Goal: Task Accomplishment & Management: Manage account settings

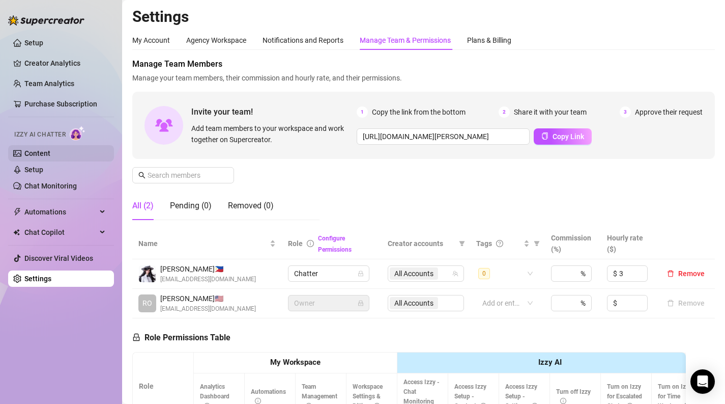
click at [33, 156] on link "Content" at bounding box center [37, 153] width 26 height 8
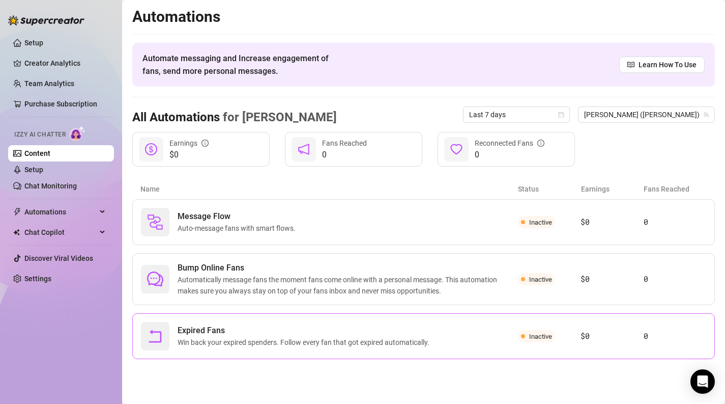
click at [312, 339] on span "Win back your expired spenders. Follow every fan that got expired automatically." at bounding box center [306, 341] width 256 height 11
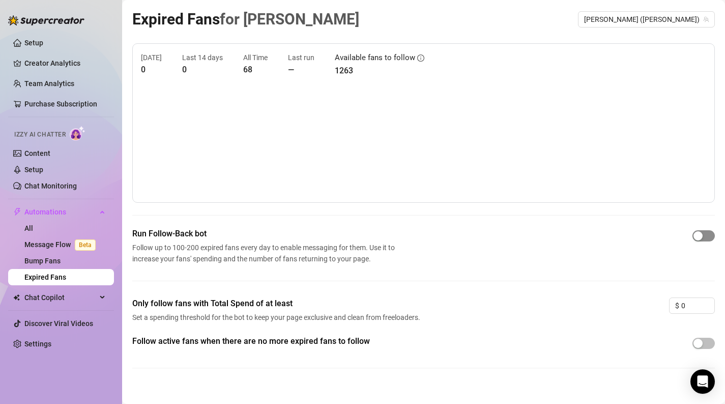
click at [704, 235] on span "button" at bounding box center [704, 235] width 22 height 11
click at [699, 337] on div at bounding box center [704, 343] width 22 height 16
click at [700, 341] on div "button" at bounding box center [698, 342] width 9 height 9
click at [56, 246] on link "Message Flow Beta" at bounding box center [61, 244] width 75 height 8
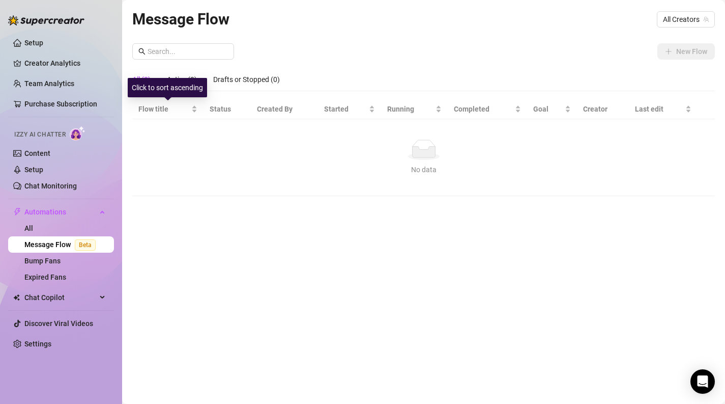
click at [177, 79] on div "Click to sort ascending" at bounding box center [167, 87] width 79 height 19
click at [238, 80] on div "Drafts or Stopped (0)" at bounding box center [246, 79] width 67 height 11
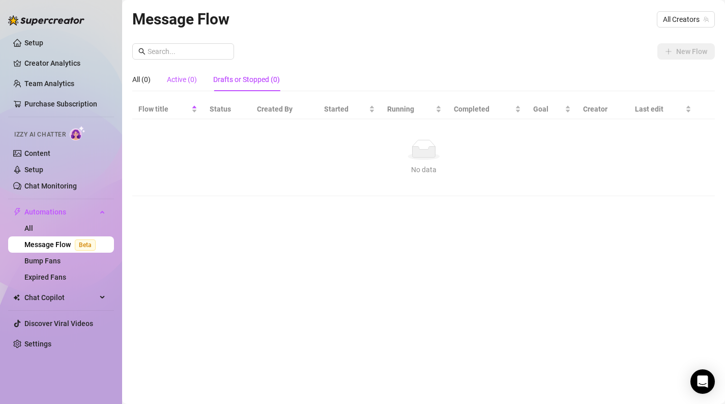
click at [188, 78] on div "Active (0)" at bounding box center [182, 79] width 30 height 11
click at [140, 78] on div "All (0)" at bounding box center [141, 79] width 18 height 11
click at [671, 18] on span "All Creators" at bounding box center [686, 19] width 46 height 15
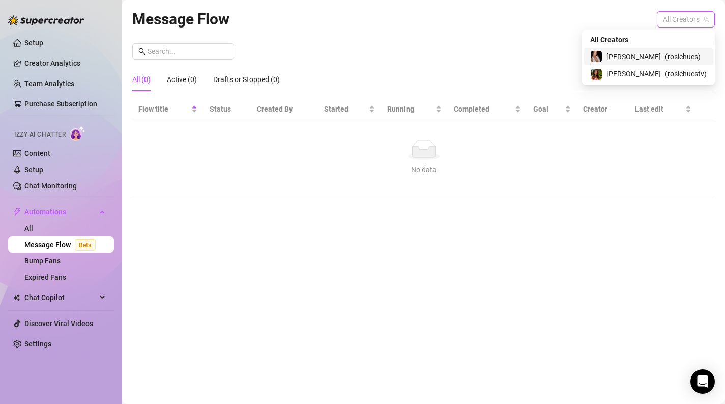
click at [669, 60] on span "( rosiehues )" at bounding box center [683, 56] width 36 height 11
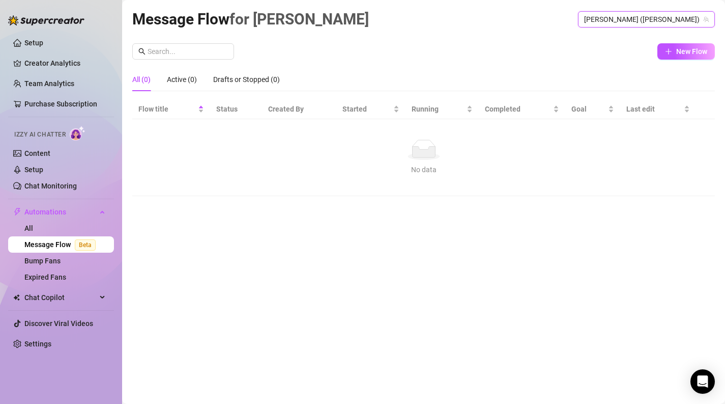
click at [393, 152] on div "No data" at bounding box center [424, 149] width 562 height 20
click at [675, 56] on button "New Flow" at bounding box center [687, 51] width 58 height 16
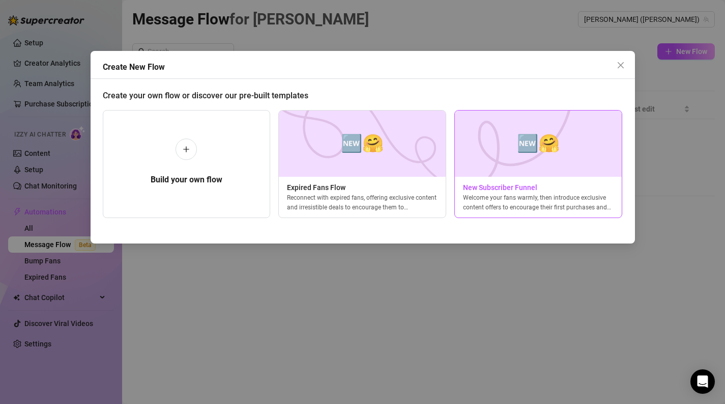
click at [496, 185] on span "New Subscriber Funnel" at bounding box center [538, 187] width 167 height 11
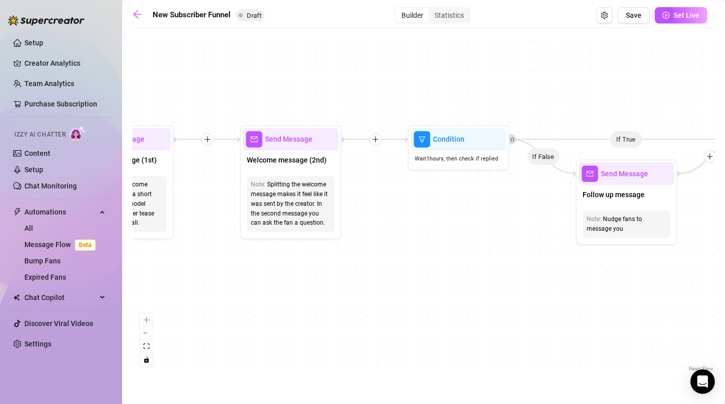
drag, startPoint x: 255, startPoint y: 132, endPoint x: 521, endPoint y: 226, distance: 282.9
click at [521, 226] on div "If True If True If True If False If False If False If True If False Merge Merge…" at bounding box center [423, 203] width 583 height 341
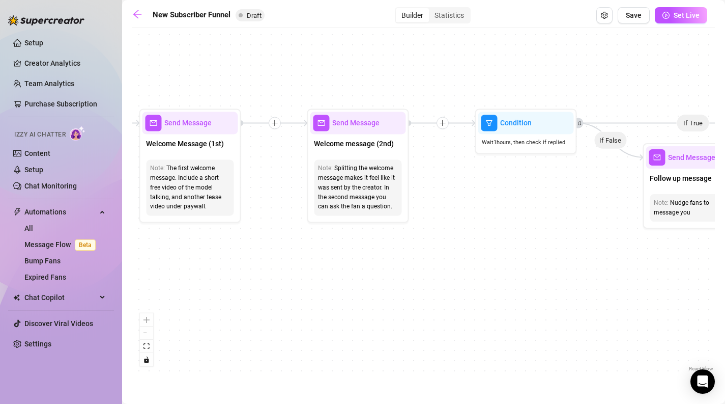
drag, startPoint x: 424, startPoint y: 205, endPoint x: 603, endPoint y: 150, distance: 188.1
click at [603, 150] on div "If True If True If True If False If False If False If True If False Merge Merge…" at bounding box center [423, 203] width 583 height 341
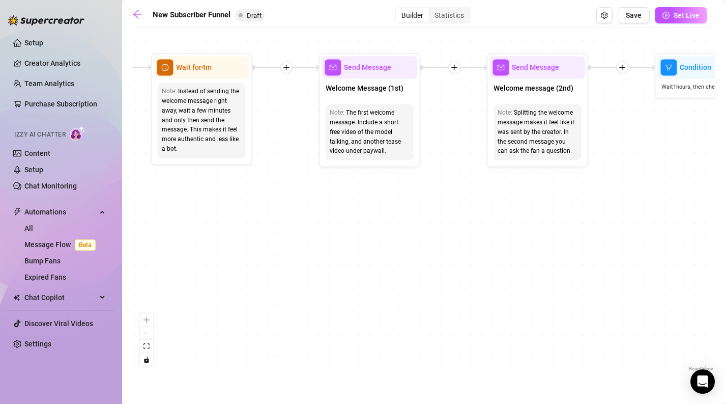
drag, startPoint x: 329, startPoint y: 157, endPoint x: 412, endPoint y: 219, distance: 104.0
click at [412, 220] on div "If True If True If True If False If False If False If True If False Merge Merge…" at bounding box center [423, 203] width 583 height 341
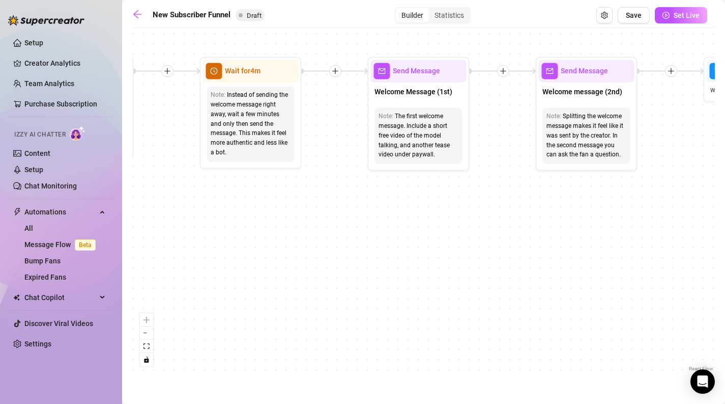
drag, startPoint x: 326, startPoint y: 213, endPoint x: 474, endPoint y: 220, distance: 148.8
click at [474, 223] on div "If True If True If True If False If False If False If True If False Merge Merge…" at bounding box center [423, 203] width 583 height 341
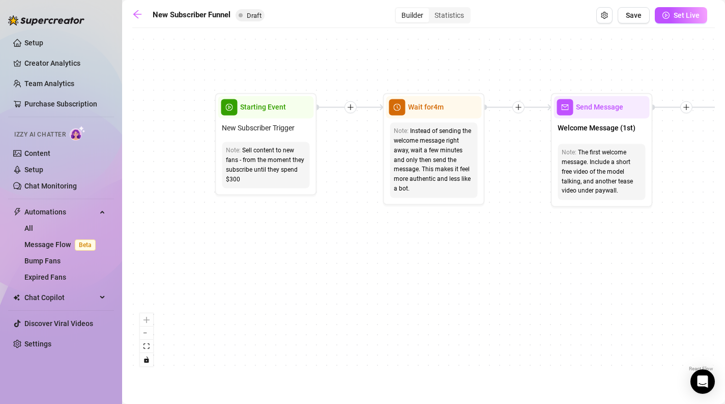
drag, startPoint x: 318, startPoint y: 196, endPoint x: 356, endPoint y: 223, distance: 46.7
click at [356, 223] on div "If True If True If True If False If False If False If True If False Merge Merge…" at bounding box center [423, 203] width 583 height 341
click at [144, 330] on button "zoom out" at bounding box center [146, 332] width 13 height 13
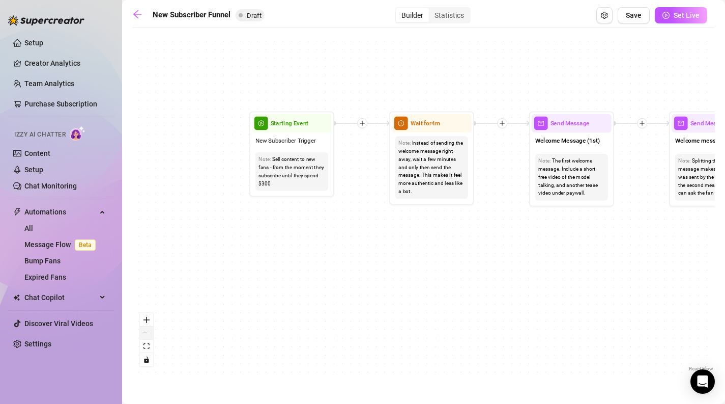
click at [144, 330] on button "zoom out" at bounding box center [146, 332] width 13 height 13
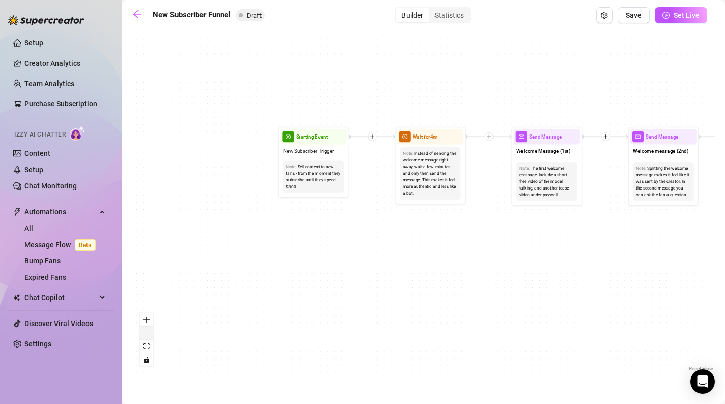
click at [144, 330] on button "zoom out" at bounding box center [146, 332] width 13 height 13
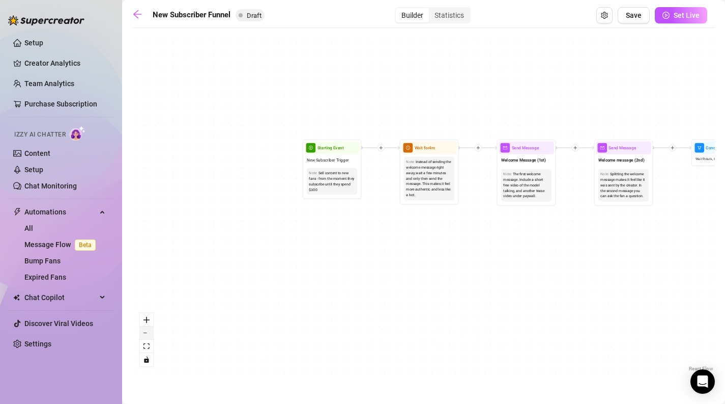
click at [144, 330] on button "zoom out" at bounding box center [146, 332] width 13 height 13
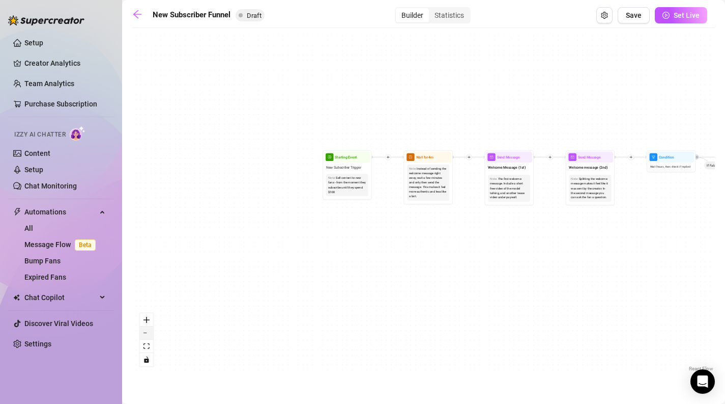
click at [144, 330] on button "zoom out" at bounding box center [146, 332] width 13 height 13
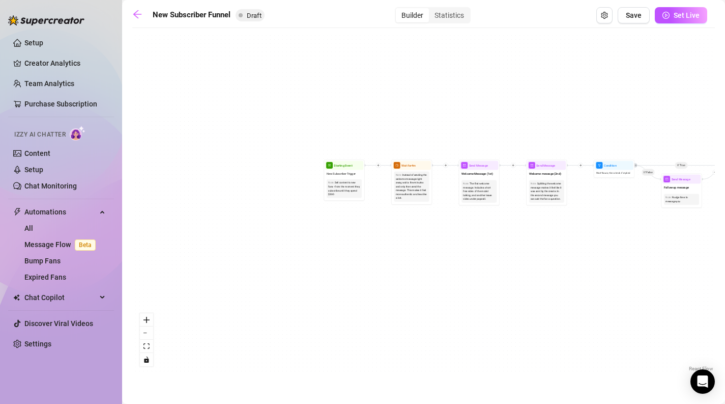
drag, startPoint x: 384, startPoint y: 249, endPoint x: 360, endPoint y: 260, distance: 26.2
click at [360, 260] on div "If True If True If True If False If False If False If True If False Merge Merge…" at bounding box center [423, 203] width 583 height 341
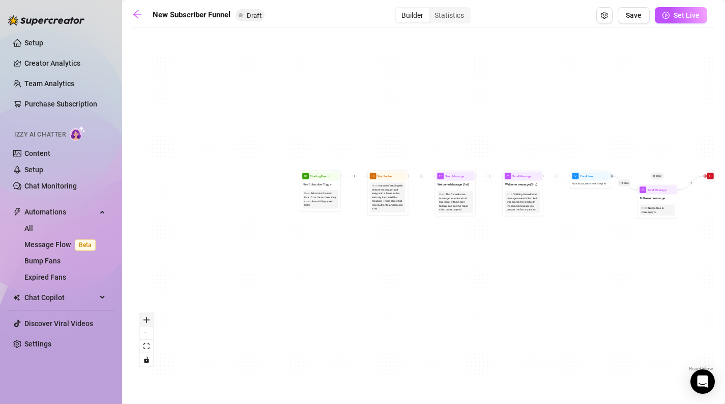
click at [145, 322] on icon "zoom in" at bounding box center [147, 320] width 6 height 6
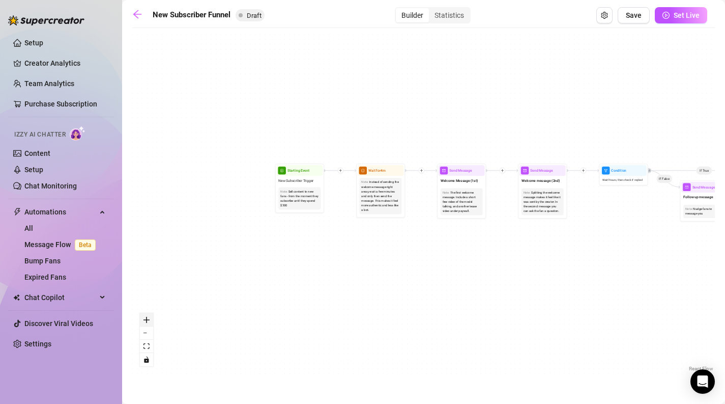
click at [145, 322] on icon "zoom in" at bounding box center [147, 320] width 6 height 6
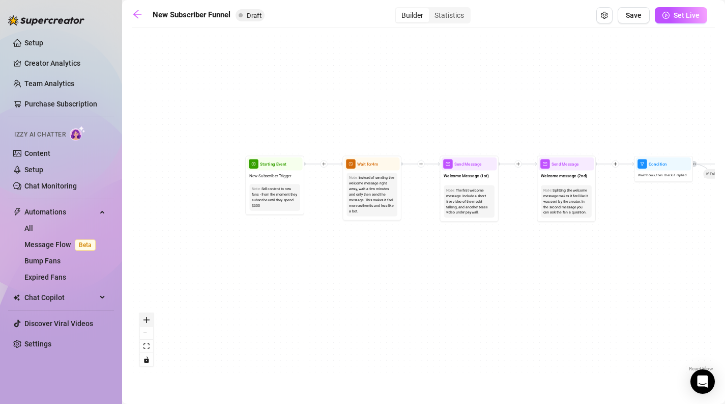
click at [145, 322] on icon "zoom in" at bounding box center [147, 320] width 6 height 6
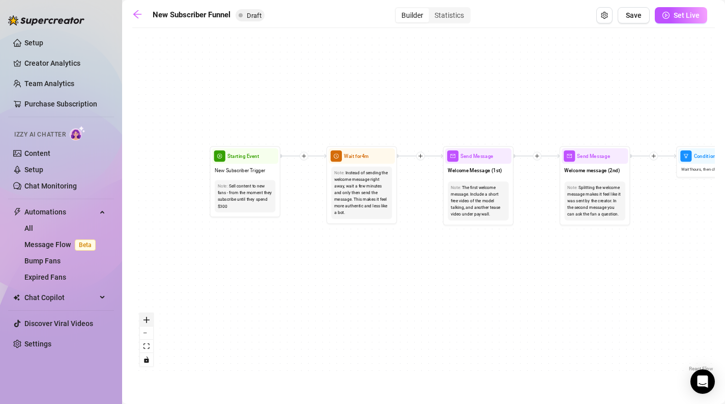
click at [145, 322] on icon "zoom in" at bounding box center [147, 320] width 6 height 6
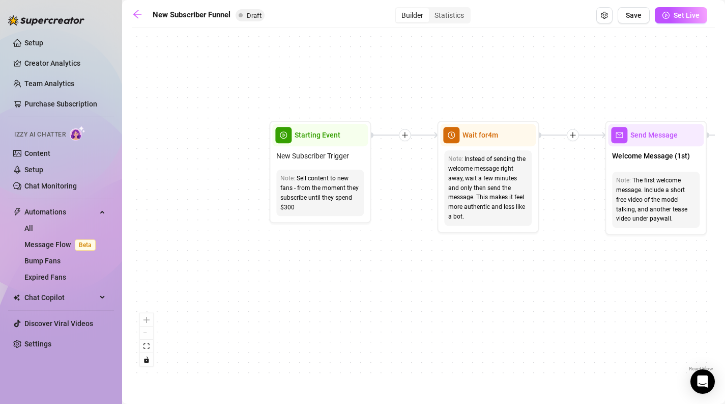
drag, startPoint x: 281, startPoint y: 265, endPoint x: 334, endPoint y: 265, distance: 52.4
click at [334, 265] on div "If True If True If True If False If False If False If True If False Merge Merge…" at bounding box center [423, 203] width 583 height 341
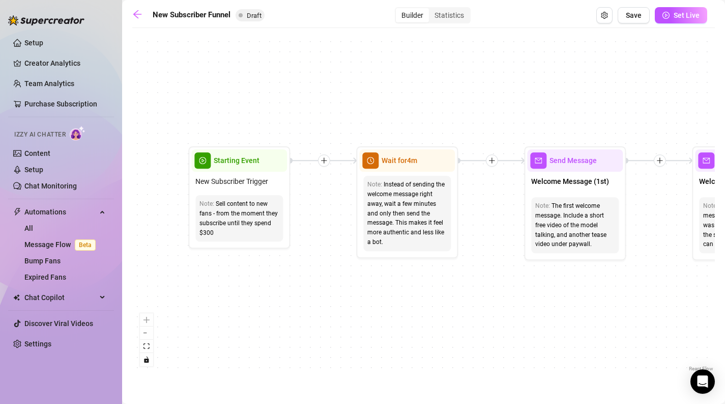
drag, startPoint x: 520, startPoint y: 245, endPoint x: 432, endPoint y: 270, distance: 92.2
click at [432, 270] on div "If True If True If True If False If False If False If True If False Merge Merge…" at bounding box center [423, 203] width 583 height 341
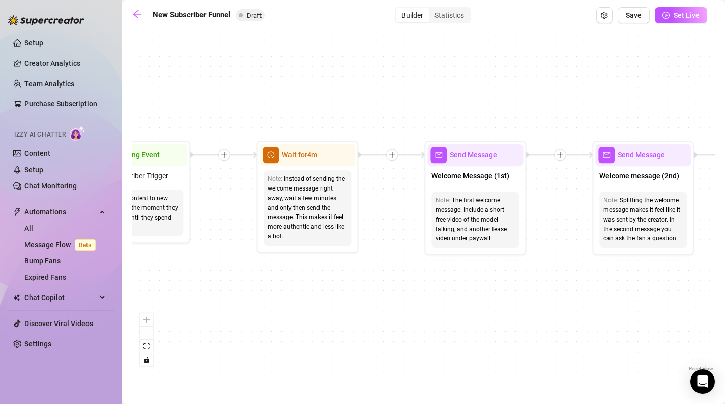
drag, startPoint x: 524, startPoint y: 269, endPoint x: 414, endPoint y: 262, distance: 109.6
click at [414, 262] on div "If True If True If True If False If False If False If True If False Merge Merge…" at bounding box center [423, 203] width 583 height 341
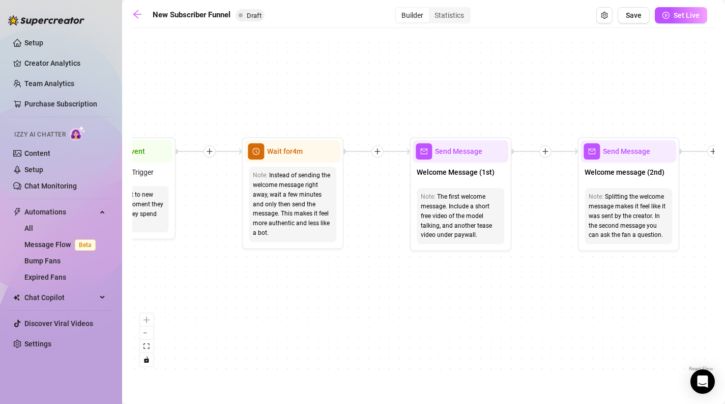
drag, startPoint x: 476, startPoint y: 290, endPoint x: 462, endPoint y: 275, distance: 20.5
click at [462, 275] on div "If True If True If True If False If False If False If True If False Merge Merge…" at bounding box center [423, 203] width 583 height 341
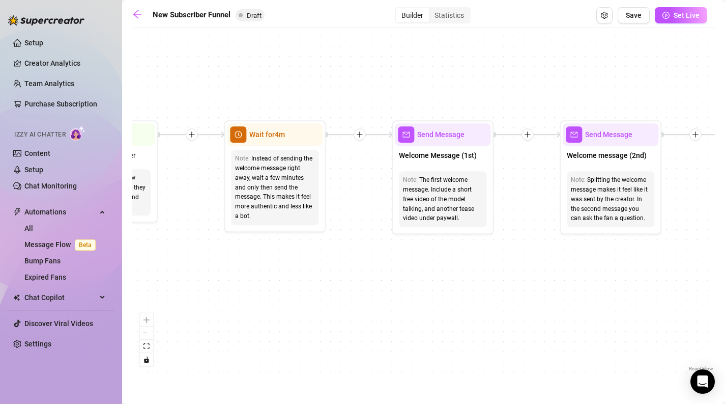
drag, startPoint x: 465, startPoint y: 263, endPoint x: 459, endPoint y: 259, distance: 7.3
click at [459, 259] on div "If True If True If True If False If False If False If True If False Merge Merge…" at bounding box center [423, 203] width 583 height 341
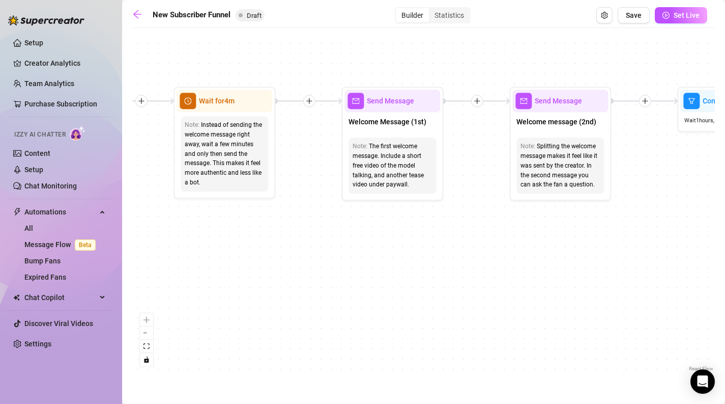
drag, startPoint x: 527, startPoint y: 238, endPoint x: 480, endPoint y: 205, distance: 57.0
click at [480, 205] on div "If True If True If True If False If False If False If True If False Merge Merge…" at bounding box center [423, 203] width 583 height 341
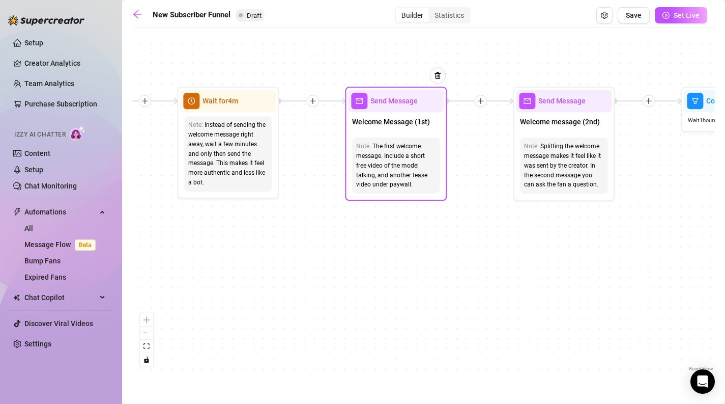
click at [399, 103] on span "Send Message" at bounding box center [394, 100] width 47 height 11
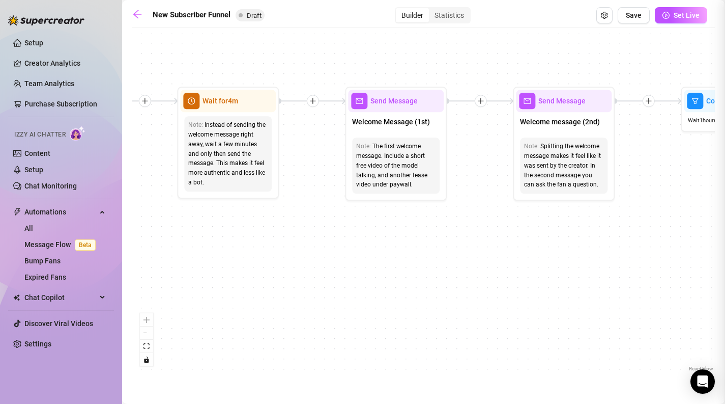
type textarea "First part of the welcome message"
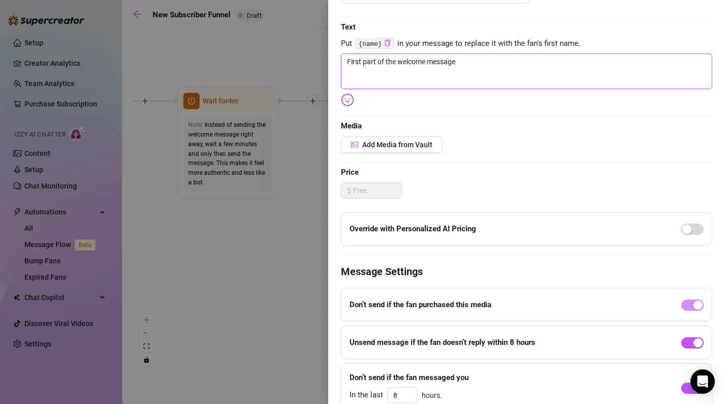
scroll to position [97, 0]
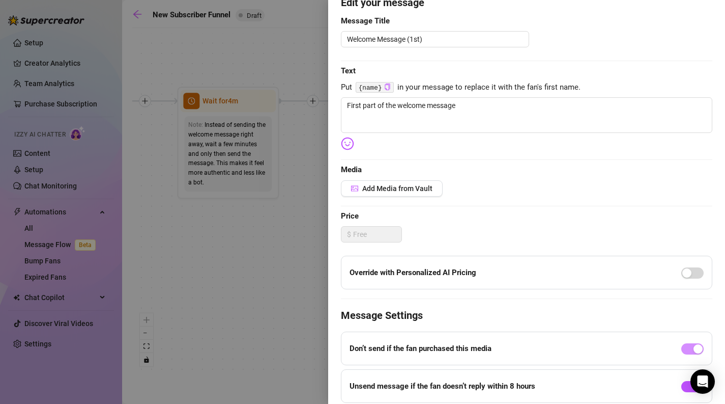
click at [388, 179] on div "Edit your message Message Title Welcome Message (1st) Text Put {name} in your m…" at bounding box center [527, 225] width 372 height 461
click at [388, 188] on span "Add Media from Vault" at bounding box center [397, 188] width 70 height 8
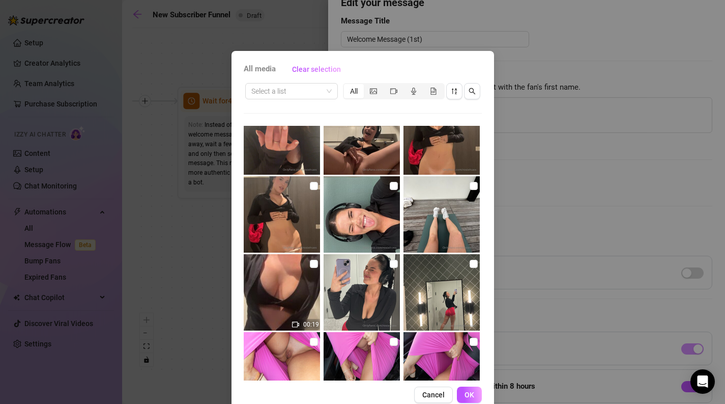
scroll to position [384, 0]
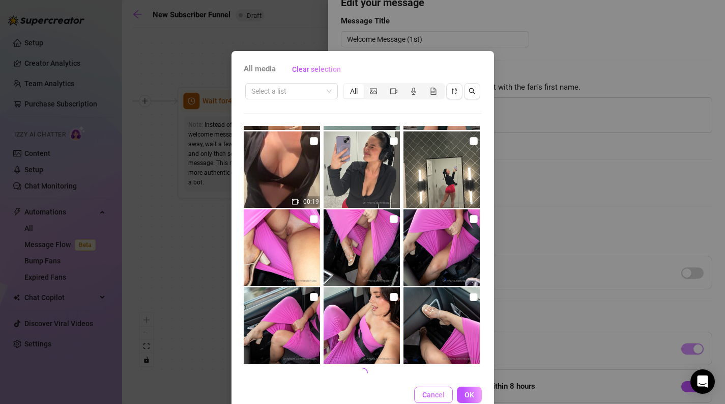
click at [425, 395] on span "Cancel" at bounding box center [433, 394] width 22 height 8
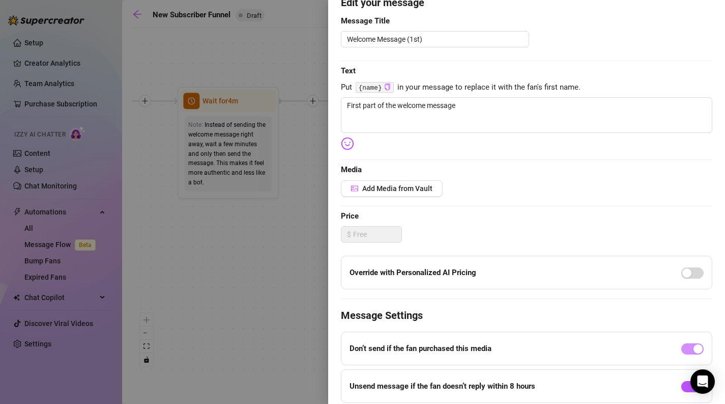
click at [261, 298] on div at bounding box center [362, 202] width 725 height 404
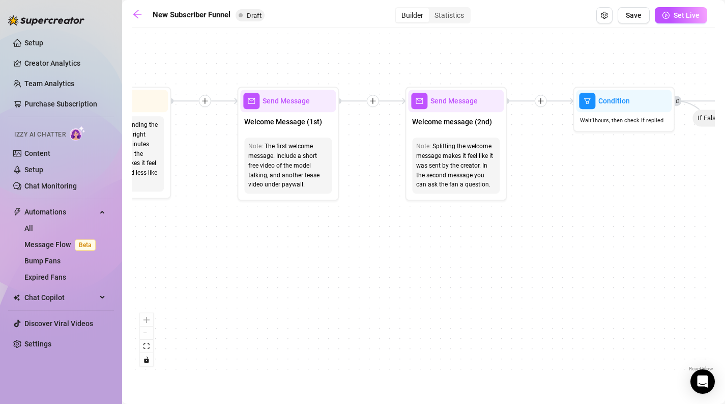
drag, startPoint x: 589, startPoint y: 213, endPoint x: 424, endPoint y: 221, distance: 165.7
click at [424, 221] on div "If True If True If True If False If False If False If True If False Merge Merge…" at bounding box center [423, 203] width 583 height 341
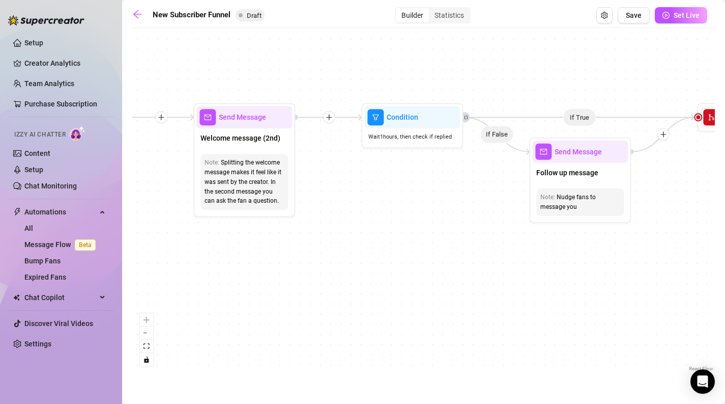
drag, startPoint x: 555, startPoint y: 200, endPoint x: 402, endPoint y: 207, distance: 152.9
click at [402, 207] on div "If True If True If True If False If False If False If True If False Merge Merge…" at bounding box center [423, 203] width 583 height 341
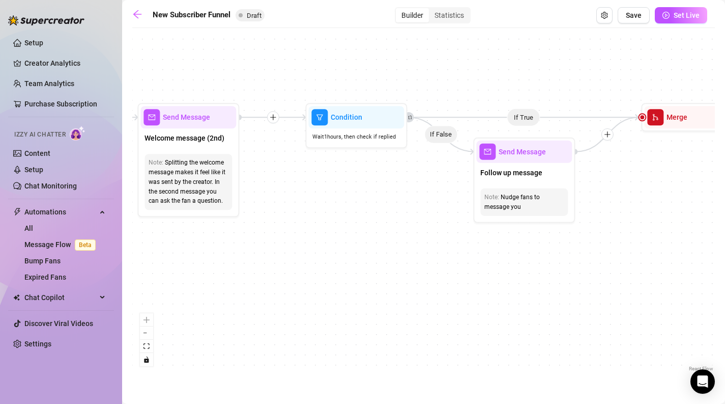
drag, startPoint x: 472, startPoint y: 179, endPoint x: 396, endPoint y: 179, distance: 76.4
click at [396, 179] on div "If True If True If True If False If False If False If True If False Merge Merge…" at bounding box center [423, 203] width 583 height 341
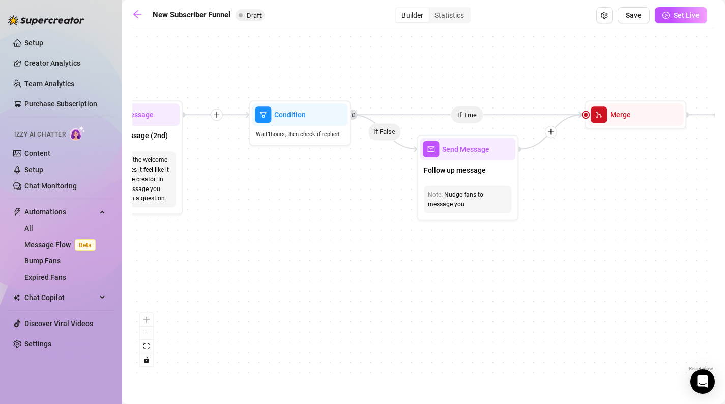
drag, startPoint x: 465, startPoint y: 227, endPoint x: 433, endPoint y: 224, distance: 32.2
click at [433, 224] on div "If True If True If True If False If False If False If True If False Merge Merge…" at bounding box center [423, 203] width 583 height 341
drag, startPoint x: 499, startPoint y: 239, endPoint x: 420, endPoint y: 242, distance: 78.4
click at [420, 242] on div "If True If True If True If False If False If False If True If False Merge Merge…" at bounding box center [423, 203] width 583 height 341
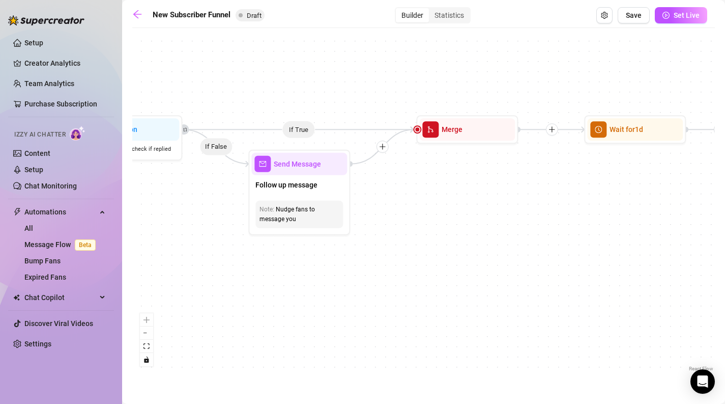
drag, startPoint x: 560, startPoint y: 181, endPoint x: 377, endPoint y: 211, distance: 185.2
click at [377, 211] on div "If True If True If True If False If False If False If True If False Merge Merge…" at bounding box center [423, 203] width 583 height 341
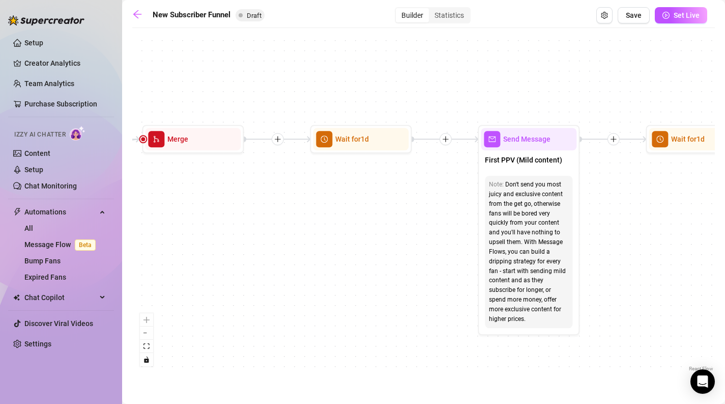
drag, startPoint x: 495, startPoint y: 190, endPoint x: 316, endPoint y: 181, distance: 179.4
click at [316, 181] on div "If True If True If True If False If False If False If True If False Merge Merge…" at bounding box center [423, 203] width 583 height 341
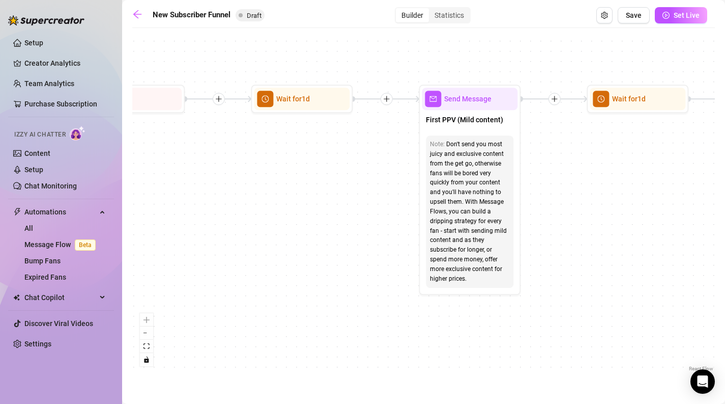
drag, startPoint x: 394, startPoint y: 203, endPoint x: 336, endPoint y: 164, distance: 69.7
click at [336, 164] on div "If True If True If True If False If False If False If True If False Merge Merge…" at bounding box center [423, 203] width 583 height 341
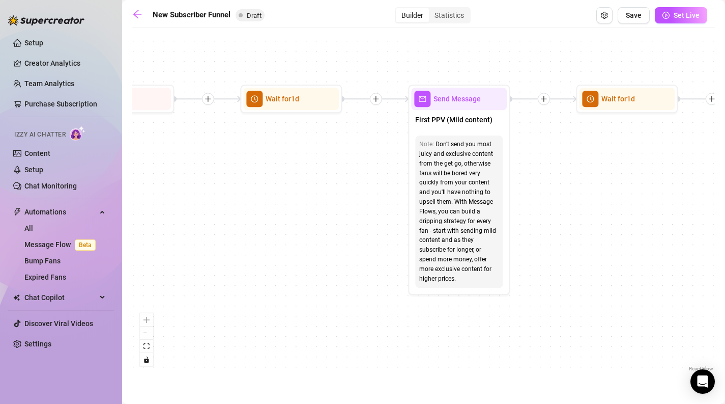
drag, startPoint x: 623, startPoint y: 199, endPoint x: 613, endPoint y: 199, distance: 9.2
click at [613, 199] on div "If True If True If True If False If False If False If True If False Merge Merge…" at bounding box center [423, 203] width 583 height 341
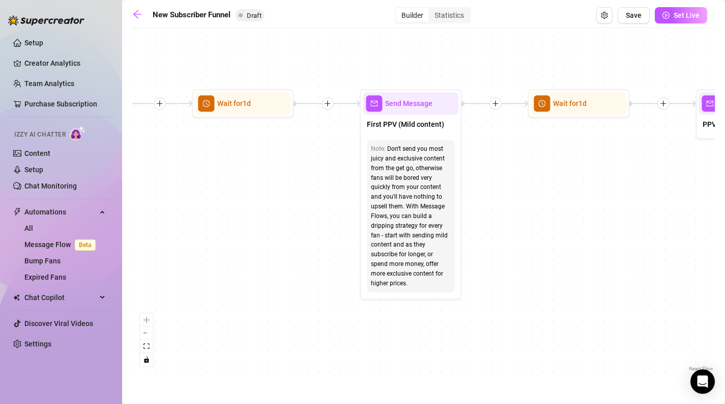
drag, startPoint x: 600, startPoint y: 222, endPoint x: 552, endPoint y: 224, distance: 47.4
click at [552, 224] on div "If True If True If True If False If False If False If True If False Merge Merge…" at bounding box center [423, 203] width 583 height 341
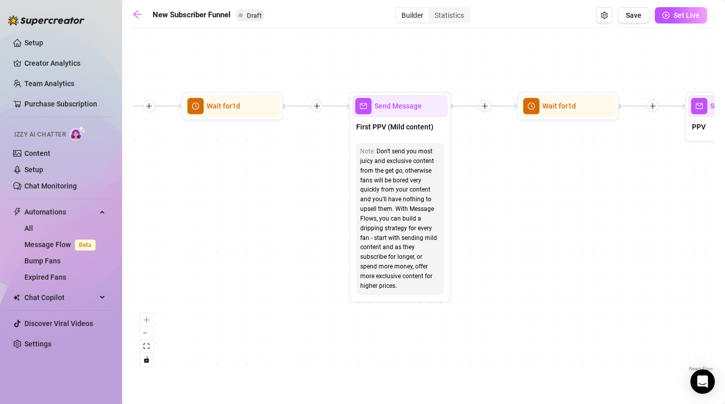
drag, startPoint x: 568, startPoint y: 217, endPoint x: 557, endPoint y: 221, distance: 11.8
click at [557, 221] on div "If True If True If True If False If False If False If True If False Merge Merge…" at bounding box center [423, 203] width 583 height 341
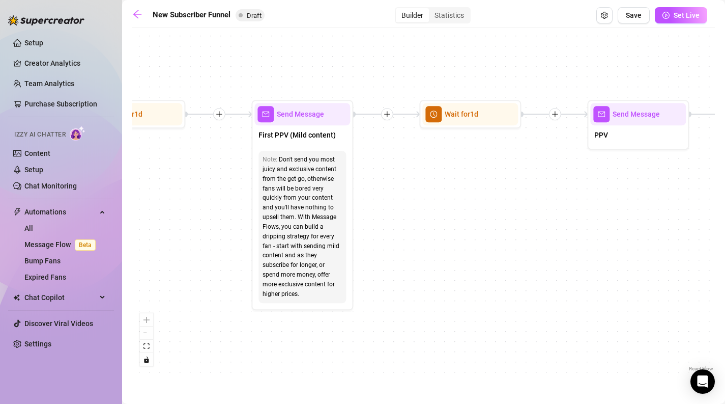
drag, startPoint x: 557, startPoint y: 220, endPoint x: 426, endPoint y: 233, distance: 131.4
click at [426, 233] on div "If True If True If True If False If False If False If True If False Merge Merge…" at bounding box center [423, 203] width 583 height 341
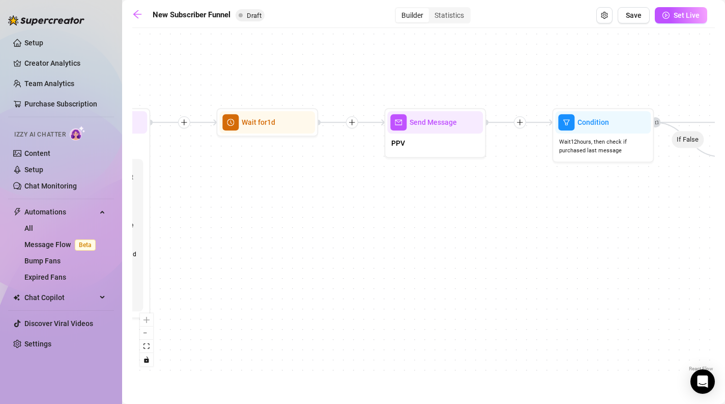
drag, startPoint x: 556, startPoint y: 211, endPoint x: 404, endPoint y: 212, distance: 151.7
click at [404, 212] on div "If True If True If True If False If False If False If True If False Merge Merge…" at bounding box center [423, 203] width 583 height 341
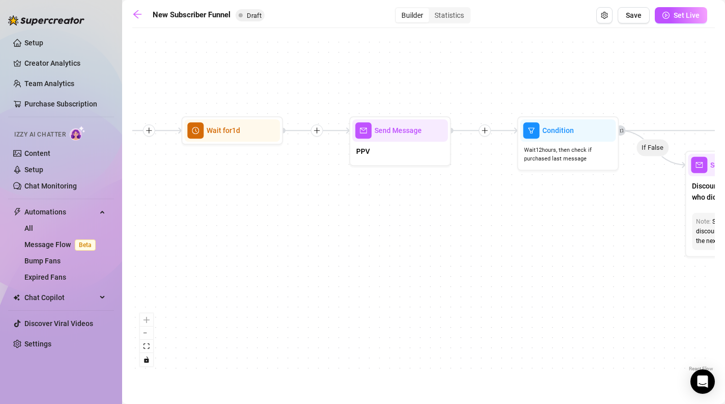
drag, startPoint x: 531, startPoint y: 182, endPoint x: 502, endPoint y: 191, distance: 30.3
click at [497, 191] on div "If True If True If True If False If False If False If True If False Merge Merge…" at bounding box center [423, 203] width 583 height 341
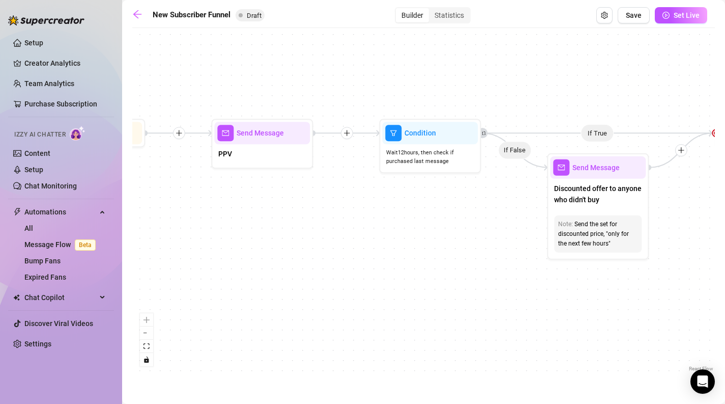
drag, startPoint x: 493, startPoint y: 191, endPoint x: 390, endPoint y: 193, distance: 102.3
click at [390, 193] on div "If True If True If True If False If False If False If True If False Merge Merge…" at bounding box center [423, 203] width 583 height 341
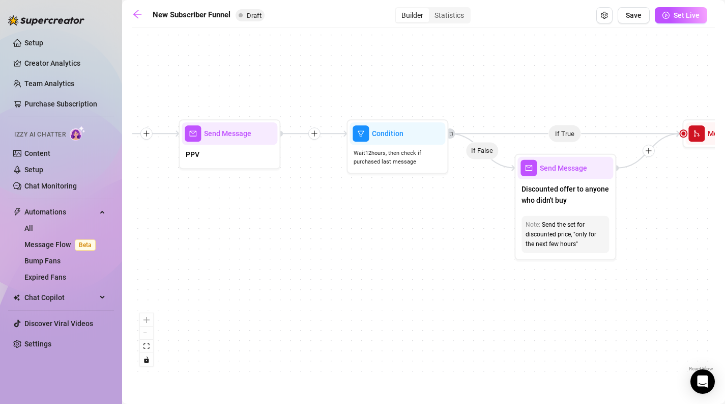
drag, startPoint x: 490, startPoint y: 188, endPoint x: 441, endPoint y: 188, distance: 48.4
click at [441, 188] on div "If True If True If True If False If False If False If True If False Merge Merge…" at bounding box center [423, 203] width 583 height 341
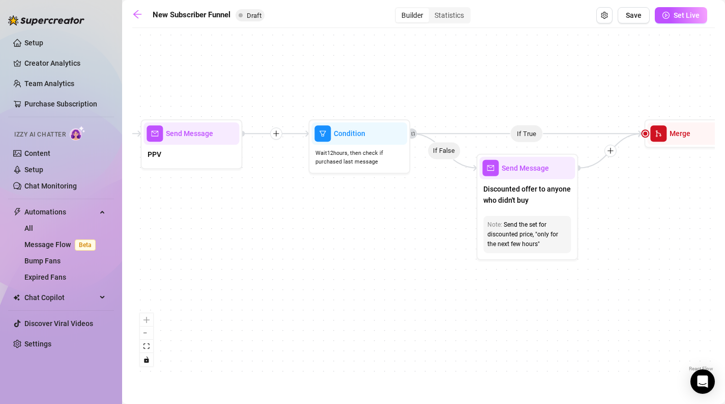
drag, startPoint x: 350, startPoint y: 218, endPoint x: 505, endPoint y: 217, distance: 155.3
click at [505, 217] on div "If True If True If True If False If False If False If True If False Merge Merge…" at bounding box center [423, 203] width 583 height 341
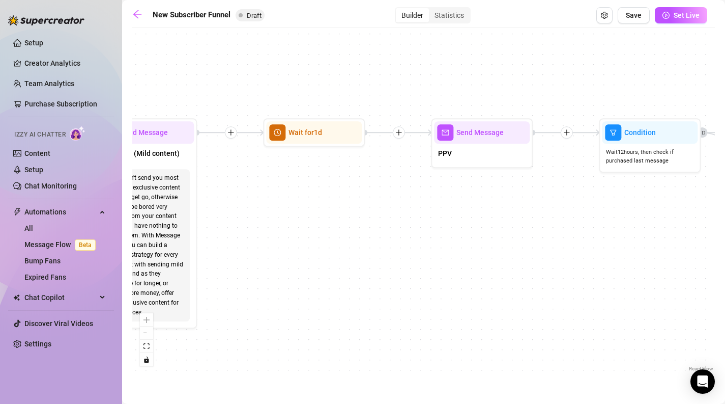
drag, startPoint x: 355, startPoint y: 223, endPoint x: 527, endPoint y: 222, distance: 171.5
click at [527, 222] on div "If True If True If True If False If False If False If True If False Merge Merge…" at bounding box center [423, 203] width 583 height 341
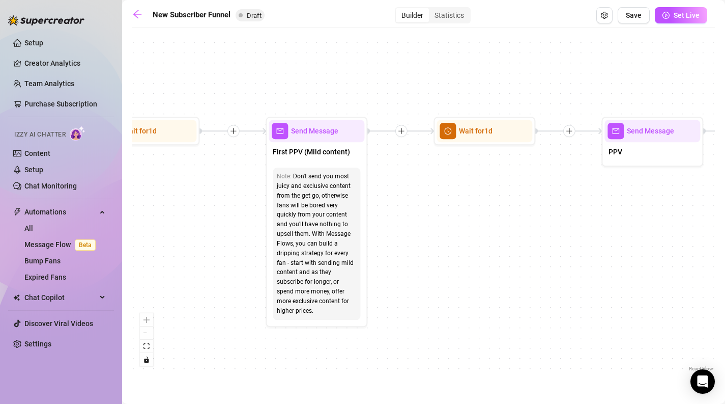
drag, startPoint x: 358, startPoint y: 218, endPoint x: 582, endPoint y: 217, distance: 224.0
click at [582, 217] on div "If True If True If True If False If False If False If True If False Merge Merge…" at bounding box center [423, 203] width 583 height 341
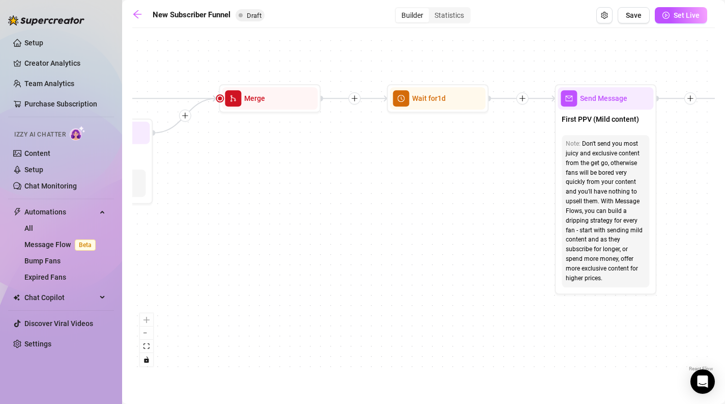
drag, startPoint x: 348, startPoint y: 259, endPoint x: 538, endPoint y: 228, distance: 192.9
click at [538, 228] on div "If True If True If True If False If False If False If True If False Merge Merge…" at bounding box center [423, 203] width 583 height 341
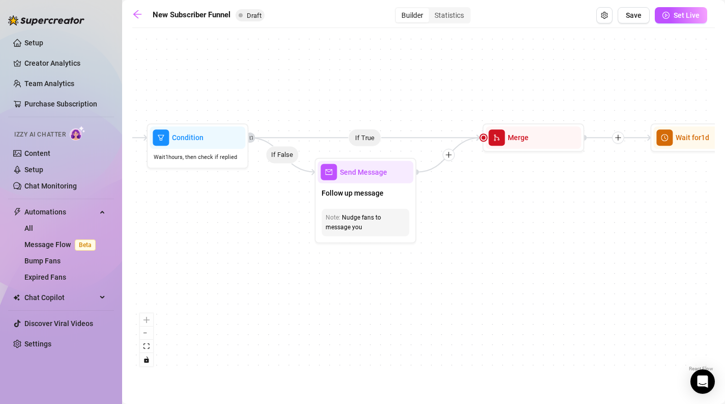
drag, startPoint x: 438, startPoint y: 222, endPoint x: 644, endPoint y: 248, distance: 207.3
click at [625, 248] on div "If True If True If True If False If False If False If True If False Merge Merge…" at bounding box center [423, 203] width 583 height 341
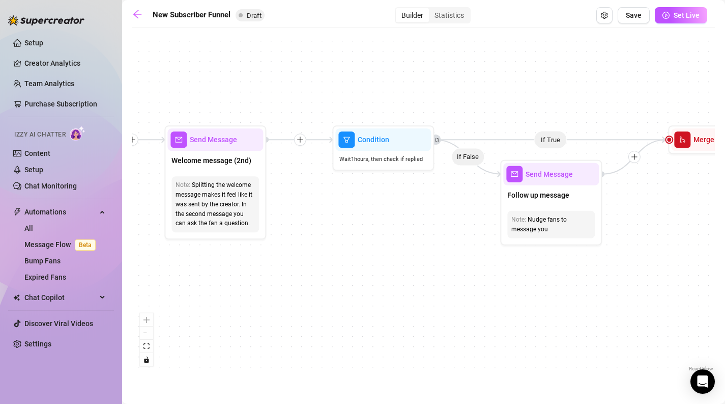
drag, startPoint x: 390, startPoint y: 270, endPoint x: 473, endPoint y: 270, distance: 83.0
click at [472, 271] on div "If True If True If True If False If False If False If True If False Merge Merge…" at bounding box center [423, 203] width 583 height 341
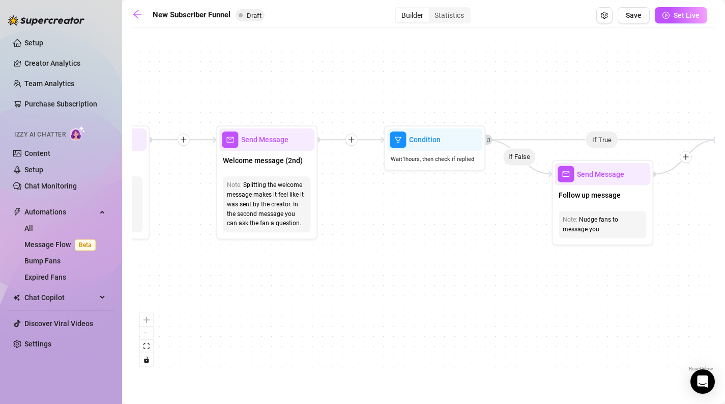
drag, startPoint x: 349, startPoint y: 267, endPoint x: 538, endPoint y: 248, distance: 189.7
click at [535, 249] on div "If True If True If True If False If False If False If True If False Merge Merge…" at bounding box center [423, 203] width 583 height 341
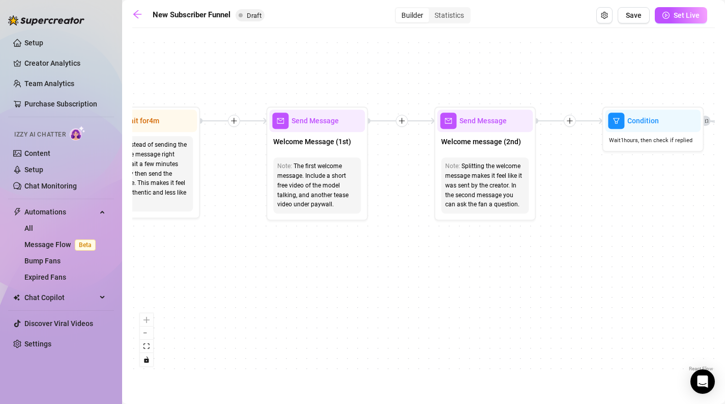
drag, startPoint x: 298, startPoint y: 262, endPoint x: 421, endPoint y: 260, distance: 123.7
click at [421, 260] on div "If True If True If True If False If False If False If True If False Merge Merge…" at bounding box center [423, 203] width 583 height 341
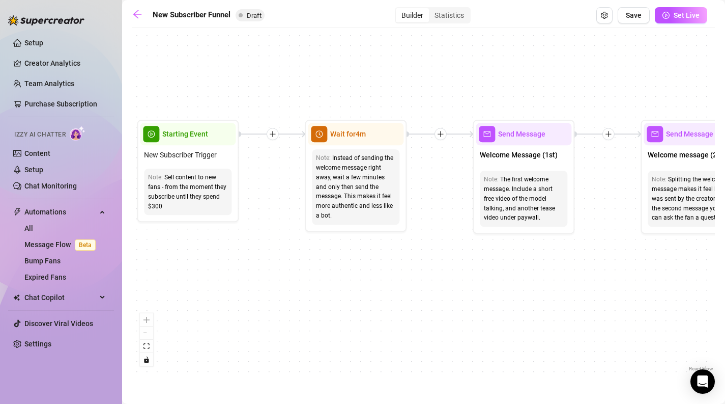
drag, startPoint x: 239, startPoint y: 234, endPoint x: 362, endPoint y: 251, distance: 124.3
click at [362, 251] on div "If True If True If True If False If False If False If True If False Merge Merge…" at bounding box center [423, 203] width 583 height 341
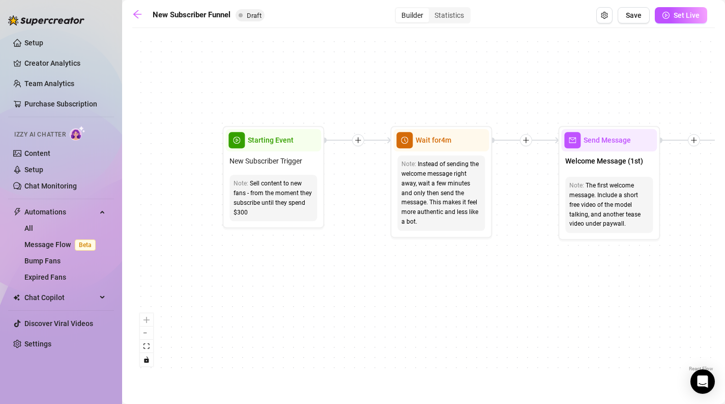
drag, startPoint x: 439, startPoint y: 253, endPoint x: 504, endPoint y: 259, distance: 65.4
click at [504, 259] on div "If True If True If True If False If False If False If True If False Merge Merge…" at bounding box center [423, 203] width 583 height 341
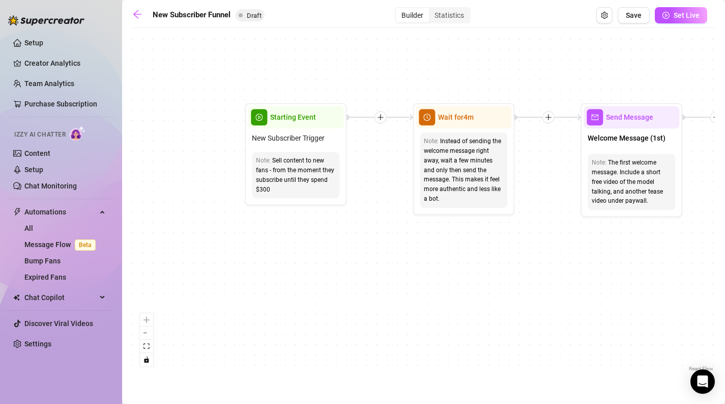
drag, startPoint x: 501, startPoint y: 246, endPoint x: 459, endPoint y: 218, distance: 51.4
click at [459, 218] on div "If True If True If True If False If False If False If True If False Merge Merge…" at bounding box center [423, 203] width 583 height 341
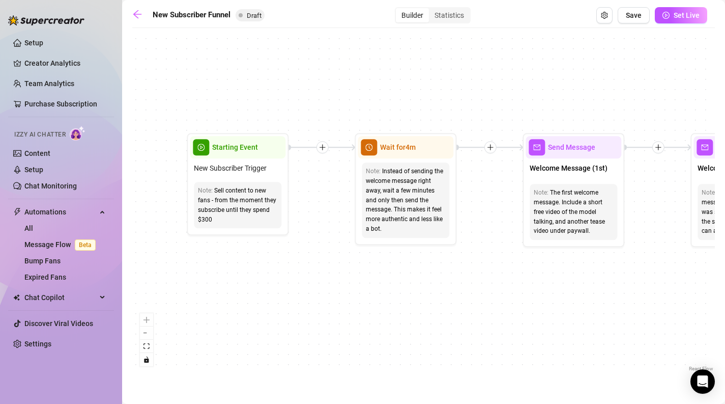
drag, startPoint x: 543, startPoint y: 165, endPoint x: 485, endPoint y: 194, distance: 65.1
click at [485, 194] on div "If True If True If True If False If False If False If True If False Merge Merge…" at bounding box center [423, 203] width 583 height 341
click at [147, 317] on div "React Flow controls" at bounding box center [146, 339] width 13 height 53
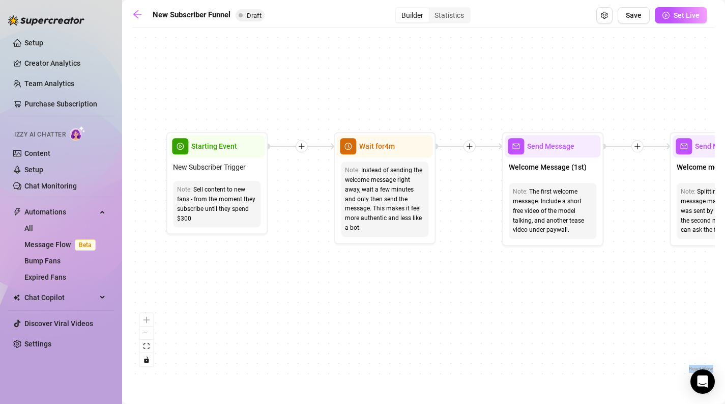
drag, startPoint x: 482, startPoint y: 162, endPoint x: 461, endPoint y: 162, distance: 20.9
click at [461, 162] on div "If True If True If True If False If False If False If True If False Merge Merge…" at bounding box center [423, 203] width 583 height 341
click at [390, 176] on div "Instead of sending the welcome message right away, wait a few minutes and only …" at bounding box center [384, 198] width 79 height 67
click at [392, 210] on div "Instead of sending the welcome message right away, wait a few minutes and only …" at bounding box center [384, 198] width 79 height 67
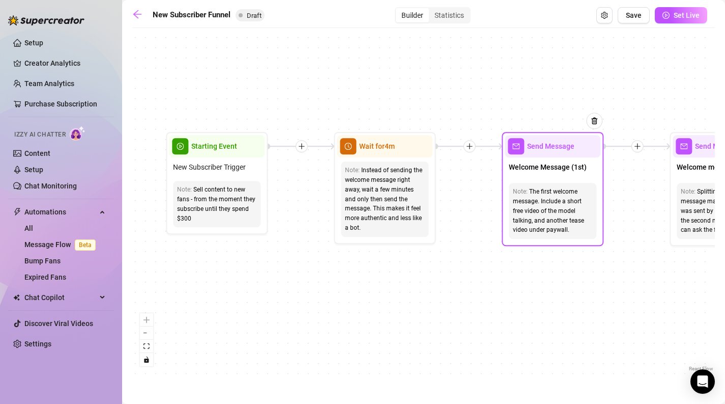
click at [530, 197] on div "The first welcome message. Include a short free video of the model talking, and…" at bounding box center [552, 211] width 79 height 48
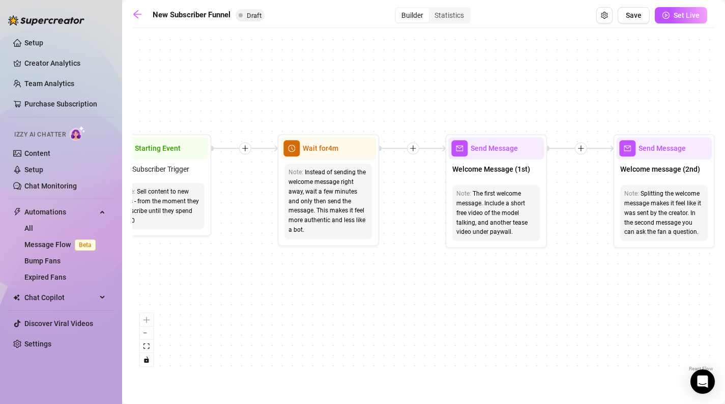
drag, startPoint x: 511, startPoint y: 288, endPoint x: 455, endPoint y: 293, distance: 56.2
click at [455, 293] on div "If True If True If True If False If False If False If True If False Merge Merge…" at bounding box center [423, 203] width 583 height 341
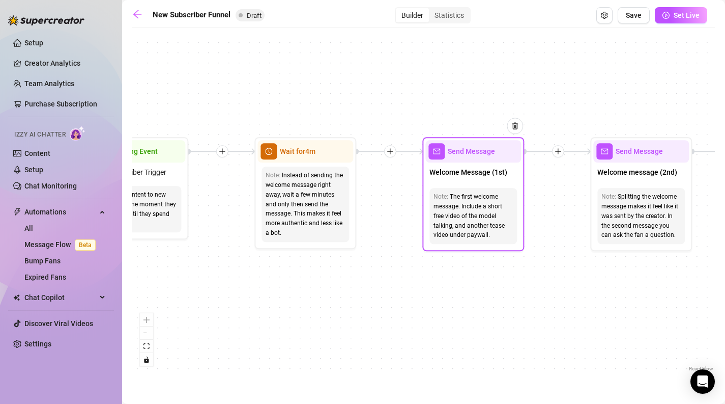
click at [449, 171] on span "Welcome Message (1st)" at bounding box center [469, 171] width 78 height 11
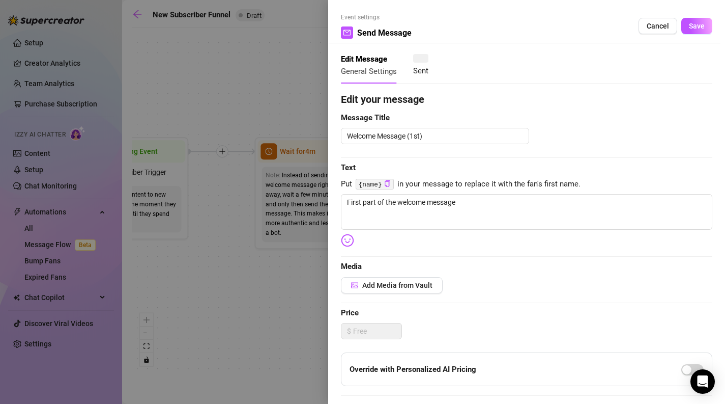
type textarea "First part of the welcome message"
drag, startPoint x: 366, startPoint y: 184, endPoint x: 392, endPoint y: 184, distance: 26.0
click at [393, 184] on code "{name}" at bounding box center [375, 184] width 38 height 11
click at [318, 273] on div at bounding box center [362, 202] width 725 height 404
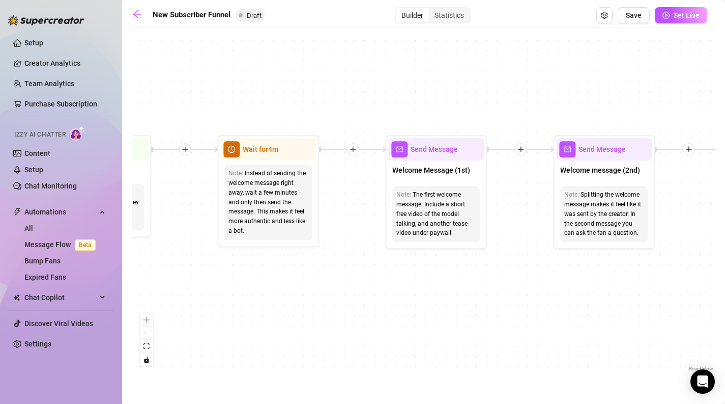
drag, startPoint x: 445, startPoint y: 288, endPoint x: 405, endPoint y: 284, distance: 40.4
click at [405, 284] on div "If True If True If True If False If False If False If True If False Merge Merge…" at bounding box center [423, 203] width 583 height 341
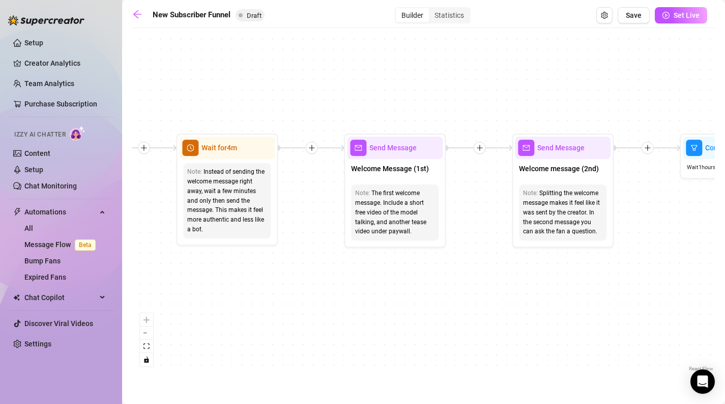
drag, startPoint x: 636, startPoint y: 317, endPoint x: 602, endPoint y: 317, distance: 33.6
click at [602, 317] on div "If True If True If True If False If False If False If True If False Merge Merge…" at bounding box center [423, 203] width 583 height 341
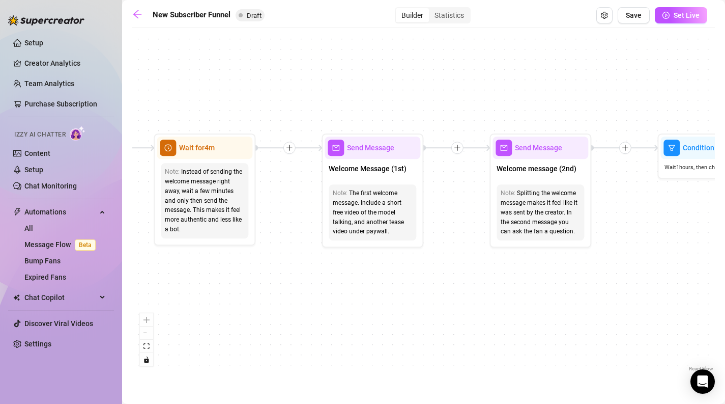
drag, startPoint x: 631, startPoint y: 249, endPoint x: 606, endPoint y: 249, distance: 24.9
click at [606, 249] on div "If True If True If True If False If False If False If True If False Merge Merge…" at bounding box center [423, 203] width 583 height 341
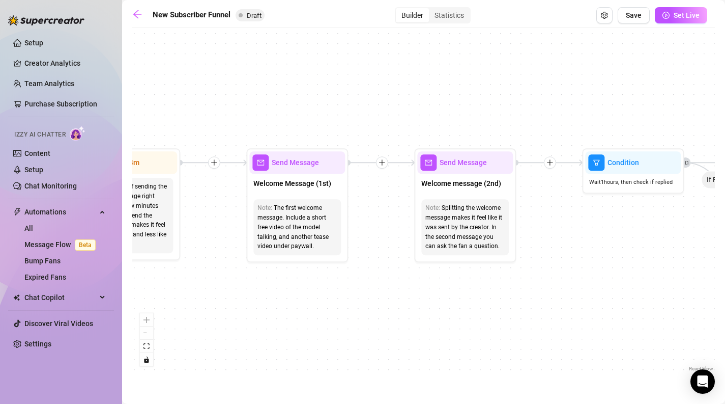
drag, startPoint x: 631, startPoint y: 228, endPoint x: 555, endPoint y: 242, distance: 76.8
click at [555, 242] on div "If True If True If True If False If False If False If True If False Merge Merge…" at bounding box center [423, 203] width 583 height 341
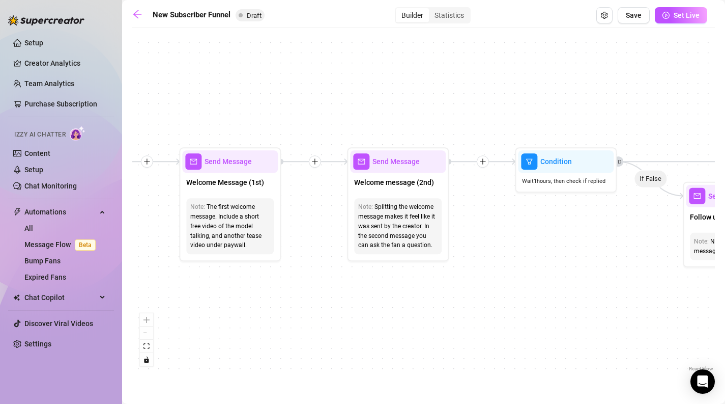
drag, startPoint x: 541, startPoint y: 231, endPoint x: 474, endPoint y: 230, distance: 67.2
click at [474, 230] on div "If True If True If True If False If False If False If True If False Merge Merge…" at bounding box center [423, 203] width 583 height 341
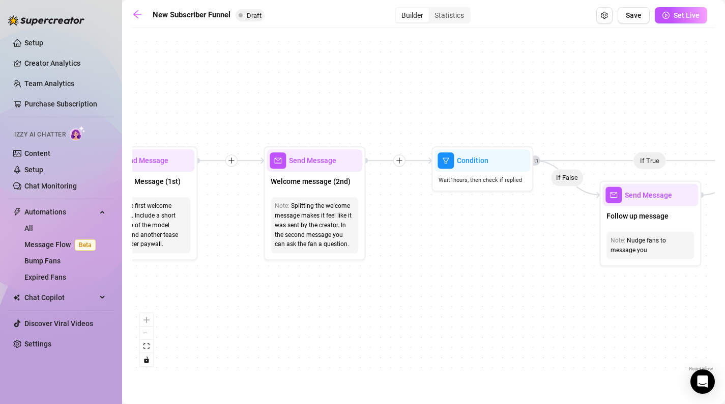
drag, startPoint x: 527, startPoint y: 235, endPoint x: 443, endPoint y: 234, distance: 83.5
click at [443, 234] on div "If True If True If True If False If False If False If True If False Merge Merge…" at bounding box center [423, 203] width 583 height 341
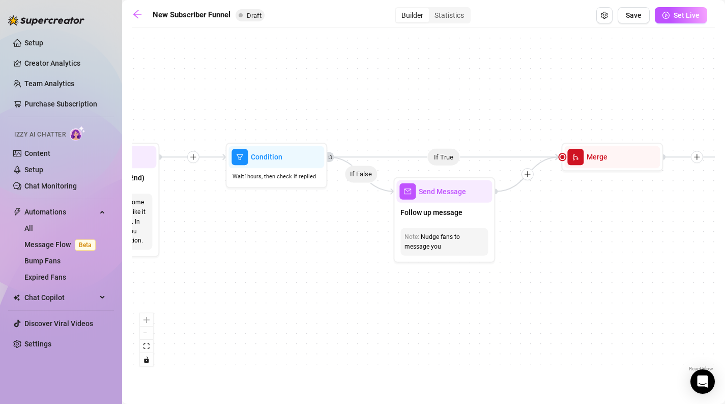
drag, startPoint x: 508, startPoint y: 261, endPoint x: 305, endPoint y: 257, distance: 202.6
click at [305, 257] on div "If True If True If True If False If False If False If True If False Merge Merge…" at bounding box center [423, 203] width 583 height 341
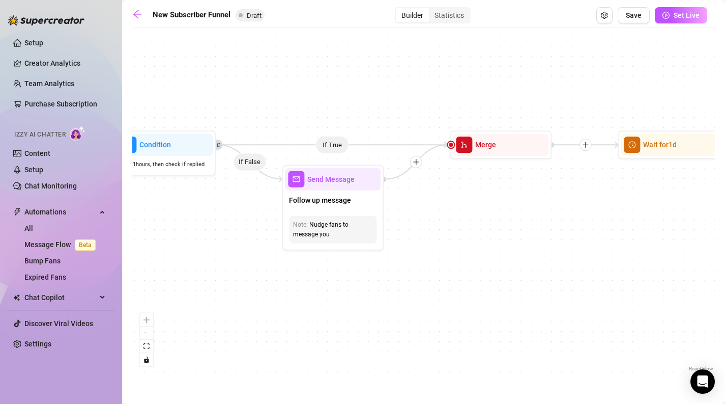
drag, startPoint x: 388, startPoint y: 256, endPoint x: 277, endPoint y: 244, distance: 111.6
click at [277, 244] on div "If True If True If True If False If False If False If True If False Merge Merge…" at bounding box center [423, 203] width 583 height 341
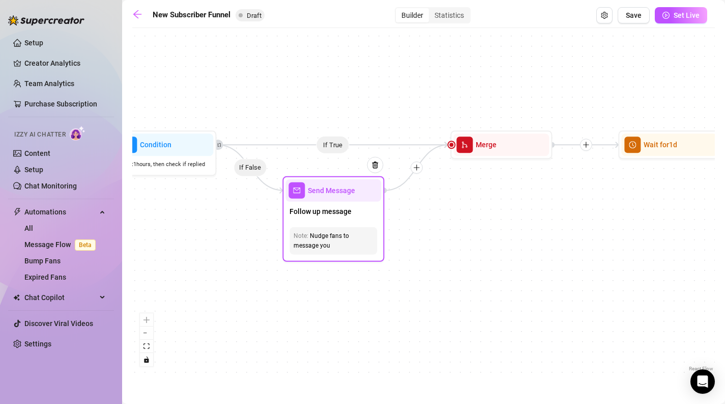
drag, startPoint x: 383, startPoint y: 231, endPoint x: 382, endPoint y: 242, distance: 11.2
click at [382, 242] on div "Send Message Follow up message Note: Nudge fans to message you" at bounding box center [334, 219] width 102 height 86
click at [390, 291] on div "If True If True If True If False If False If False If True If False Merge Merge…" at bounding box center [423, 203] width 583 height 341
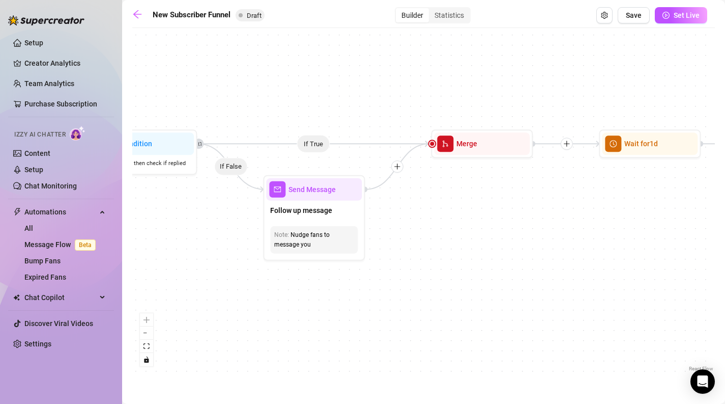
drag, startPoint x: 441, startPoint y: 252, endPoint x: 422, endPoint y: 250, distance: 18.4
click at [422, 251] on div "If True If True If True If False If False If False If True If False Merge Merge…" at bounding box center [423, 203] width 583 height 341
click at [334, 251] on div "Note: Nudge fans to message you" at bounding box center [313, 239] width 88 height 27
type textarea "/"
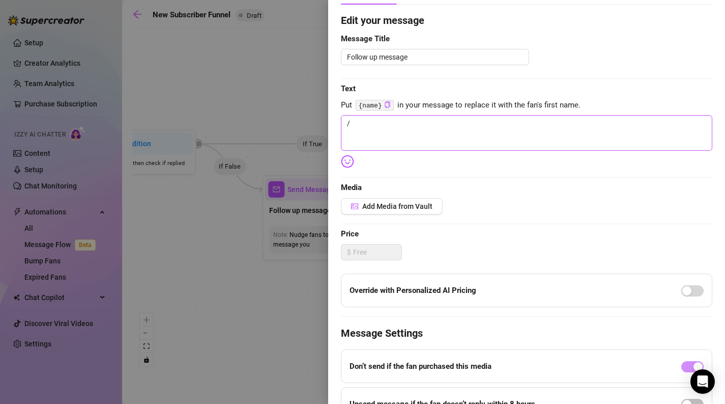
scroll to position [0, 0]
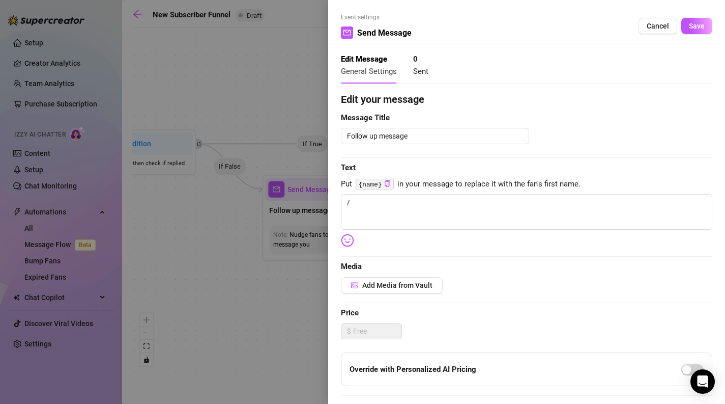
click at [311, 315] on div at bounding box center [362, 202] width 725 height 404
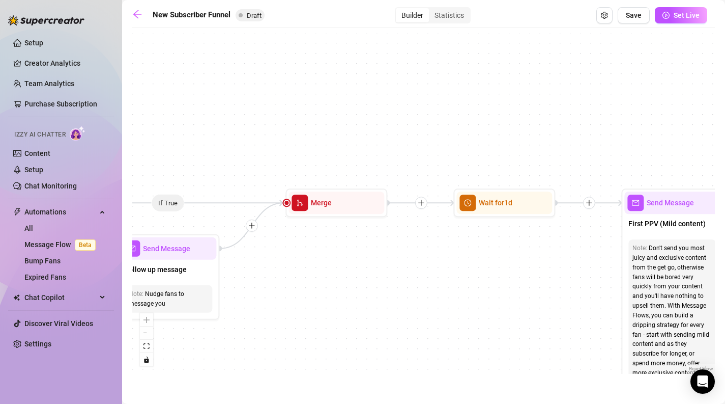
drag, startPoint x: 448, startPoint y: 240, endPoint x: 306, endPoint y: 295, distance: 152.3
click at [306, 295] on div "If True If True If True If False If False If False If True If False Merge Merge…" at bounding box center [423, 203] width 583 height 341
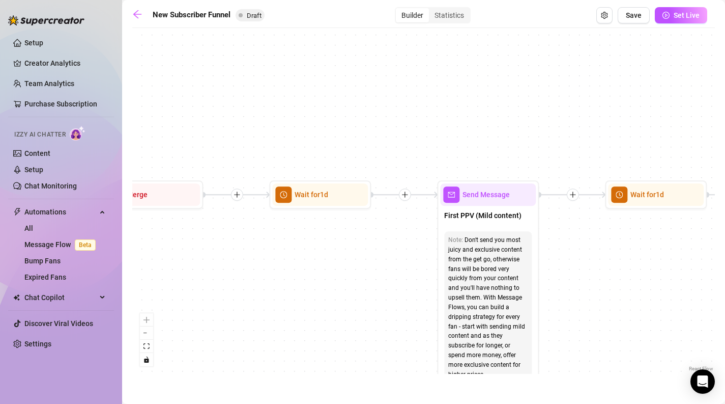
drag, startPoint x: 379, startPoint y: 255, endPoint x: 194, endPoint y: 251, distance: 184.3
click at [194, 251] on div "If True If True If True If False If False If False If True If False Merge Merge…" at bounding box center [423, 203] width 583 height 341
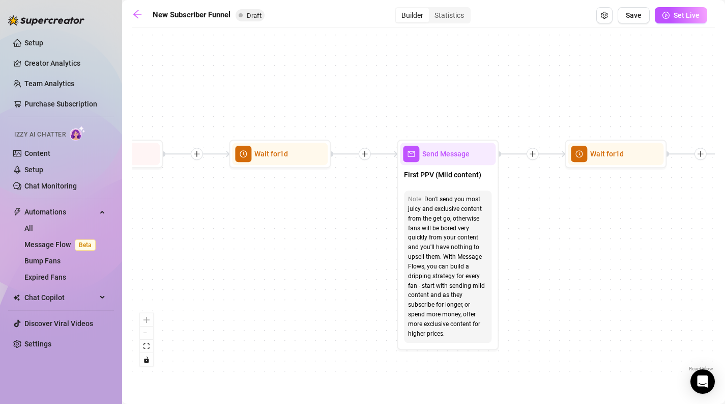
drag, startPoint x: 311, startPoint y: 232, endPoint x: 270, endPoint y: 191, distance: 57.6
click at [270, 191] on div "If True If True If True If False If False If False If True If False Merge Merge…" at bounding box center [423, 203] width 583 height 341
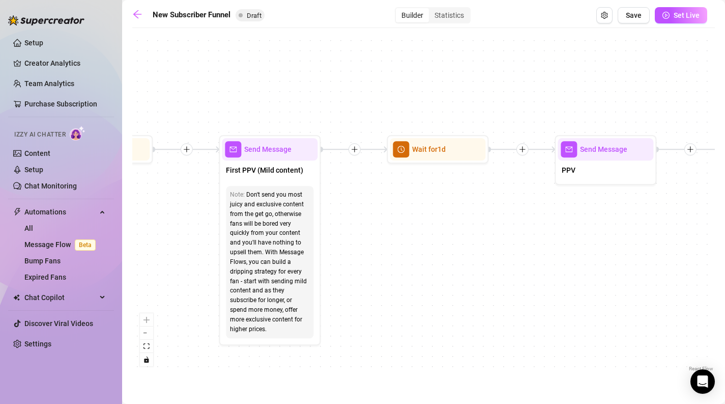
drag, startPoint x: 608, startPoint y: 209, endPoint x: 250, endPoint y: 244, distance: 359.0
click at [250, 244] on div "If True If True If True If False If False If False If True If False Merge Merge…" at bounding box center [423, 203] width 583 height 341
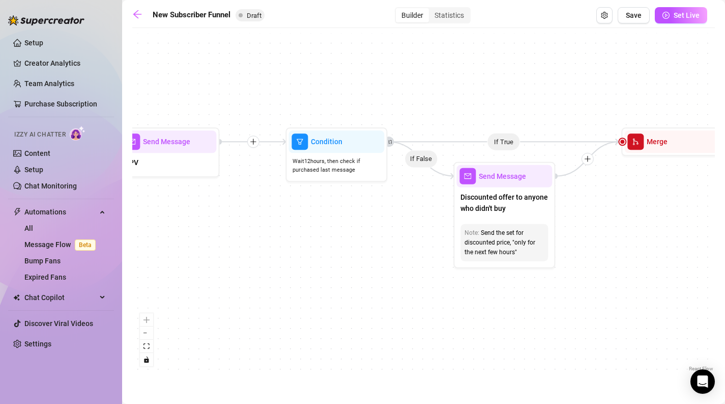
drag, startPoint x: 410, startPoint y: 237, endPoint x: 153, endPoint y: 190, distance: 261.3
click at [153, 190] on div "If True If True If True If False If False If False If True If False Merge Merge…" at bounding box center [423, 203] width 583 height 341
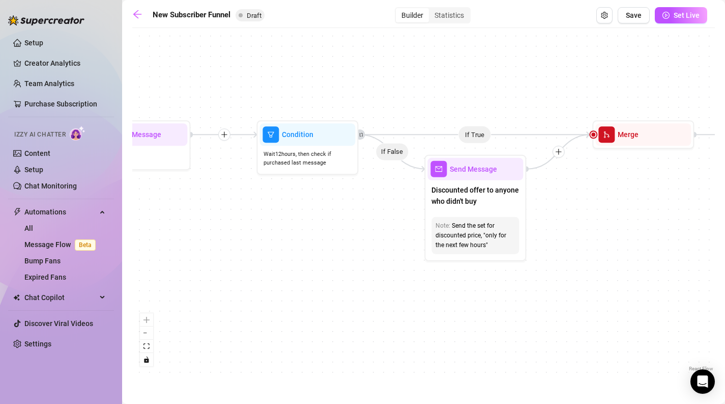
drag, startPoint x: 404, startPoint y: 274, endPoint x: 383, endPoint y: 267, distance: 22.1
click at [383, 267] on div "If True If True If True If False If False If False If True If False Merge Merge…" at bounding box center [423, 203] width 583 height 341
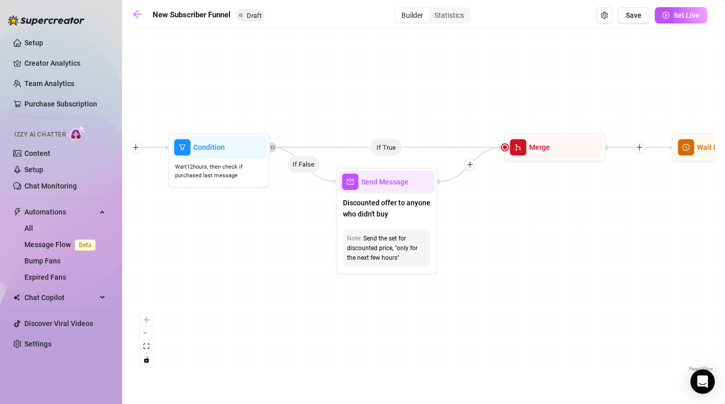
drag, startPoint x: 498, startPoint y: 286, endPoint x: 411, endPoint y: 300, distance: 88.1
click at [411, 300] on div "If True If True If True If False If False If False If True If False Merge Merge…" at bounding box center [423, 203] width 583 height 341
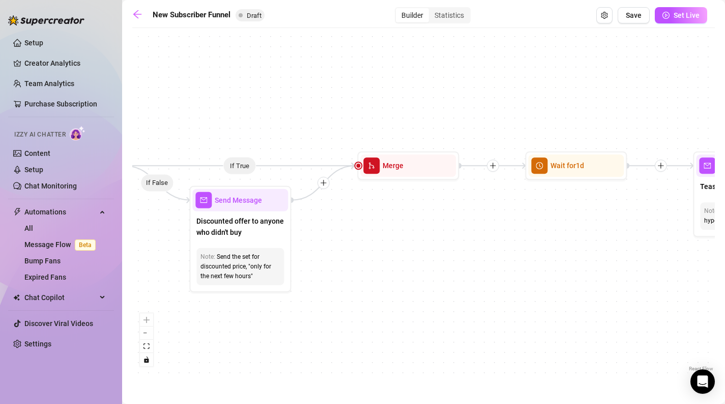
drag, startPoint x: 512, startPoint y: 223, endPoint x: 365, endPoint y: 242, distance: 147.7
click at [365, 242] on div "If True If True If True If False If False If False If True If False Merge Merge…" at bounding box center [423, 203] width 583 height 341
drag, startPoint x: 459, startPoint y: 219, endPoint x: 329, endPoint y: 217, distance: 129.8
click at [329, 217] on div "If True If True If True If False If False If False If True If False Merge Merge…" at bounding box center [423, 203] width 583 height 341
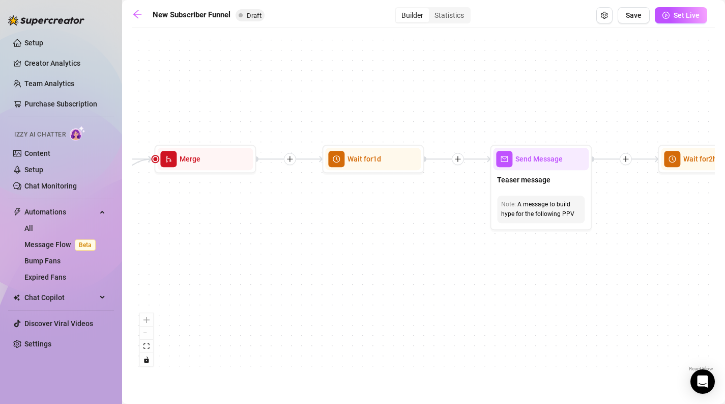
drag, startPoint x: 393, startPoint y: 203, endPoint x: 311, endPoint y: 195, distance: 82.4
click at [312, 195] on div "If True If True If True If False If False If False If True If False Merge Merge…" at bounding box center [423, 203] width 583 height 341
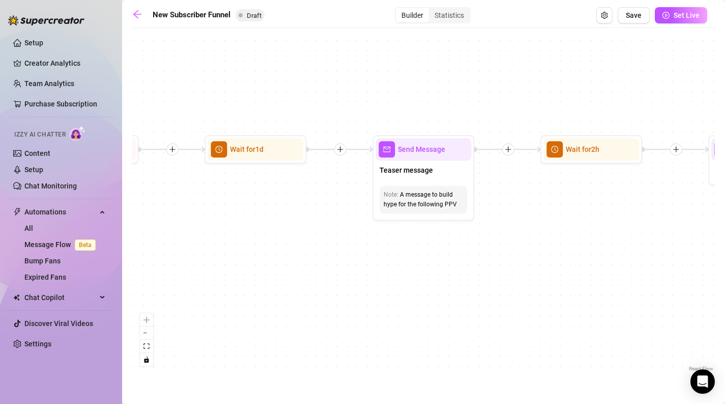
drag, startPoint x: 440, startPoint y: 250, endPoint x: 360, endPoint y: 233, distance: 81.8
click at [332, 245] on div "If True If True If True If False If False If False If True If False Merge Merge…" at bounding box center [423, 203] width 583 height 341
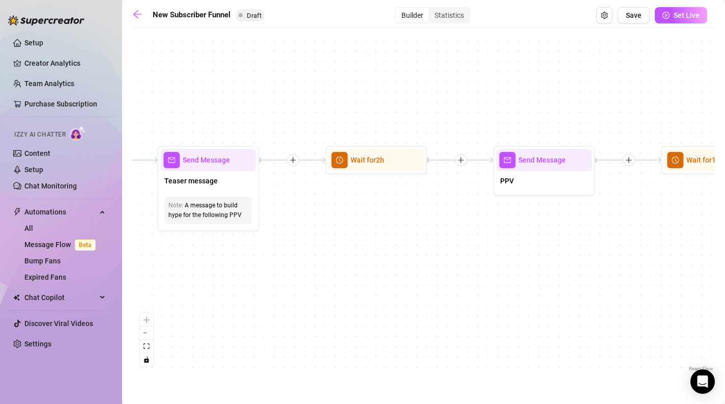
drag, startPoint x: 488, startPoint y: 189, endPoint x: 272, endPoint y: 200, distance: 216.1
click at [272, 200] on div "If True If True If True If False If False If False If True If False Merge Merge…" at bounding box center [423, 203] width 583 height 341
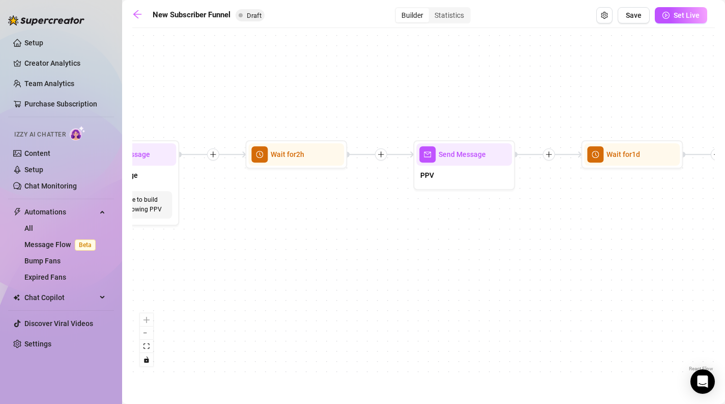
drag, startPoint x: 367, startPoint y: 210, endPoint x: 236, endPoint y: 204, distance: 131.5
click at [236, 204] on div "If True If True If True If False If False If False If True If False Merge Merge…" at bounding box center [423, 203] width 583 height 341
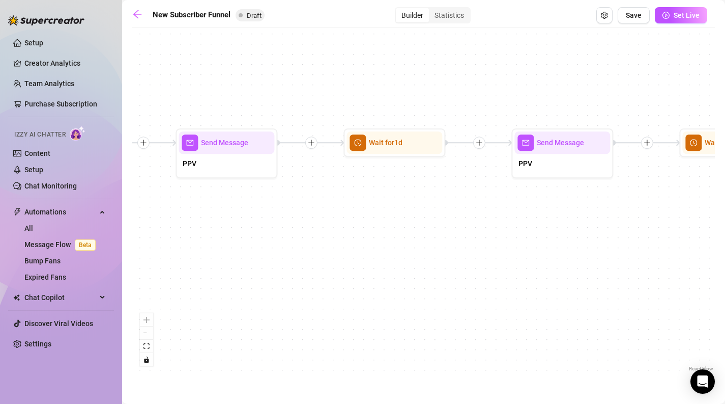
drag, startPoint x: 417, startPoint y: 203, endPoint x: 239, endPoint y: 194, distance: 178.9
click at [239, 194] on div "If True If True If True If False If False If False If True If False Merge Merge…" at bounding box center [423, 203] width 583 height 341
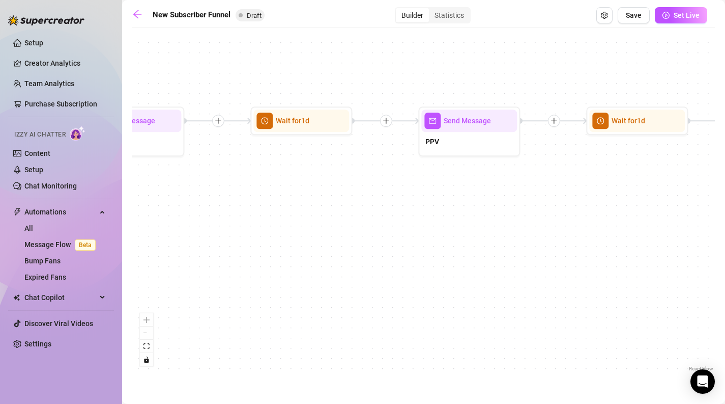
drag, startPoint x: 422, startPoint y: 188, endPoint x: 287, endPoint y: 173, distance: 136.3
click at [287, 173] on div "If True If True If True If False If False If False If True If False Merge Merge…" at bounding box center [423, 203] width 583 height 341
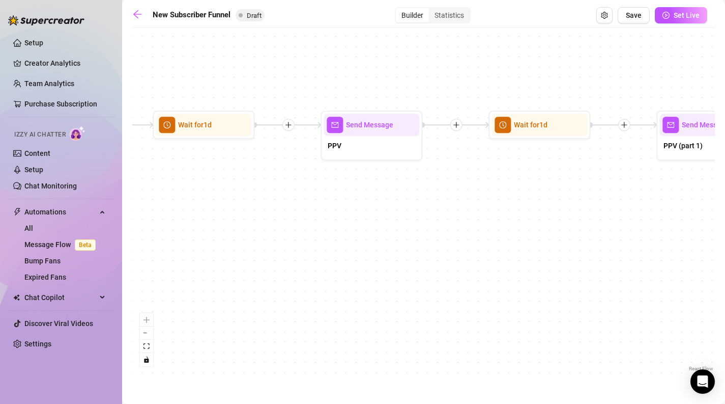
drag, startPoint x: 335, startPoint y: 175, endPoint x: 161, endPoint y: 232, distance: 183.7
click at [161, 232] on div "If True If True If True If False If False If False If True If False Merge Merge…" at bounding box center [423, 203] width 583 height 341
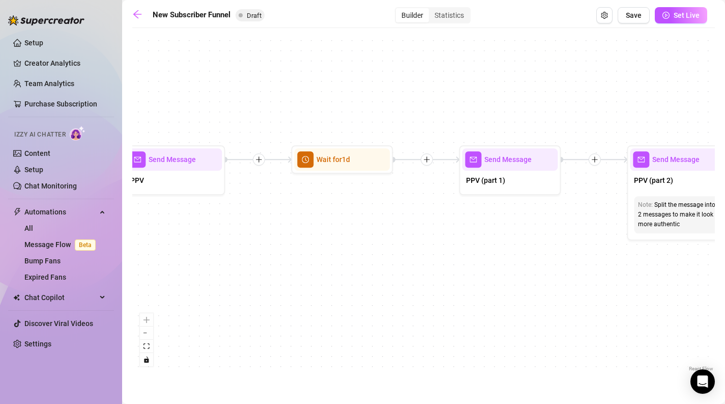
drag, startPoint x: 300, startPoint y: 230, endPoint x: 477, endPoint y: 147, distance: 196.3
click at [477, 147] on div "If True If True If True If False If False If False If True If False Merge Merge…" at bounding box center [423, 203] width 583 height 341
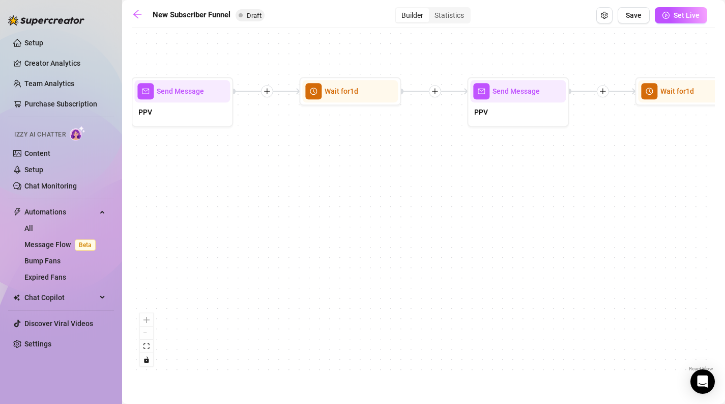
drag, startPoint x: 418, startPoint y: 160, endPoint x: 503, endPoint y: 161, distance: 85.0
click at [503, 161] on div "If True If True If True If False If False If False If True If False Merge Merge…" at bounding box center [423, 203] width 583 height 341
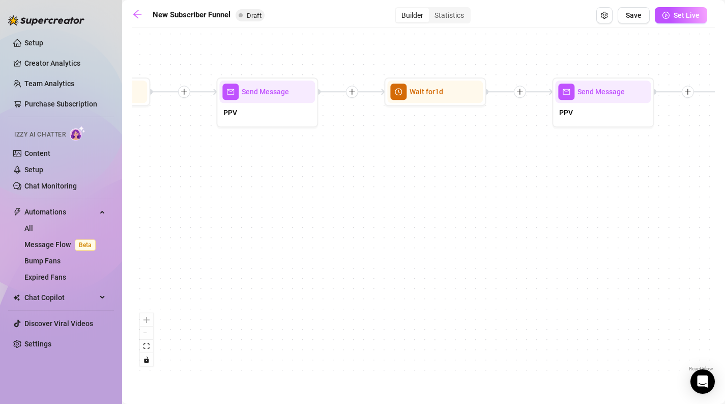
drag, startPoint x: 330, startPoint y: 200, endPoint x: 592, endPoint y: 165, distance: 263.9
click at [589, 165] on div "If True If True If True If False If False If False If True If False Merge Merge…" at bounding box center [423, 203] width 583 height 341
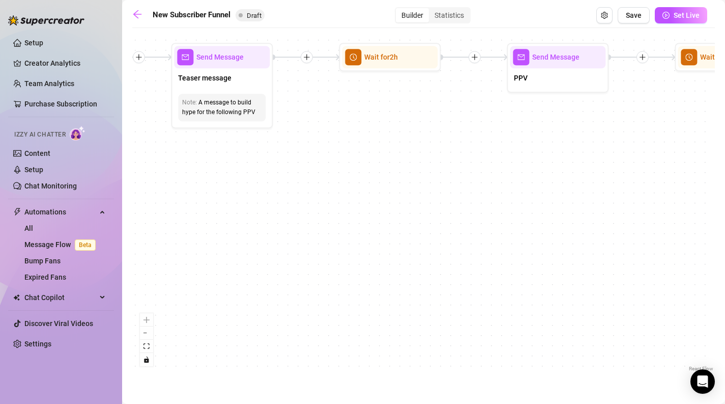
drag, startPoint x: 303, startPoint y: 180, endPoint x: 526, endPoint y: 231, distance: 228.3
click at [519, 228] on div "If True If True If True If False If False If False If True If False Merge Merge…" at bounding box center [423, 203] width 583 height 341
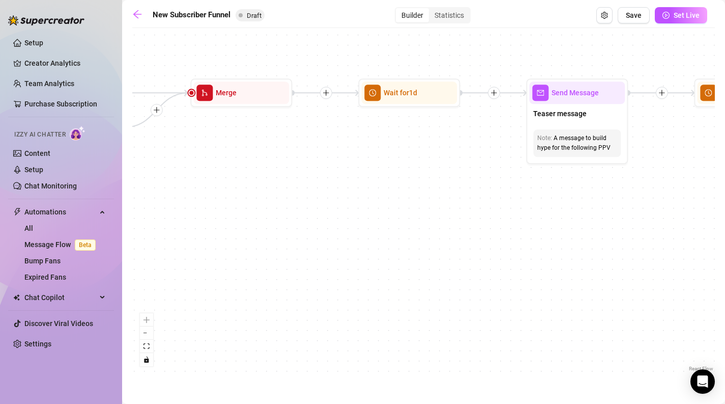
drag, startPoint x: 295, startPoint y: 224, endPoint x: 523, endPoint y: 212, distance: 227.9
click at [513, 212] on div "If True If True If True If False If False If False If True If False Merge Merge…" at bounding box center [423, 203] width 583 height 341
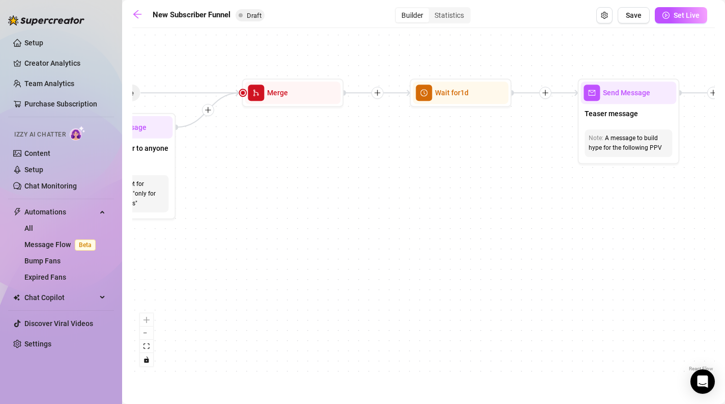
drag, startPoint x: 329, startPoint y: 212, endPoint x: 555, endPoint y: 212, distance: 226.5
click at [550, 211] on div "If True If True If True If False If False If False If True If False Merge Merge…" at bounding box center [423, 203] width 583 height 341
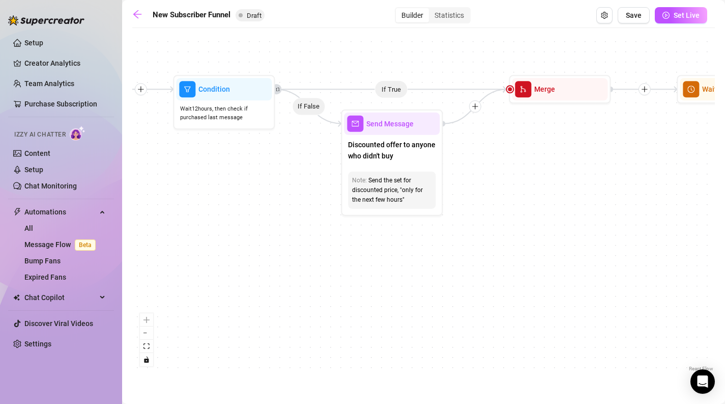
drag, startPoint x: 411, startPoint y: 226, endPoint x: 537, endPoint y: 215, distance: 125.7
click at [537, 215] on div "If True If True If True If False If False If False If True If False Merge Merge…" at bounding box center [423, 203] width 583 height 341
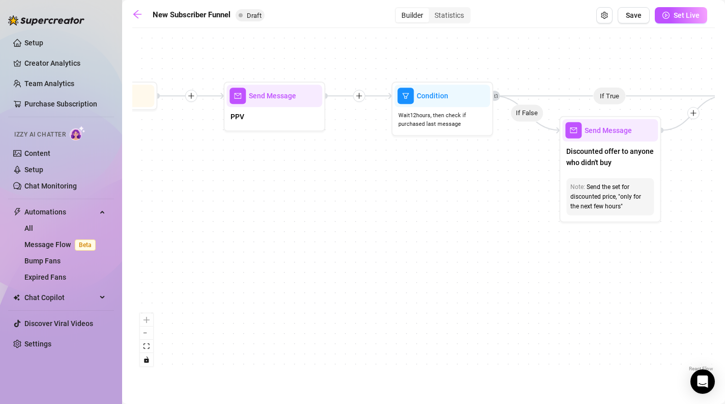
drag, startPoint x: 399, startPoint y: 195, endPoint x: 533, endPoint y: 210, distance: 134.7
click at [533, 214] on div "If True If True If True If False If False If False If True If False Merge Merge…" at bounding box center [423, 203] width 583 height 341
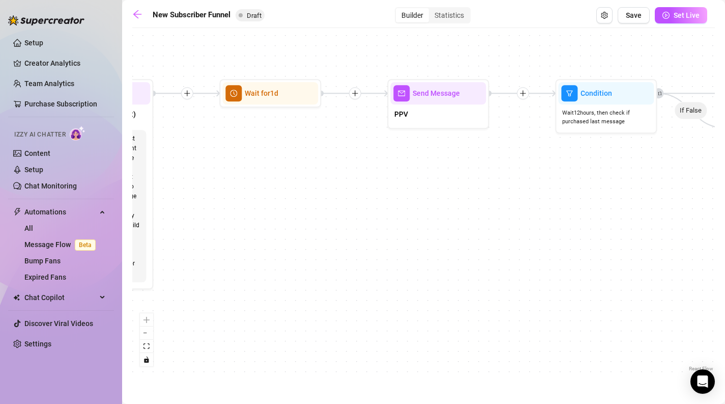
drag, startPoint x: 376, startPoint y: 207, endPoint x: 472, endPoint y: 204, distance: 96.8
click at [472, 204] on div "If True If True If True If False If False If False If True If False Merge Merge…" at bounding box center [423, 203] width 583 height 341
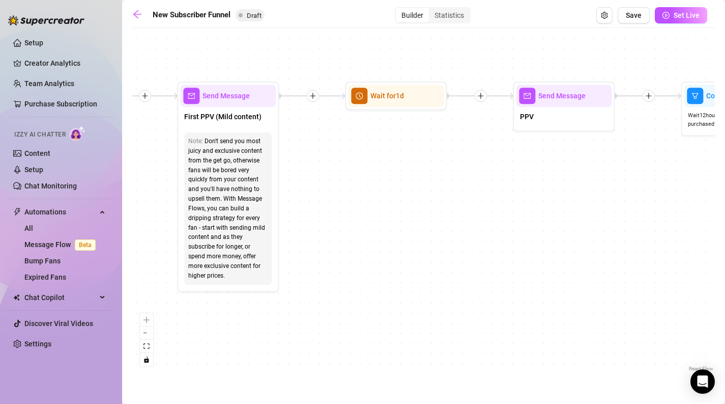
drag, startPoint x: 385, startPoint y: 200, endPoint x: 506, endPoint y: 204, distance: 121.2
click at [506, 205] on div "If True If True If True If False If False If False If True If False Merge Merge…" at bounding box center [423, 203] width 583 height 341
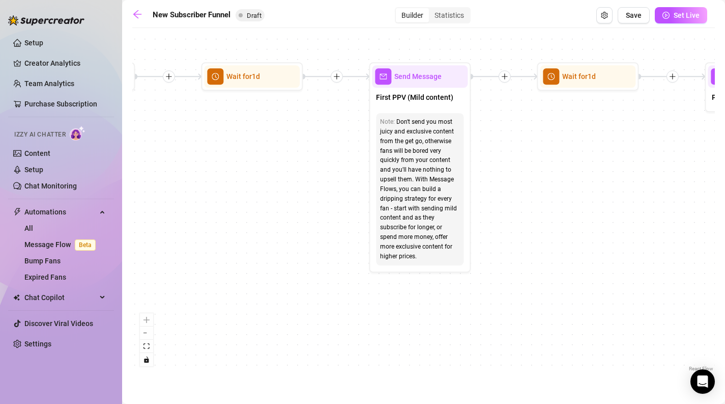
drag, startPoint x: 362, startPoint y: 193, endPoint x: 555, endPoint y: 172, distance: 194.0
click at [553, 172] on div "If True If True If True If False If False If False If True If False Merge Merge…" at bounding box center [423, 203] width 583 height 341
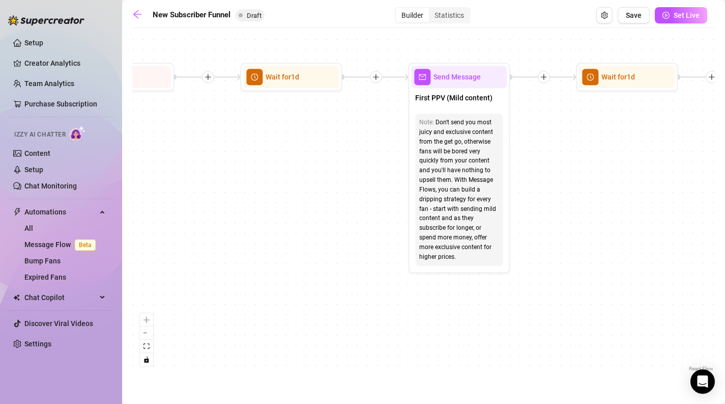
drag, startPoint x: 346, startPoint y: 172, endPoint x: 532, endPoint y: 174, distance: 186.3
click at [533, 174] on div "If True If True If True If False If False If False If True If False Merge Merge…" at bounding box center [423, 203] width 583 height 341
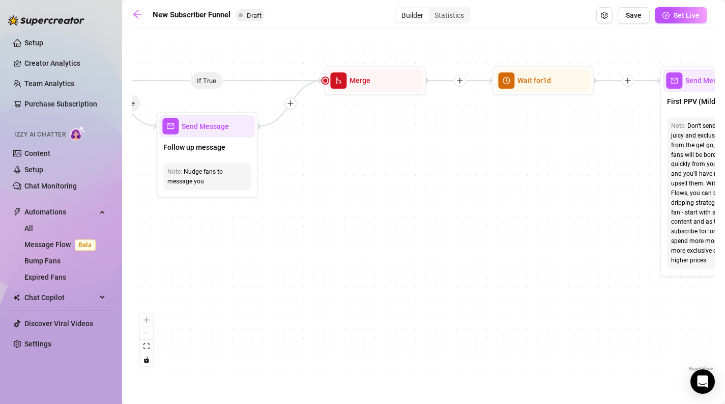
drag, startPoint x: 348, startPoint y: 177, endPoint x: 530, endPoint y: 179, distance: 182.2
click at [523, 178] on div "If True If True If True If False If False If False If True If False Merge Merge…" at bounding box center [423, 203] width 583 height 341
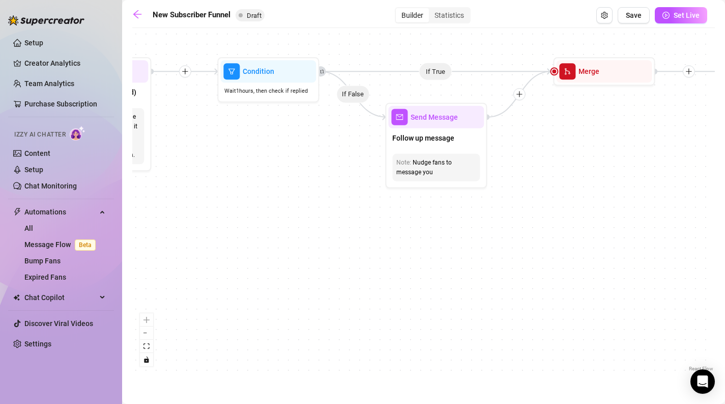
drag, startPoint x: 354, startPoint y: 198, endPoint x: 496, endPoint y: 197, distance: 142.5
click at [496, 197] on div "If True If True If True If False If False If False If True If False Merge Merge…" at bounding box center [423, 203] width 583 height 341
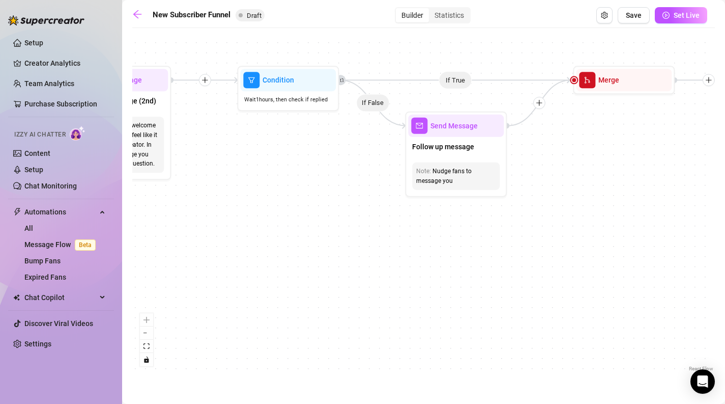
drag, startPoint x: 236, startPoint y: 200, endPoint x: 434, endPoint y: 206, distance: 198.1
click at [434, 206] on div "If True If True If True If False If False If False If True If False Merge Merge…" at bounding box center [423, 203] width 583 height 341
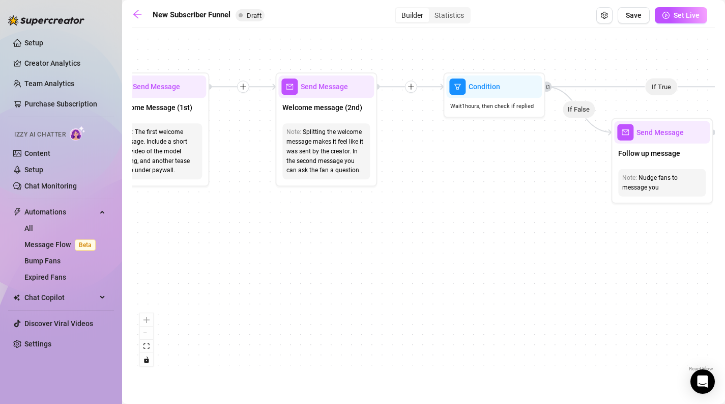
drag, startPoint x: 426, startPoint y: 205, endPoint x: 660, endPoint y: 187, distance: 234.3
click at [660, 187] on div "If True If True If True If False If False If False If True If False Merge Merge…" at bounding box center [423, 203] width 583 height 341
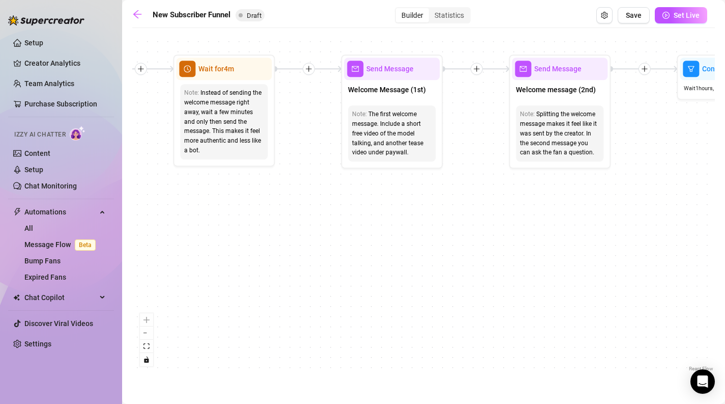
drag, startPoint x: 518, startPoint y: 197, endPoint x: 632, endPoint y: 179, distance: 114.9
click at [632, 179] on div "If True If True If True If False If False If False If True If False Merge Merge…" at bounding box center [423, 203] width 583 height 341
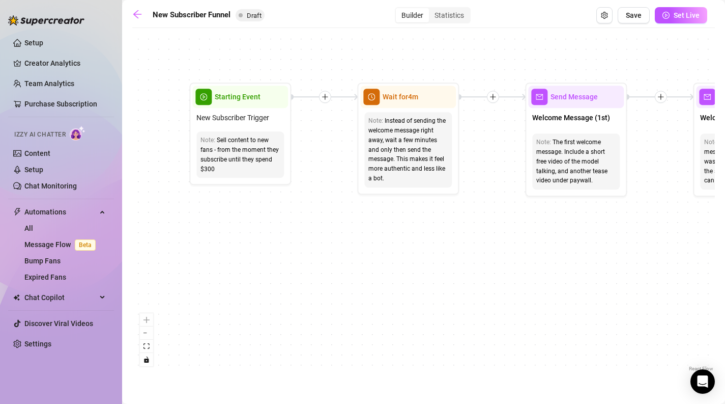
drag
click at [454, 284] on div "If True If True If True If False If False If False If True If False Merge Merge…" at bounding box center [423, 203] width 583 height 341
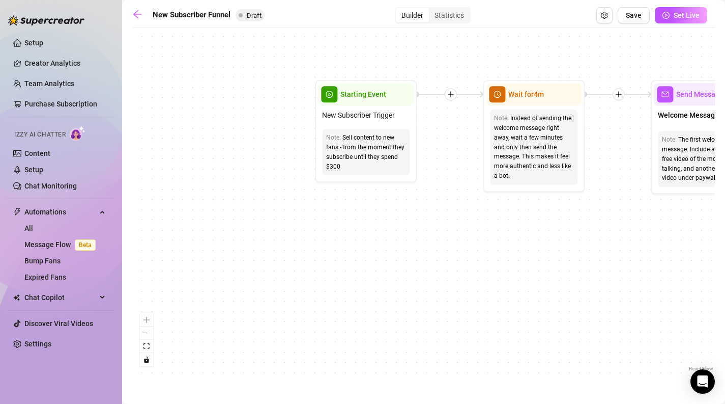
click at [493, 233] on div "If True If True If True If False If False If False If True If False Merge Merge…" at bounding box center [423, 203] width 583 height 341
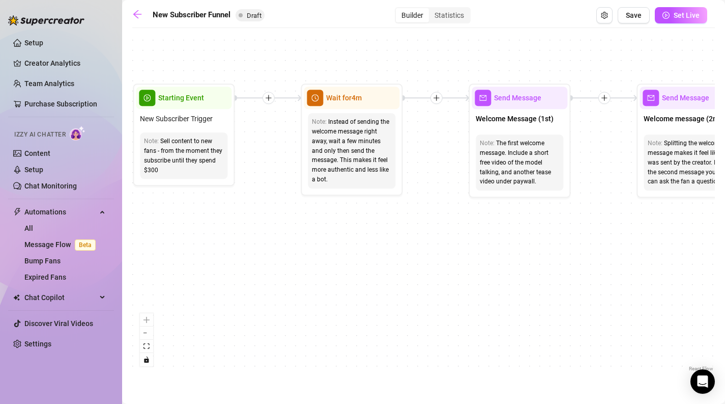
click at [307, 238] on div "If True If True If True If False If False If False If True If False Merge Merge…" at bounding box center [423, 203] width 583 height 341
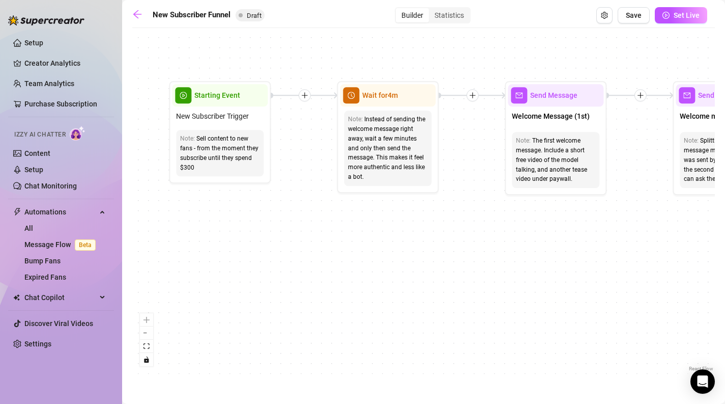
click at [347, 235] on div "If True If True If True If False If False If False If True If False Merge Merge…" at bounding box center [423, 203] width 583 height 341
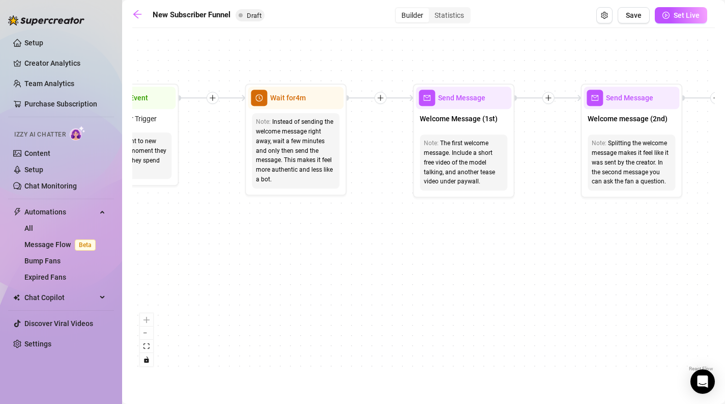
click at [505, 226] on div "If True If True If True If False If False If False If True If False Merge Merge…" at bounding box center [423, 203] width 583 height 341
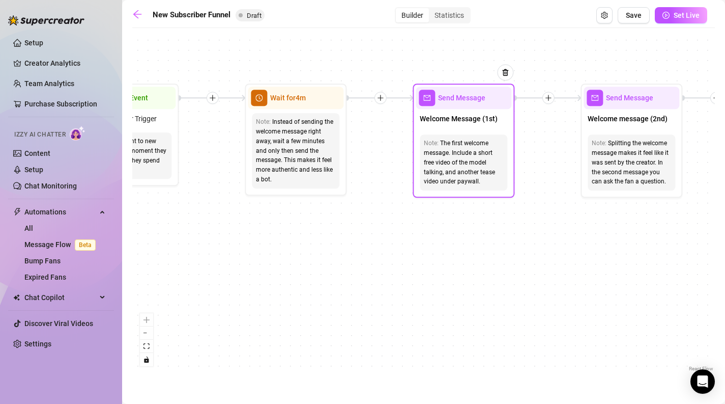
click at [440, 190] on div "Note: The first welcome message. Include a short free video of the model talkin…" at bounding box center [464, 162] width 96 height 64
type textarea "First part of the welcome message"
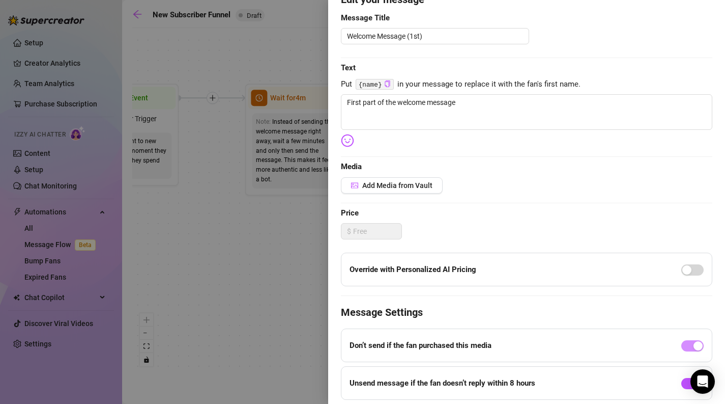
scroll to position [103, 0]
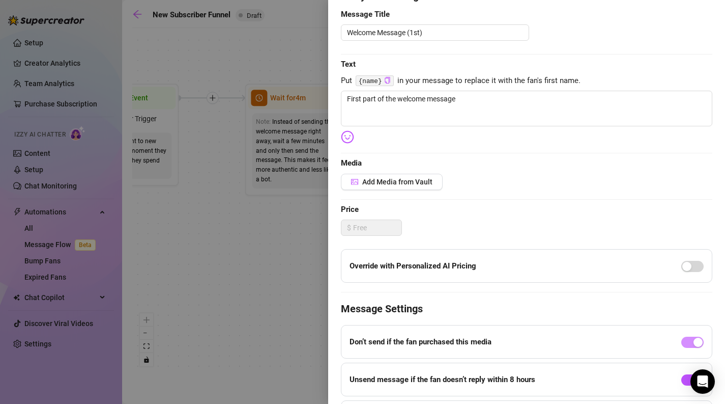
click at [267, 233] on div at bounding box center [362, 202] width 725 height 404
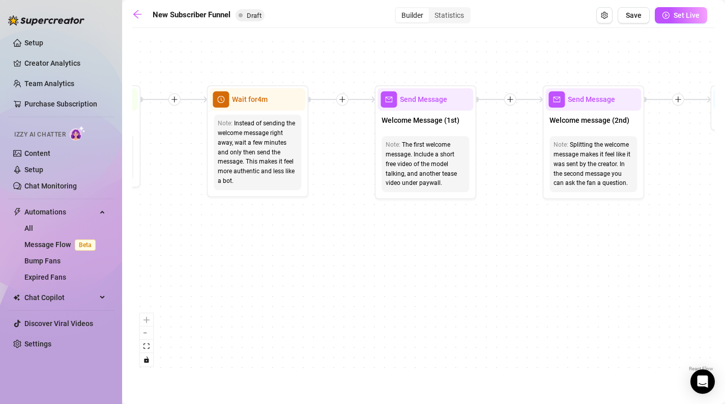
drag, startPoint x: 537, startPoint y: 281, endPoint x: 498, endPoint y: 283, distance: 38.2
click at [498, 283] on div "If True If True If True If False If False If False If True If False Merge Merge…" at bounding box center [423, 203] width 583 height 341
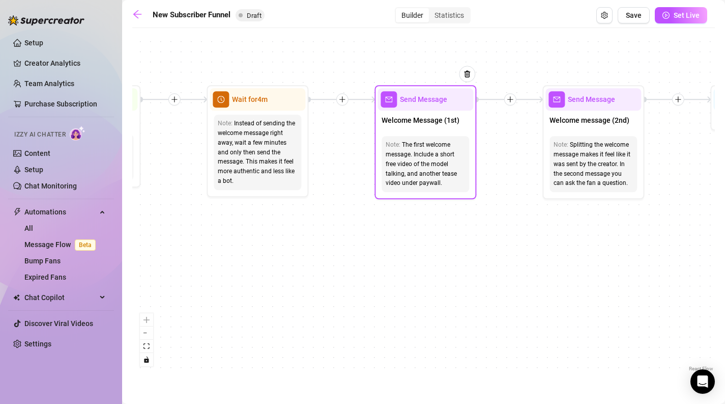
click at [420, 193] on div "Note: The first welcome message. Include a short free video of the model talkin…" at bounding box center [426, 164] width 96 height 64
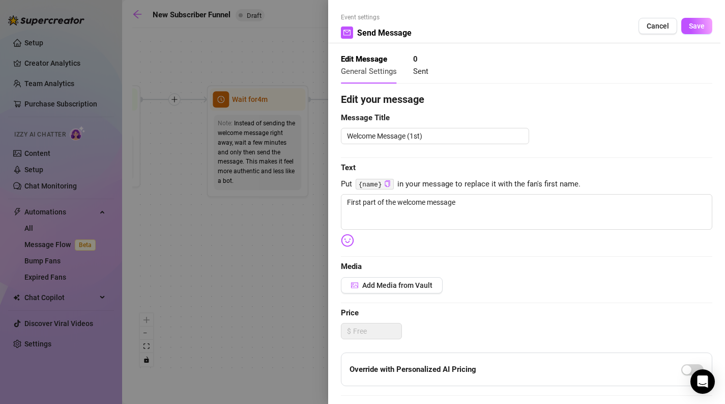
type textarea "First part of the welcome message"
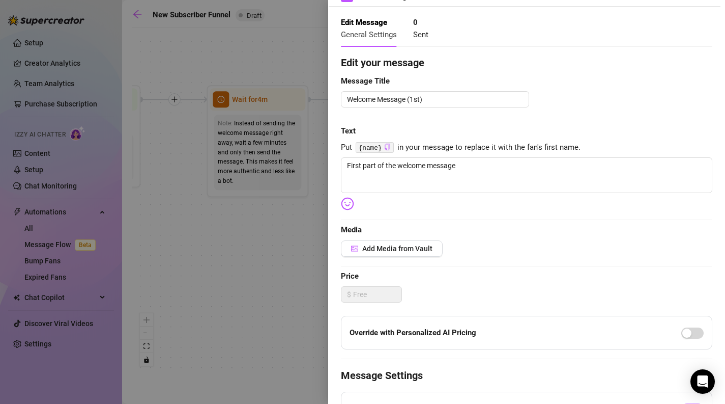
scroll to position [0, 0]
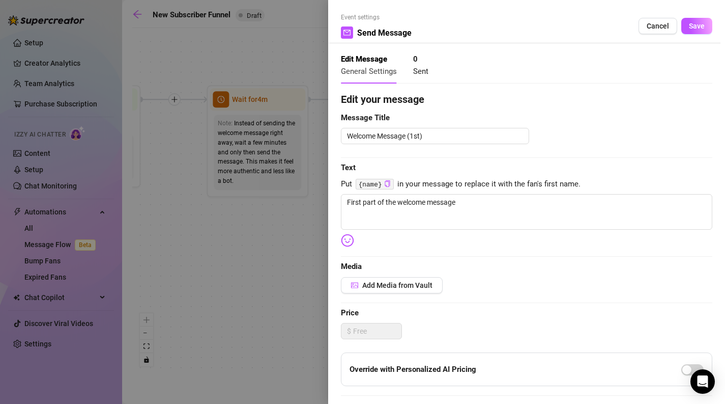
click at [250, 283] on div at bounding box center [362, 202] width 725 height 404
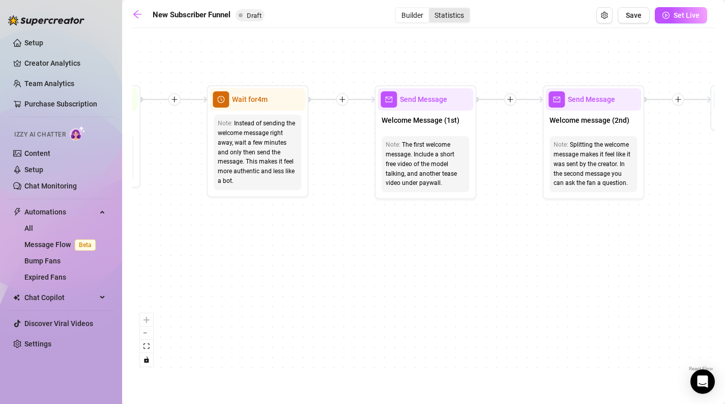
click at [442, 14] on div "Statistics" at bounding box center [449, 15] width 41 height 14
click at [432, 10] on input "Statistics" at bounding box center [432, 10] width 0 height 0
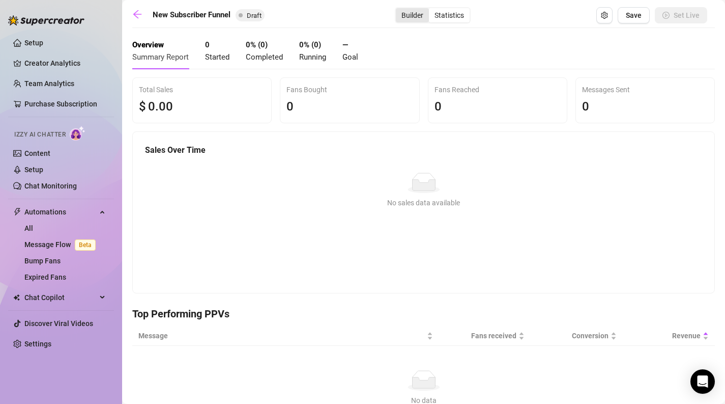
click at [420, 13] on div "Builder" at bounding box center [412, 15] width 33 height 14
click at [399, 10] on input "Builder" at bounding box center [399, 10] width 0 height 0
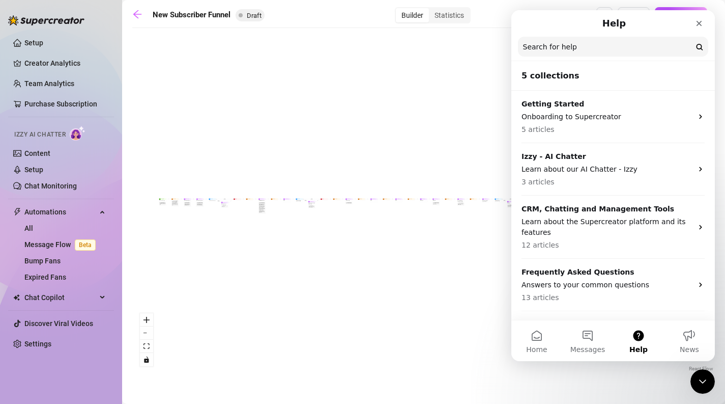
click at [572, 128] on p "5 articles" at bounding box center [607, 129] width 171 height 11
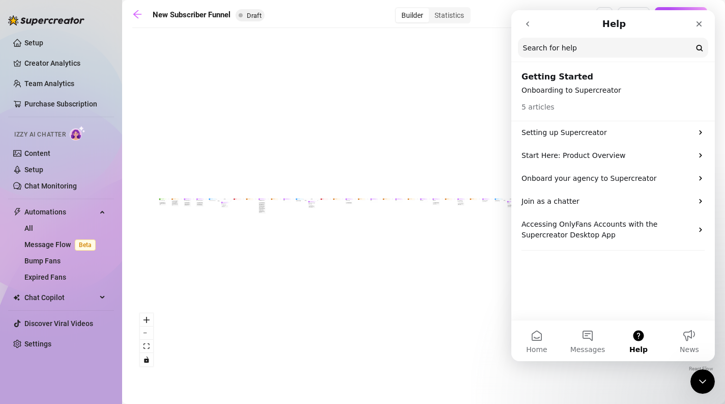
click at [581, 157] on p "Start Here: Product Overview" at bounding box center [607, 155] width 171 height 11
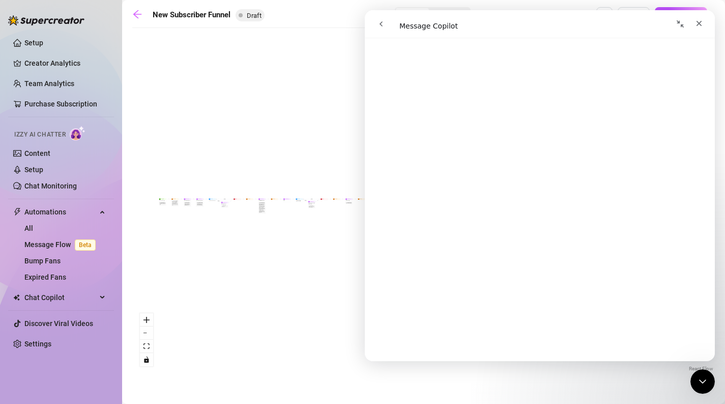
scroll to position [1641, 0]
click at [272, 175] on div "If True If False If True If False If True If False If True If False Merge Merge…" at bounding box center [423, 203] width 583 height 341
click at [223, 319] on div "If True If False If True If False If True If False If True If False Merge Merge…" at bounding box center [423, 203] width 583 height 341
click at [146, 322] on icon "zoom in" at bounding box center [147, 320] width 6 height 6
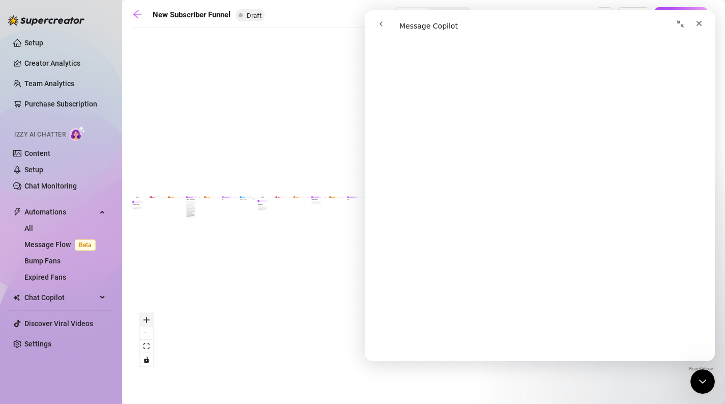
click at [146, 322] on icon "zoom in" at bounding box center [147, 320] width 6 height 6
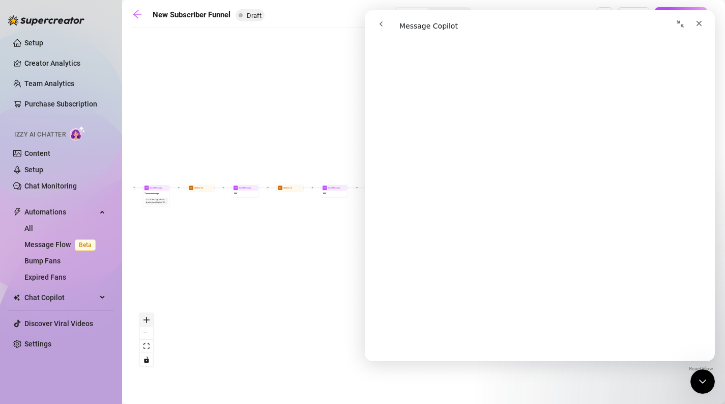
click at [146, 322] on icon "zoom in" at bounding box center [147, 320] width 6 height 6
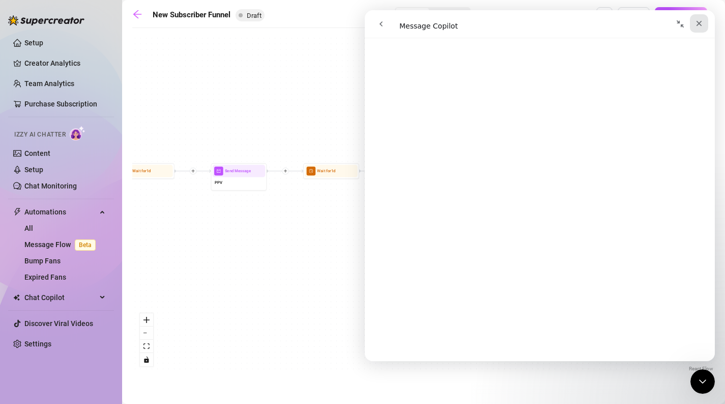
click at [699, 21] on icon "Close" at bounding box center [699, 23] width 8 height 8
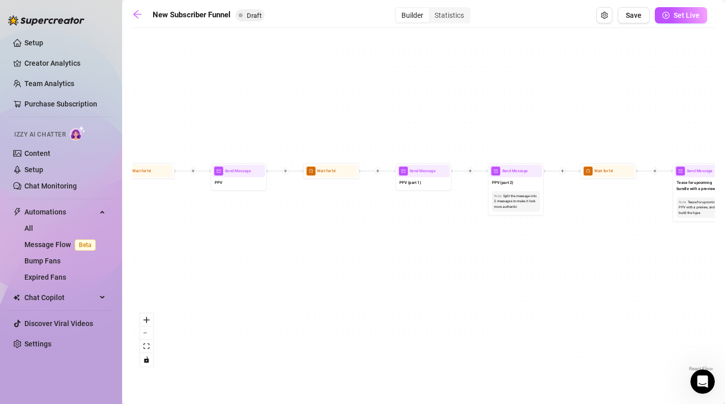
scroll to position [0, 0]
click at [144, 320] on icon "zoom in" at bounding box center [147, 320] width 6 height 6
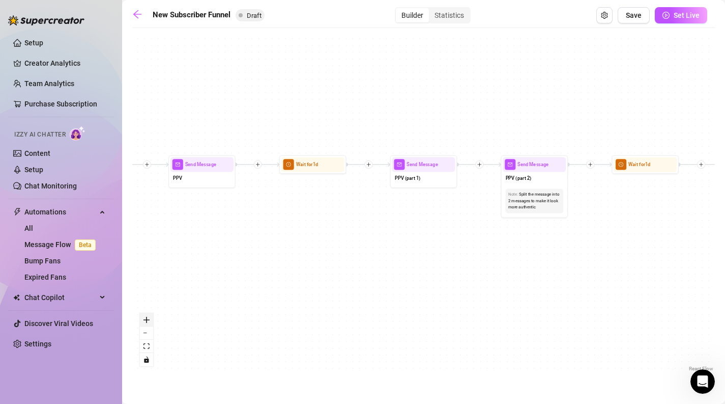
click at [144, 320] on icon "zoom in" at bounding box center [147, 320] width 6 height 6
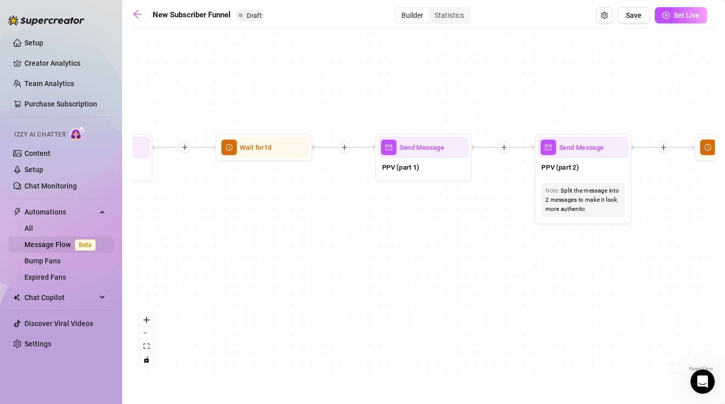
drag, startPoint x: 309, startPoint y: 245, endPoint x: 114, endPoint y: 245, distance: 196.0
click at [114, 245] on div "Setup Creator Analytics Team Analytics Purchase Subscription Izzy AI Chatter Co…" at bounding box center [362, 202] width 725 height 404
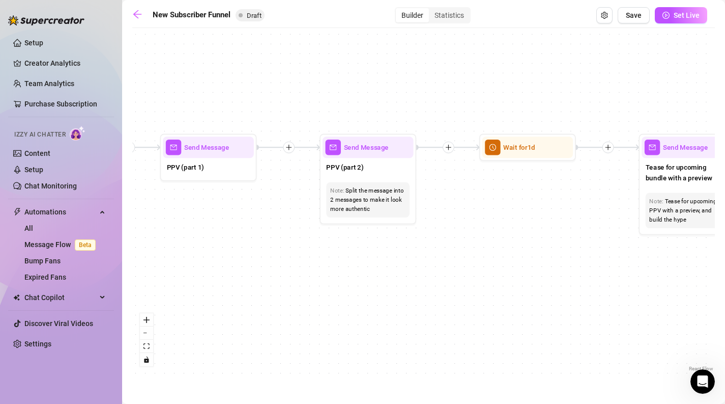
drag, startPoint x: 467, startPoint y: 236, endPoint x: 227, endPoint y: 235, distance: 240.3
click at [227, 235] on div "If True If False If True If False If True If False If True If False Merge Merge…" at bounding box center [423, 203] width 583 height 341
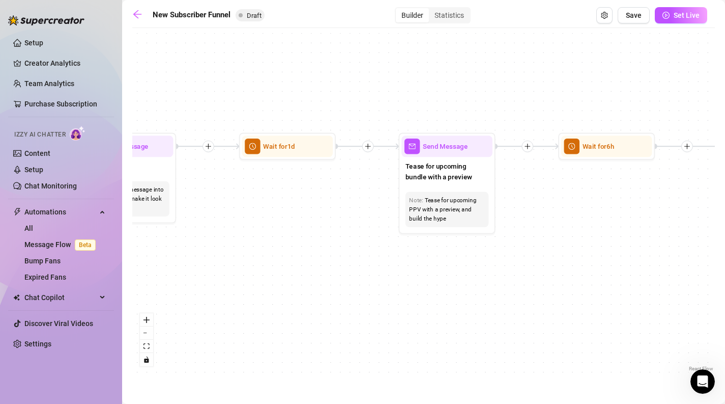
click at [249, 246] on div "If True If False If True If False If True If False If True If False Merge Merge…" at bounding box center [423, 203] width 583 height 341
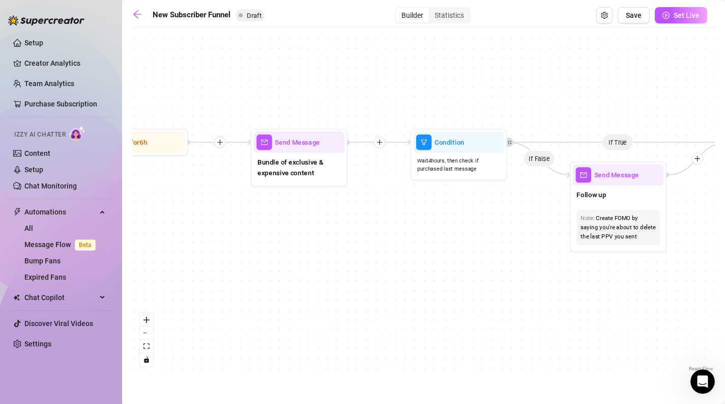
drag, startPoint x: 552, startPoint y: 194, endPoint x: 470, endPoint y: 228, distance: 89.2
click at [318, 191] on div "If True If False If True If False If True If False If True If False Merge Merge…" at bounding box center [423, 203] width 583 height 341
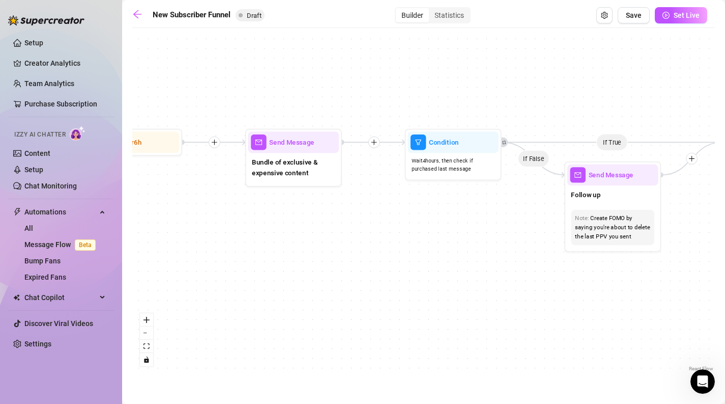
drag, startPoint x: 470, startPoint y: 228, endPoint x: 273, endPoint y: 178, distance: 203.3
click at [273, 178] on div "If True If False If True If False If True If False If True If False Merge Merge…" at bounding box center [423, 203] width 583 height 341
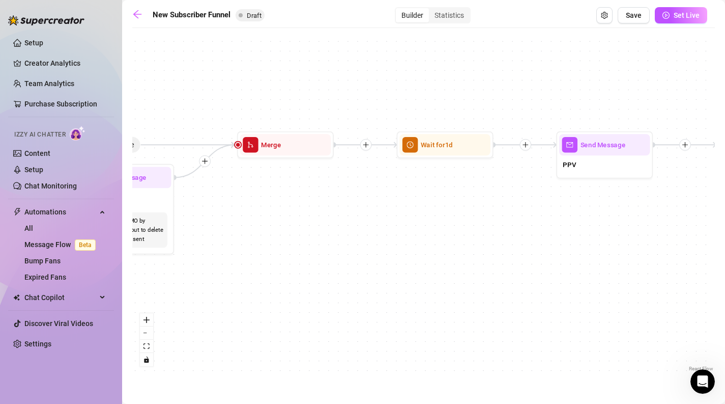
drag, startPoint x: 513, startPoint y: 195, endPoint x: 285, endPoint y: 236, distance: 232.2
click at [284, 238] on div "If True If False If True If False If True If False If True If False Merge Merge…" at bounding box center [423, 203] width 583 height 341
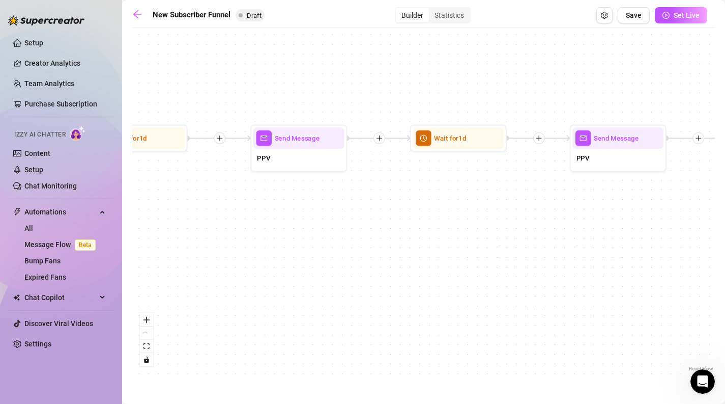
drag, startPoint x: 289, startPoint y: 189, endPoint x: 199, endPoint y: 189, distance: 90.1
click at [199, 189] on div "If True If False If True If False If True If False If True If False Merge Merge…" at bounding box center [423, 203] width 583 height 341
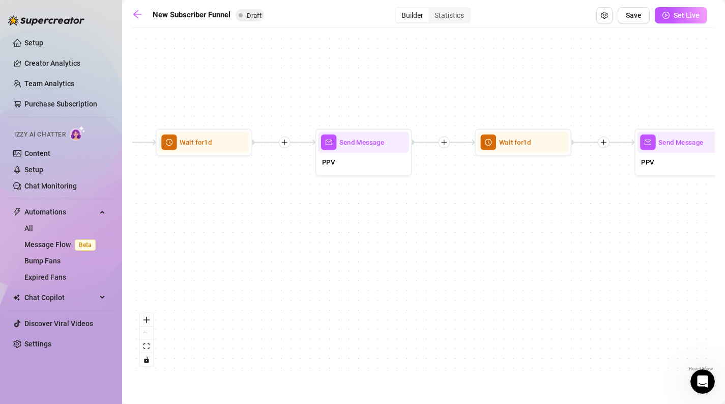
drag, startPoint x: 557, startPoint y: 209, endPoint x: 294, endPoint y: 214, distance: 262.7
click at [294, 214] on div "If True If False If True If False If True If False If True If False Merge Merge…" at bounding box center [423, 203] width 583 height 341
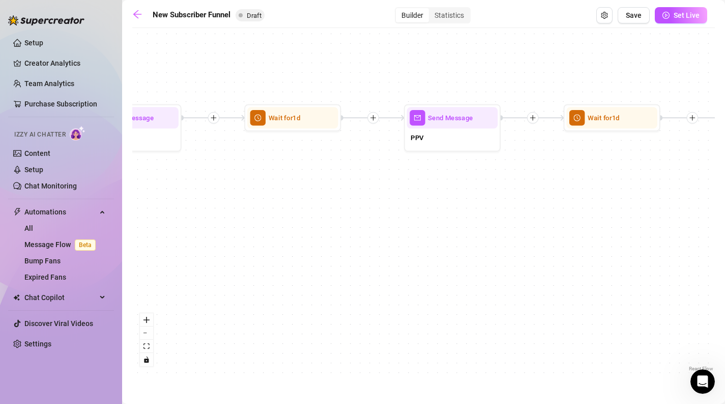
drag, startPoint x: 470, startPoint y: 206, endPoint x: 252, endPoint y: 181, distance: 219.3
click at [252, 181] on div "If True If False If True If False If True If False If True If False Merge Merge…" at bounding box center [423, 203] width 583 height 341
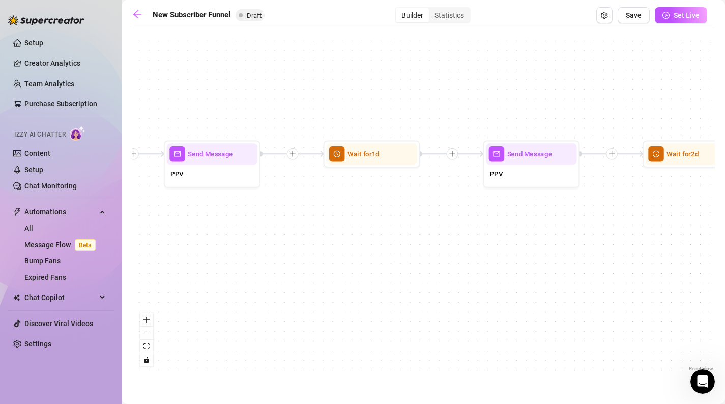
drag, startPoint x: 378, startPoint y: 198, endPoint x: 150, endPoint y: 235, distance: 231.0
click at [150, 236] on div "If True If False If True If False If True If False If True If False Merge Merge…" at bounding box center [423, 203] width 583 height 341
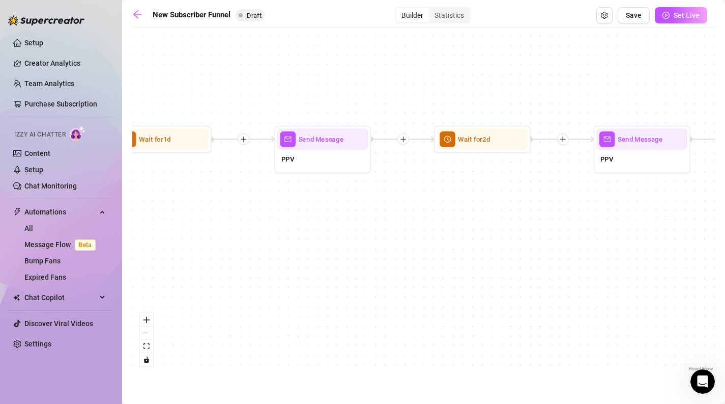
drag, startPoint x: 342, startPoint y: 209, endPoint x: 237, endPoint y: 209, distance: 105.4
click at [237, 209] on div "If True If False If True If False If True If False If True If False Merge Merge…" at bounding box center [423, 203] width 583 height 341
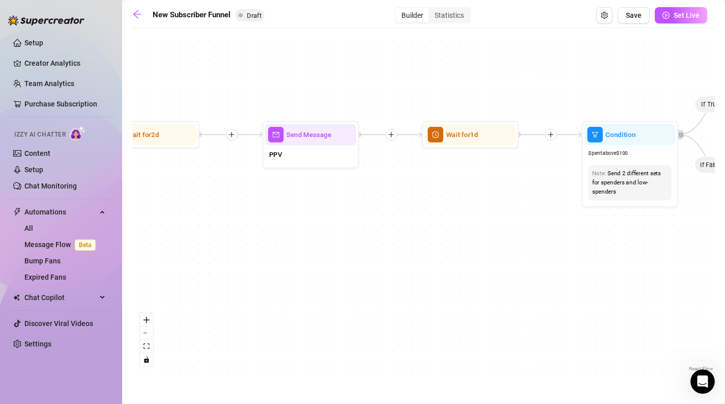
drag, startPoint x: 553, startPoint y: 230, endPoint x: 262, endPoint y: 225, distance: 290.7
click at [262, 225] on div "If True If False If True If False If True If False If True If False Merge Merge…" at bounding box center [423, 203] width 583 height 341
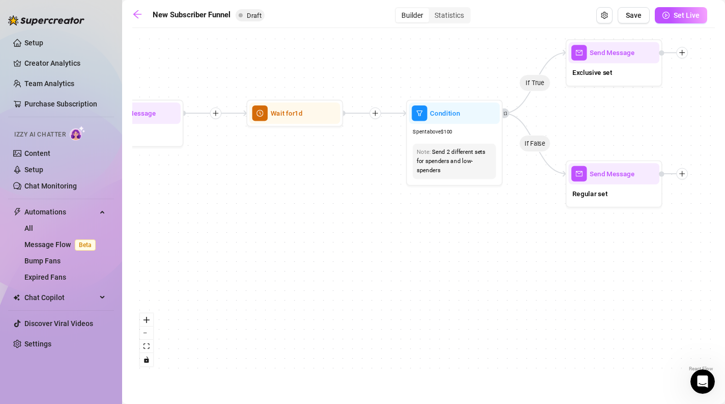
drag, startPoint x: 533, startPoint y: 211, endPoint x: 373, endPoint y: 201, distance: 160.7
click at [373, 201] on div "If True If False If True If False If True If False If True If False Merge Merge…" at bounding box center [423, 203] width 583 height 341
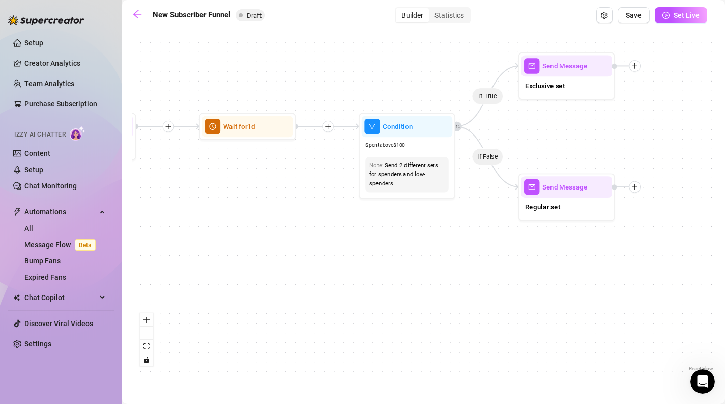
drag, startPoint x: 531, startPoint y: 247, endPoint x: 427, endPoint y: 285, distance: 110.8
click at [427, 285] on div "If True If False If True If False If True If False If True If False Merge Merge…" at bounding box center [423, 203] width 583 height 341
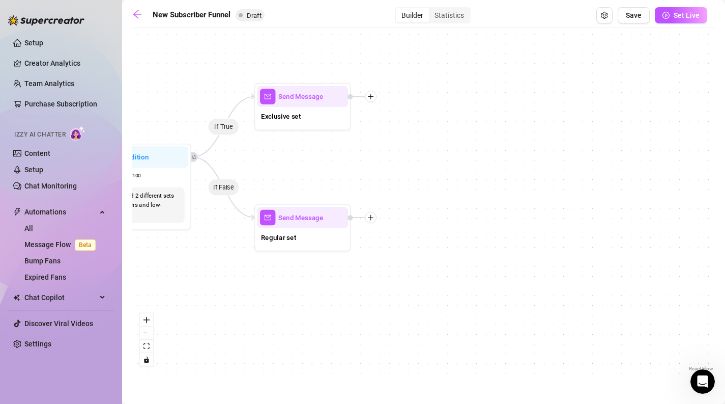
drag, startPoint x: 558, startPoint y: 283, endPoint x: 364, endPoint y: 287, distance: 193.5
click at [365, 288] on div "If True If False If True If False If True If False If True If False Merge Merge…" at bounding box center [423, 203] width 583 height 341
drag, startPoint x: 498, startPoint y: 277, endPoint x: 397, endPoint y: 275, distance: 100.8
click at [397, 275] on div "If True If False If True If False If True If False If True If False Merge Merge…" at bounding box center [423, 203] width 583 height 341
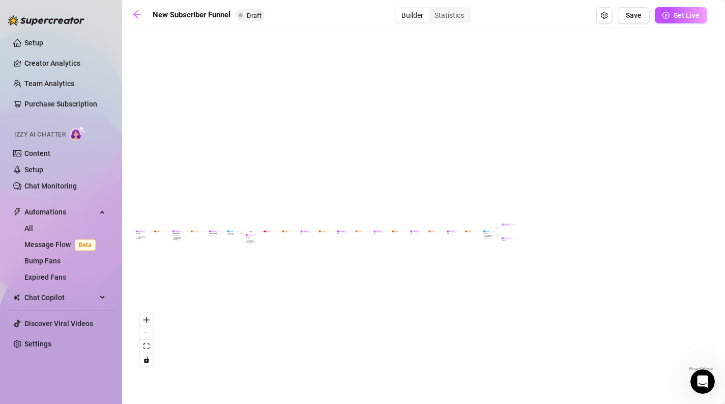
drag, startPoint x: 274, startPoint y: 311, endPoint x: 499, endPoint y: 253, distance: 232.7
click at [499, 253] on div "If True If False If True If False If True If False If True If False Merge Merge…" at bounding box center [423, 203] width 583 height 341
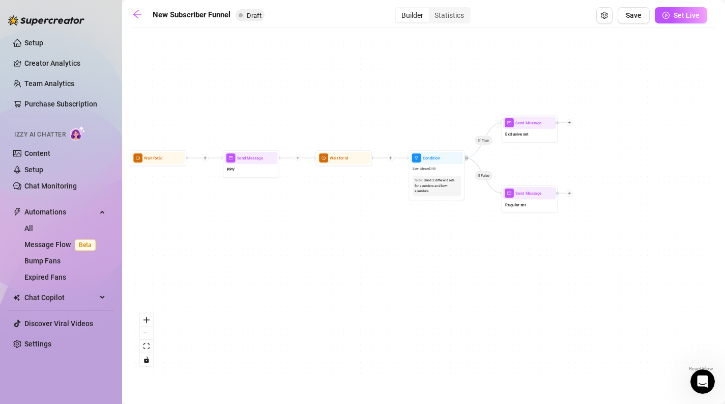
drag, startPoint x: 502, startPoint y: 239, endPoint x: 488, endPoint y: 264, distance: 28.5
click at [488, 264] on div "If True If False If True If False If True If False If True If False Merge Merge…" at bounding box center [423, 203] width 583 height 341
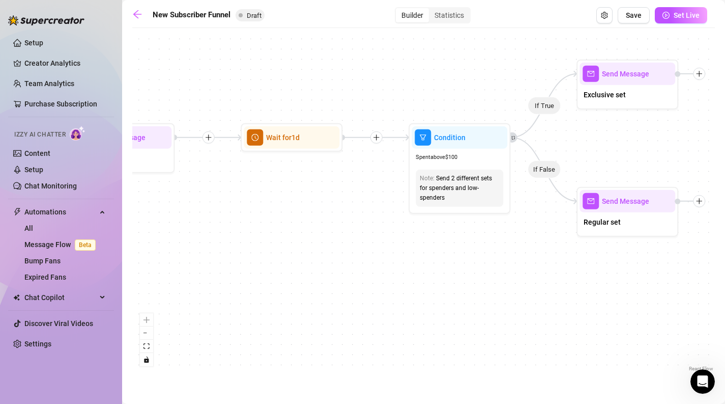
drag, startPoint x: 452, startPoint y: 243, endPoint x: 533, endPoint y: 289, distance: 93.4
click at [532, 290] on div "If True If False If True If False If True If False If True If False Merge Merge…" at bounding box center [423, 203] width 583 height 341
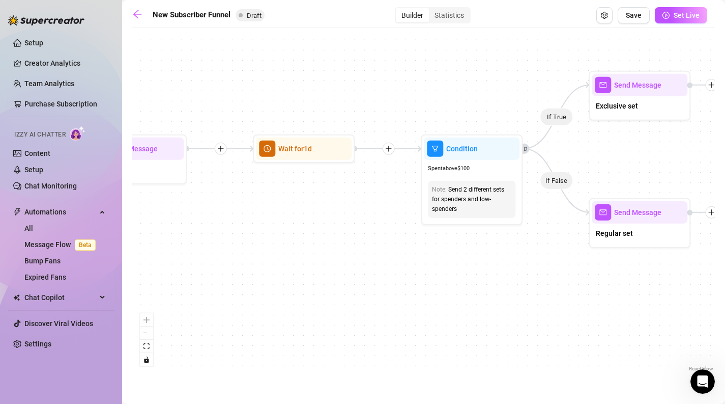
drag, startPoint x: 487, startPoint y: 289, endPoint x: 543, endPoint y: 305, distance: 58.3
click at [543, 305] on div "If True If False If True If False If True If False If True If False Merge Merge…" at bounding box center [423, 203] width 583 height 341
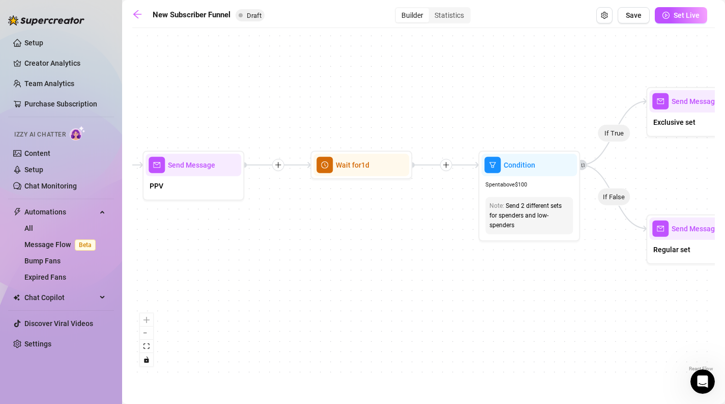
drag, startPoint x: 391, startPoint y: 261, endPoint x: 615, endPoint y: 258, distance: 223.5
click at [615, 258] on div "If True If False If True If False If True If False If True If False Merge Merge…" at bounding box center [423, 203] width 583 height 341
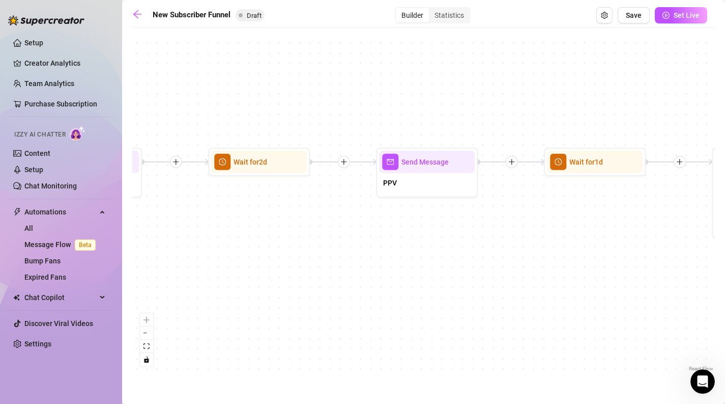
drag, startPoint x: 544, startPoint y: 281, endPoint x: 601, endPoint y: 278, distance: 57.1
click at [601, 278] on div "If True If False If True If False If True If False If True If False Merge Merge…" at bounding box center [423, 203] width 583 height 341
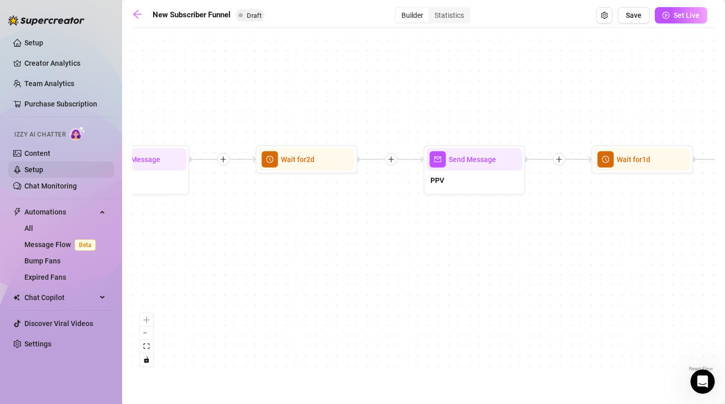
click at [24, 174] on link "Setup" at bounding box center [33, 169] width 19 height 8
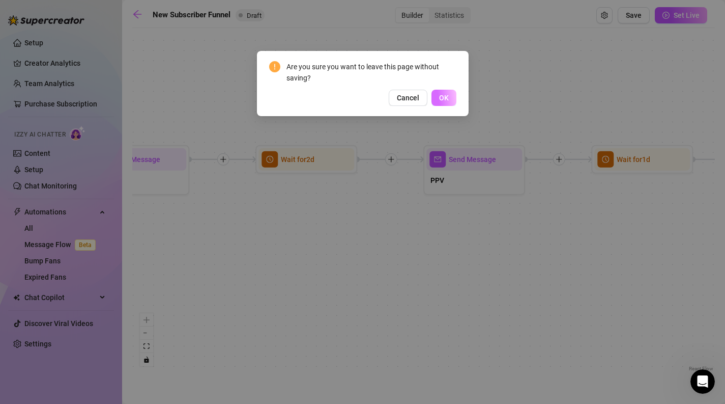
click at [442, 96] on span "OK" at bounding box center [444, 98] width 10 height 8
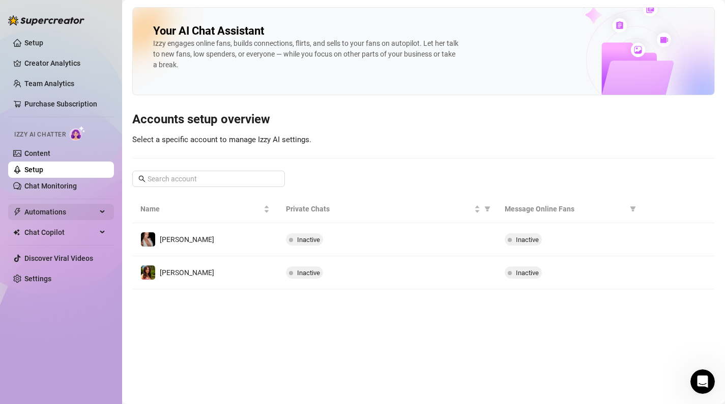
click at [56, 213] on span "Automations" at bounding box center [60, 212] width 72 height 16
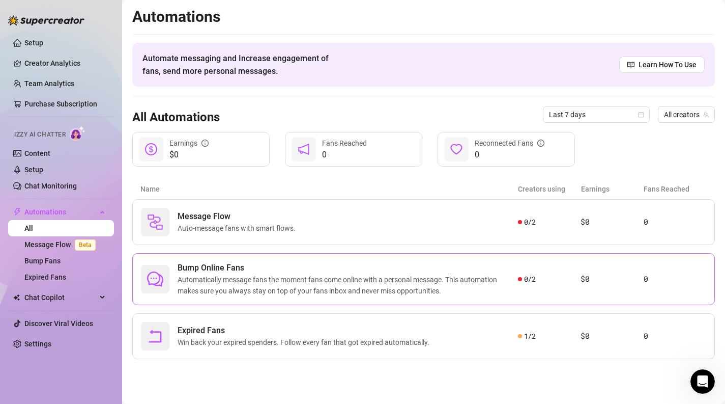
click at [236, 302] on div "Bump Online Fans Automatically message fans the moment fans come online with a …" at bounding box center [423, 279] width 583 height 52
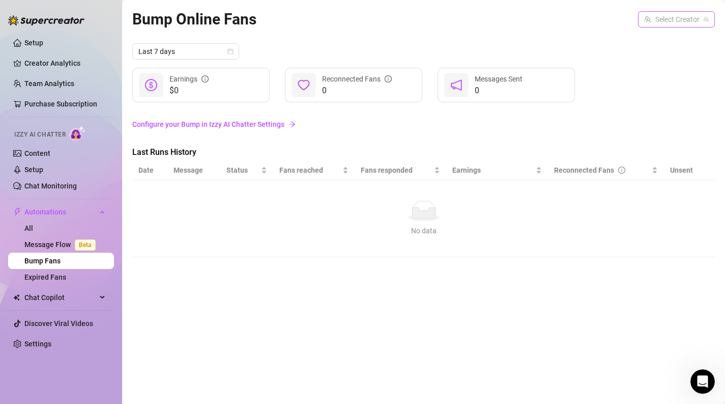
click at [671, 20] on input "search" at bounding box center [671, 19] width 55 height 15
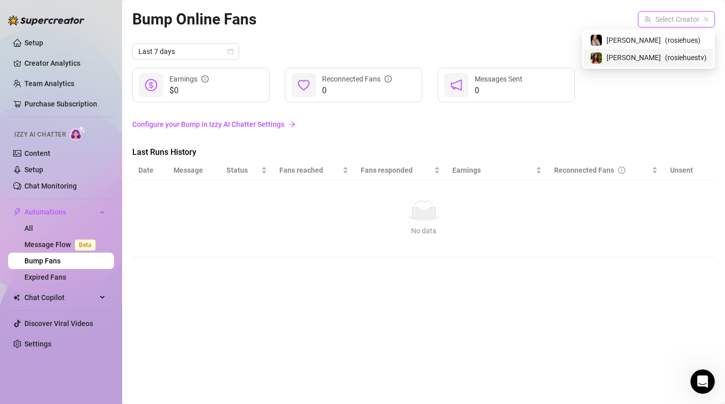
click at [651, 57] on span "[PERSON_NAME]" at bounding box center [634, 57] width 54 height 11
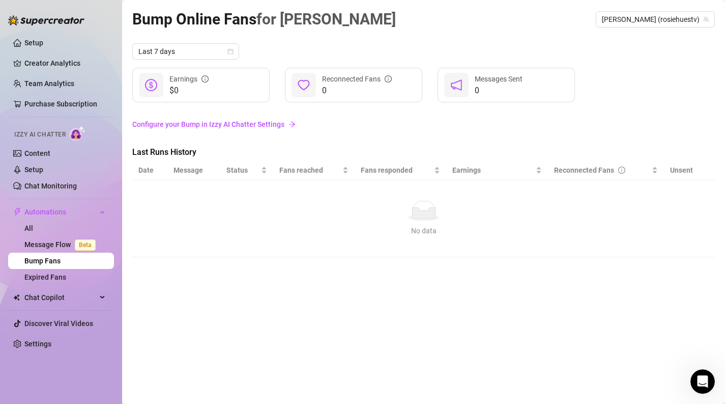
click at [240, 124] on link "Configure your Bump in Izzy AI Chatter Settings" at bounding box center [423, 124] width 583 height 11
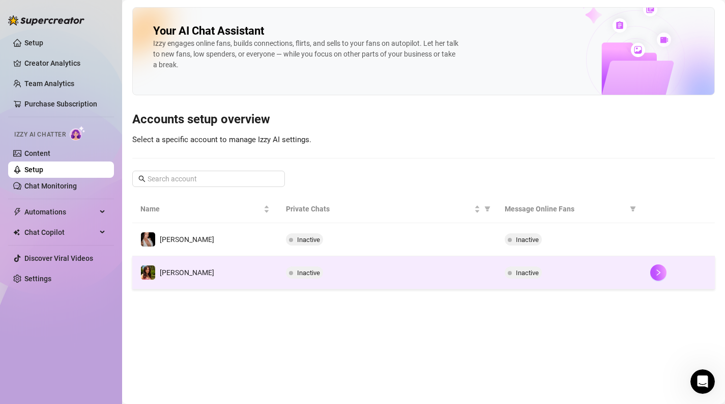
click at [190, 274] on td "[PERSON_NAME]" at bounding box center [205, 272] width 146 height 33
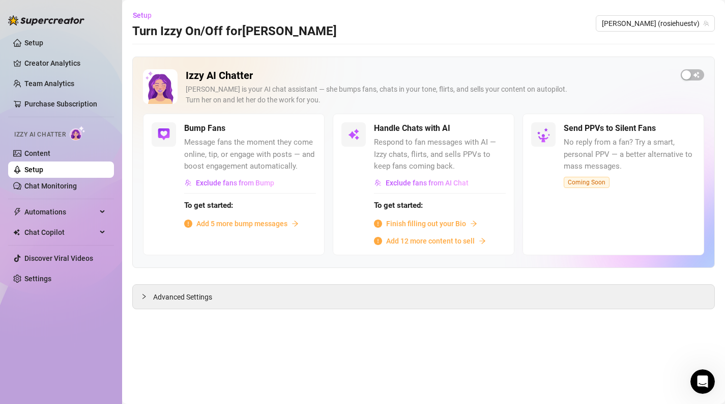
click at [221, 224] on span "Add 5 more bump messages" at bounding box center [241, 223] width 91 height 11
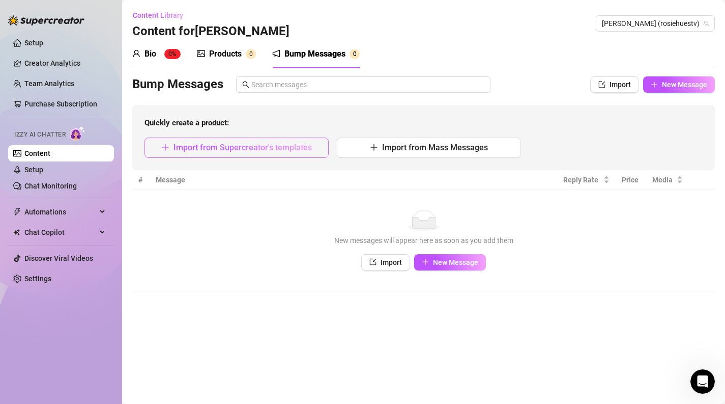
click at [243, 151] on span "Import from Supercreator's templates" at bounding box center [243, 148] width 138 height 10
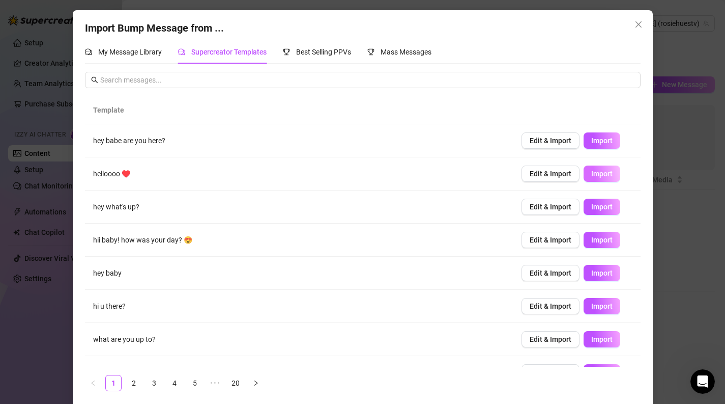
click at [595, 175] on span "Import" at bounding box center [601, 174] width 21 height 8
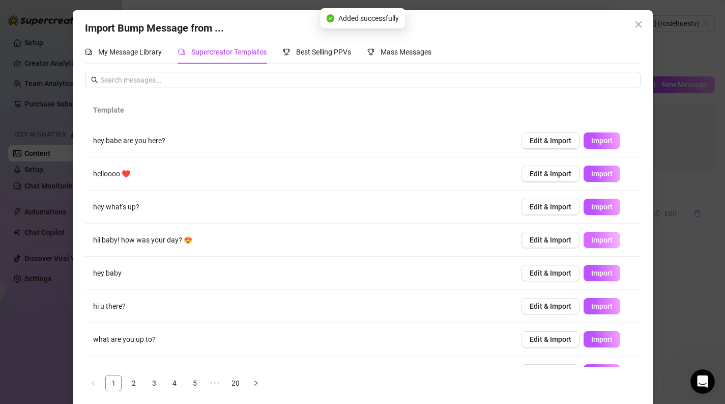
click at [596, 237] on span "Import" at bounding box center [601, 240] width 21 height 8
click at [595, 306] on span "Import" at bounding box center [601, 306] width 21 height 8
click at [607, 203] on span "Import" at bounding box center [601, 207] width 21 height 8
click at [138, 385] on link "2" at bounding box center [133, 382] width 15 height 15
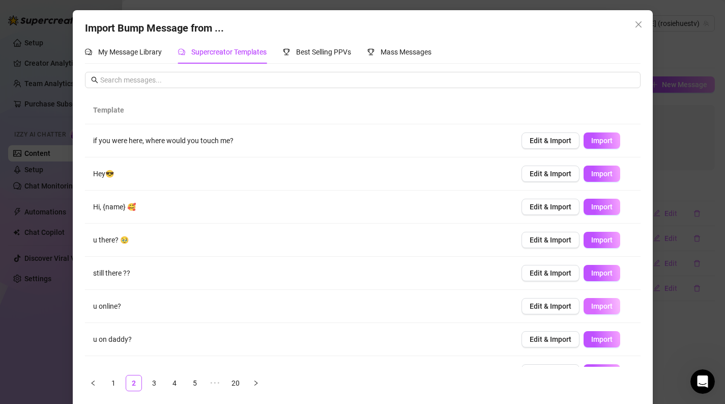
click at [598, 311] on button "Import" at bounding box center [602, 306] width 37 height 16
type textarea "u online?"
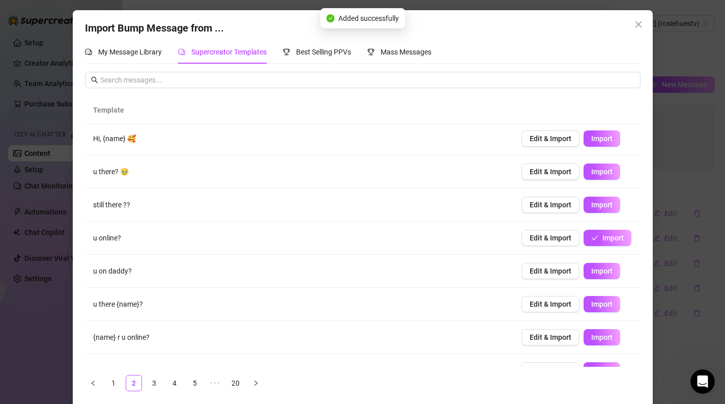
scroll to position [89, 0]
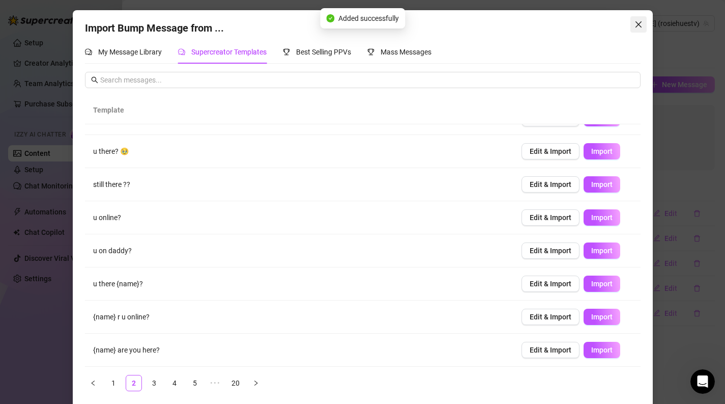
click at [636, 22] on icon "close" at bounding box center [638, 24] width 6 height 6
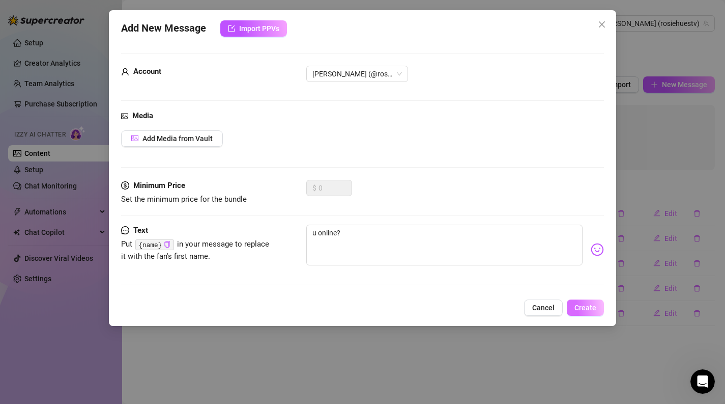
click at [579, 307] on span "Create" at bounding box center [586, 307] width 22 height 8
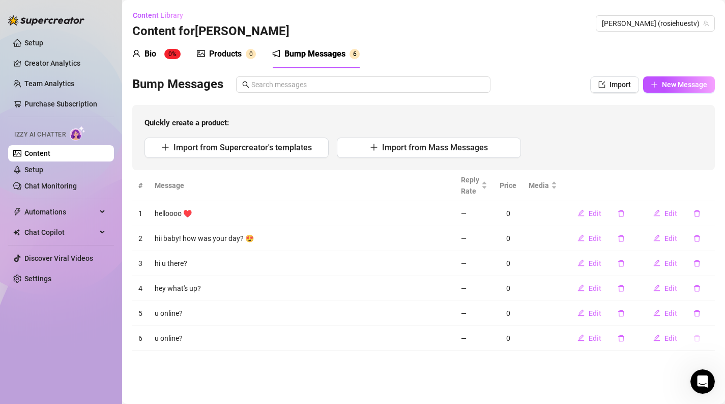
click at [699, 338] on icon "delete" at bounding box center [697, 337] width 7 height 7
click at [699, 312] on div "No Yes" at bounding box center [678, 311] width 77 height 12
click at [711, 309] on span "Yes" at bounding box center [708, 311] width 12 height 8
click at [308, 54] on div "Bump Messages" at bounding box center [315, 54] width 61 height 12
click at [154, 50] on div "Bio" at bounding box center [151, 54] width 12 height 12
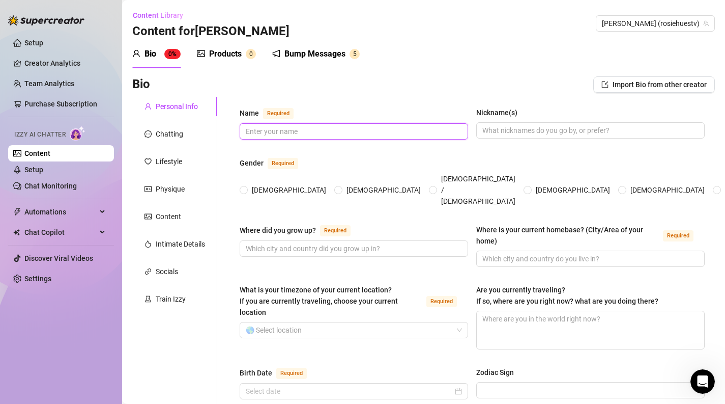
click at [268, 129] on input "Name Required" at bounding box center [353, 131] width 214 height 11
type input "[PERSON_NAME]"
click at [251, 184] on span "[DEMOGRAPHIC_DATA]" at bounding box center [289, 189] width 82 height 11
click at [246, 187] on input "[DEMOGRAPHIC_DATA]" at bounding box center [244, 190] width 4 height 7
radio input "true"
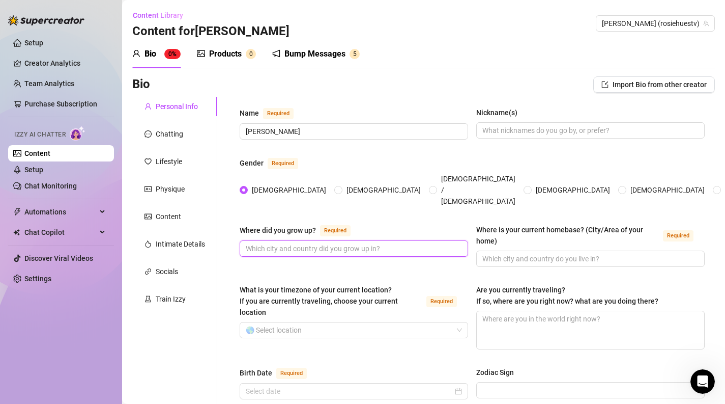
click at [279, 243] on input "Where did you grow up? Required" at bounding box center [353, 248] width 214 height 11
type input "[GEOGRAPHIC_DATA]"
click at [511, 253] on input "Where is your current homebase? (City/Area of your home) Required" at bounding box center [590, 258] width 214 height 11
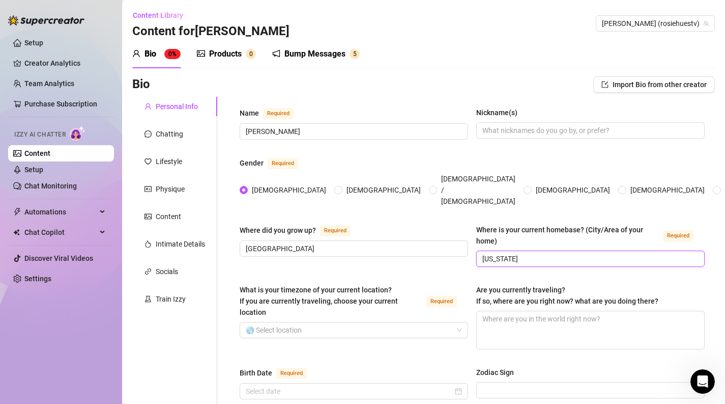
scroll to position [36, 0]
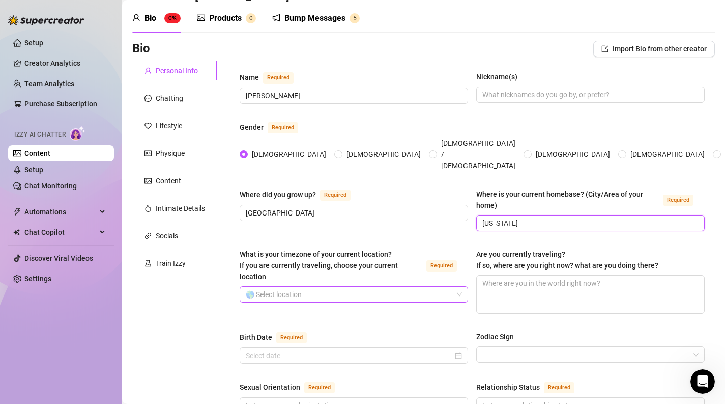
type input "[US_STATE]"
click at [321, 287] on input "What is your timezone of your current location? If you are currently traveling,…" at bounding box center [349, 294] width 207 height 15
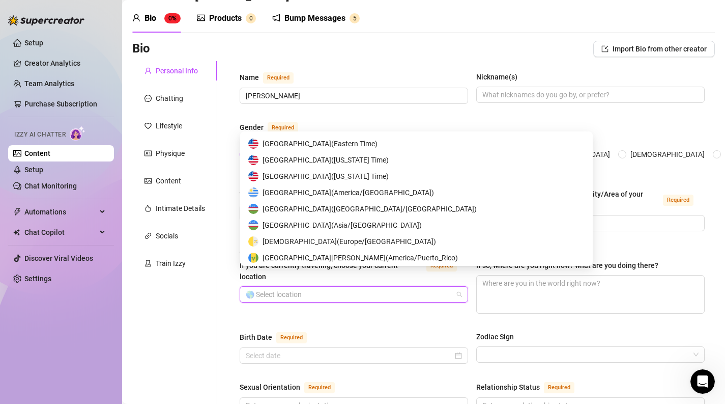
scroll to position [5038, 0]
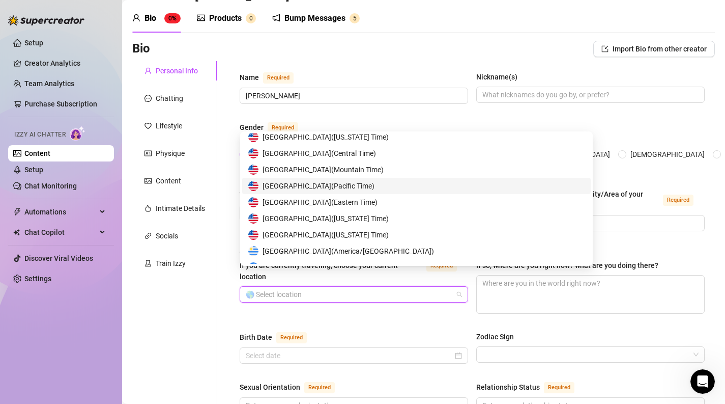
click at [301, 179] on div "United States of America ( Pacific Time )" at bounding box center [416, 186] width 349 height 16
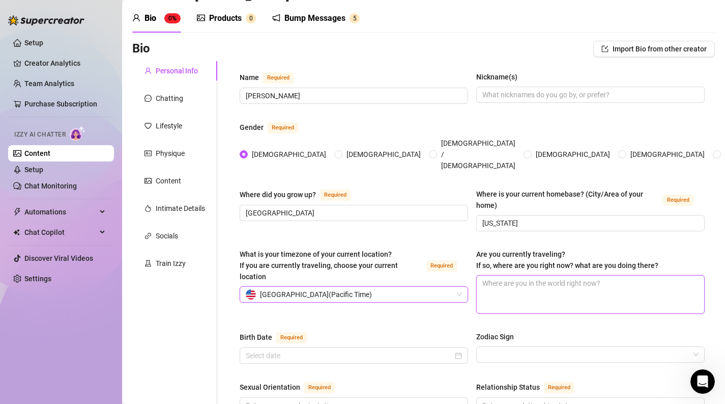
click at [523, 275] on textarea "Are you currently traveling? If so, where are you right now? what are you doing…" at bounding box center [591, 294] width 228 height 38
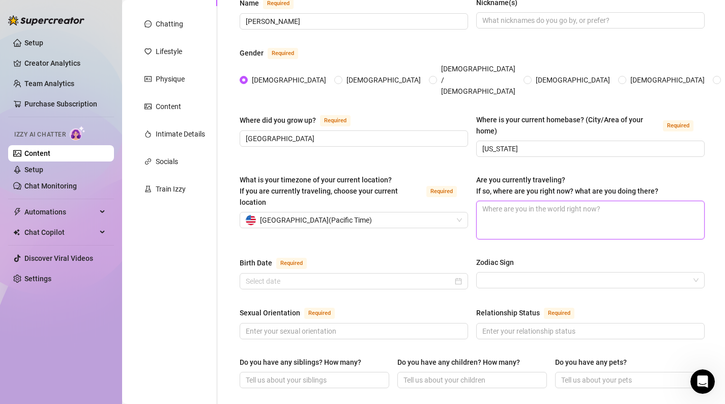
scroll to position [128, 0]
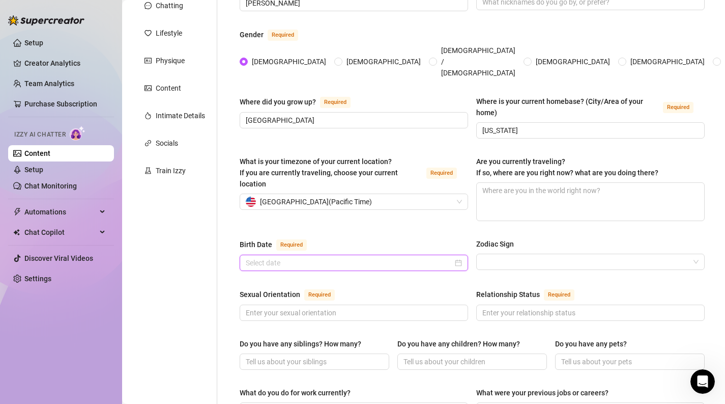
click at [340, 257] on input "Birth Date Required" at bounding box center [349, 262] width 207 height 11
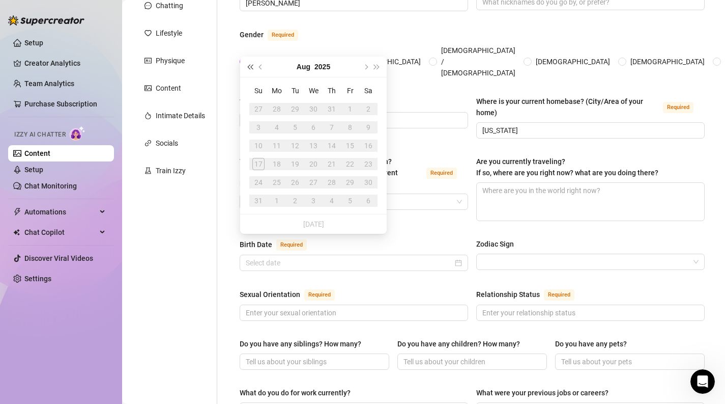
click at [250, 70] on button "Last year (Control + left)" at bounding box center [249, 67] width 11 height 20
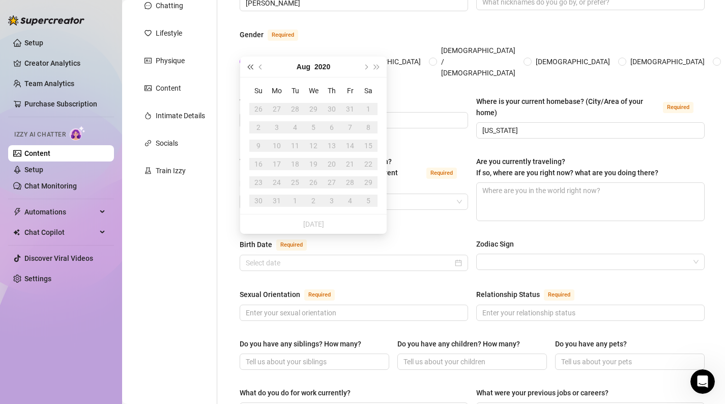
click at [250, 70] on button "Last year (Control + left)" at bounding box center [249, 67] width 11 height 20
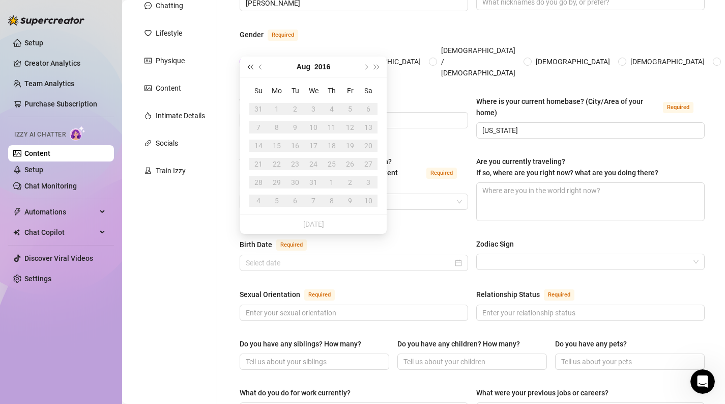
click at [250, 70] on button "Last year (Control + left)" at bounding box center [249, 67] width 11 height 20
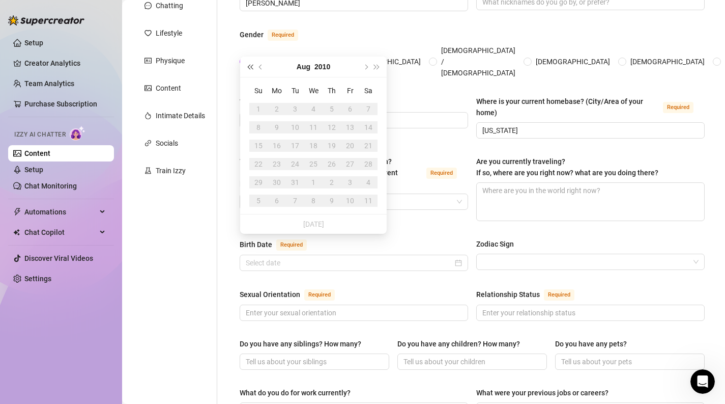
click at [250, 70] on button "Last year (Control + left)" at bounding box center [249, 67] width 11 height 20
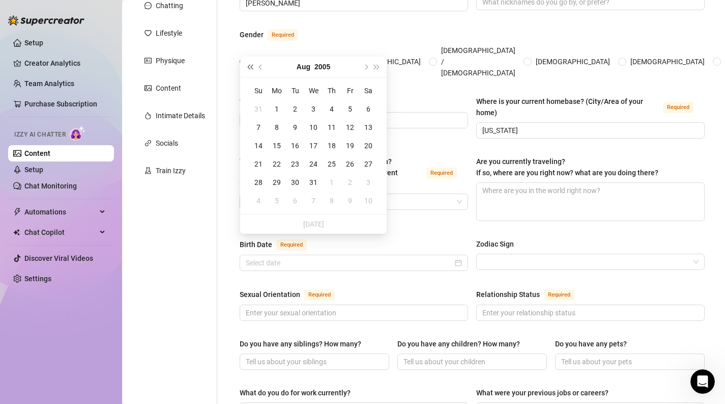
click at [250, 70] on button "Last year (Control + left)" at bounding box center [249, 67] width 11 height 20
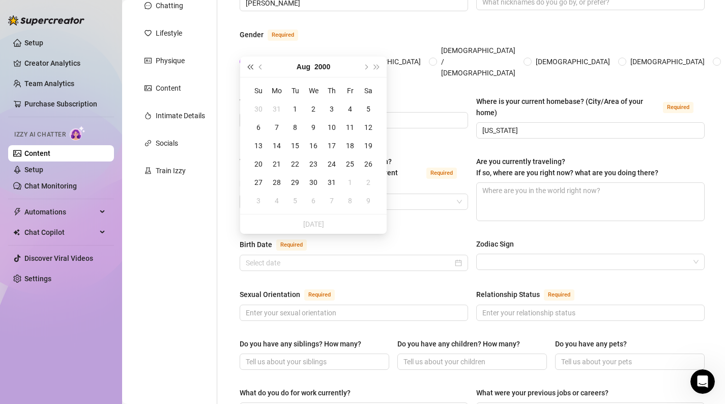
click at [250, 70] on button "Last year (Control + left)" at bounding box center [249, 67] width 11 height 20
click at [263, 68] on button "Previous month (PageUp)" at bounding box center [261, 67] width 11 height 20
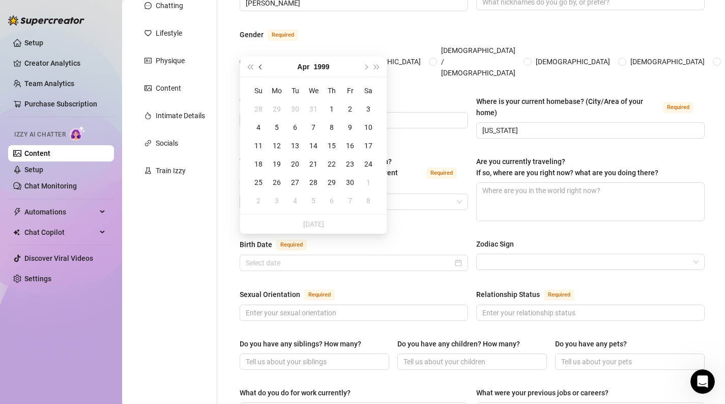
click at [263, 68] on button "Previous month (PageUp)" at bounding box center [261, 67] width 11 height 20
click at [366, 61] on button "Next month (PageDown)" at bounding box center [365, 67] width 11 height 20
type input "[DATE]"
click at [277, 161] on div "19" at bounding box center [277, 164] width 12 height 12
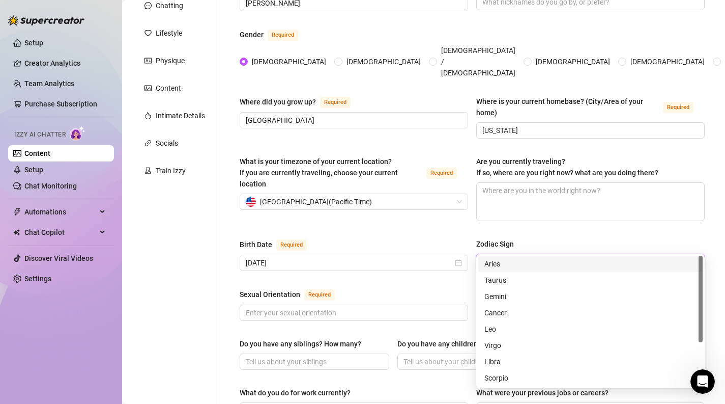
click at [536, 254] on input "Zodiac Sign" at bounding box center [586, 261] width 207 height 15
click at [518, 262] on div "Aries" at bounding box center [591, 263] width 212 height 11
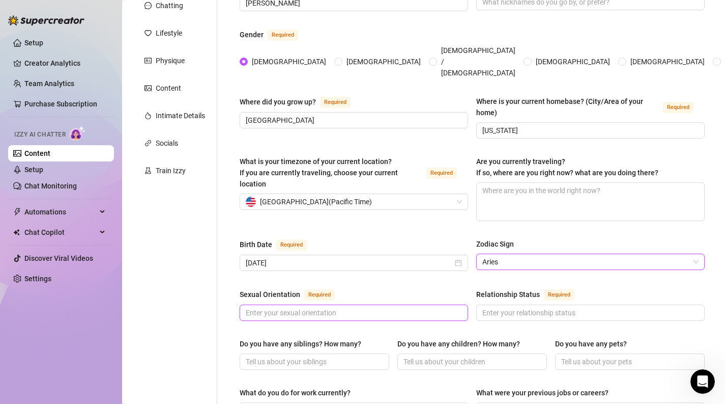
click at [355, 307] on input "Sexual Orientation Required" at bounding box center [353, 312] width 214 height 11
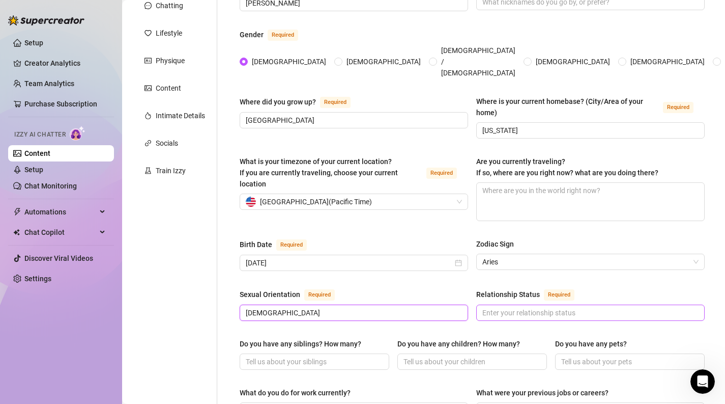
type input "[DEMOGRAPHIC_DATA]"
click at [508, 307] on input "Relationship Status Required" at bounding box center [590, 312] width 214 height 11
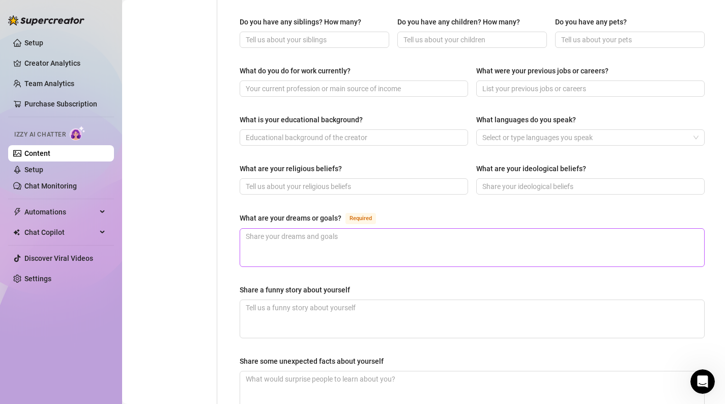
scroll to position [470, 0]
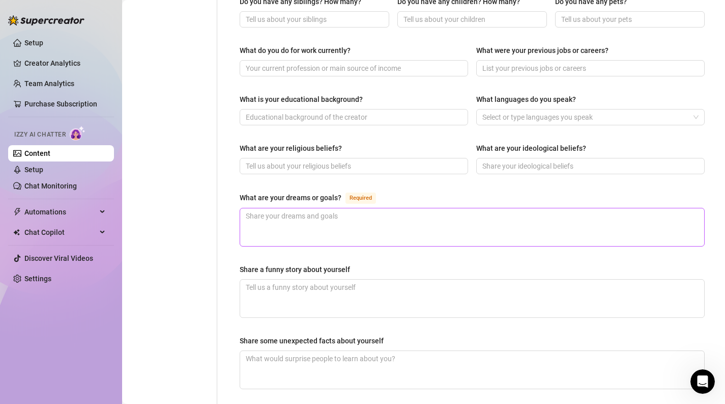
type input "married"
click at [330, 218] on textarea "What are your dreams or goals? Required" at bounding box center [472, 227] width 464 height 38
type textarea "i"
type textarea "i w"
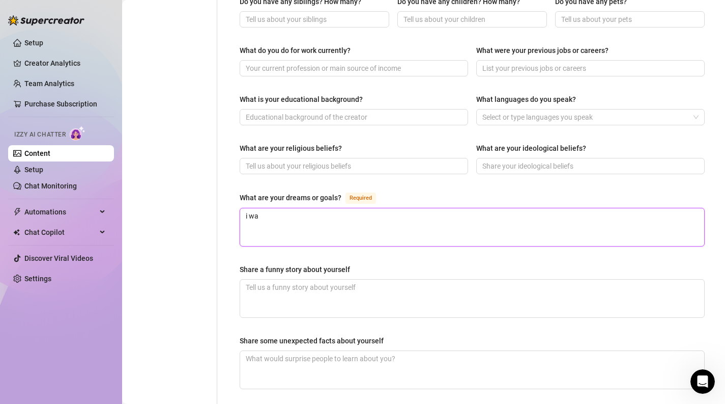
type textarea "i wan"
type textarea "i want"
type textarea "i want t"
type textarea "i want to"
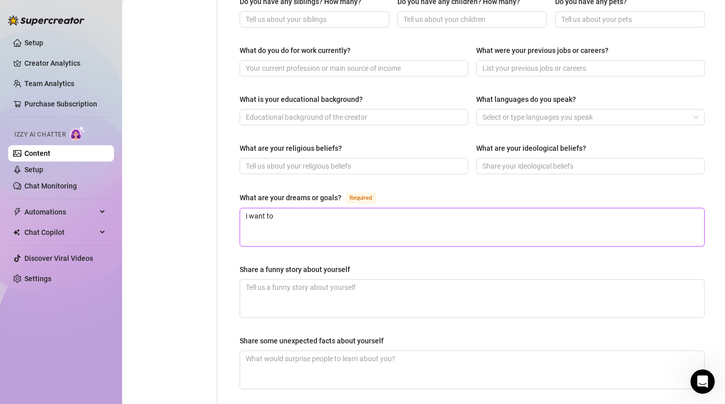
type textarea "i want to"
type textarea "i want to le"
type textarea "i want to lea"
type textarea "i want to [PERSON_NAME]"
type textarea "i want to learn"
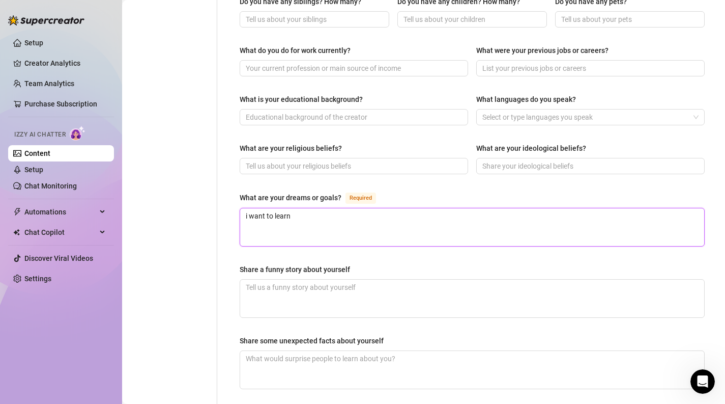
type textarea "i want to learn"
type textarea "i want to learn m"
type textarea "i want to learn mo"
type textarea "i want to learn mor"
type textarea "i want to learn more"
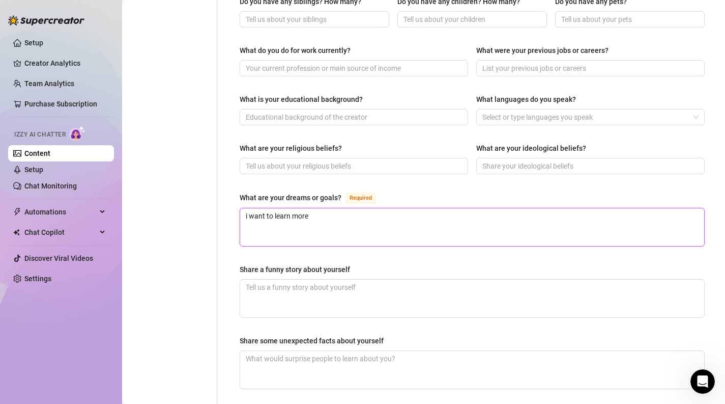
type textarea "i want to learn more"
type textarea "i want to learn more ab"
type textarea "i want to learn more abou"
type textarea "i want to learn more about"
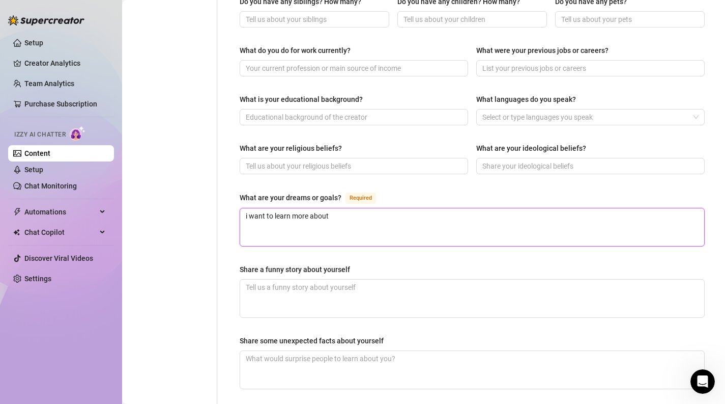
type textarea "i want to learn more about h"
type textarea "i want to learn more about hea"
type textarea "i want to learn more about heal"
type textarea "i want to learn more about healt"
type textarea "i want to learn more about health"
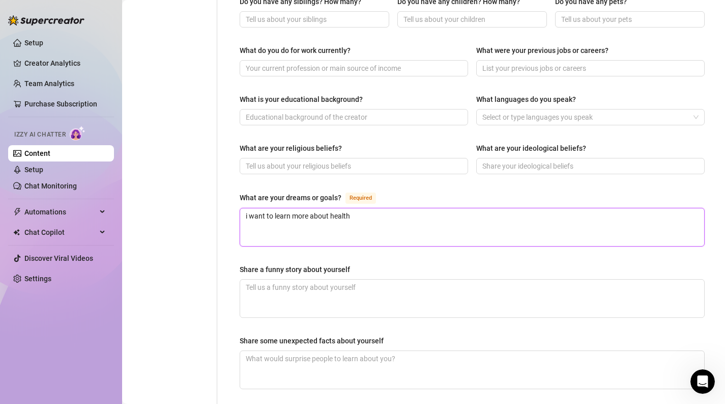
type textarea "i want to learn more about health"
type textarea "i want to learn more about health a"
type textarea "i want to learn more about health an"
type textarea "i want to learn more about health and"
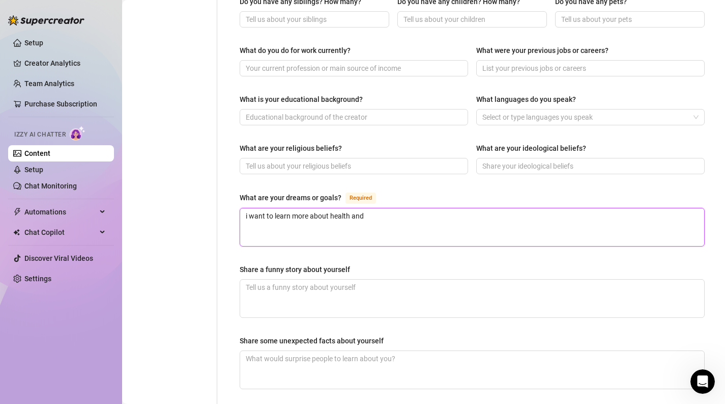
type textarea "i want to learn more about health and w"
type textarea "i want to learn more about health and we"
type textarea "i want to learn more about health and wel"
type textarea "i want to learn more about health and well"
type textarea "i want to learn more about health and welln"
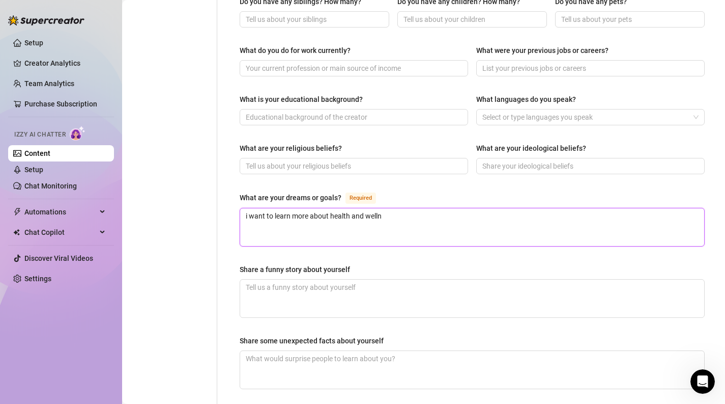
type textarea "i want to learn more about health and wellne"
type textarea "i want to learn more about health and wellnes"
type textarea "i want to learn more about health and wellness"
type textarea "i want to learn more about health and wellness a"
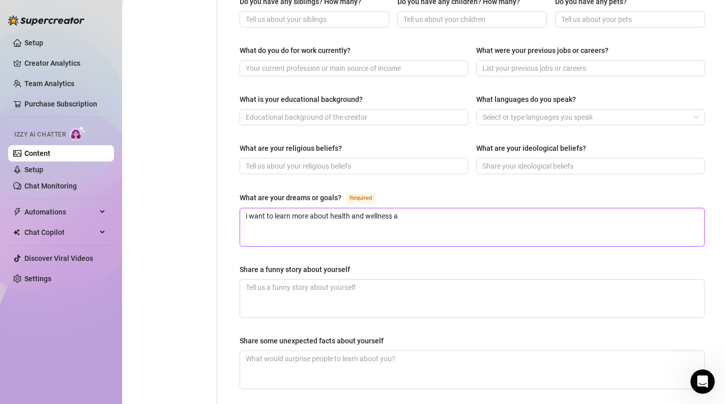
type textarea "i want to learn more about health and wellness an"
type textarea "i want to learn more about health and wellness and"
type textarea "i want to learn more about health and wellness and I"
type textarea "i want to learn more about health and wellness and I w"
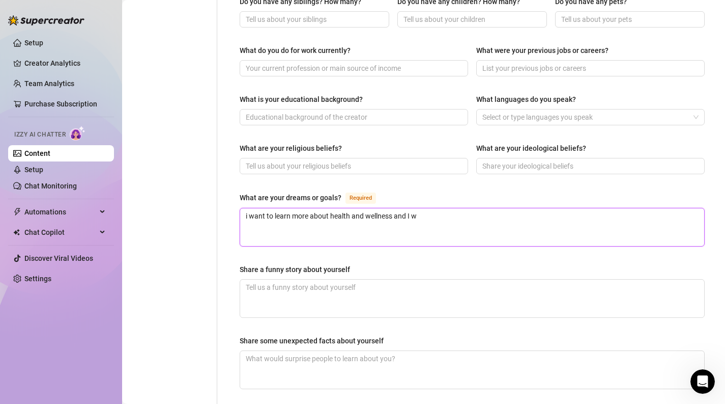
type textarea "i want to learn more about health and wellness and I wa"
type textarea "i want to learn more about health and wellness and I wan"
type textarea "i want to learn more about health and wellness and I want"
type textarea "i want to learn more about health and wellness and I want t"
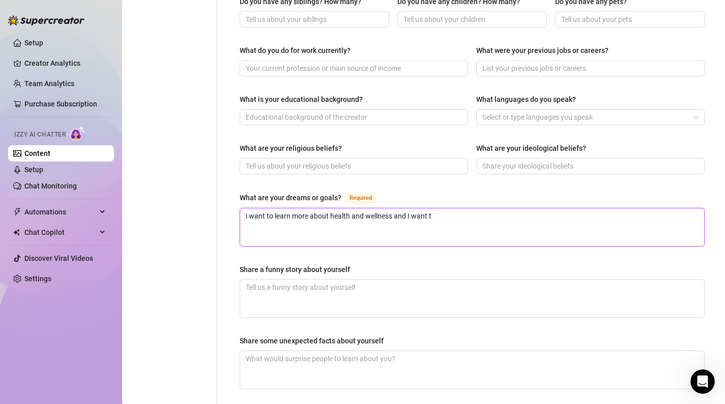
type textarea "i want to learn more about health and wellness and I want to"
type textarea "i want to learn more about health and wellness and I want to k"
type textarea "i want to learn more about health and wellness and I want to ke"
type textarea "i want to learn more about health and wellness and I want to kee"
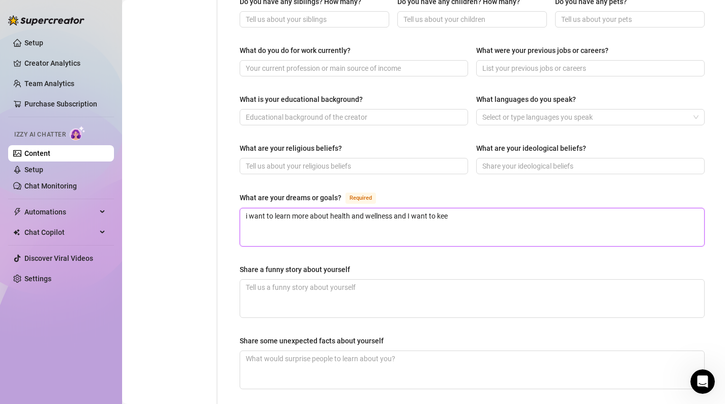
type textarea "i want to learn more about health and wellness and I want to keep"
type textarea "i want to learn more about health and wellness and I want to keep w"
type textarea "i want to learn more about health and wellness and I want to keep wo"
type textarea "i want to learn more about health and wellness and I want to keep wor"
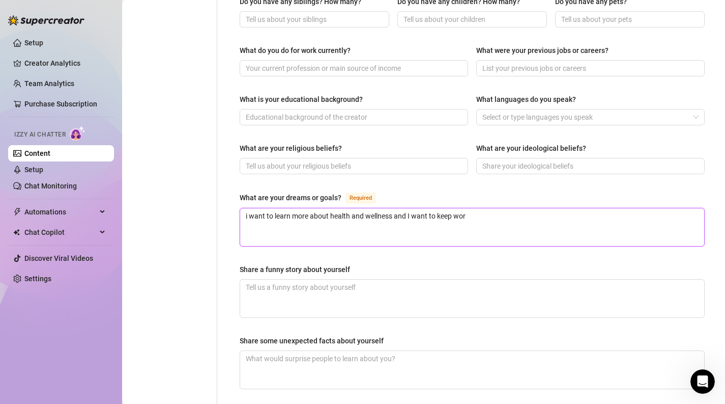
type textarea "i want to learn more about health and wellness and I want to keep work"
type textarea "i want to learn more about health and wellness and I want to keep worki"
type textarea "i want to learn more about health and wellness and I want to keep working"
type textarea "i want to learn more about health and wellness and I want to keep working ou"
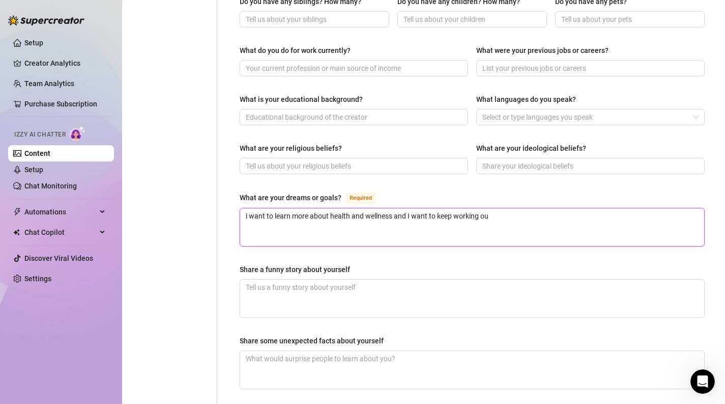
type textarea "i want to learn more about health and wellness and I want to keep working out"
type textarea "i want to learn more about health and wellness and I want to keep working out t"
type textarea "i want to learn more about health and wellness and I want to keep working out to"
type textarea "i want to learn more about health and wellness and I want to keep working out t…"
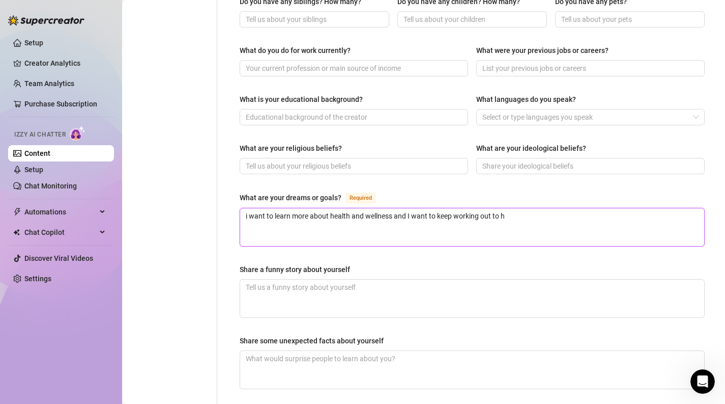
type textarea "i want to learn more about health and wellness and I want to keep working out t…"
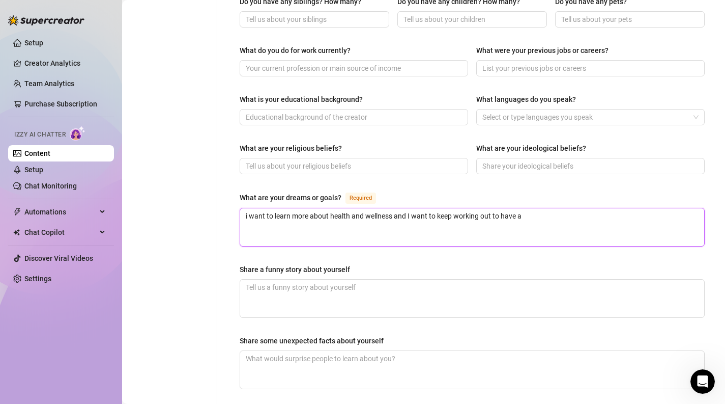
type textarea "i want to learn more about health and wellness and I want to keep working out t…"
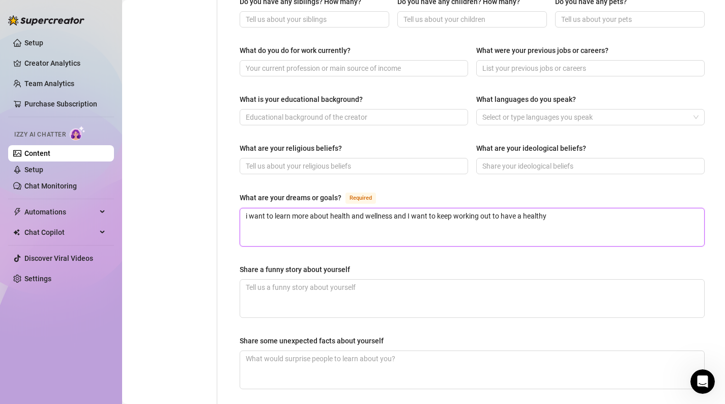
type textarea "i want to learn more about health and wellness and I want to keep working out t…"
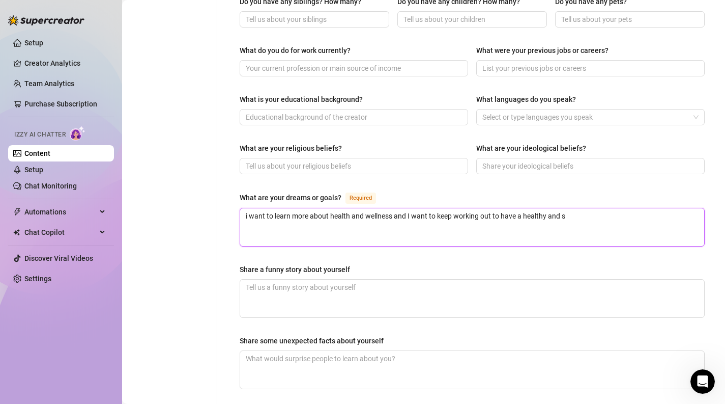
type textarea "i want to learn more about health and wellness and I want to keep working out t…"
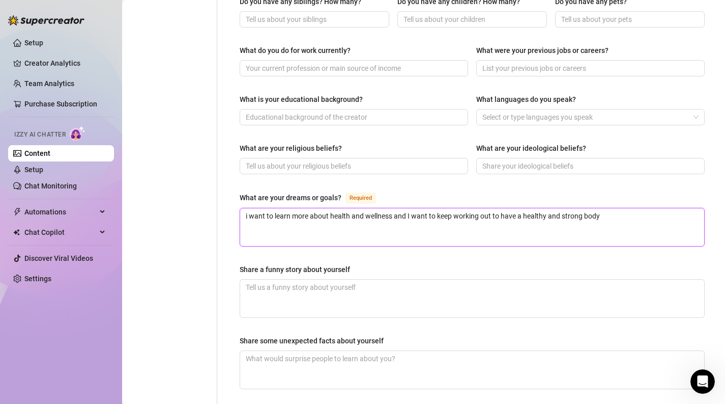
scroll to position [599, 0]
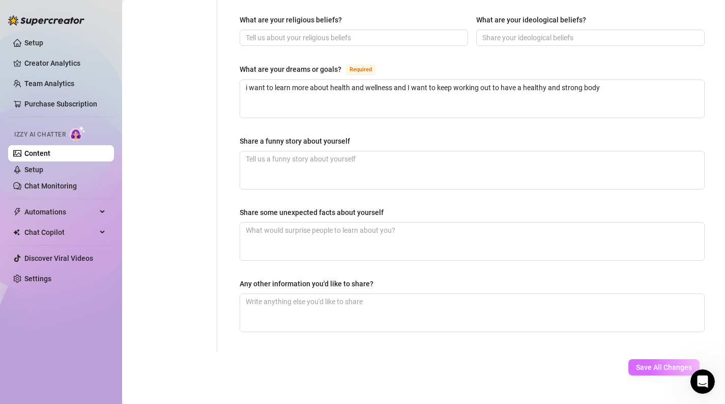
click at [647, 363] on span "Save All Changes" at bounding box center [664, 367] width 56 height 8
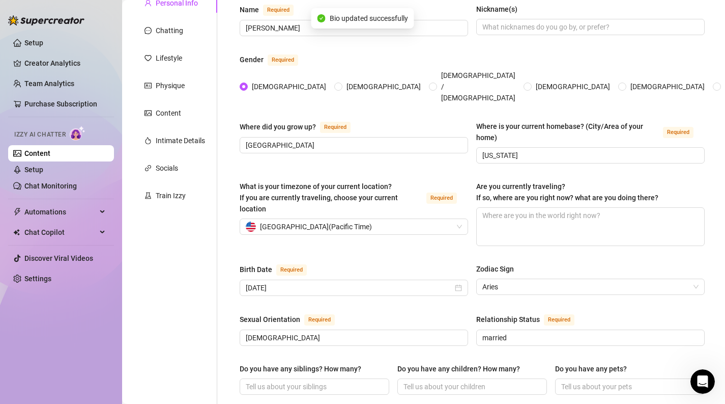
scroll to position [0, 0]
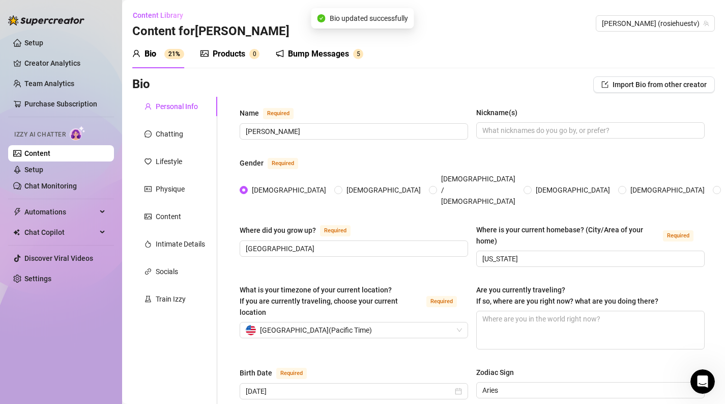
click at [314, 49] on div "Bump Messages" at bounding box center [318, 54] width 61 height 12
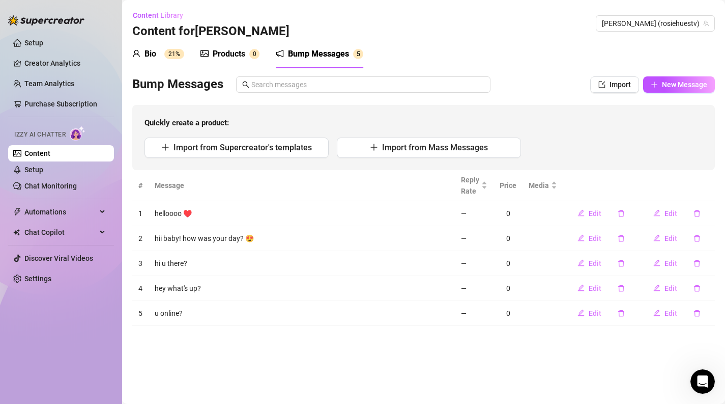
click at [212, 55] on div "Products 0" at bounding box center [230, 54] width 59 height 12
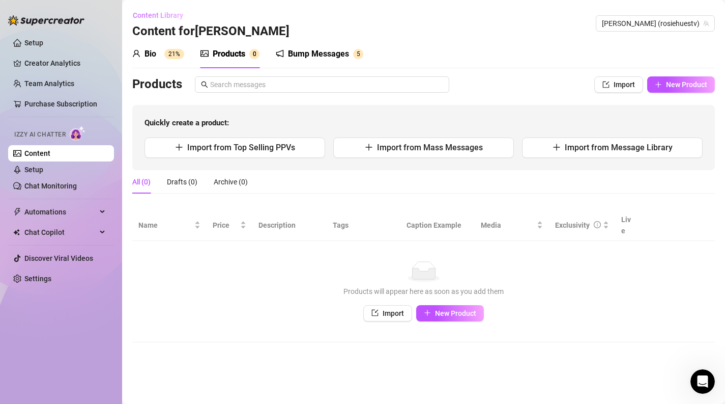
click at [168, 15] on span "Content Library" at bounding box center [158, 15] width 50 height 8
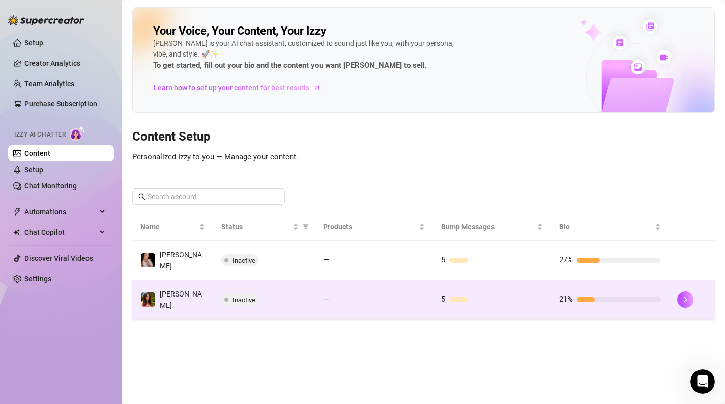
click at [276, 293] on div "Inactive" at bounding box center [264, 299] width 86 height 12
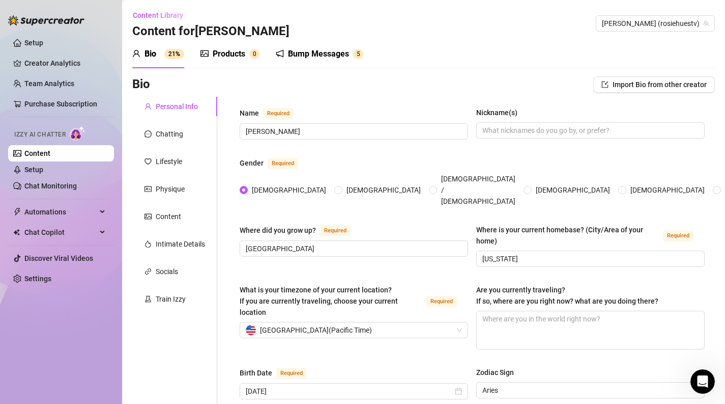
click at [236, 58] on div "Products" at bounding box center [229, 54] width 33 height 12
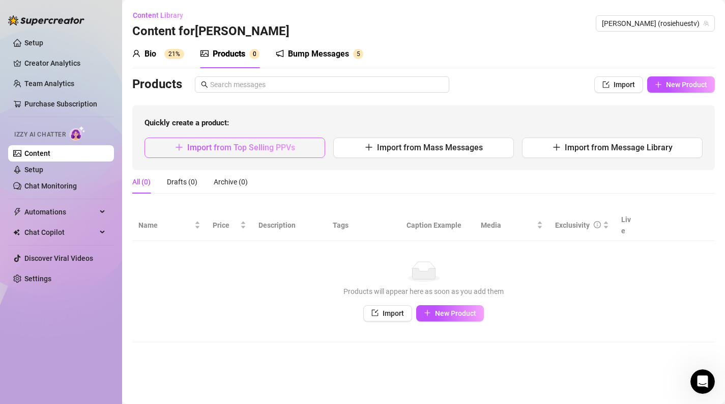
click at [264, 151] on span "Import from Top Selling PPVs" at bounding box center [241, 148] width 108 height 10
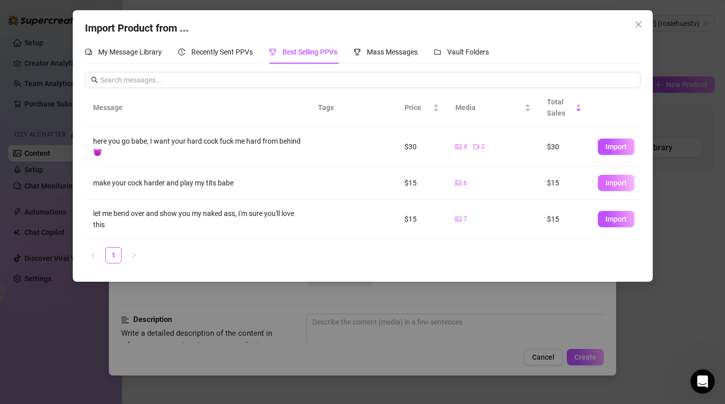
click at [609, 183] on span "Import" at bounding box center [616, 183] width 21 height 8
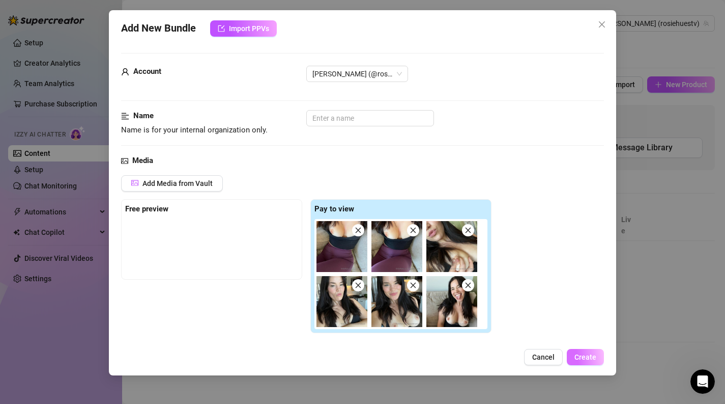
click at [588, 355] on span "Create" at bounding box center [586, 357] width 22 height 8
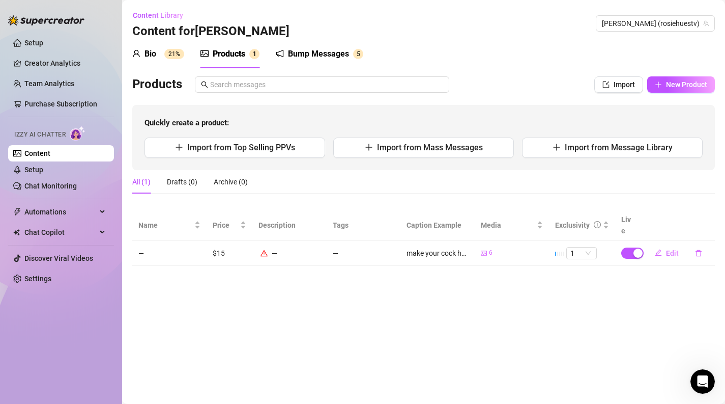
click at [251, 242] on td "$15" at bounding box center [230, 253] width 46 height 25
click at [275, 247] on div "—" at bounding box center [290, 252] width 62 height 11
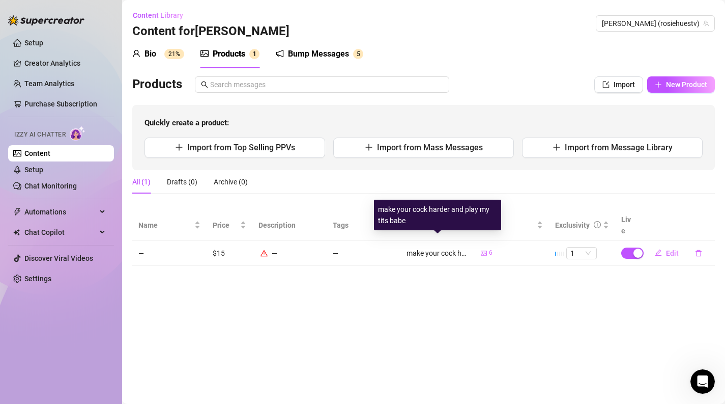
click at [413, 247] on div "make your cock harder and play my tits babe" at bounding box center [438, 252] width 62 height 11
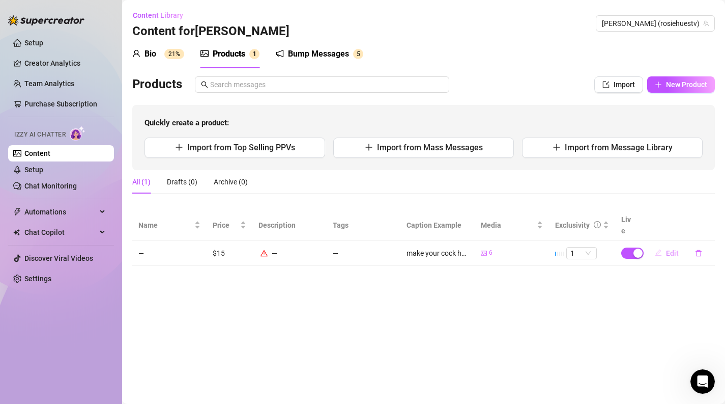
click at [669, 249] on span "Edit" at bounding box center [672, 253] width 13 height 8
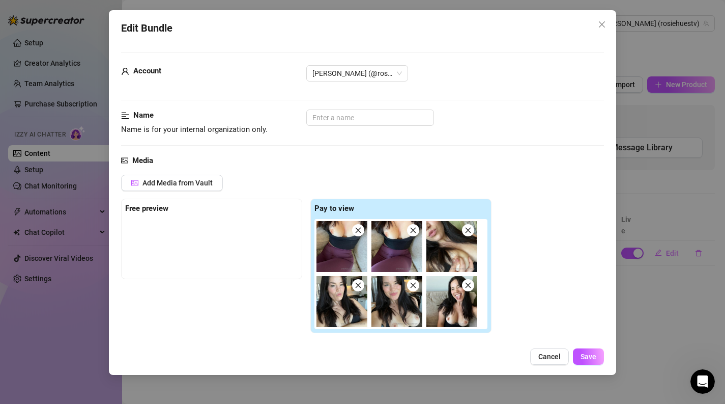
click at [205, 228] on div at bounding box center [211, 244] width 173 height 51
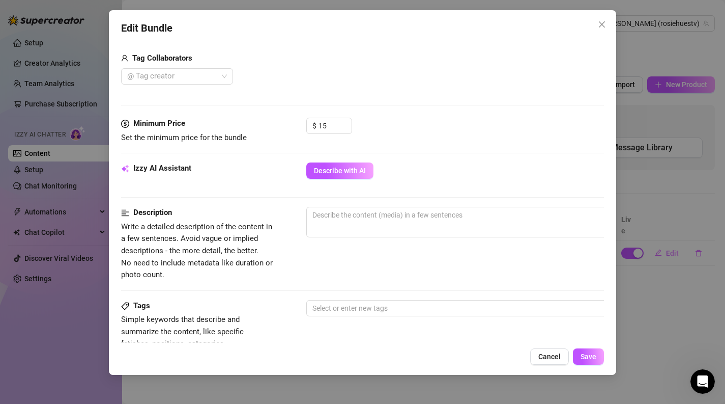
scroll to position [321, 0]
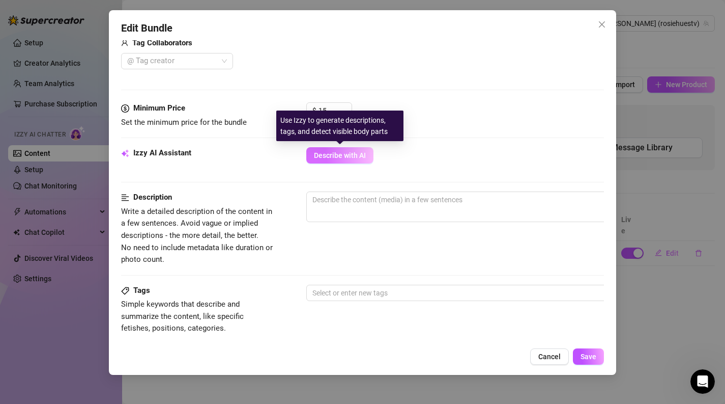
click at [332, 154] on span "Describe with AI" at bounding box center [340, 155] width 52 height 8
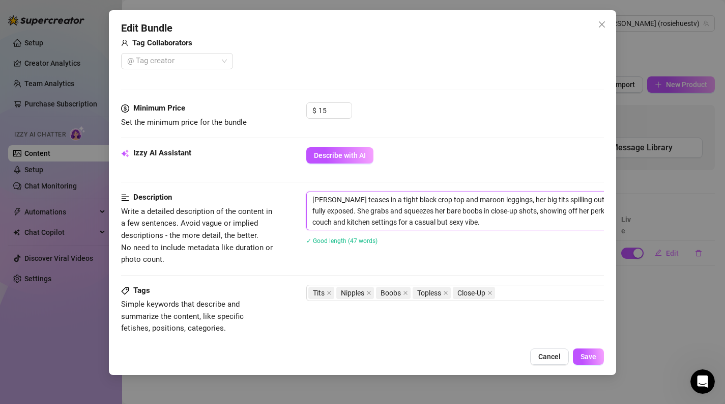
click at [457, 209] on textarea "[PERSON_NAME] teases in a tight black crop top and maroon leggings, her big tit…" at bounding box center [484, 211] width 355 height 38
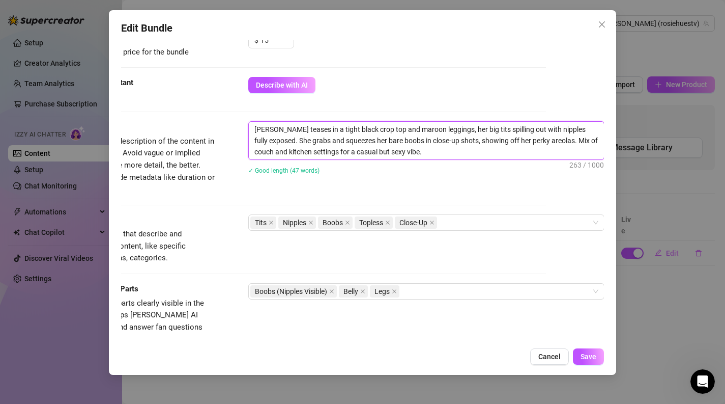
scroll to position [393, 58]
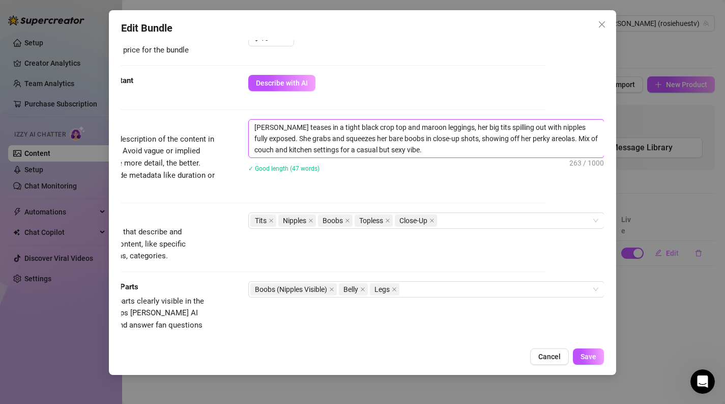
drag, startPoint x: 389, startPoint y: 152, endPoint x: 511, endPoint y: 135, distance: 122.3
click at [511, 135] on textarea "[PERSON_NAME] teases in a tight black crop top and maroon leggings, her big tit…" at bounding box center [426, 139] width 355 height 38
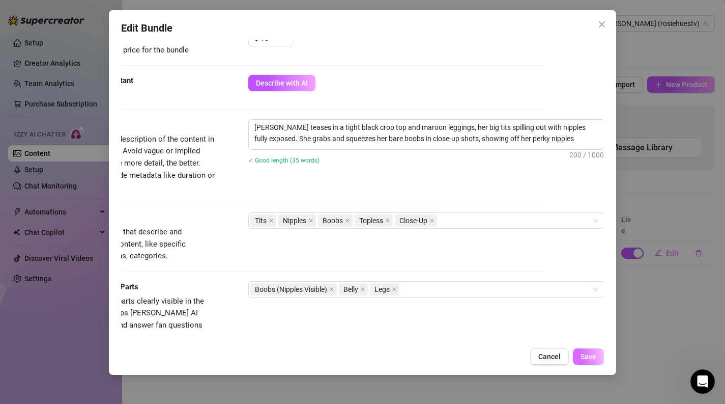
click at [587, 352] on span "Save" at bounding box center [589, 356] width 16 height 8
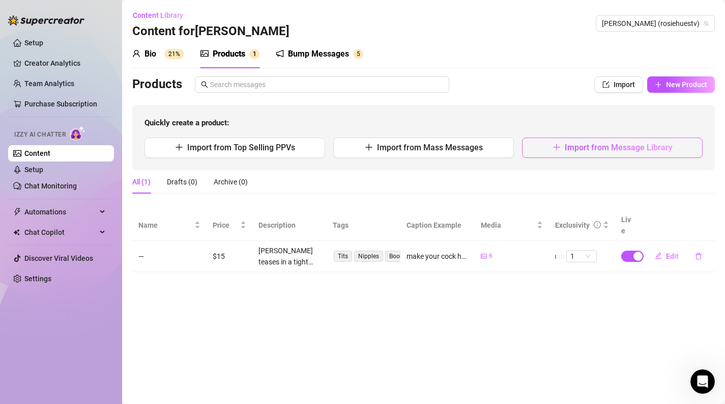
click at [560, 142] on button "Import from Message Library" at bounding box center [612, 147] width 181 height 20
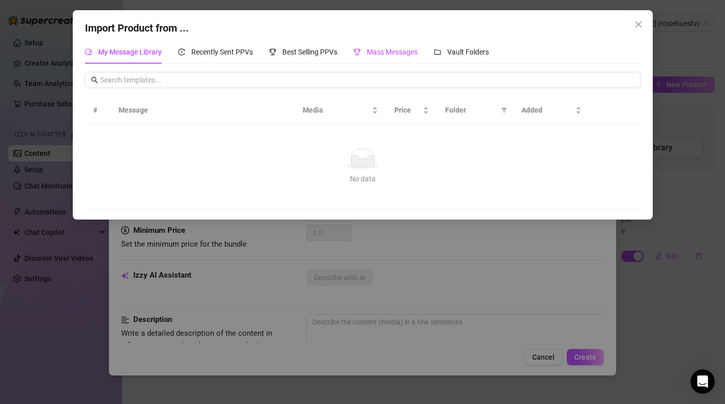
click at [371, 50] on span "Mass Messages" at bounding box center [392, 52] width 51 height 8
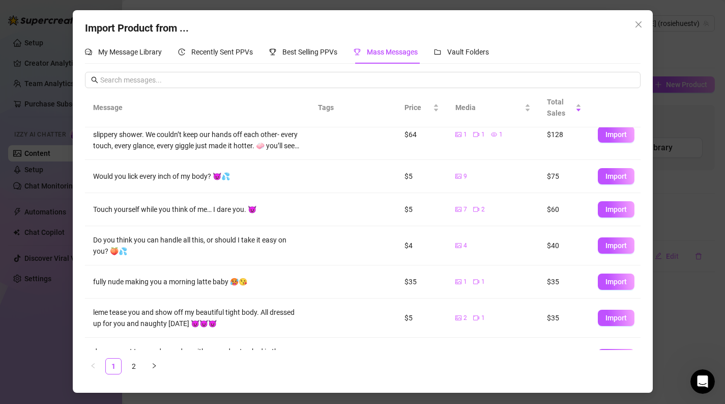
scroll to position [0, 0]
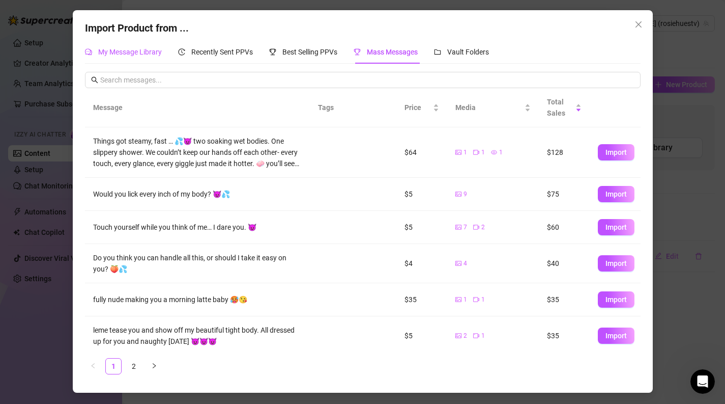
click at [148, 51] on span "My Message Library" at bounding box center [130, 52] width 64 height 8
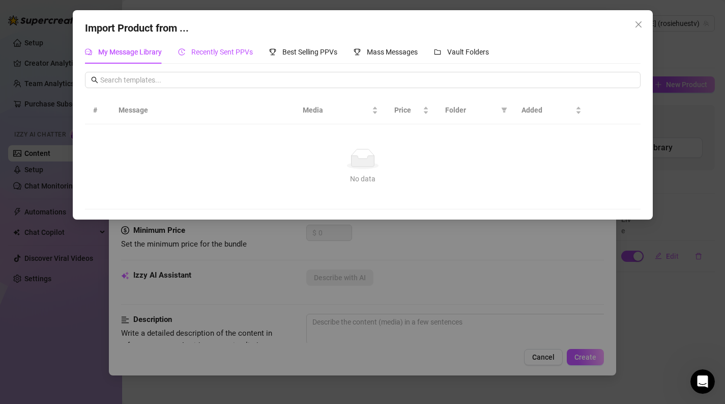
click at [197, 49] on span "Recently Sent PPVs" at bounding box center [222, 52] width 62 height 8
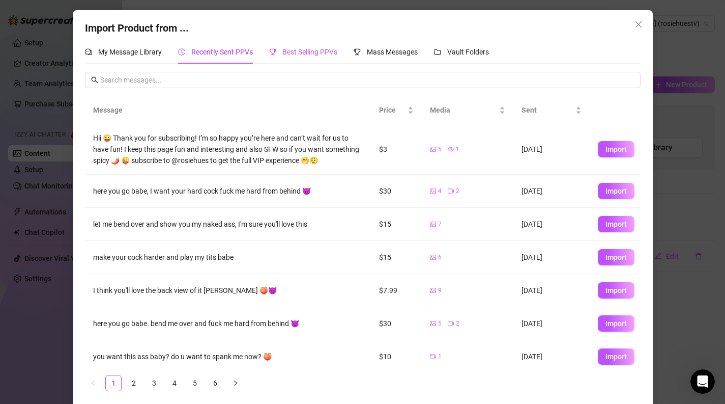
click at [304, 51] on span "Best Selling PPVs" at bounding box center [310, 52] width 55 height 8
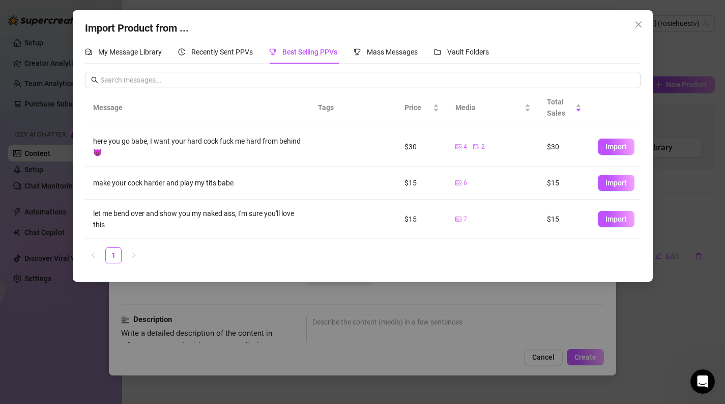
click at [259, 141] on div "here you go babe, I want your hard cock fuck me hard from behind 😈" at bounding box center [197, 146] width 209 height 22
click at [635, 22] on icon "close" at bounding box center [639, 24] width 8 height 8
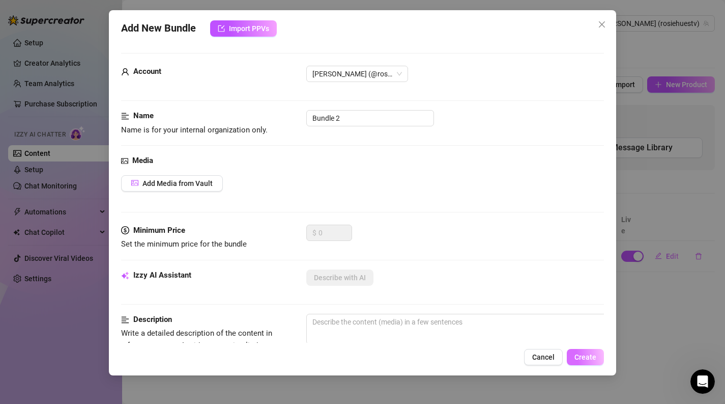
click at [590, 358] on span "Create" at bounding box center [586, 357] width 22 height 8
click at [603, 21] on icon "close" at bounding box center [602, 24] width 8 height 8
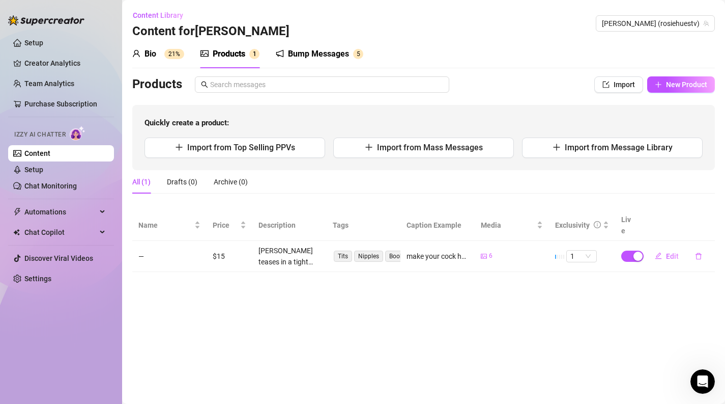
click at [300, 56] on div "Bump Messages" at bounding box center [318, 54] width 61 height 12
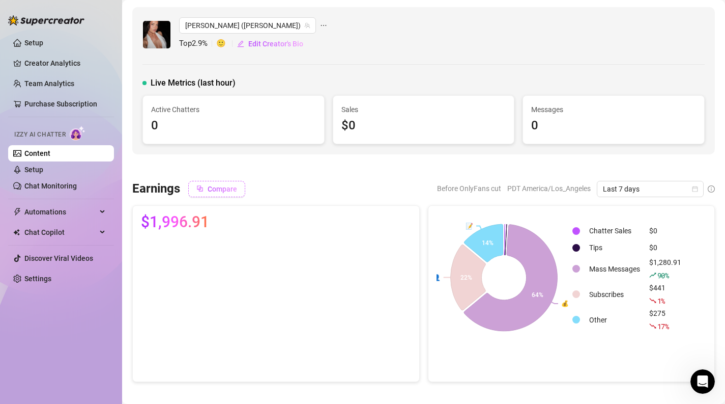
click at [203, 186] on icon "block" at bounding box center [199, 188] width 7 height 7
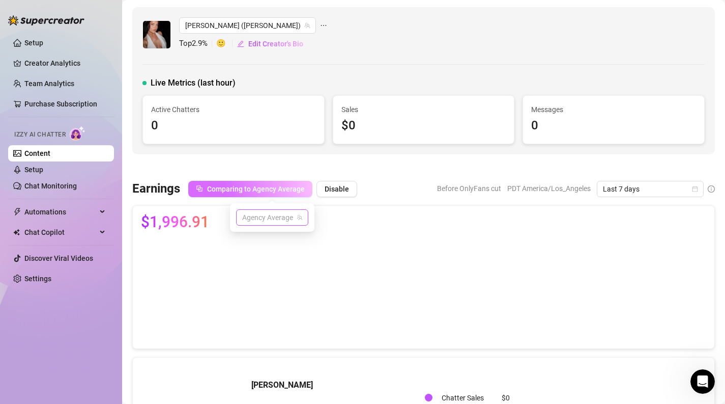
click at [259, 219] on span "Agency Average" at bounding box center [272, 217] width 60 height 15
click at [286, 164] on div at bounding box center [423, 167] width 583 height 10
click at [269, 187] on span "Comparing to Agency Average" at bounding box center [256, 189] width 98 height 8
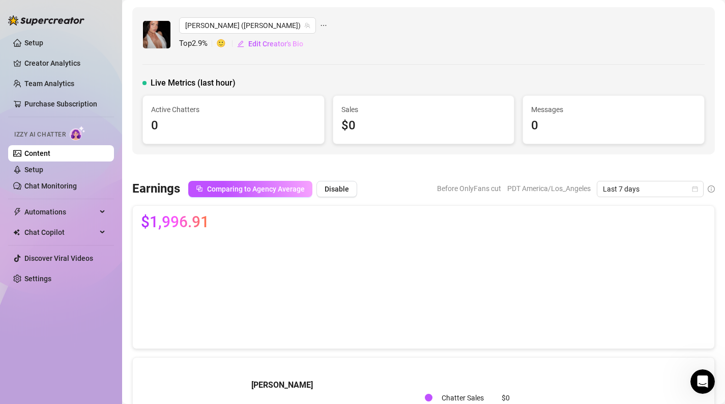
click at [271, 168] on div at bounding box center [423, 167] width 583 height 10
click at [346, 187] on span "Disable" at bounding box center [337, 189] width 24 height 8
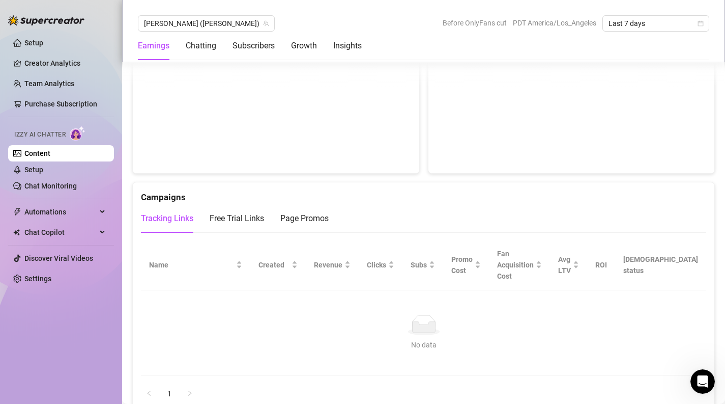
scroll to position [1007, 0]
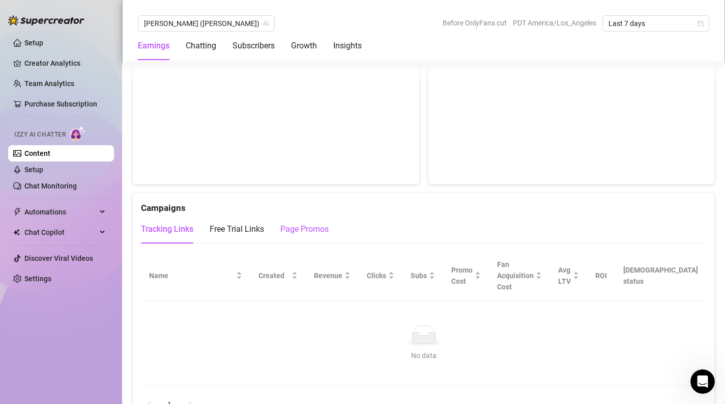
click at [302, 232] on div "Page Promos" at bounding box center [304, 229] width 48 height 12
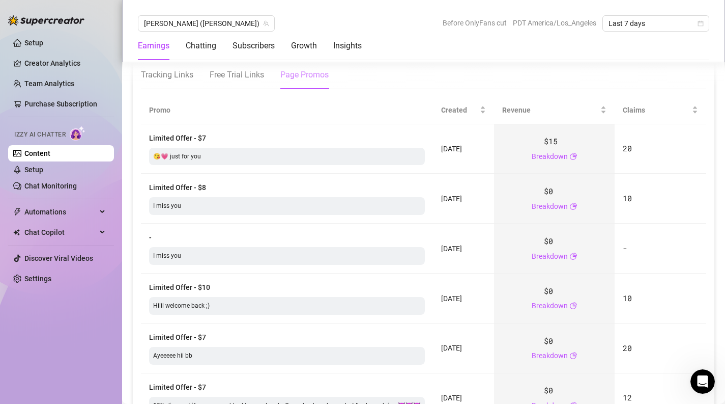
scroll to position [1110, 0]
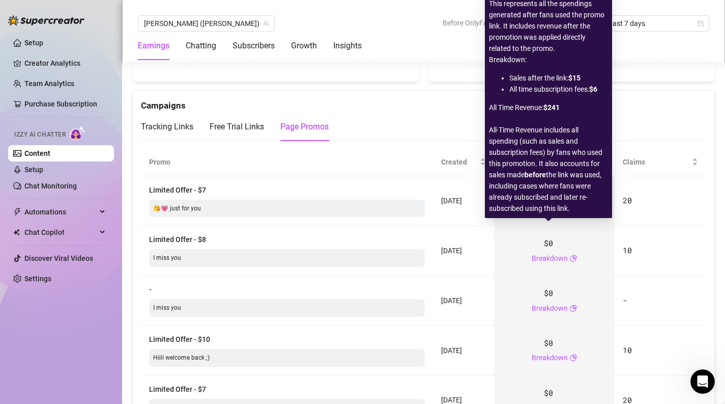
click at [550, 206] on span "All-Time Revenue includes all spending (such as sales and subscription fees) by…" at bounding box center [548, 169] width 119 height 90
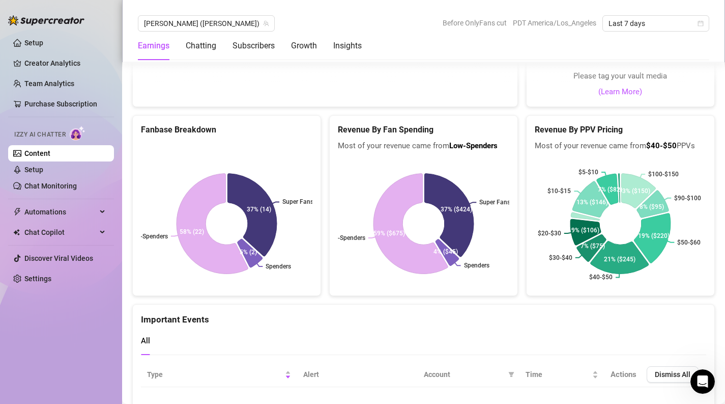
scroll to position [2012, 0]
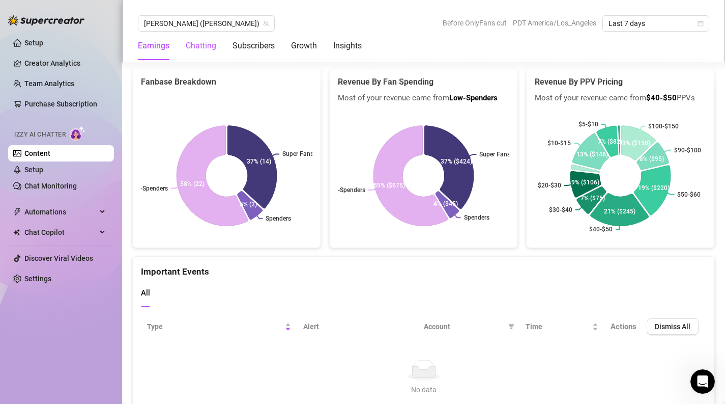
click at [211, 47] on div "Chatting" at bounding box center [201, 46] width 31 height 12
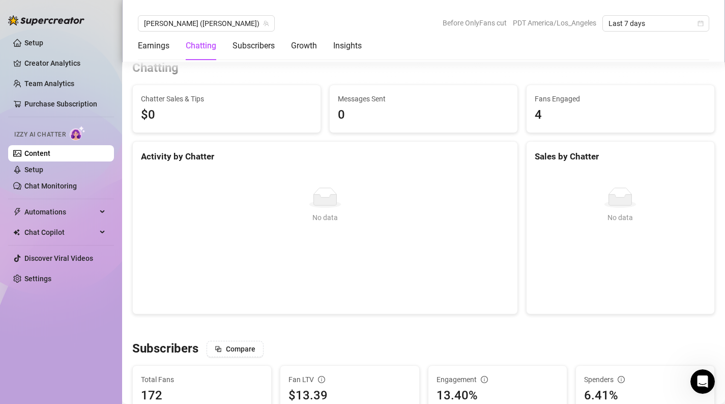
scroll to position [341, 0]
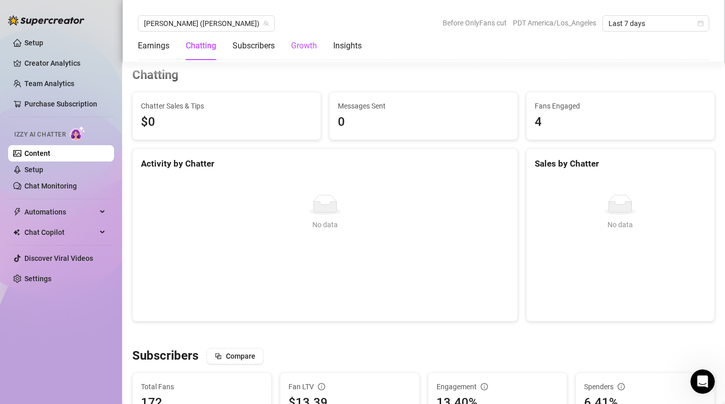
click at [305, 51] on div "Growth" at bounding box center [304, 46] width 26 height 12
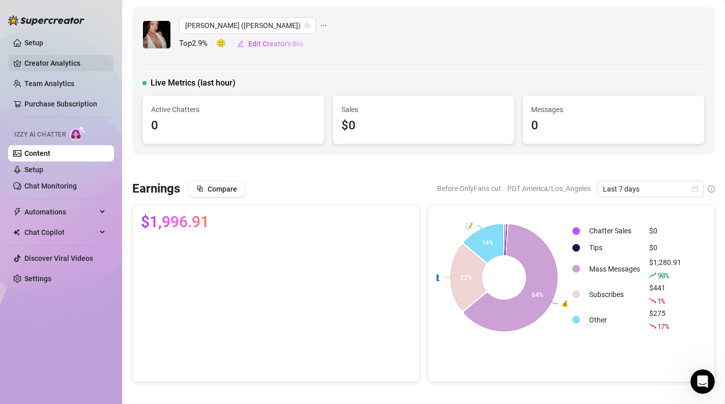
click at [82, 68] on link "Creator Analytics" at bounding box center [64, 63] width 81 height 16
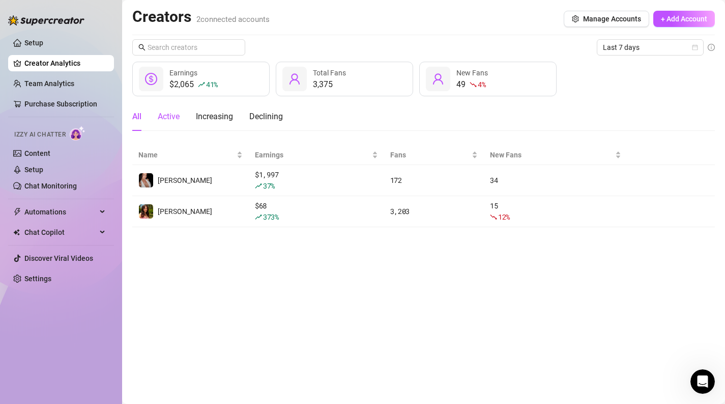
click at [177, 117] on div "Active" at bounding box center [169, 116] width 22 height 12
click at [233, 115] on div "Increasing" at bounding box center [214, 116] width 37 height 12
click at [263, 111] on div "Declining" at bounding box center [266, 116] width 34 height 12
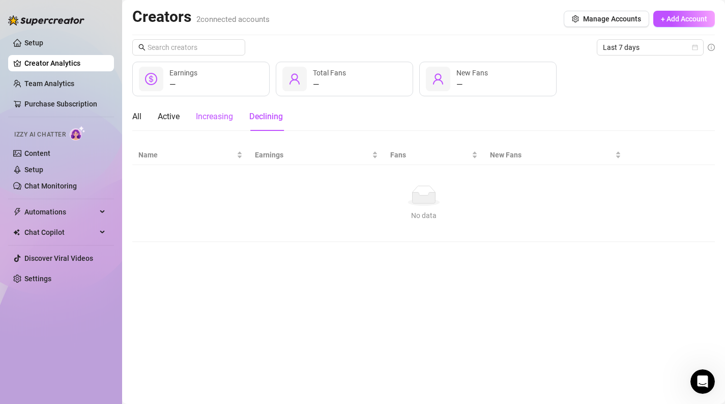
click at [212, 114] on div "Increasing" at bounding box center [214, 116] width 37 height 12
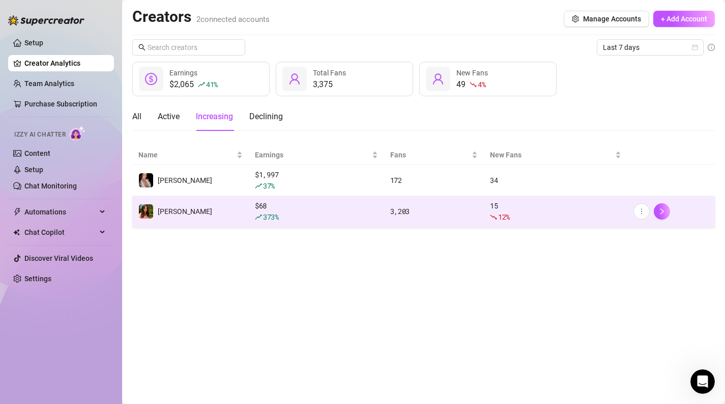
click at [243, 210] on td "[PERSON_NAME]" at bounding box center [190, 211] width 117 height 31
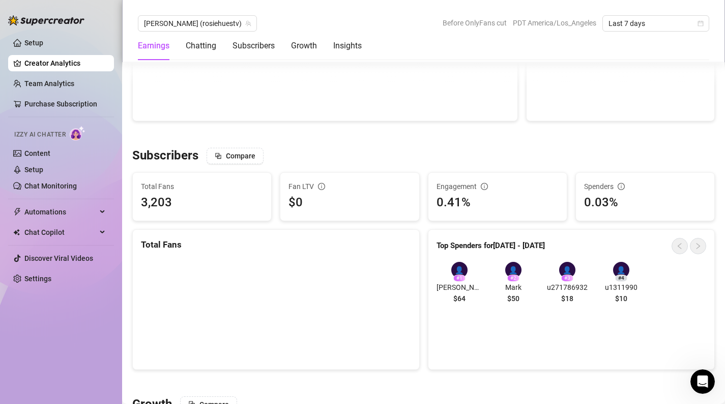
scroll to position [625, 0]
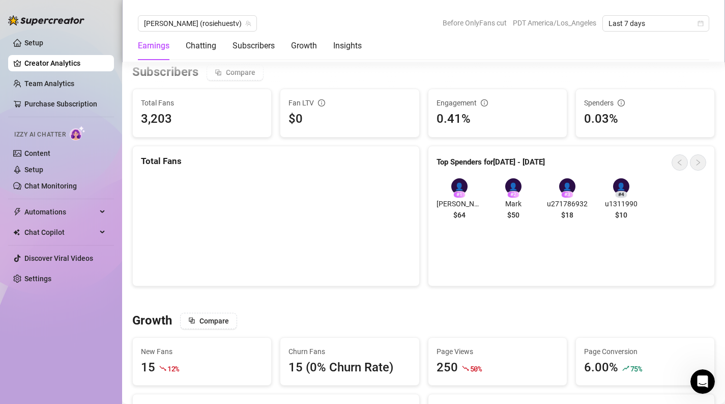
click at [220, 112] on div "3,203" at bounding box center [202, 118] width 122 height 19
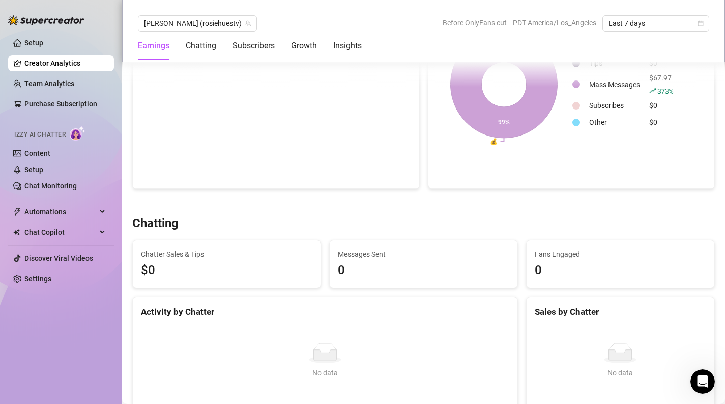
scroll to position [0, 0]
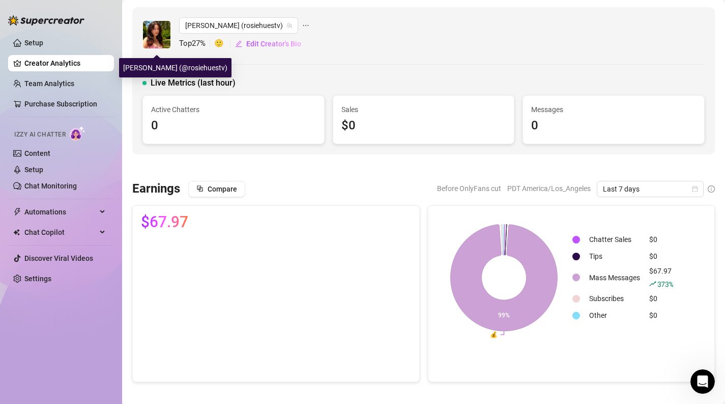
click at [163, 37] on img at bounding box center [156, 34] width 27 height 27
click at [233, 24] on span "[PERSON_NAME] (rosiehuestv)" at bounding box center [238, 25] width 107 height 15
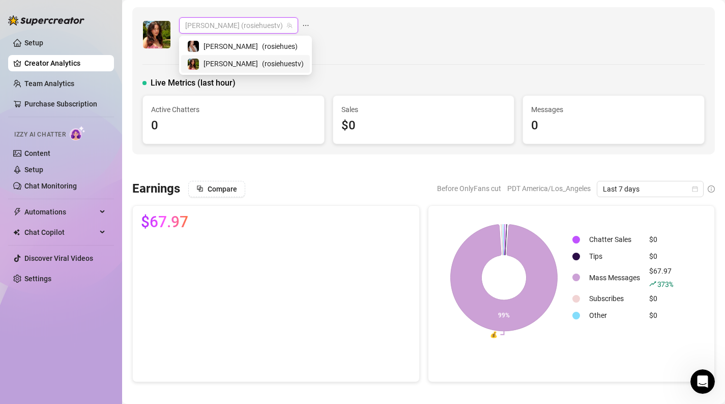
click at [262, 61] on span "( rosiehuestv )" at bounding box center [283, 63] width 42 height 11
click at [227, 23] on span "[PERSON_NAME] (rosiehuestv)" at bounding box center [238, 25] width 107 height 15
click at [262, 46] on span "( rosiehues )" at bounding box center [280, 46] width 36 height 11
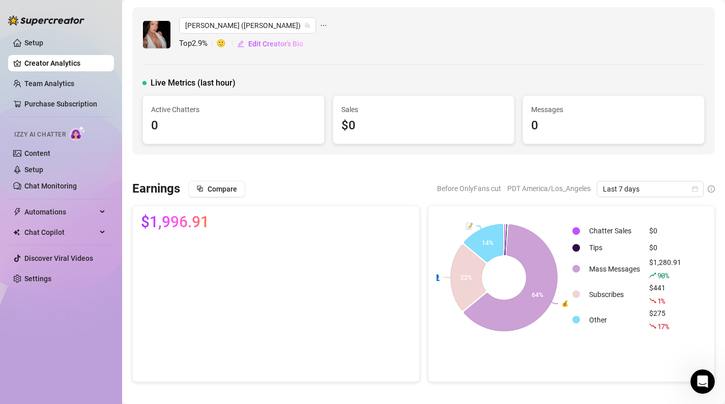
click at [280, 52] on div "[PERSON_NAME] ([PERSON_NAME]) Top 2.9 % 🙂 Edit Creator's Bio Live Metrics (last…" at bounding box center [423, 80] width 583 height 147
click at [50, 152] on link "Content" at bounding box center [37, 153] width 26 height 8
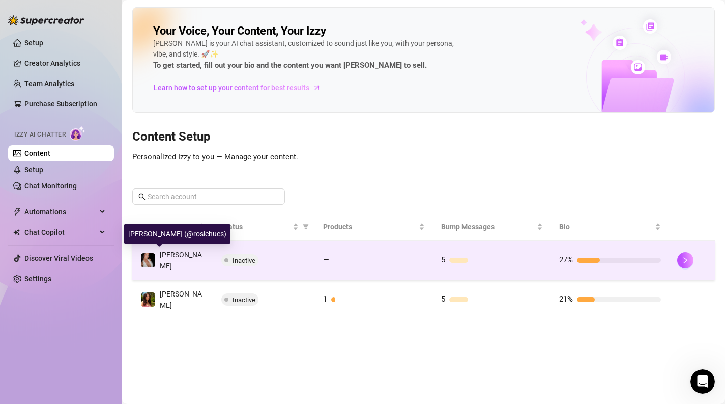
click at [149, 261] on img at bounding box center [148, 260] width 14 height 14
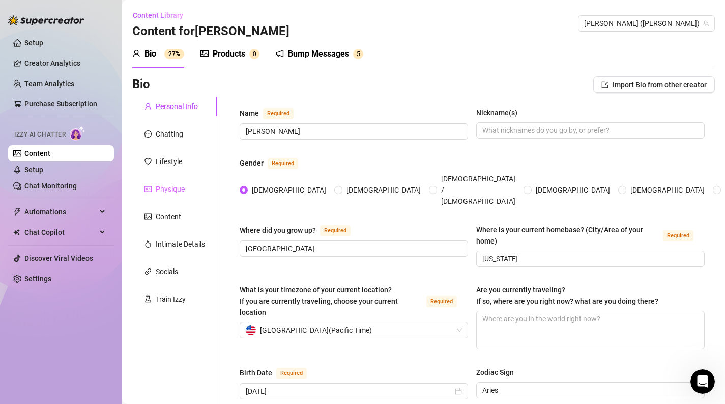
click at [186, 181] on div "Physique" at bounding box center [174, 188] width 85 height 19
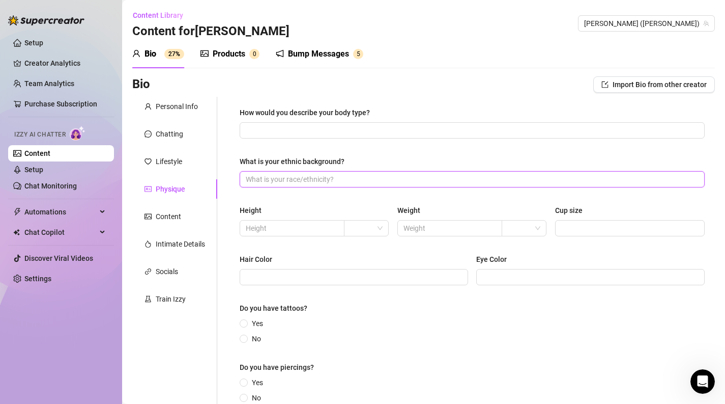
click at [263, 176] on input "What is your ethnic background?" at bounding box center [471, 179] width 451 height 11
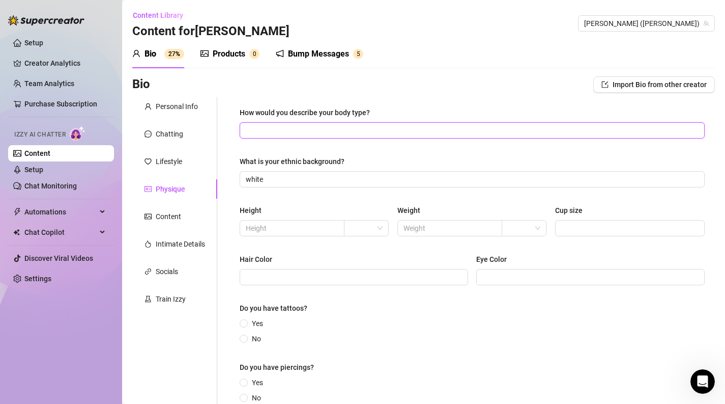
click at [276, 127] on input "How would you describe your body type?" at bounding box center [471, 130] width 451 height 11
click at [290, 223] on input "text" at bounding box center [291, 227] width 91 height 11
click at [372, 225] on input "search" at bounding box center [361, 227] width 23 height 15
click at [352, 257] on div "ft" at bounding box center [366, 265] width 41 height 16
click at [308, 228] on input "text" at bounding box center [291, 227] width 91 height 11
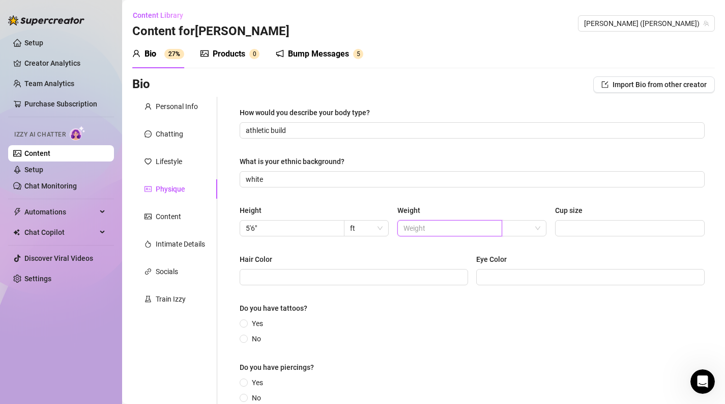
click at [460, 231] on input "text" at bounding box center [449, 227] width 91 height 11
click at [412, 282] on input "Hair Color" at bounding box center [353, 276] width 214 height 11
click at [532, 277] on input "Eye Color" at bounding box center [590, 276] width 214 height 11
click at [248, 321] on span "Yes" at bounding box center [257, 323] width 19 height 11
click at [246, 321] on input "Yes" at bounding box center [244, 324] width 4 height 7
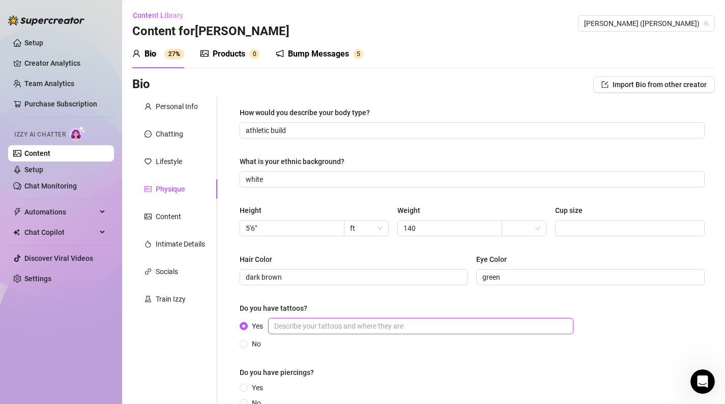
click at [300, 331] on input "Yes" at bounding box center [420, 326] width 305 height 16
click at [305, 374] on div "Do you have piercings?" at bounding box center [277, 371] width 74 height 11
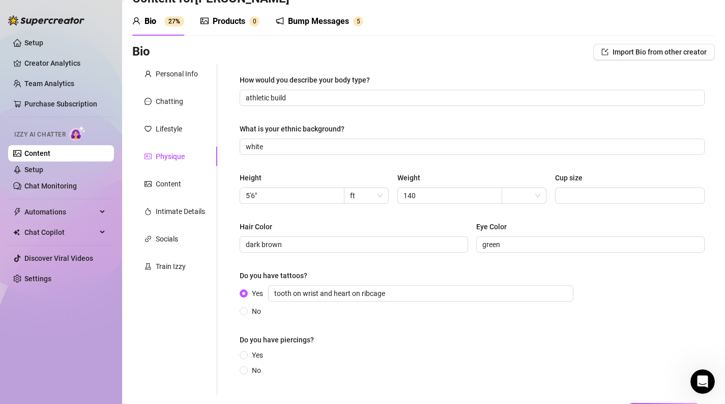
scroll to position [63, 0]
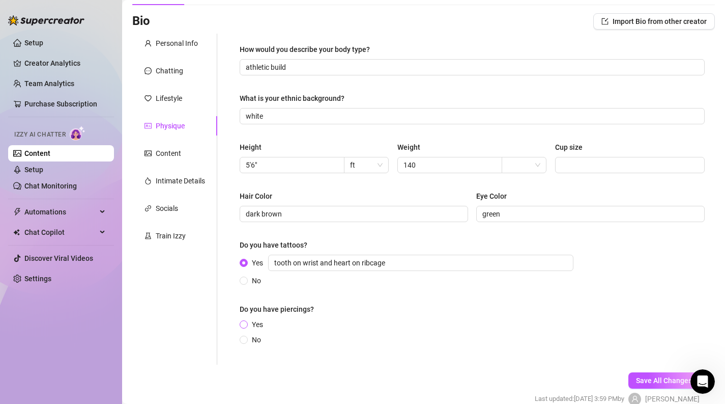
click at [240, 324] on span at bounding box center [244, 324] width 8 height 8
click at [242, 324] on input "Yes" at bounding box center [244, 325] width 4 height 7
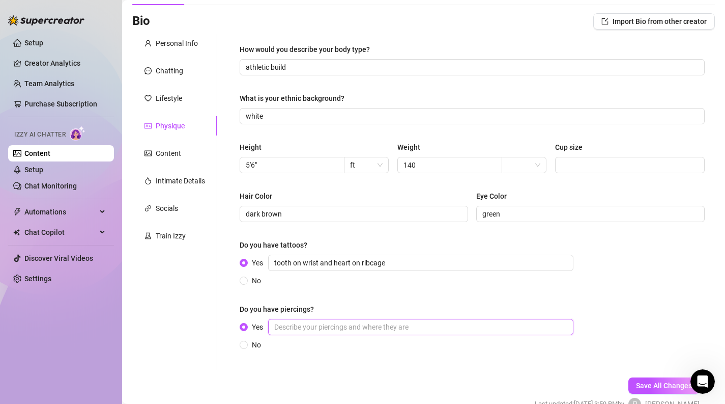
click at [279, 326] on input "Yes" at bounding box center [420, 327] width 305 height 16
click at [659, 382] on span "Save All Changes" at bounding box center [664, 385] width 56 height 8
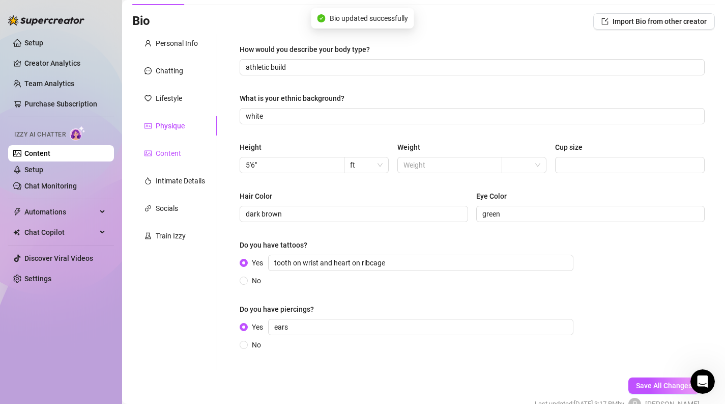
click at [171, 157] on div "Content" at bounding box center [168, 153] width 25 height 11
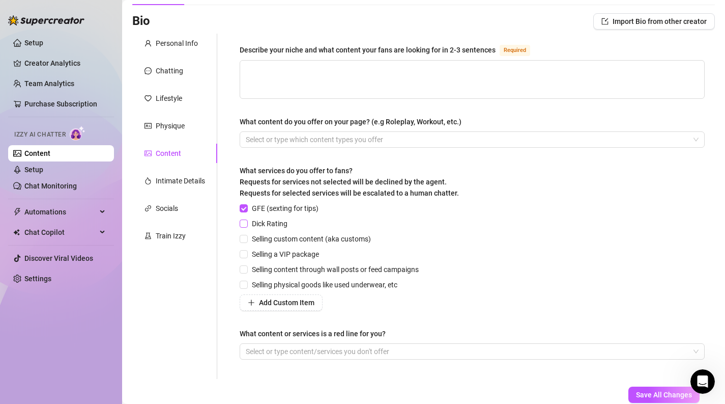
click at [244, 222] on input "Dick Rating" at bounding box center [243, 222] width 7 height 7
click at [247, 238] on span at bounding box center [244, 239] width 8 height 8
click at [247, 238] on input "Selling custom content (aka customs)" at bounding box center [243, 238] width 7 height 7
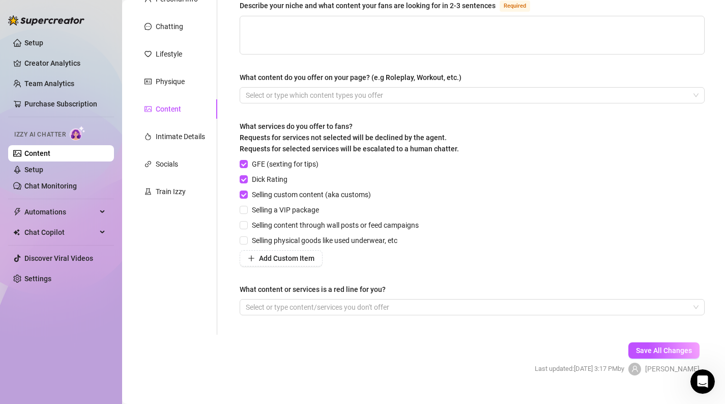
scroll to position [114, 0]
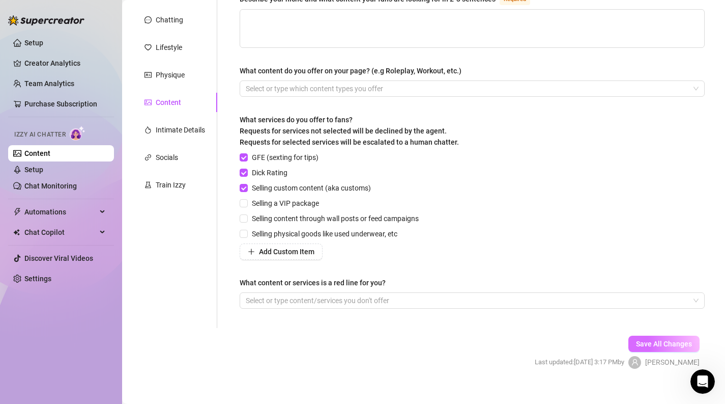
click at [664, 341] on span "Save All Changes" at bounding box center [664, 344] width 56 height 8
click at [185, 160] on div "Socials" at bounding box center [174, 157] width 85 height 19
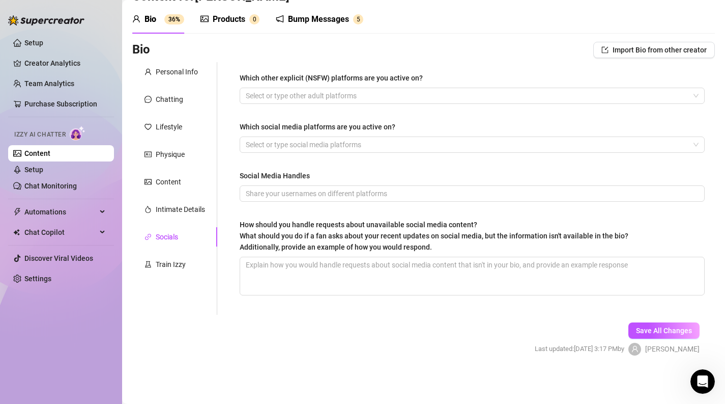
scroll to position [35, 0]
click at [185, 182] on div "Content" at bounding box center [174, 181] width 85 height 19
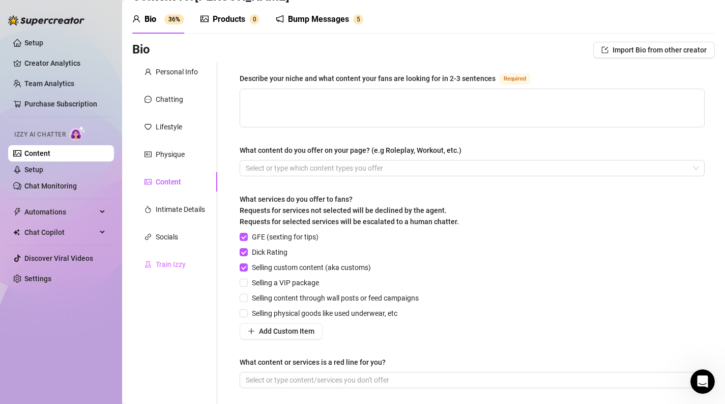
scroll to position [114, 0]
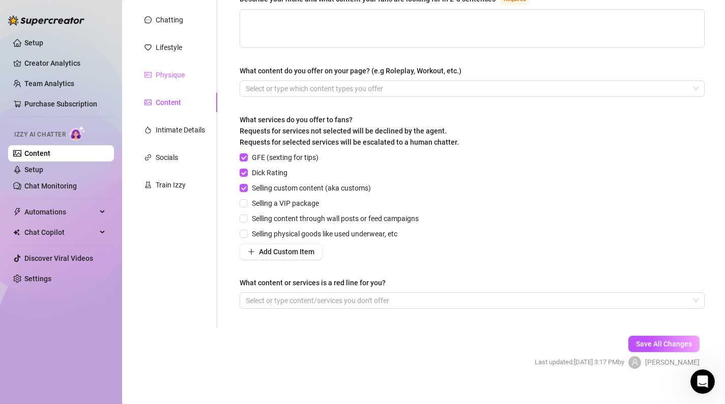
click at [185, 74] on div "Physique" at bounding box center [174, 74] width 85 height 19
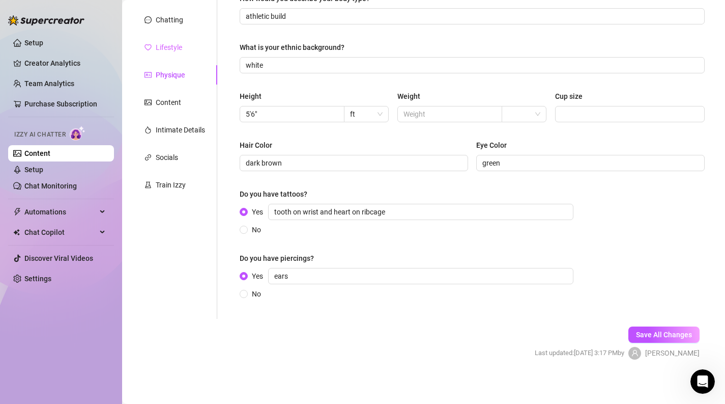
click at [183, 52] on div "Lifestyle" at bounding box center [174, 47] width 85 height 19
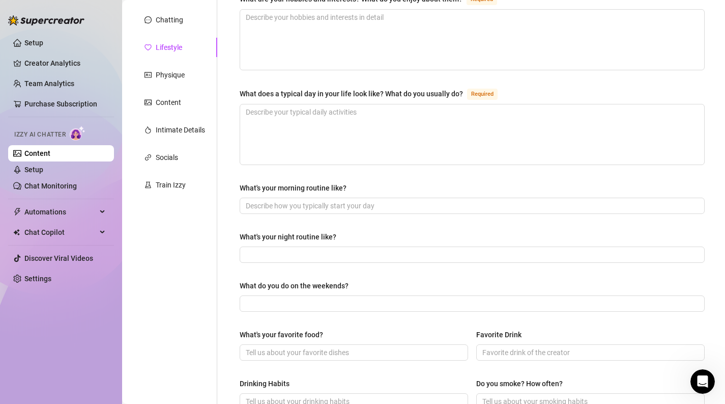
scroll to position [0, 0]
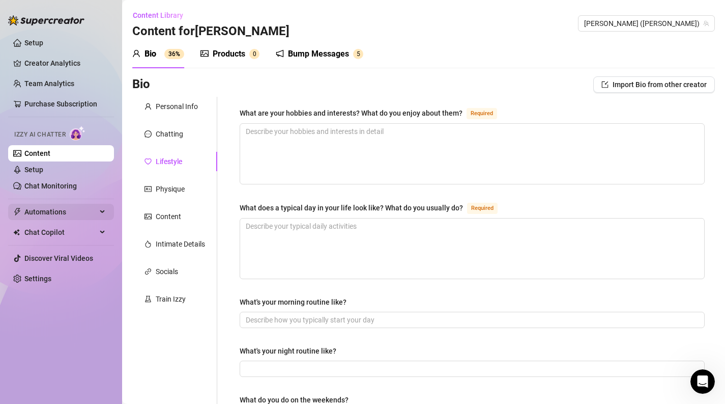
click at [88, 211] on span "Automations" at bounding box center [60, 212] width 72 height 16
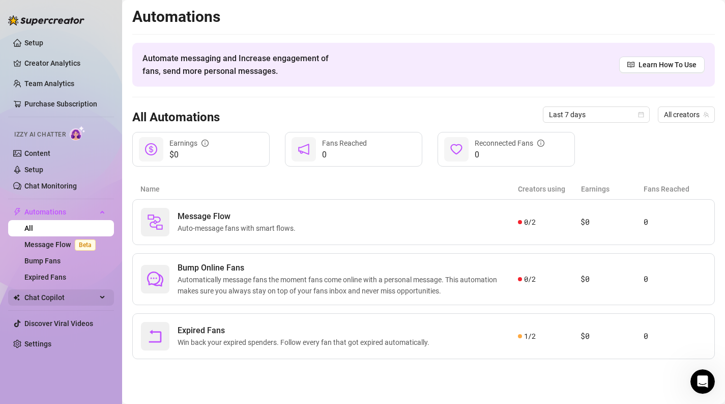
click at [69, 302] on span "Chat Copilot" at bounding box center [60, 297] width 72 height 16
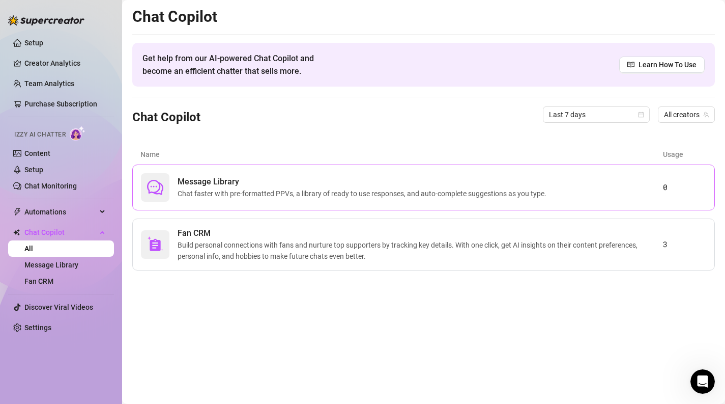
click at [250, 186] on span "Message Library" at bounding box center [364, 182] width 373 height 12
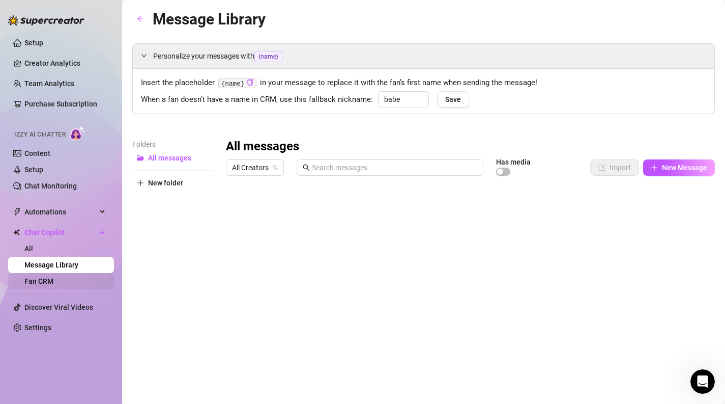
click at [42, 281] on link "Fan CRM" at bounding box center [38, 281] width 29 height 8
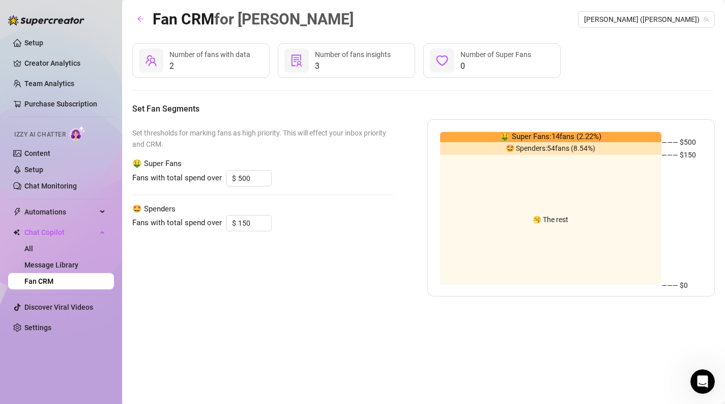
click at [229, 64] on span "2" at bounding box center [210, 66] width 81 height 12
click at [154, 62] on icon "team" at bounding box center [151, 60] width 11 height 11
click at [48, 261] on link "Message Library" at bounding box center [51, 265] width 54 height 8
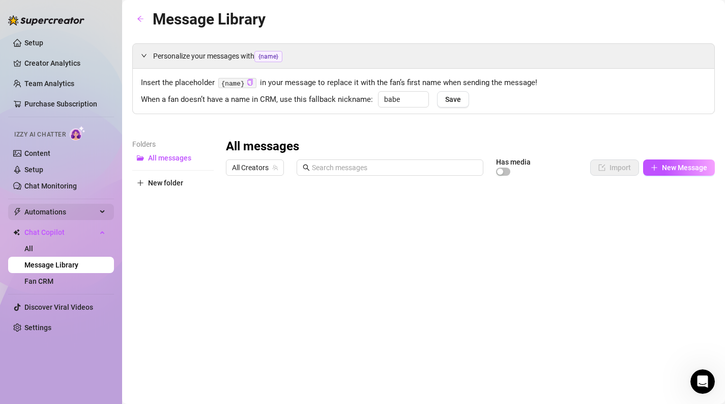
click at [54, 211] on span "Automations" at bounding box center [60, 212] width 72 height 16
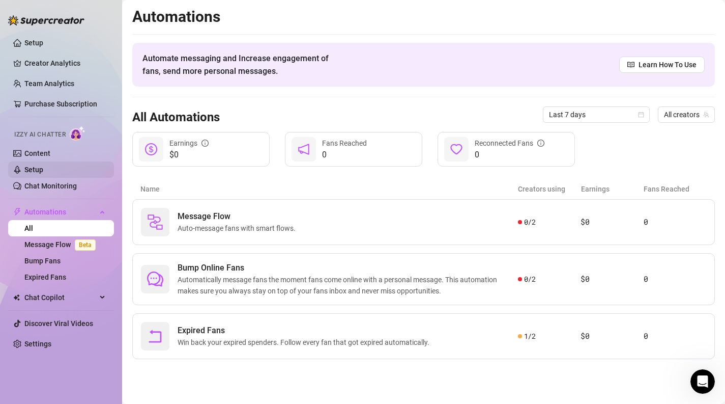
click at [43, 171] on link "Setup" at bounding box center [33, 169] width 19 height 8
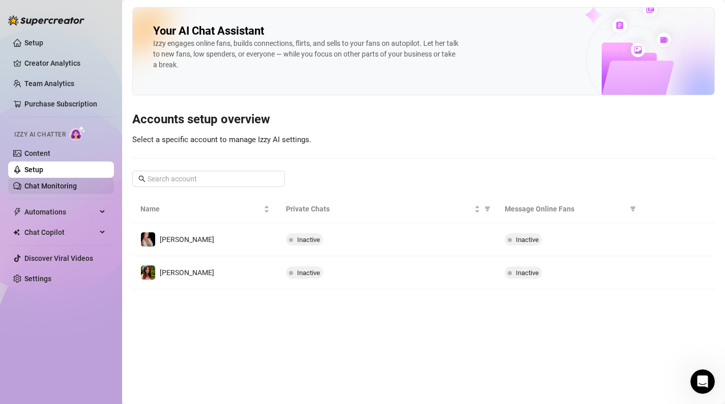
click at [77, 190] on link "Chat Monitoring" at bounding box center [50, 186] width 52 height 8
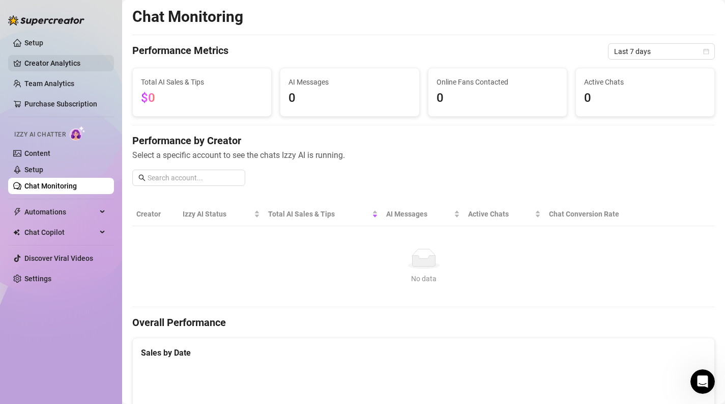
click at [49, 61] on link "Creator Analytics" at bounding box center [64, 63] width 81 height 16
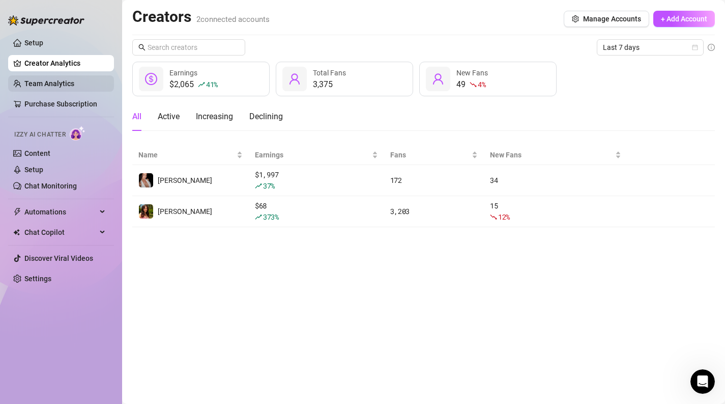
click at [51, 88] on link "Team Analytics" at bounding box center [49, 83] width 50 height 8
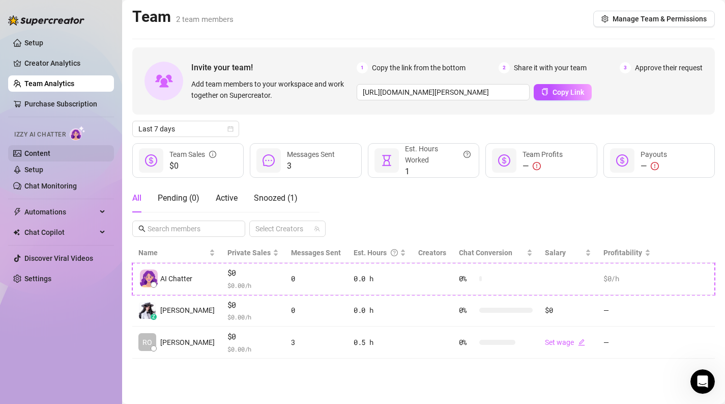
click at [46, 156] on link "Content" at bounding box center [37, 153] width 26 height 8
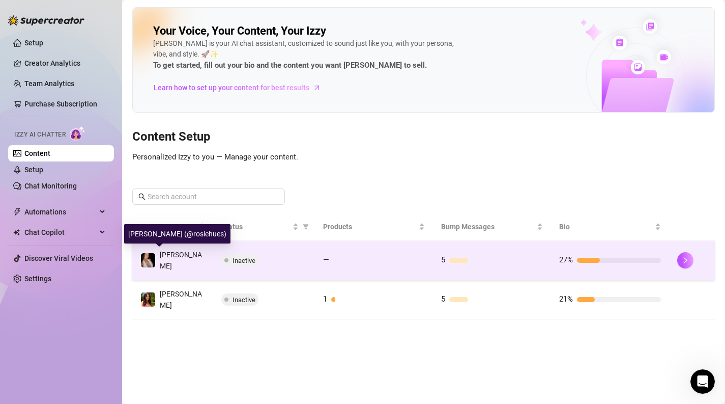
click at [147, 262] on img at bounding box center [148, 260] width 14 height 14
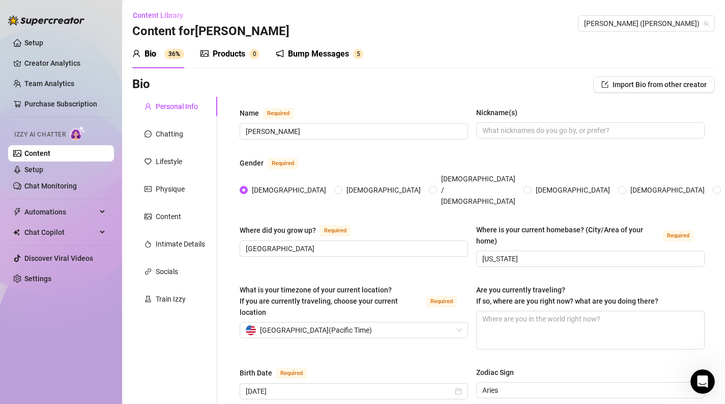
click at [248, 55] on div "Products 0" at bounding box center [230, 54] width 59 height 12
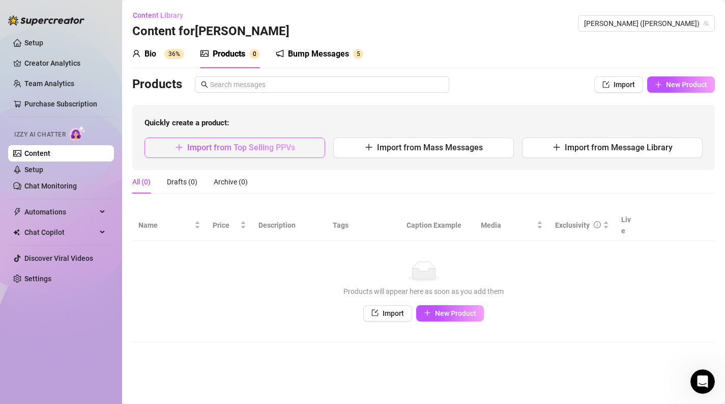
click at [279, 152] on button "Import from Top Selling PPVs" at bounding box center [235, 147] width 181 height 20
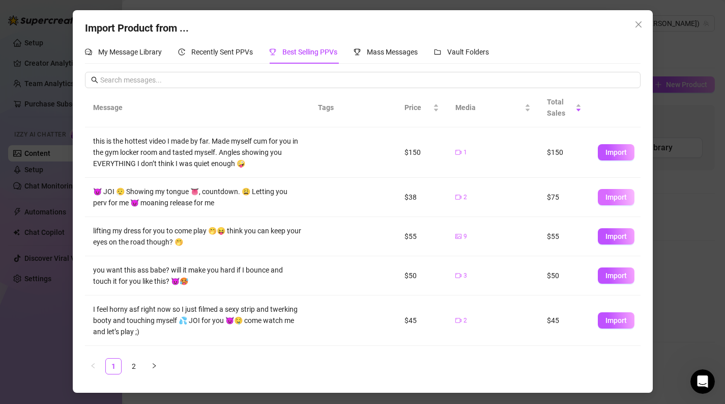
click at [605, 200] on button "Import" at bounding box center [616, 197] width 37 height 16
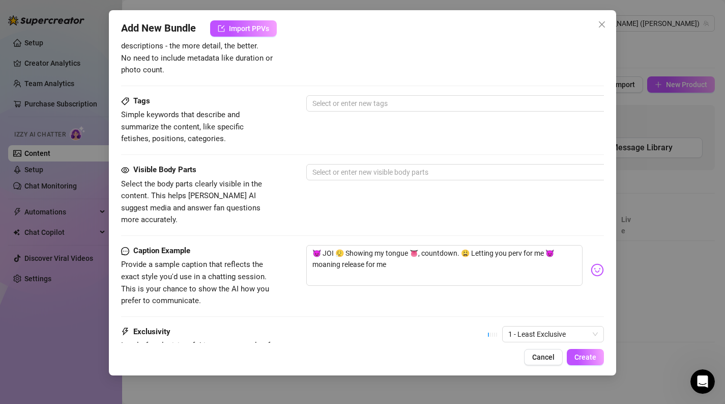
scroll to position [491, 0]
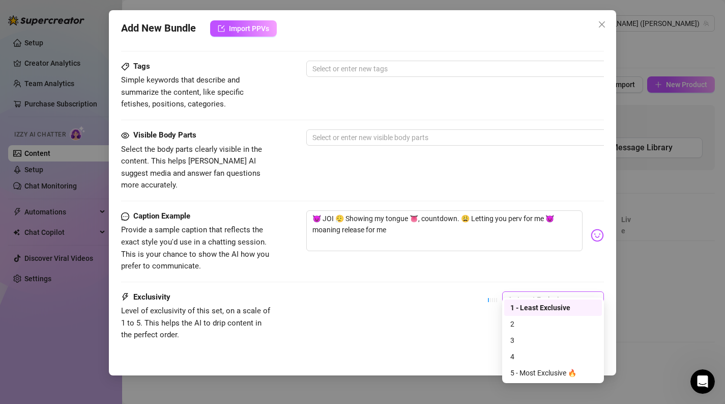
click at [545, 292] on span "1 - Least Exclusive" at bounding box center [554, 299] width 90 height 15
click at [537, 324] on div "2" at bounding box center [554, 323] width 86 height 11
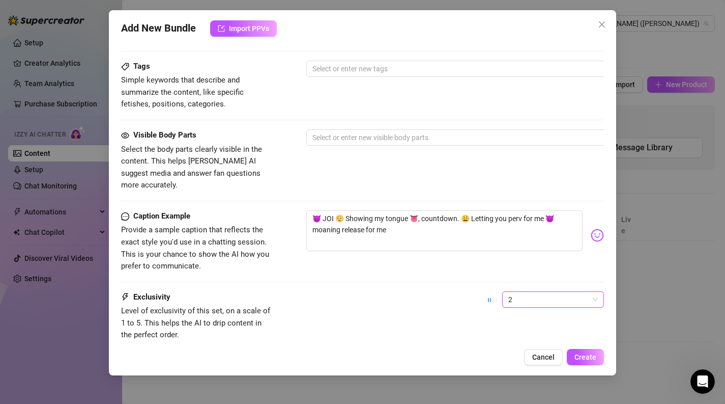
click at [534, 297] on div "2 2" at bounding box center [546, 303] width 116 height 25
click at [533, 295] on div "2" at bounding box center [546, 303] width 116 height 25
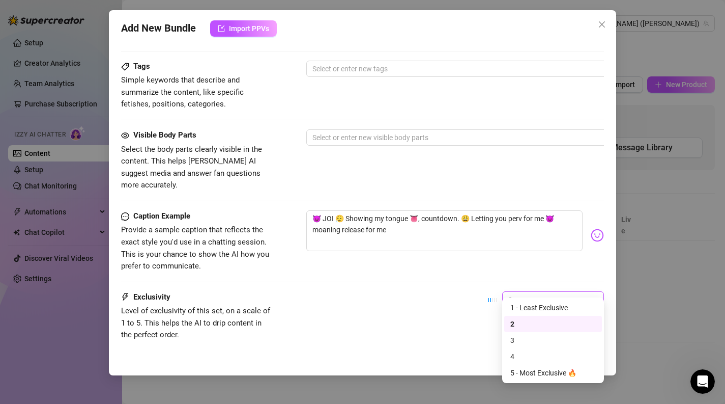
click at [528, 292] on span "2" at bounding box center [554, 299] width 90 height 15
click at [528, 337] on div "3" at bounding box center [554, 339] width 86 height 11
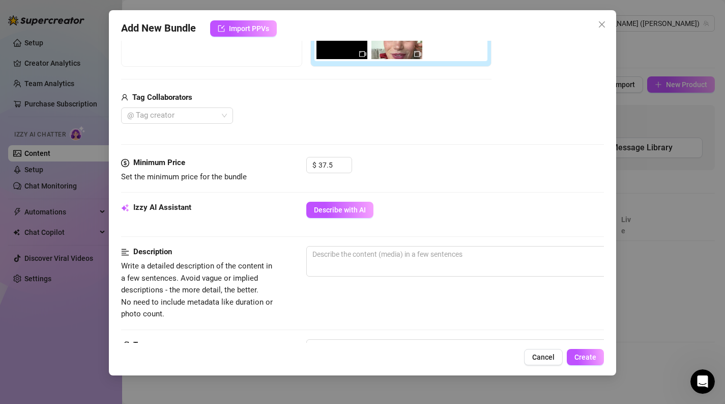
scroll to position [0, 0]
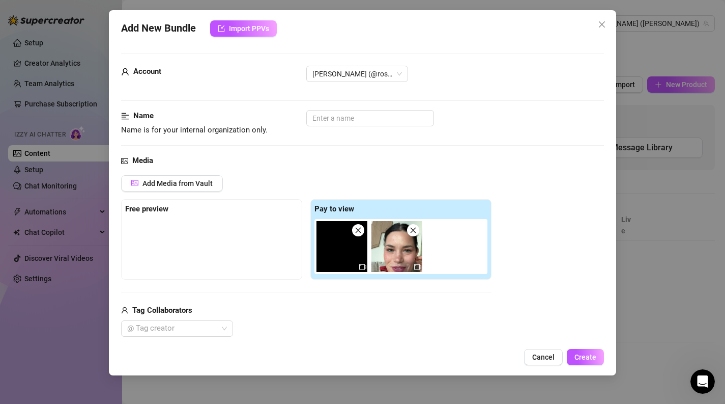
click at [338, 251] on img at bounding box center [342, 246] width 51 height 51
click at [401, 252] on img at bounding box center [397, 246] width 51 height 51
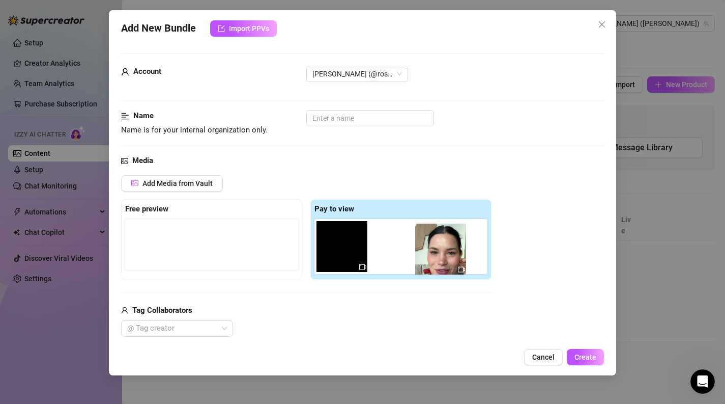
drag, startPoint x: 401, startPoint y: 250, endPoint x: 441, endPoint y: 252, distance: 40.3
click at [441, 252] on div at bounding box center [403, 246] width 177 height 55
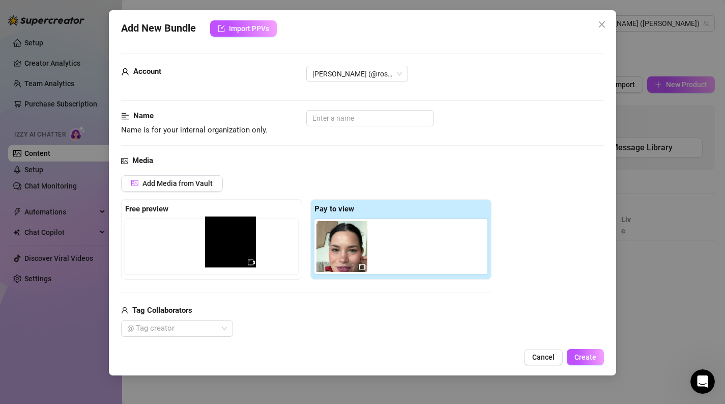
drag, startPoint x: 346, startPoint y: 254, endPoint x: 231, endPoint y: 248, distance: 115.7
click at [231, 248] on div "Free preview Pay to view" at bounding box center [306, 239] width 371 height 80
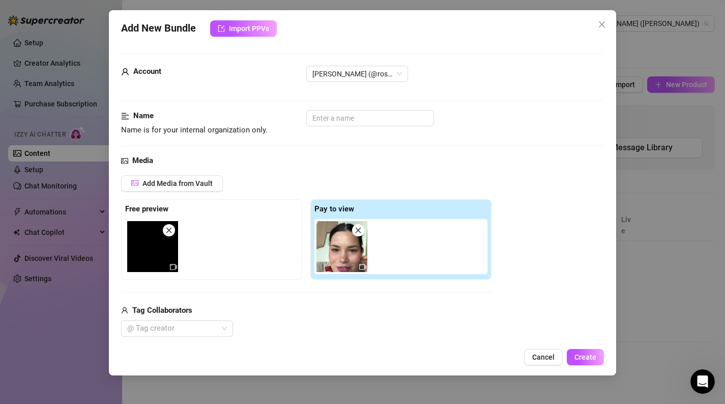
click at [160, 251] on img at bounding box center [152, 246] width 51 height 51
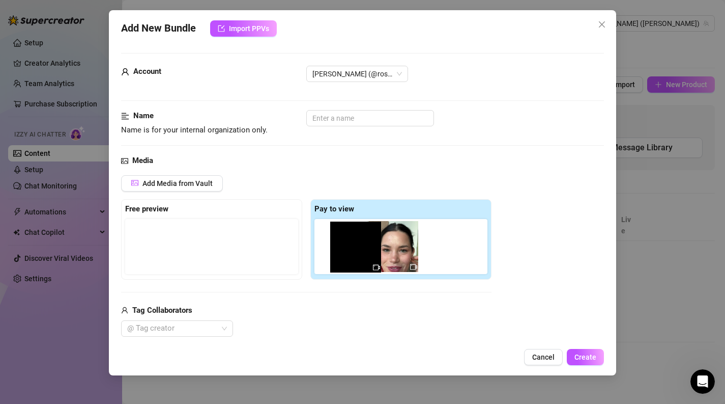
drag, startPoint x: 148, startPoint y: 250, endPoint x: 356, endPoint y: 251, distance: 208.2
click at [356, 251] on div "Free preview Pay to view" at bounding box center [306, 239] width 371 height 80
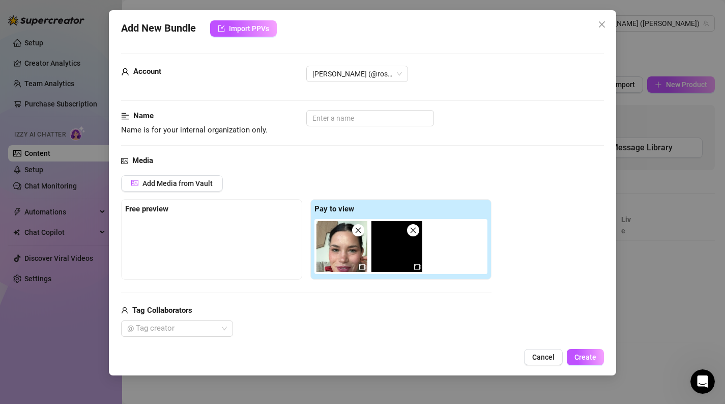
click at [342, 254] on img at bounding box center [342, 246] width 51 height 51
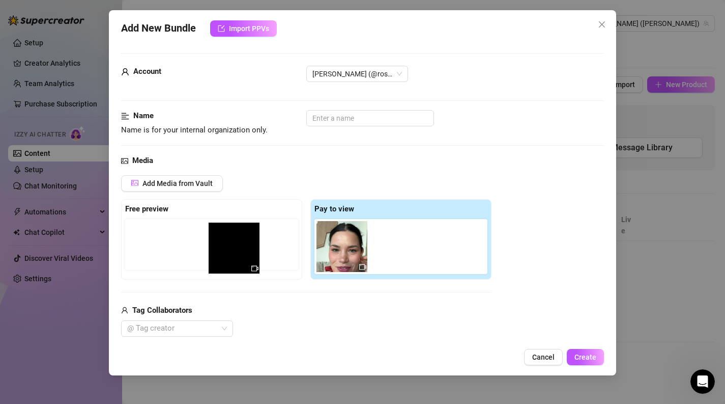
drag, startPoint x: 412, startPoint y: 255, endPoint x: 244, endPoint y: 257, distance: 168.5
click at [244, 257] on div "Free preview Pay to view" at bounding box center [306, 239] width 371 height 80
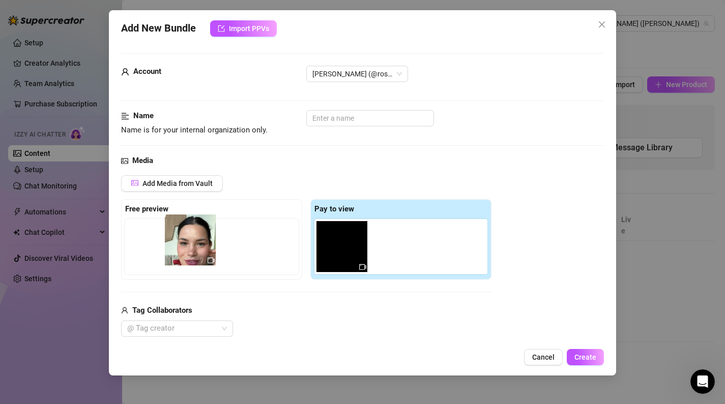
drag, startPoint x: 344, startPoint y: 255, endPoint x: 189, endPoint y: 247, distance: 155.4
click at [189, 247] on div "Free preview Pay to view" at bounding box center [306, 239] width 371 height 80
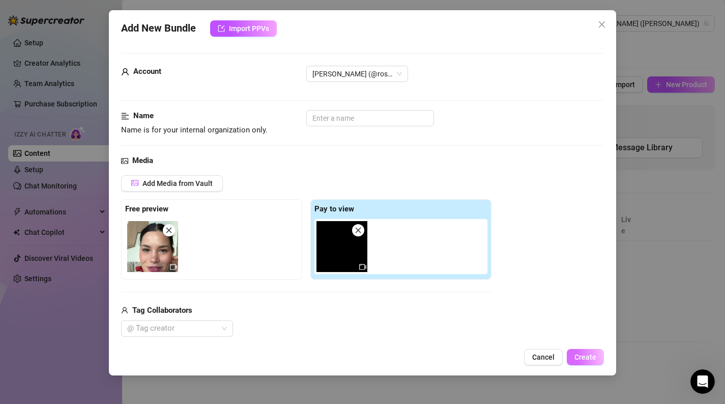
click at [582, 355] on span "Create" at bounding box center [586, 357] width 22 height 8
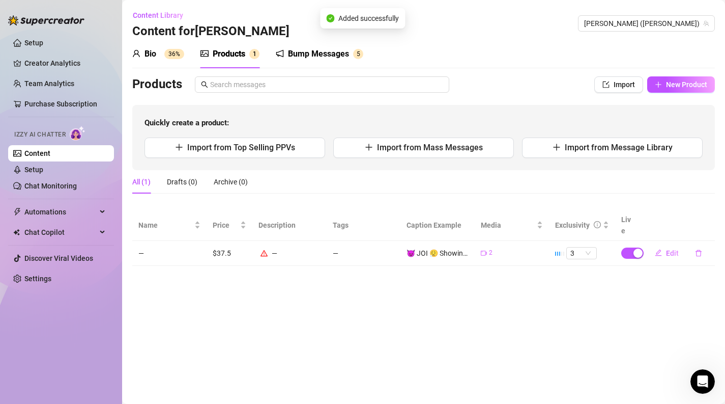
click at [323, 246] on td "—" at bounding box center [289, 253] width 74 height 25
click at [665, 245] on button "Edit" at bounding box center [667, 253] width 40 height 16
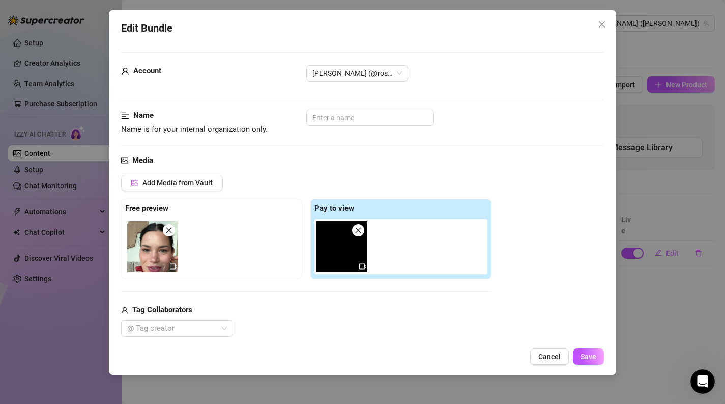
click at [134, 251] on img at bounding box center [152, 246] width 51 height 51
click at [152, 256] on img at bounding box center [152, 246] width 51 height 51
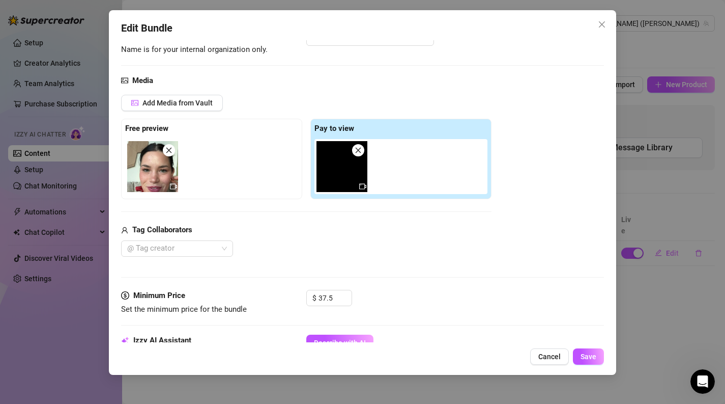
scroll to position [553, 0]
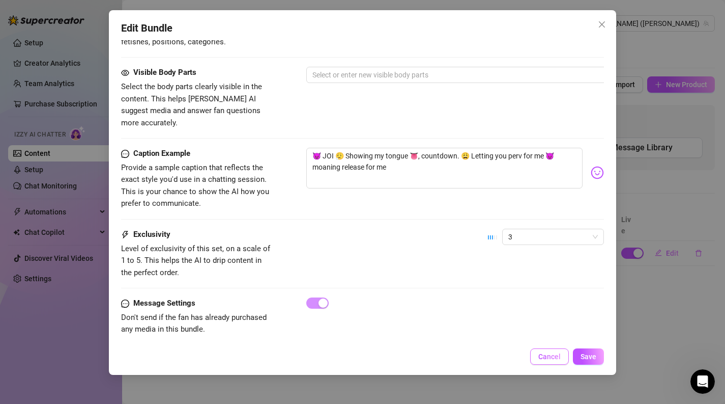
click at [555, 352] on button "Cancel" at bounding box center [549, 356] width 39 height 16
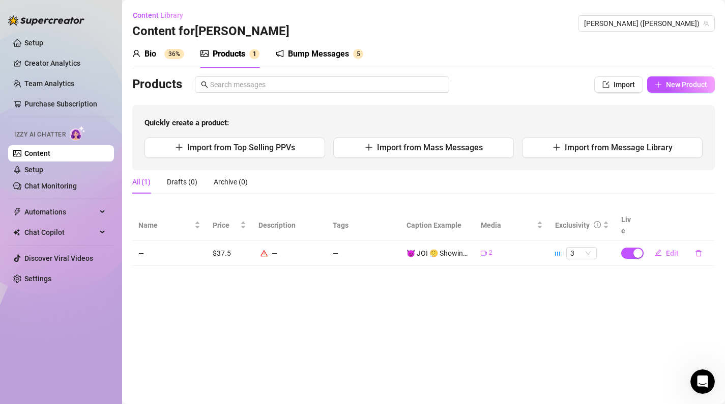
click at [635, 241] on td at bounding box center [627, 253] width 25 height 25
click at [635, 248] on div "button" at bounding box center [638, 252] width 9 height 9
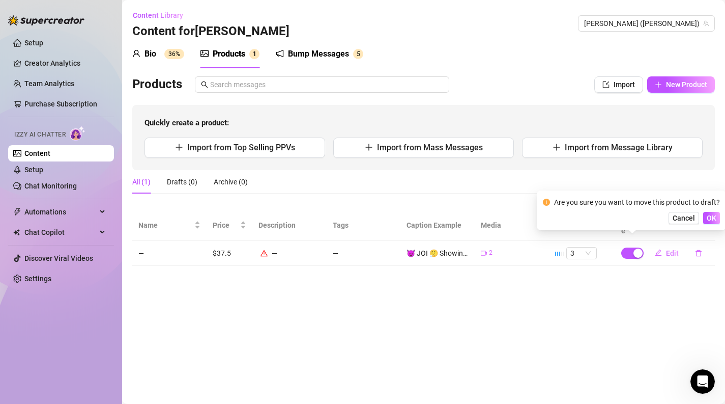
click at [529, 336] on main "Content Library Content for [PERSON_NAME] [PERSON_NAME] (rosiehues) Bio 36% Pro…" at bounding box center [423, 202] width 603 height 404
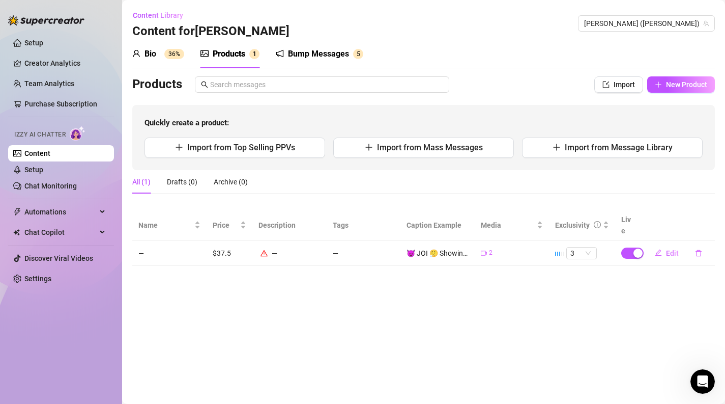
click at [262, 247] on div "—" at bounding box center [290, 252] width 62 height 11
click at [446, 247] on div "😈 JOI 😮‍💨 Showing my tongue 👅, countdown. 😩 Letting you perv for me 😈 moaning r…" at bounding box center [438, 252] width 62 height 11
click at [667, 249] on span "Edit" at bounding box center [672, 253] width 13 height 8
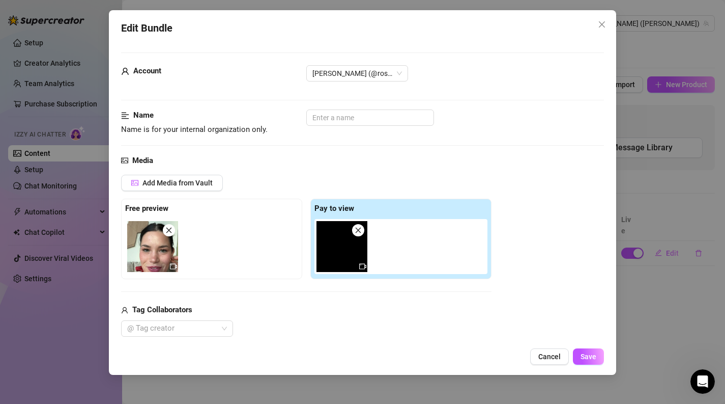
click at [139, 251] on img at bounding box center [152, 246] width 51 height 51
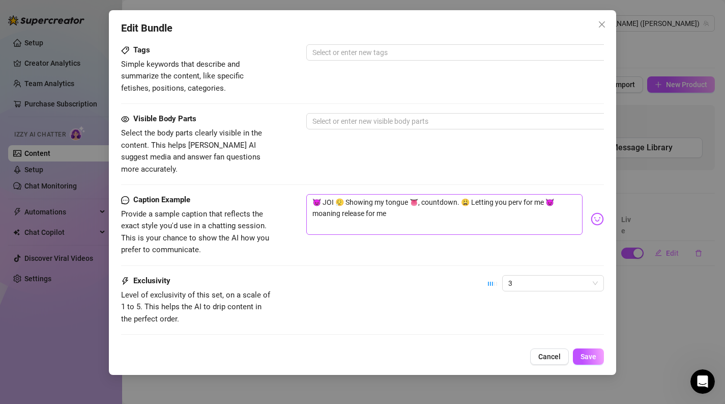
scroll to position [481, 0]
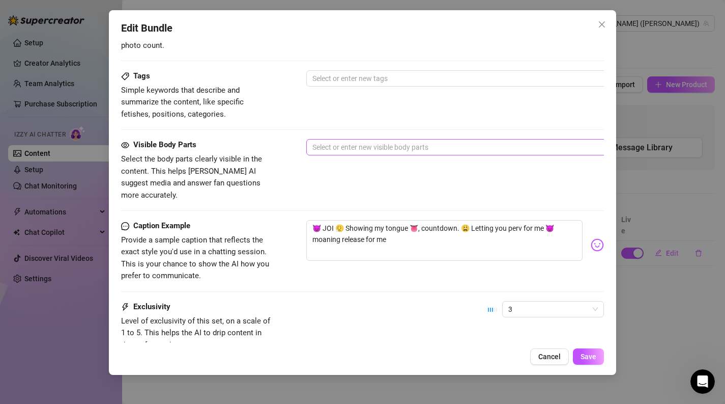
click at [368, 151] on div at bounding box center [479, 147] width 342 height 14
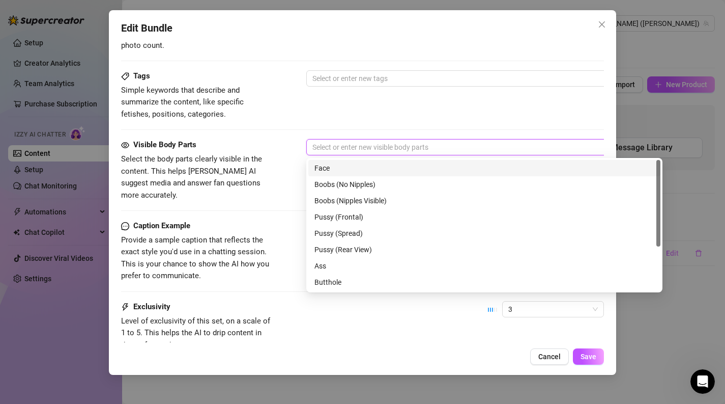
click at [368, 166] on div "Face" at bounding box center [485, 167] width 340 height 11
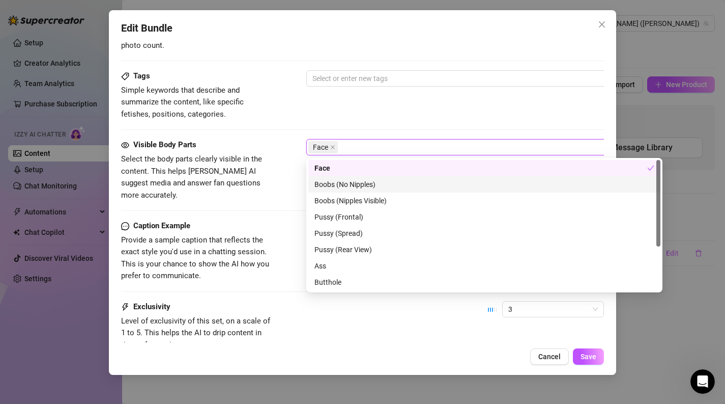
click at [278, 180] on div "Visible Body Parts Select the body parts clearly visible in the content. This h…" at bounding box center [363, 170] width 484 height 62
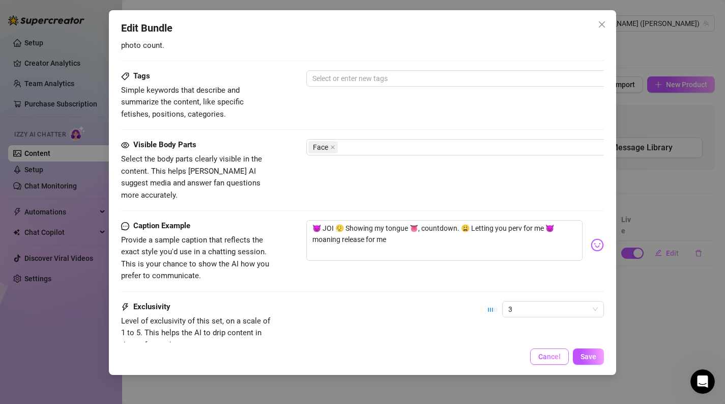
click at [555, 360] on span "Cancel" at bounding box center [550, 356] width 22 height 8
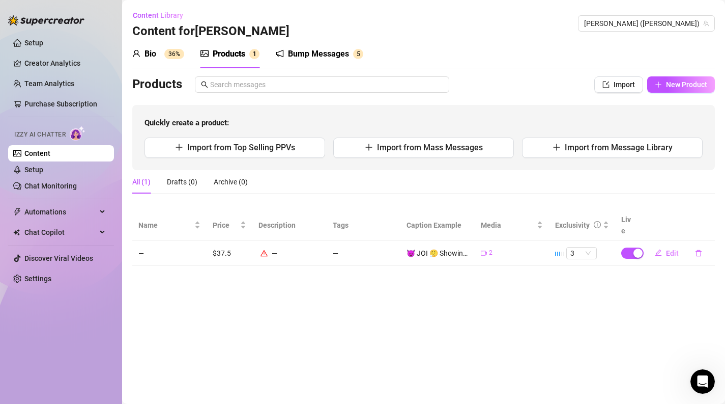
click at [436, 247] on div "😈 JOI 😮‍💨 Showing my tongue 👅, countdown. 😩 Letting you perv for me 😈 moaning r…" at bounding box center [438, 252] width 62 height 11
click at [670, 249] on span "Edit" at bounding box center [672, 253] width 13 height 8
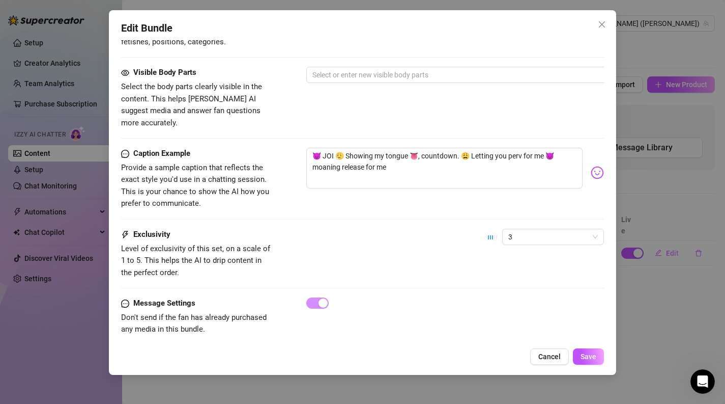
scroll to position [0, 0]
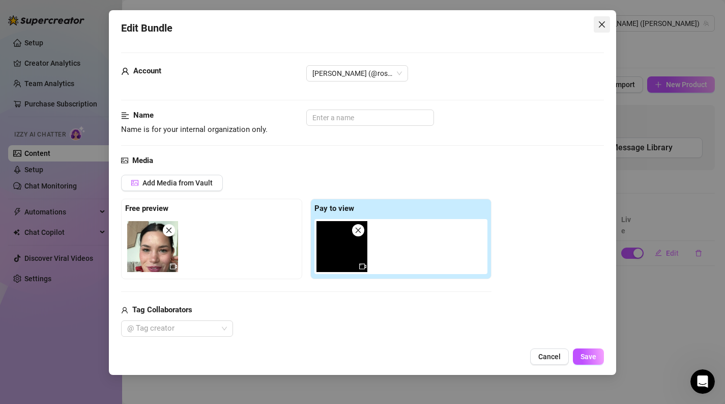
click at [605, 21] on icon "close" at bounding box center [602, 24] width 6 height 6
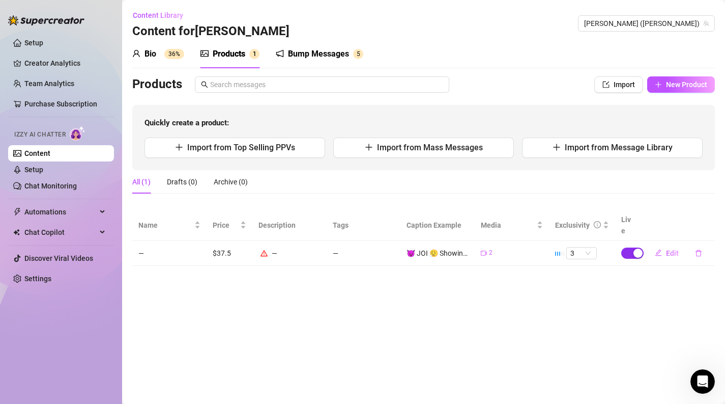
click at [634, 248] on div "button" at bounding box center [638, 252] width 9 height 9
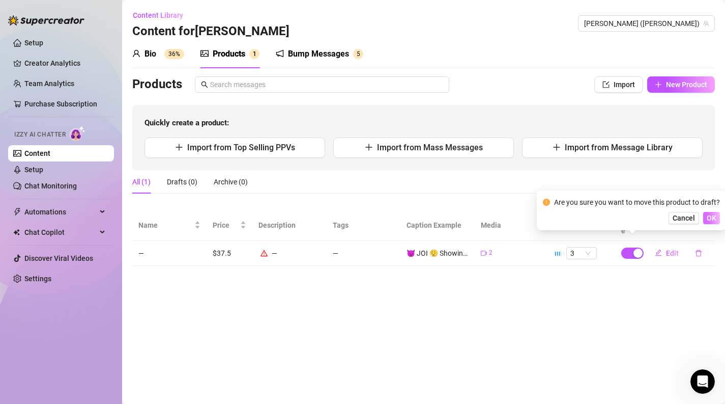
click at [711, 221] on span "OK" at bounding box center [712, 218] width 10 height 8
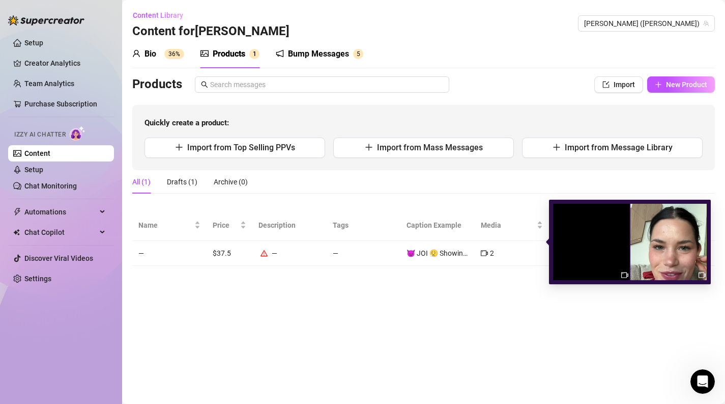
click at [581, 239] on img at bounding box center [591, 242] width 76 height 76
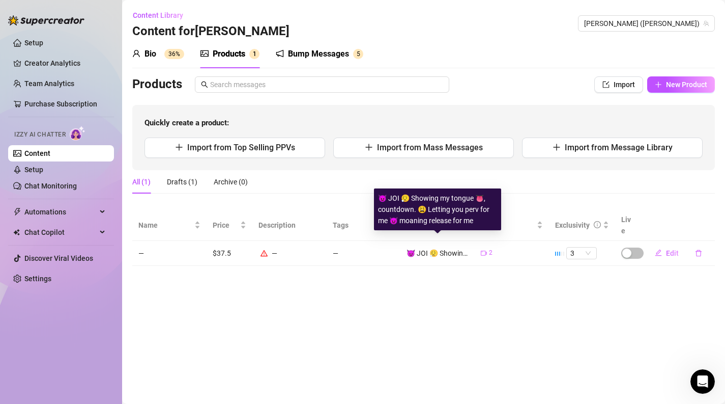
click at [397, 277] on main "Content Library Content for [PERSON_NAME] [PERSON_NAME] (rosiehues) Bio 36% Pro…" at bounding box center [423, 202] width 603 height 404
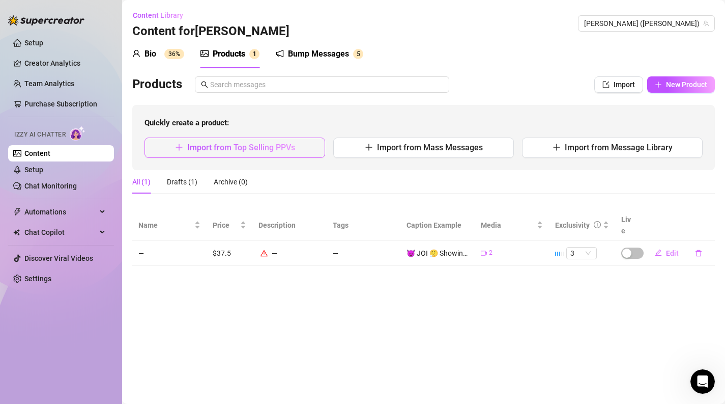
click at [265, 144] on span "Import from Top Selling PPVs" at bounding box center [241, 148] width 108 height 10
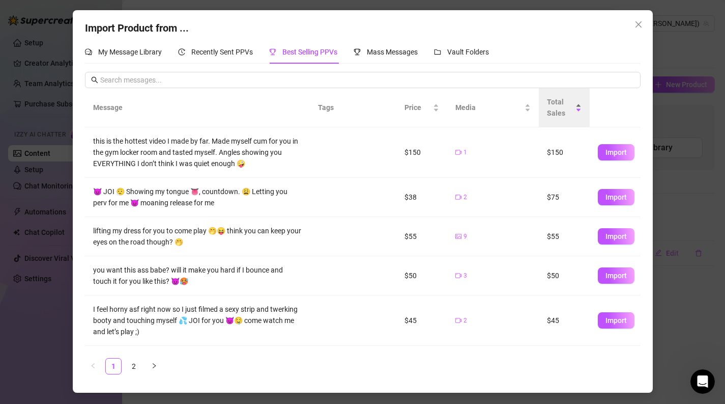
click at [581, 109] on div "Total Sales" at bounding box center [564, 107] width 35 height 22
click at [580, 104] on div "Total Sales" at bounding box center [564, 107] width 35 height 22
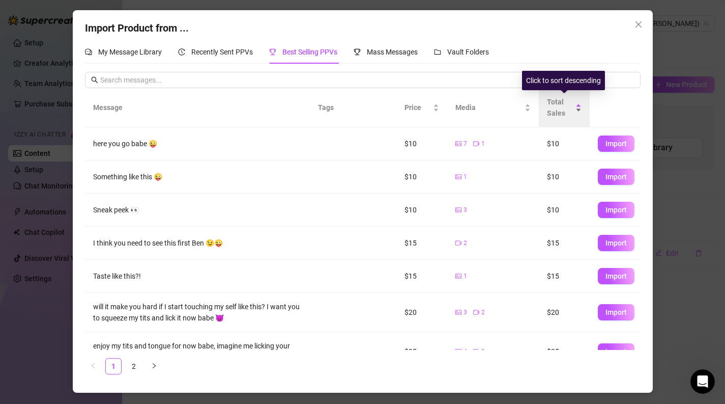
click at [580, 104] on div "Total Sales" at bounding box center [564, 107] width 35 height 22
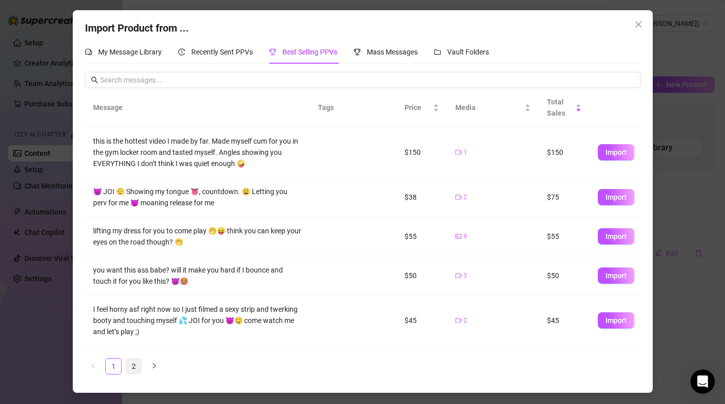
click at [128, 369] on link "2" at bounding box center [133, 365] width 15 height 15
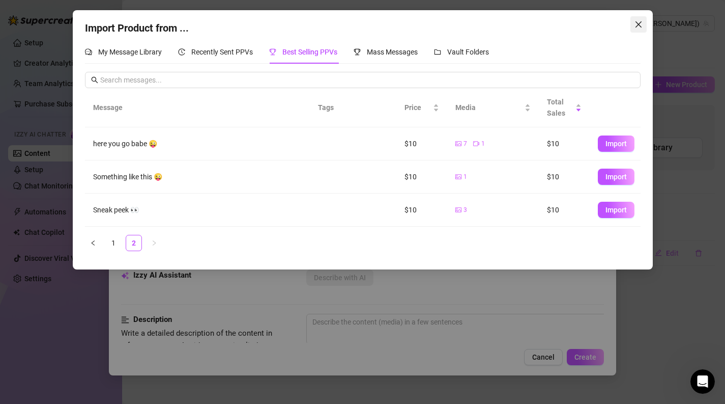
click at [639, 23] on icon "close" at bounding box center [638, 24] width 6 height 6
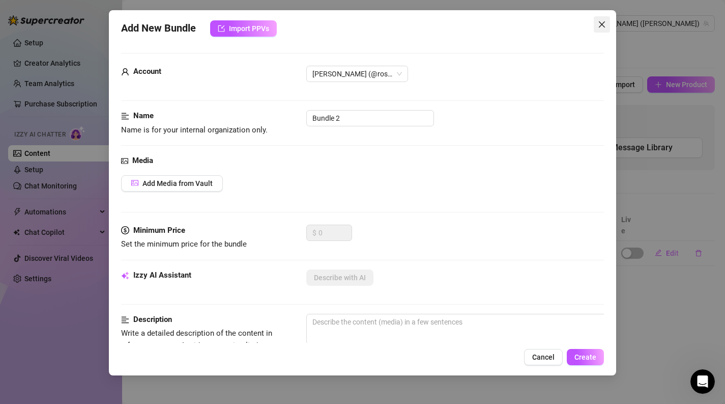
click at [601, 23] on icon "close" at bounding box center [602, 24] width 8 height 8
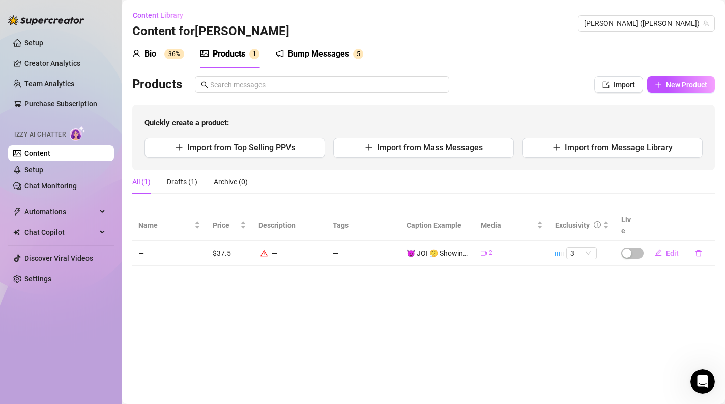
click at [149, 53] on div "Bio" at bounding box center [151, 54] width 12 height 12
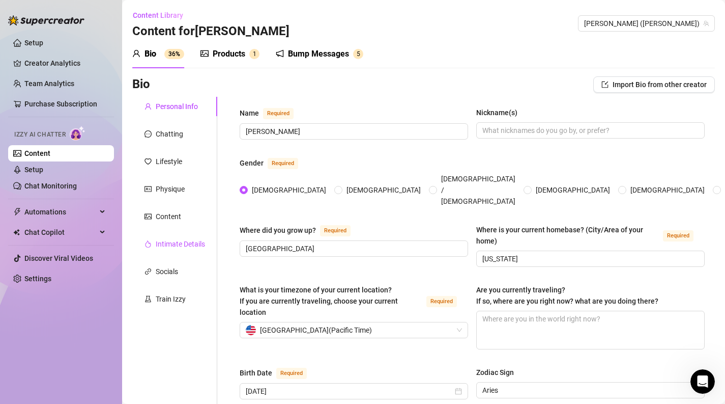
click at [178, 244] on div "Intimate Details" at bounding box center [180, 243] width 49 height 11
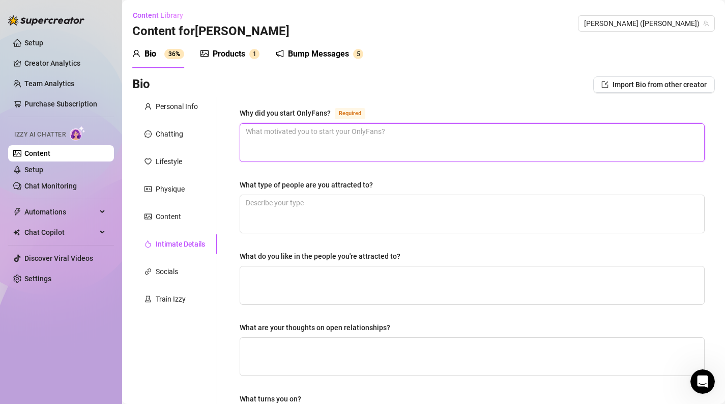
click at [376, 140] on textarea "Why did you start OnlyFans? Required" at bounding box center [472, 143] width 464 height 38
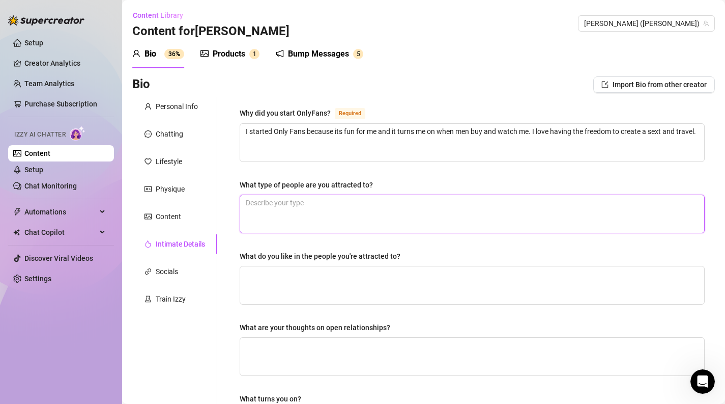
click at [316, 208] on textarea "What type of people are you attracted to?" at bounding box center [472, 214] width 464 height 38
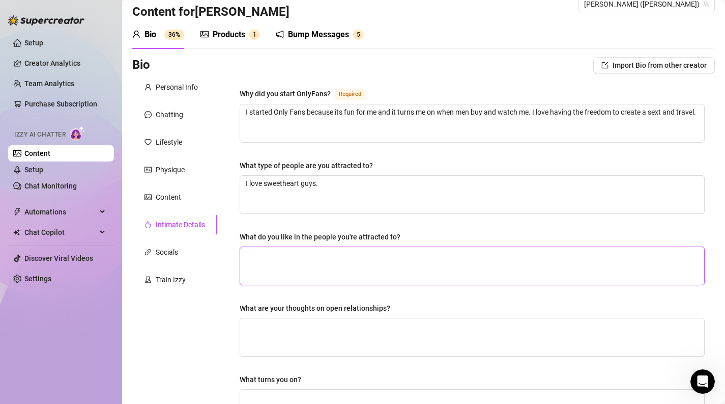
click at [309, 266] on textarea "What do you like in the people you're attracted to?" at bounding box center [472, 266] width 464 height 38
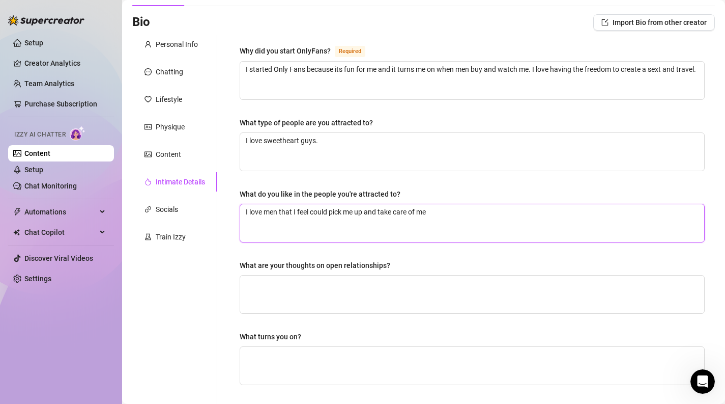
scroll to position [82, 0]
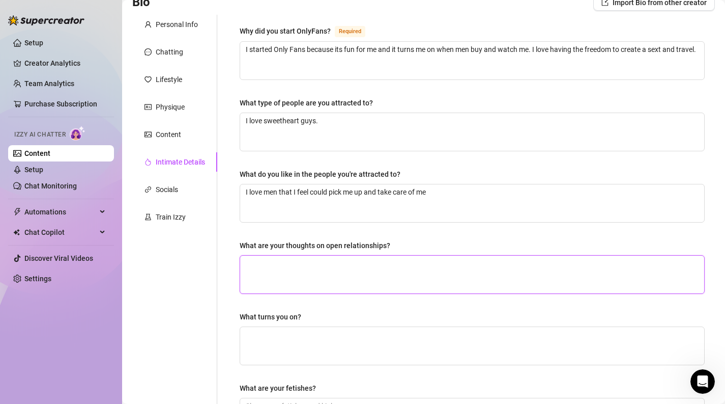
click at [294, 275] on textarea "What are your thoughts on open relationships?" at bounding box center [472, 275] width 464 height 38
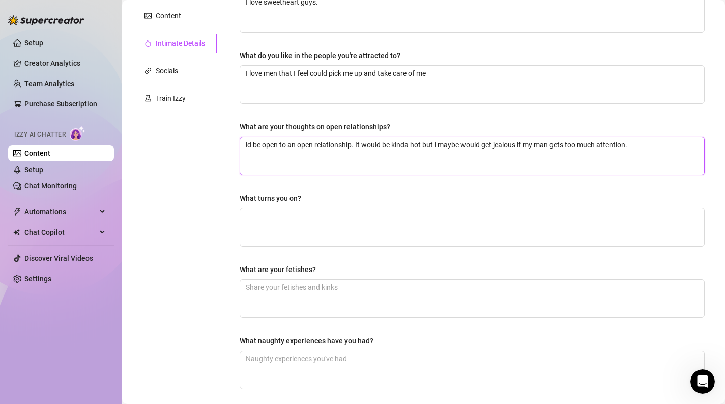
scroll to position [219, 0]
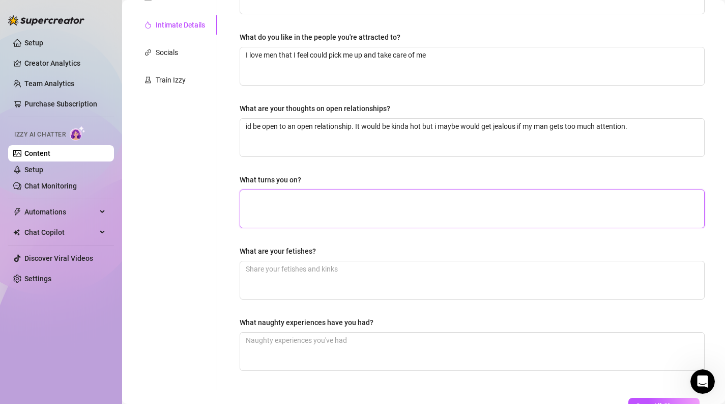
click at [279, 217] on textarea "What turns you on?" at bounding box center [472, 209] width 464 height 38
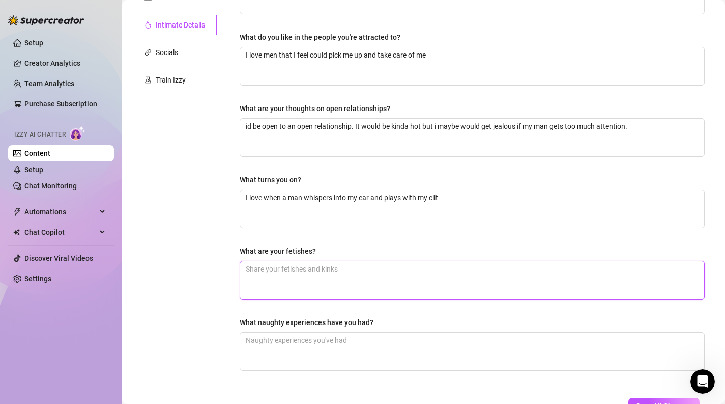
click at [272, 283] on textarea "What are your fetishes?" at bounding box center [472, 280] width 464 height 38
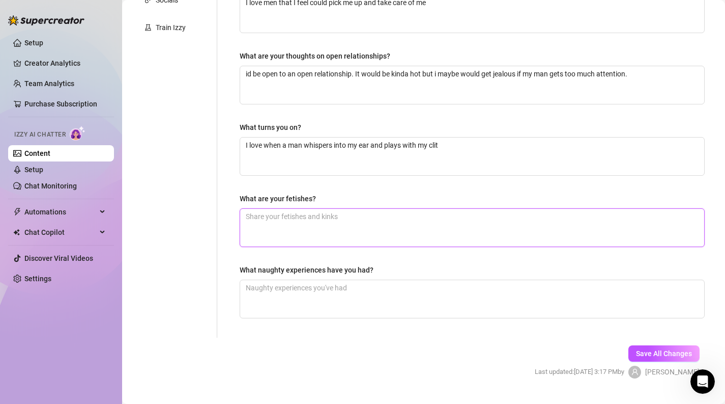
scroll to position [294, 0]
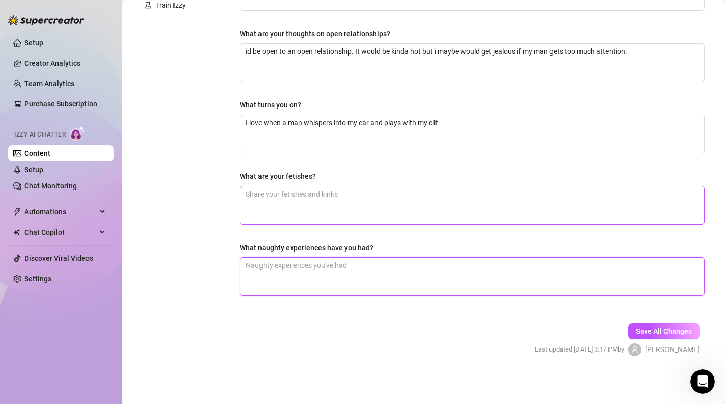
click at [272, 280] on textarea "What naughty experiences have you had?" at bounding box center [472, 277] width 464 height 38
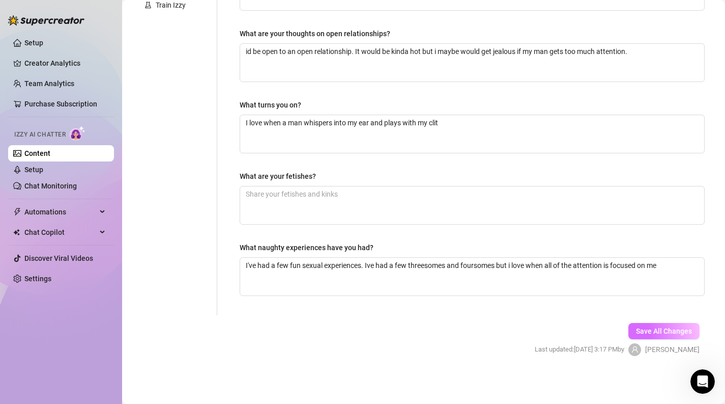
click at [647, 329] on span "Save All Changes" at bounding box center [664, 331] width 56 height 8
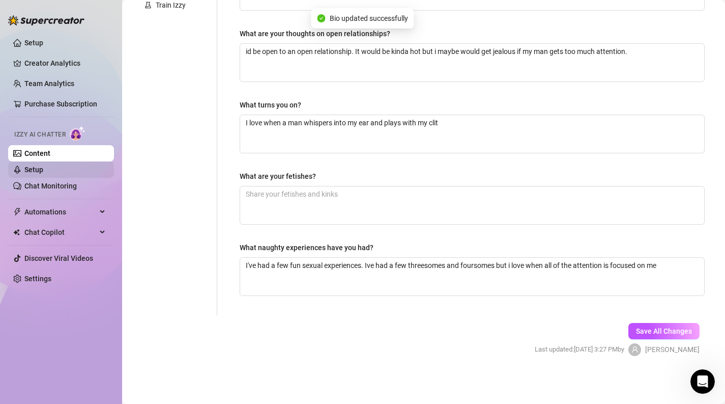
click at [30, 173] on link "Setup" at bounding box center [33, 169] width 19 height 8
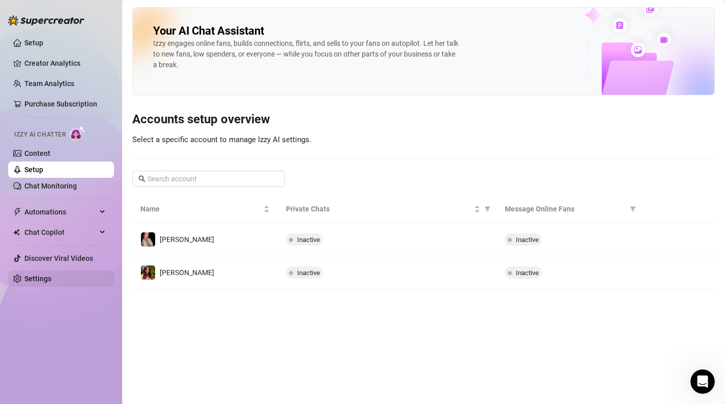
click at [51, 274] on link "Settings" at bounding box center [37, 278] width 27 height 8
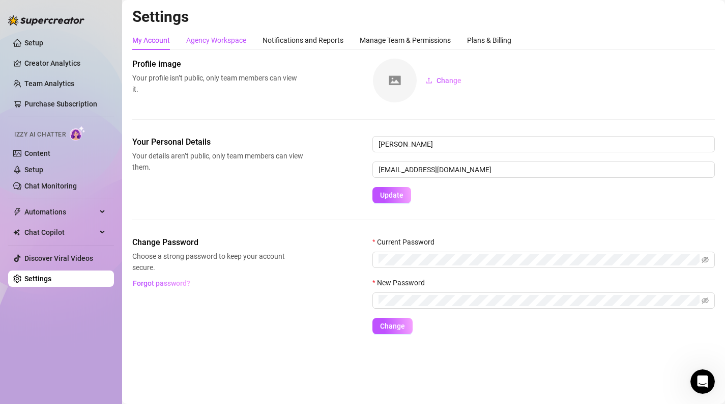
click at [238, 39] on div "Agency Workspace" at bounding box center [216, 40] width 60 height 11
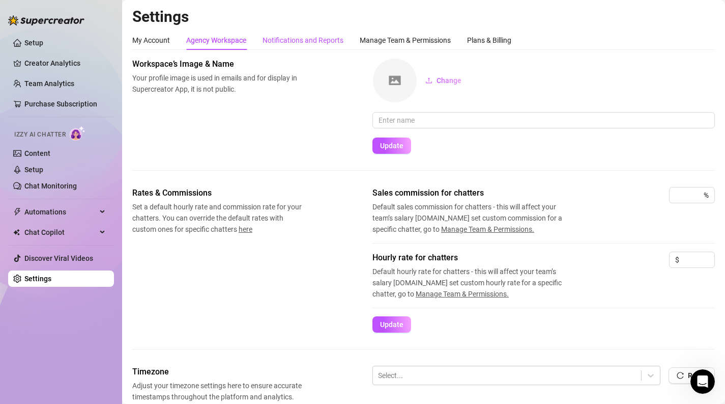
click at [287, 39] on div "Notifications and Reports" at bounding box center [303, 40] width 81 height 11
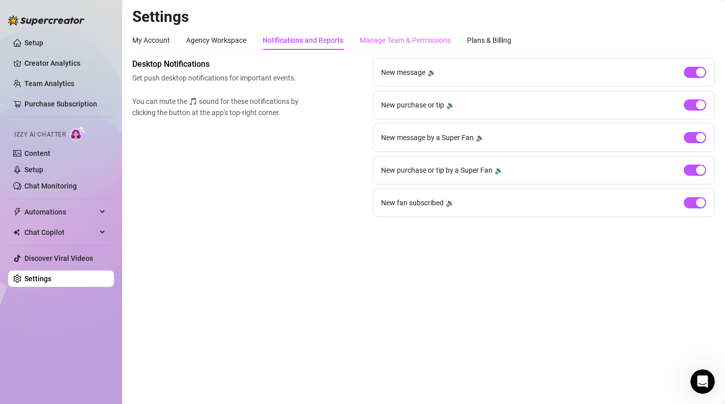
click at [429, 33] on div "Manage Team & Permissions" at bounding box center [405, 40] width 91 height 19
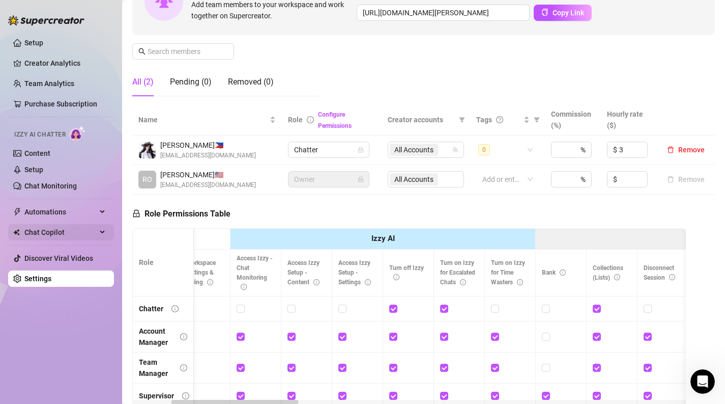
click at [59, 232] on span "Chat Copilot" at bounding box center [60, 232] width 72 height 16
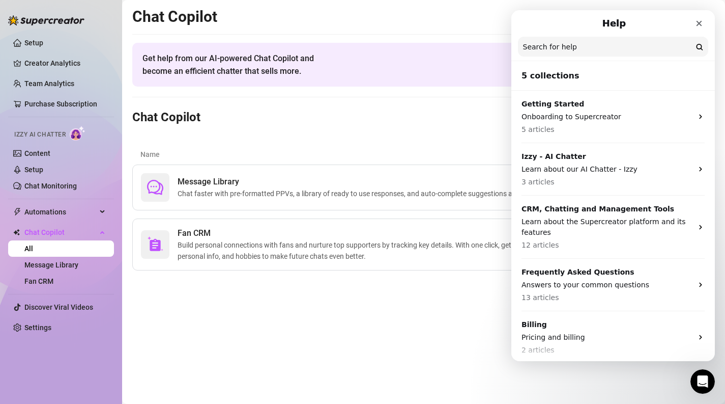
click at [571, 235] on p "Learn about the Supercreator platform and its features" at bounding box center [607, 226] width 171 height 21
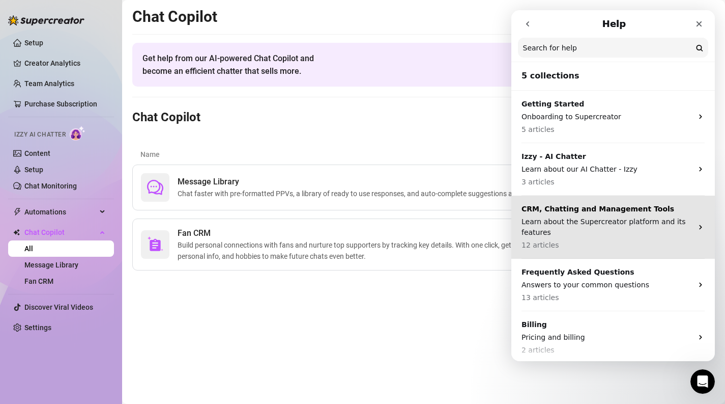
click at [698, 226] on icon "Intercom messenger" at bounding box center [701, 227] width 8 height 8
click at [674, 221] on p "Learn about the Supercreator platform and its features" at bounding box center [607, 226] width 171 height 21
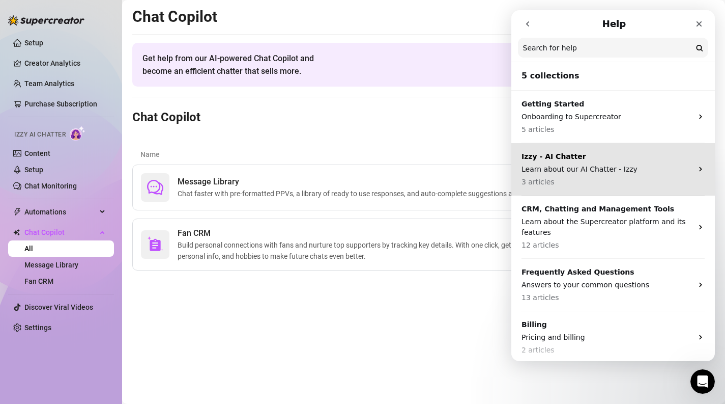
click at [590, 212] on p "CRM, Chatting and Management Tools" at bounding box center [607, 209] width 171 height 11
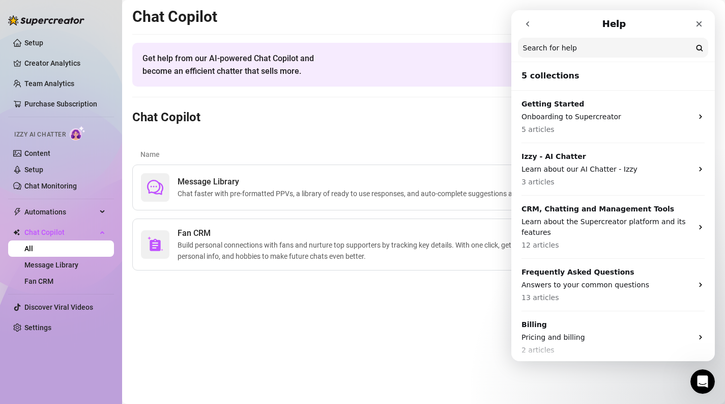
click at [287, 308] on main "Chat Copilot Get help from our AI-powered Chat Copilot and become an efficient …" at bounding box center [423, 202] width 603 height 404
click at [307, 261] on span "Build personal connections with fans and nurture top supporters by tracking key…" at bounding box center [421, 250] width 486 height 22
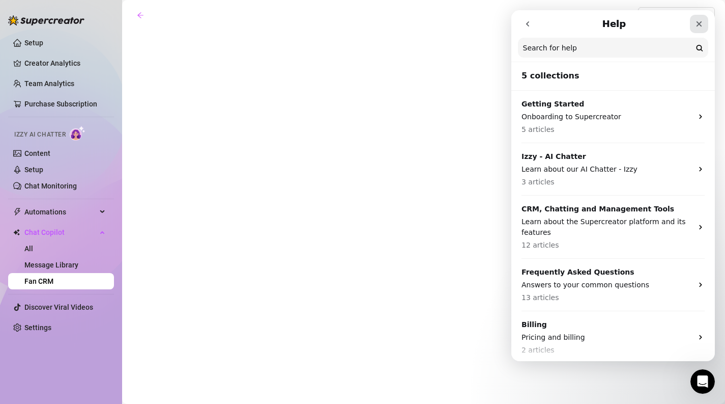
click at [697, 18] on div "Close" at bounding box center [699, 24] width 18 height 18
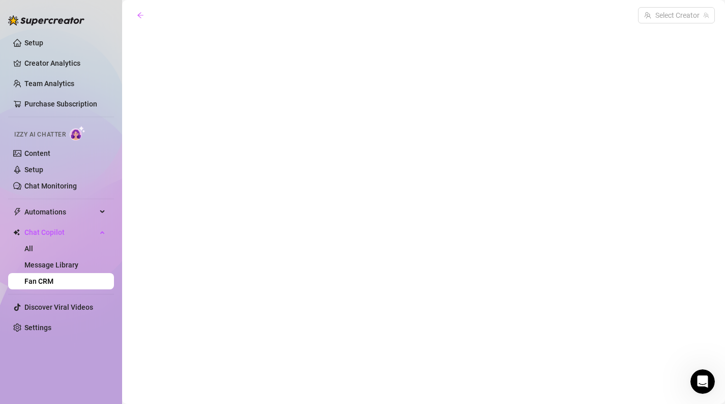
click at [195, 99] on div "Select Creator" at bounding box center [423, 190] width 583 height 366
click at [129, 14] on main "Select Creator" at bounding box center [423, 202] width 603 height 404
click at [138, 14] on icon "arrow-left" at bounding box center [140, 15] width 6 height 6
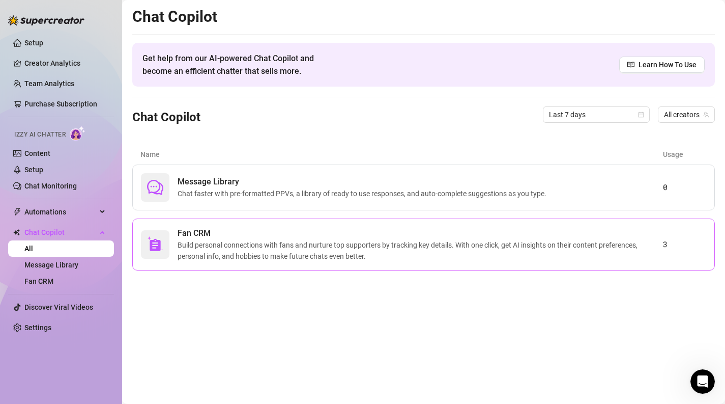
click at [315, 252] on span "Build personal connections with fans and nurture top supporters by tracking key…" at bounding box center [421, 250] width 486 height 22
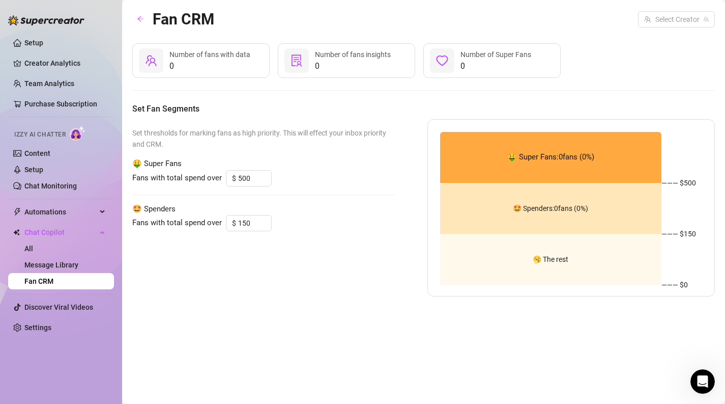
click at [199, 180] on span "Fans with total spend over" at bounding box center [177, 178] width 90 height 12
click at [496, 155] on div "🤑 Super Fans: 0 fans ( 0 %)" at bounding box center [551, 157] width 222 height 51
click at [309, 66] on div "0 Number of fans insights" at bounding box center [346, 60] width 137 height 35
click at [663, 12] on input "search" at bounding box center [671, 19] width 55 height 15
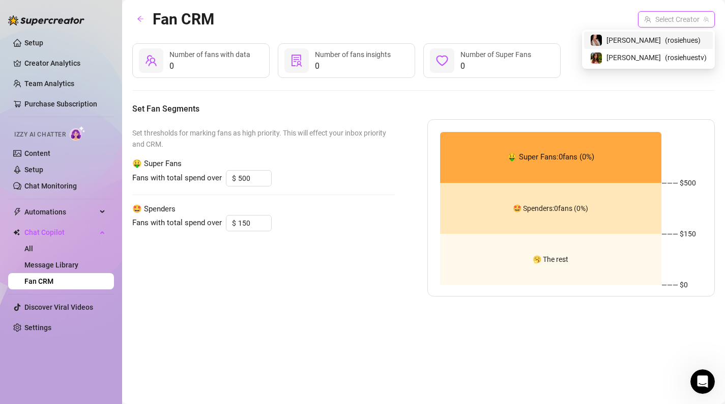
click at [661, 43] on div "[PERSON_NAME] ( [PERSON_NAME] )" at bounding box center [648, 40] width 117 height 12
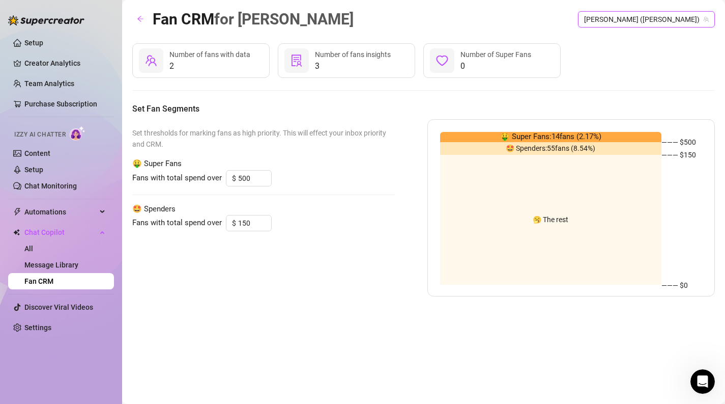
click at [223, 60] on div "Number of fans with data" at bounding box center [210, 54] width 81 height 11
click at [301, 55] on icon "solution" at bounding box center [297, 60] width 10 height 12
click at [453, 137] on div "🤑 Super Fans: 14 fans ( 2.17 %)" at bounding box center [551, 137] width 222 height 10
click at [43, 46] on link "Setup" at bounding box center [33, 43] width 19 height 8
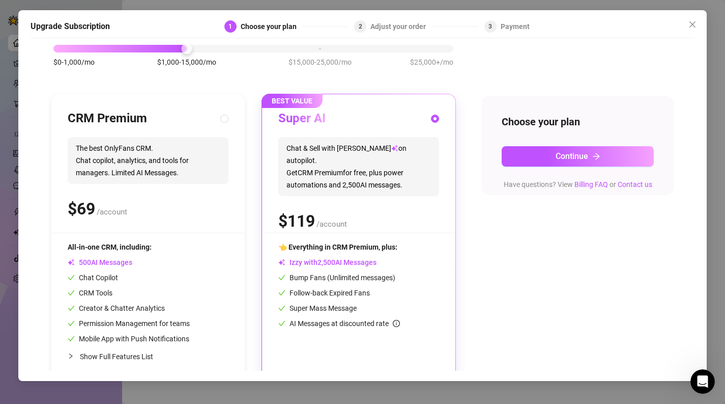
scroll to position [70, 0]
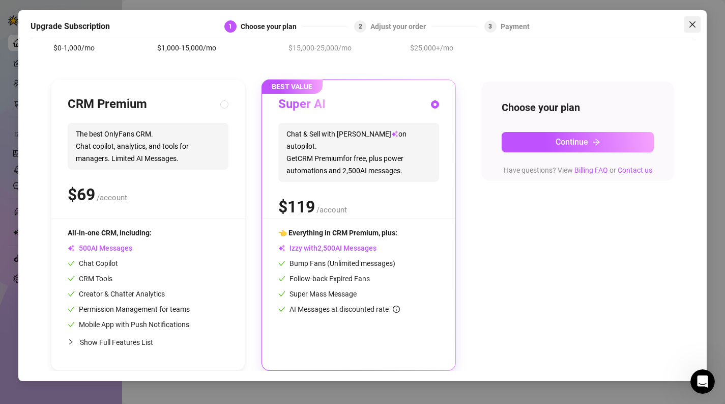
click at [690, 25] on icon "close" at bounding box center [693, 24] width 8 height 8
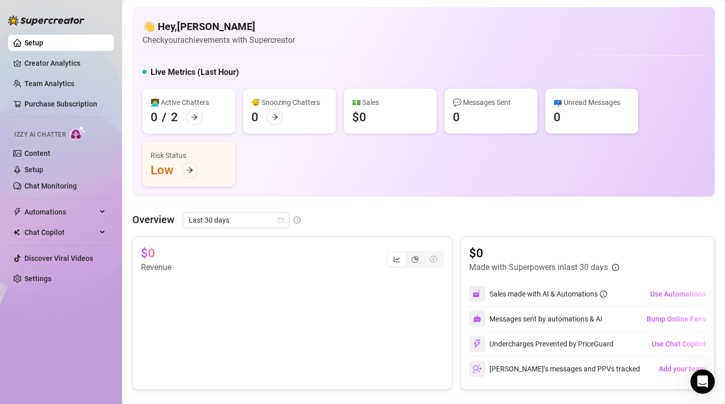
scroll to position [11, 0]
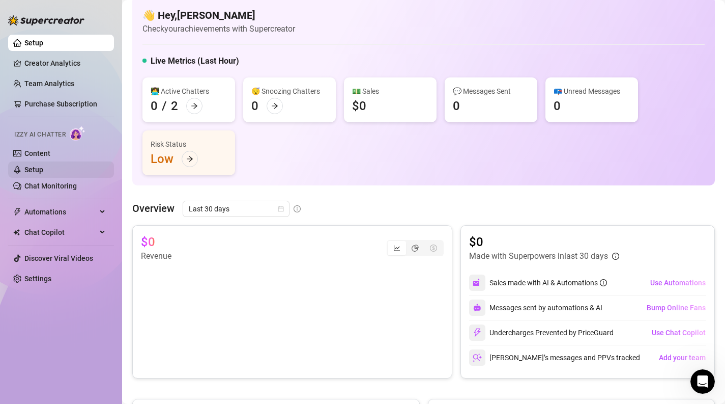
click at [43, 172] on link "Setup" at bounding box center [33, 169] width 19 height 8
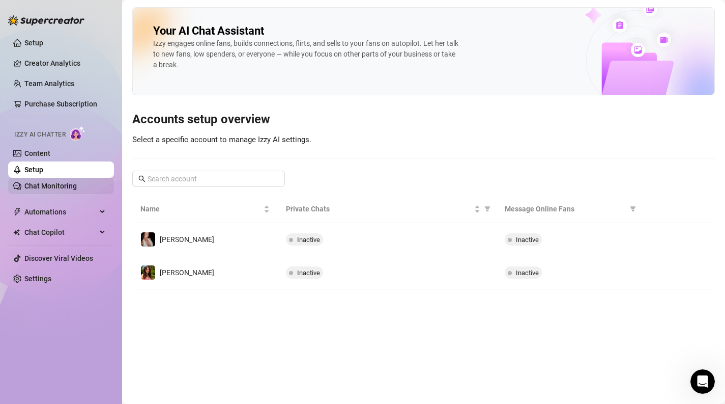
click at [77, 190] on link "Chat Monitoring" at bounding box center [50, 186] width 52 height 8
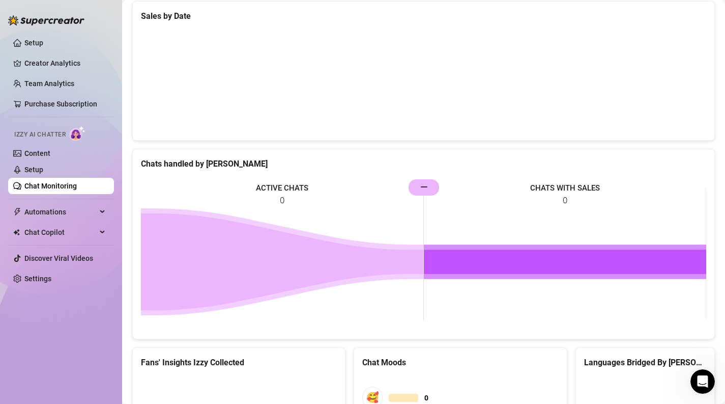
scroll to position [161, 0]
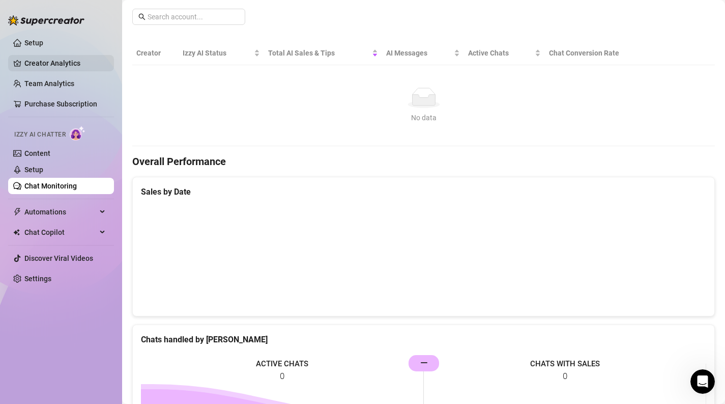
click at [69, 65] on link "Creator Analytics" at bounding box center [64, 63] width 81 height 16
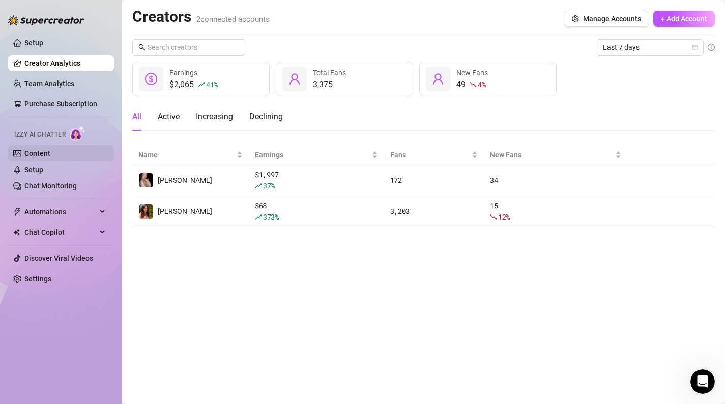
click at [50, 149] on link "Content" at bounding box center [37, 153] width 26 height 8
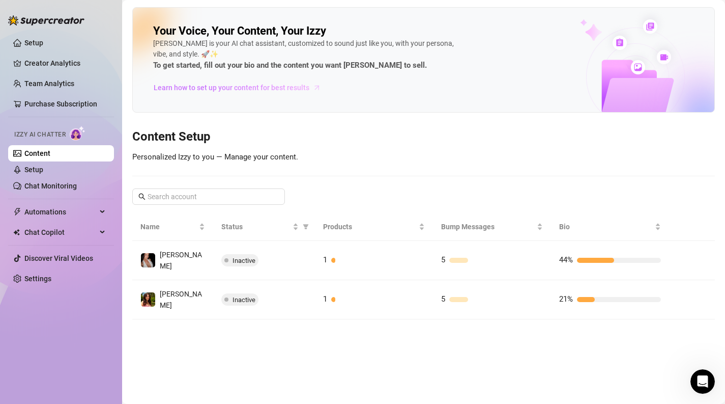
click at [273, 90] on span "Learn how to set up your content for best results" at bounding box center [232, 87] width 156 height 11
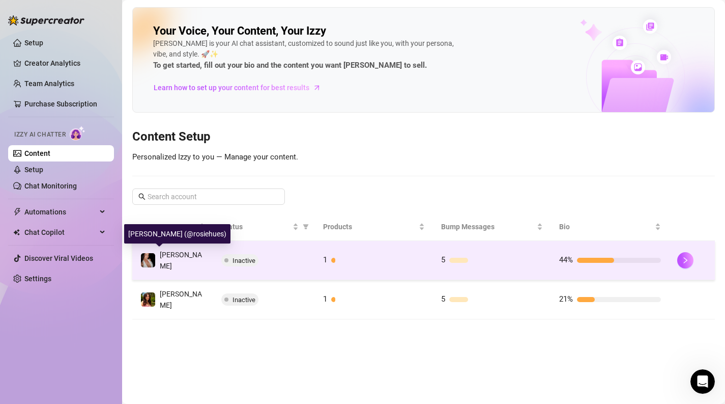
click at [145, 257] on img at bounding box center [148, 260] width 14 height 14
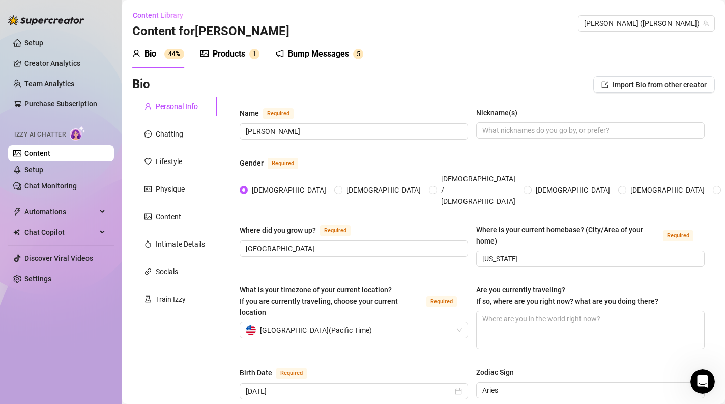
scroll to position [323, 0]
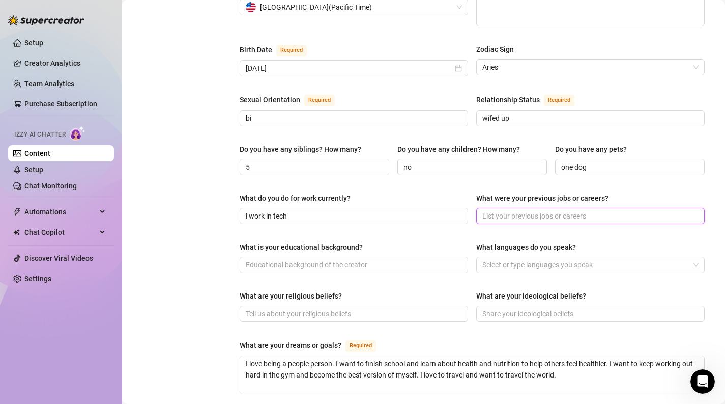
click at [540, 210] on input "What were your previous jobs or careers?" at bounding box center [590, 215] width 214 height 11
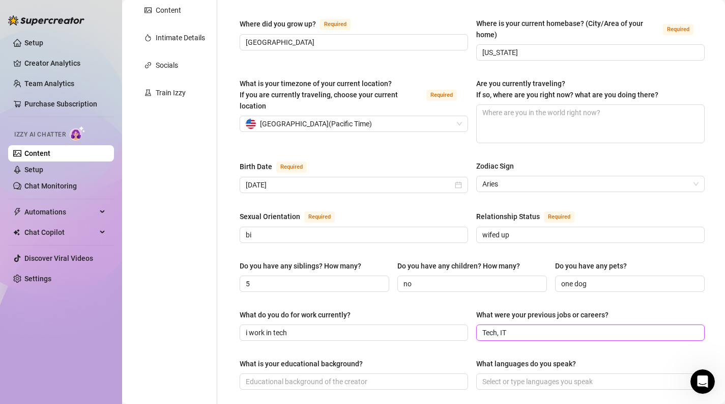
scroll to position [9, 0]
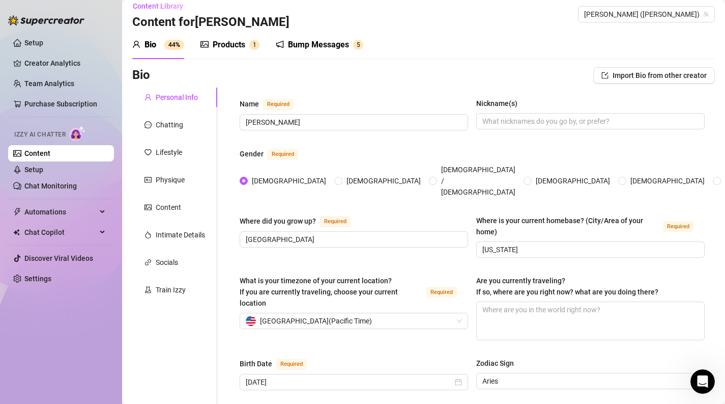
click at [182, 124] on div "Chatting" at bounding box center [169, 124] width 27 height 11
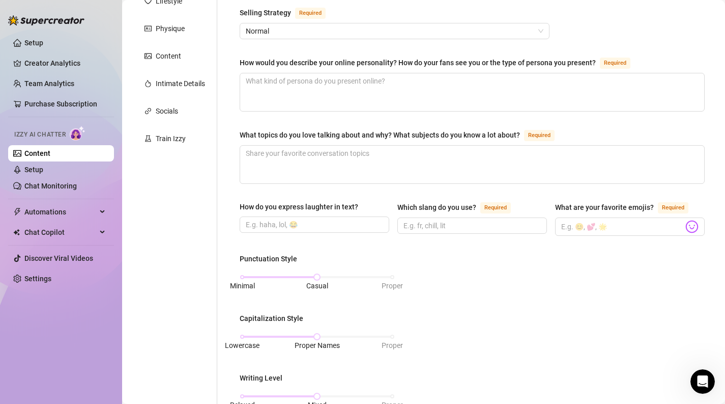
scroll to position [216, 0]
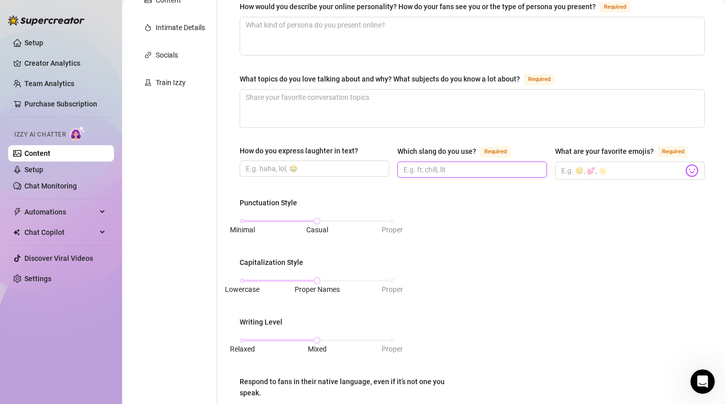
click at [433, 171] on input "Which slang do you use? Required" at bounding box center [471, 169] width 135 height 11
click at [634, 170] on input "What are your favorite emojis? Required" at bounding box center [622, 170] width 122 height 13
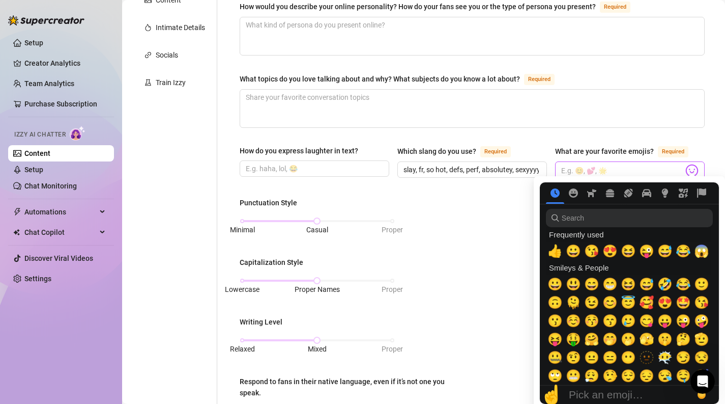
click at [692, 168] on img at bounding box center [692, 170] width 13 height 13
click at [611, 254] on span "😍" at bounding box center [610, 251] width 15 height 14
click at [591, 252] on span "😘" at bounding box center [591, 251] width 15 height 14
click at [630, 251] on span "😆" at bounding box center [628, 251] width 15 height 14
click at [553, 341] on span "😝" at bounding box center [555, 339] width 15 height 14
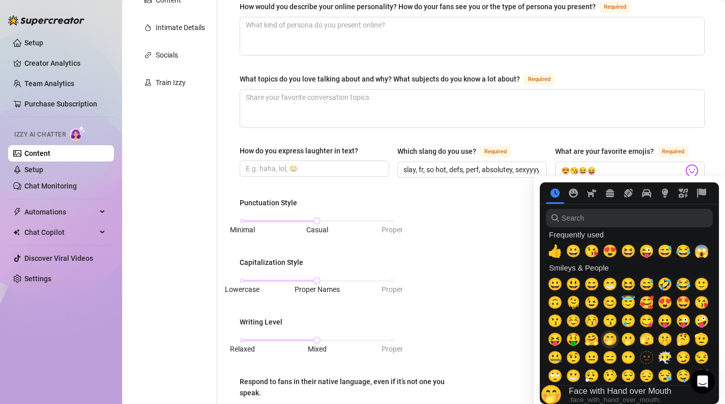
click at [614, 338] on span "🤭" at bounding box center [610, 339] width 15 height 14
click at [633, 302] on span "😇" at bounding box center [628, 302] width 15 height 14
click at [596, 302] on span "😉" at bounding box center [591, 302] width 15 height 14
click at [611, 302] on span "😊" at bounding box center [610, 302] width 15 height 14
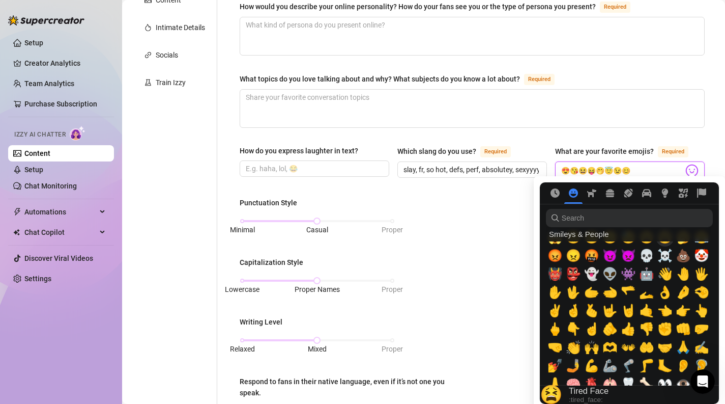
scroll to position [242, 0]
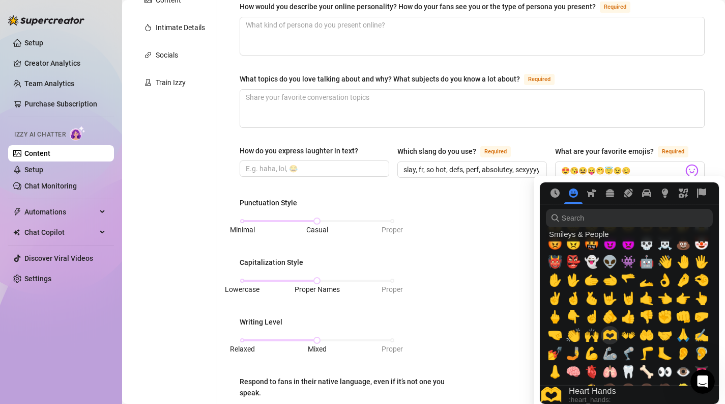
click at [614, 338] on span "🫶" at bounding box center [610, 335] width 15 height 14
click at [687, 194] on icon "Symbols" at bounding box center [683, 192] width 9 height 9
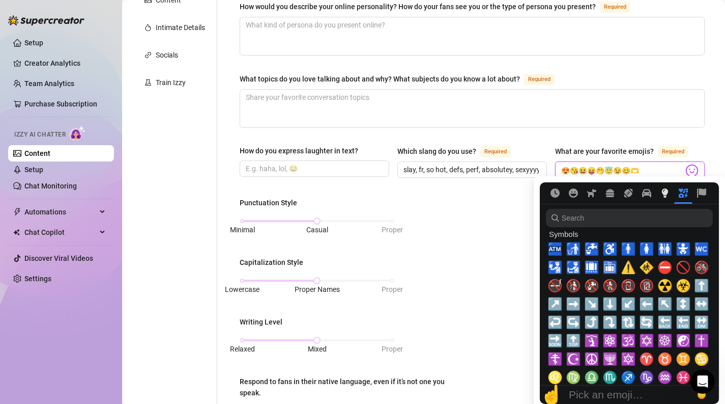
click at [665, 195] on icon "Objects" at bounding box center [665, 192] width 6 height 9
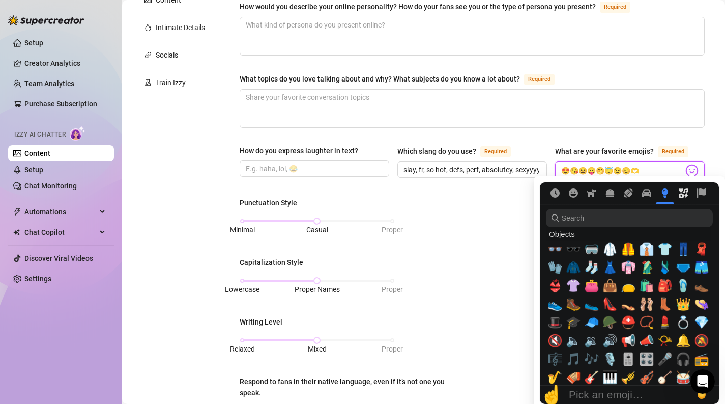
click at [685, 194] on icon "Symbols" at bounding box center [683, 192] width 9 height 9
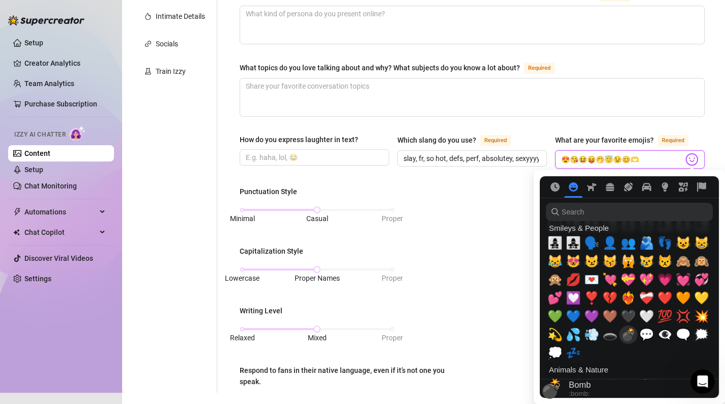
scroll to position [972, 0]
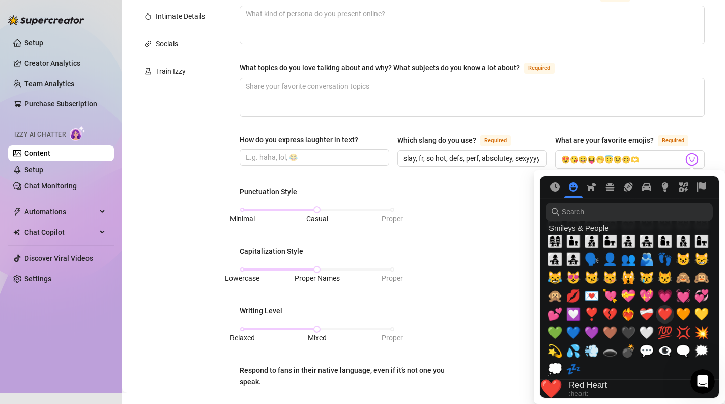
click at [666, 312] on span "❤️" at bounding box center [665, 314] width 15 height 14
click at [664, 296] on span "💗" at bounding box center [665, 296] width 15 height 14
click at [571, 280] on span "😻" at bounding box center [573, 277] width 15 height 14
click at [572, 292] on span "💋" at bounding box center [573, 296] width 15 height 14
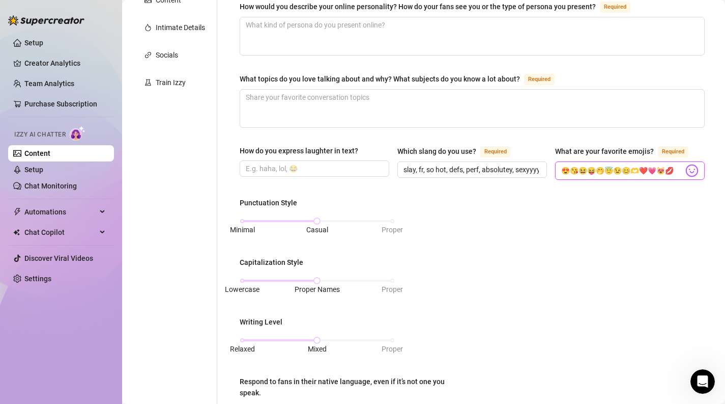
scroll to position [0, 0]
click at [332, 167] on input "How do you express laughter in text?" at bounding box center [313, 168] width 135 height 11
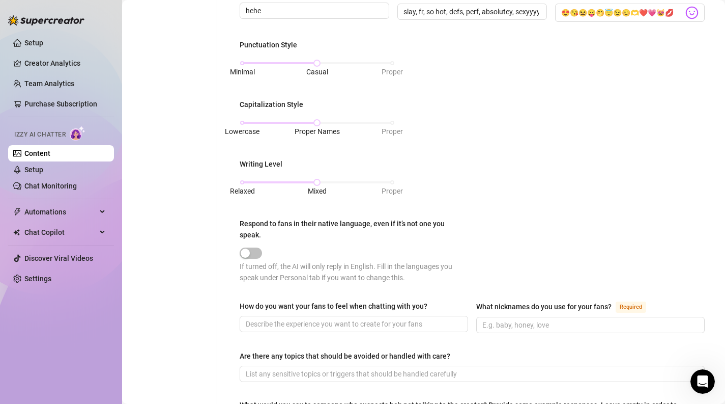
scroll to position [529, 0]
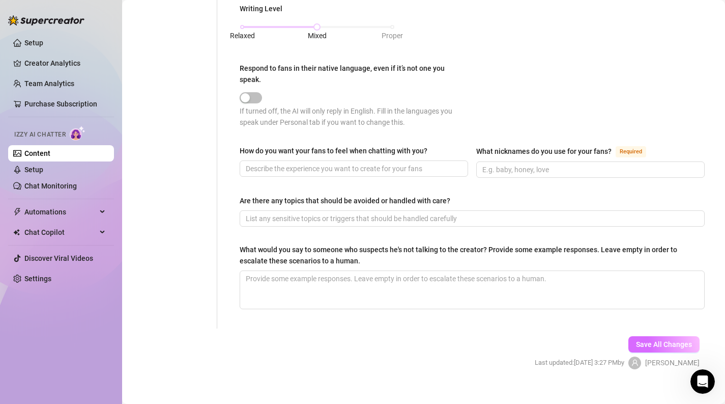
click at [642, 336] on button "Save All Changes" at bounding box center [664, 344] width 71 height 16
click at [301, 163] on input "How do you want your fans to feel when chatting with you?" at bounding box center [353, 168] width 214 height 11
click at [499, 161] on span at bounding box center [590, 169] width 229 height 16
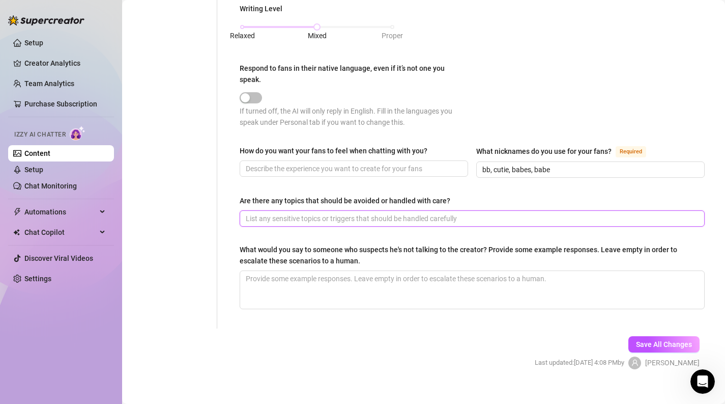
click at [389, 213] on input "Are there any topics that should be avoided or handled with care?" at bounding box center [471, 218] width 451 height 11
click at [343, 163] on input "How do you want your fans to feel when chatting with you?" at bounding box center [353, 168] width 214 height 11
click at [252, 92] on span "button" at bounding box center [251, 97] width 22 height 11
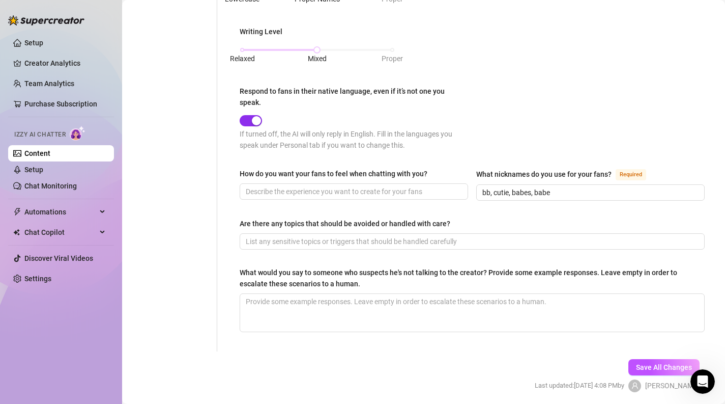
click at [248, 115] on span "button" at bounding box center [251, 120] width 22 height 11
click at [294, 186] on input "How do you want your fans to feel when chatting with you?" at bounding box center [353, 191] width 214 height 11
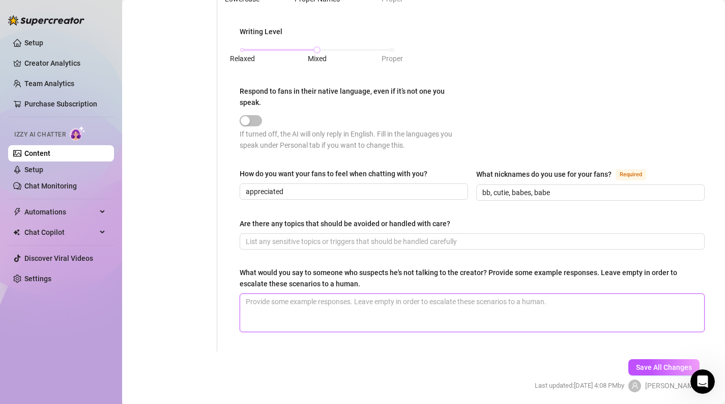
click at [307, 301] on textarea "What would you say to someone who suspects he's not talking to the creator? Pro…" at bounding box center [472, 313] width 464 height 38
click at [462, 296] on textarea "What would you say to someone who suspects he's not talking to the creator? Pro…" at bounding box center [472, 313] width 464 height 38
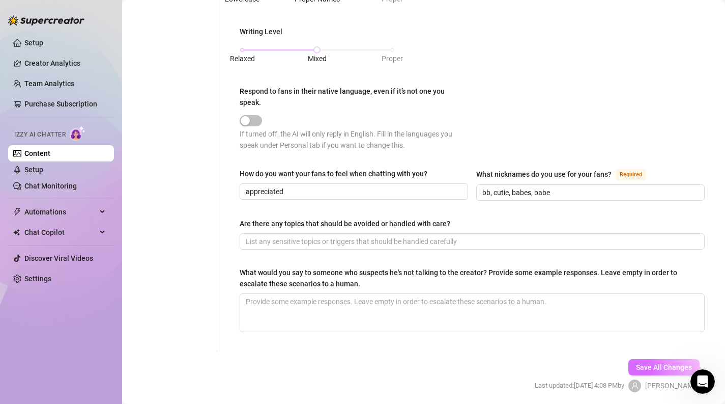
click at [653, 363] on span "Save All Changes" at bounding box center [664, 367] width 56 height 8
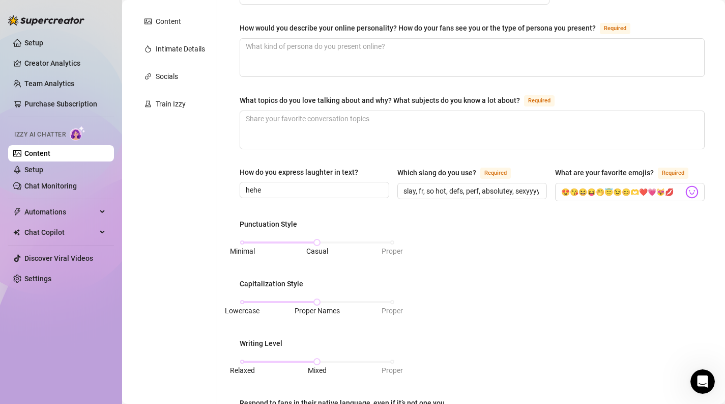
scroll to position [194, 0]
click at [380, 128] on textarea "What topics do you love talking about and why? What subjects do you know a lot …" at bounding box center [472, 130] width 464 height 38
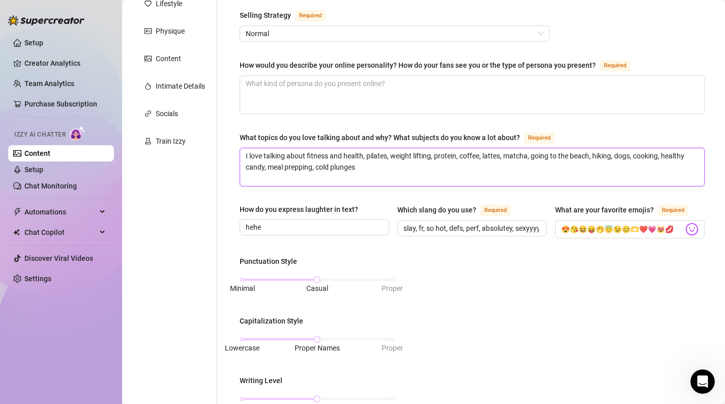
scroll to position [86, 0]
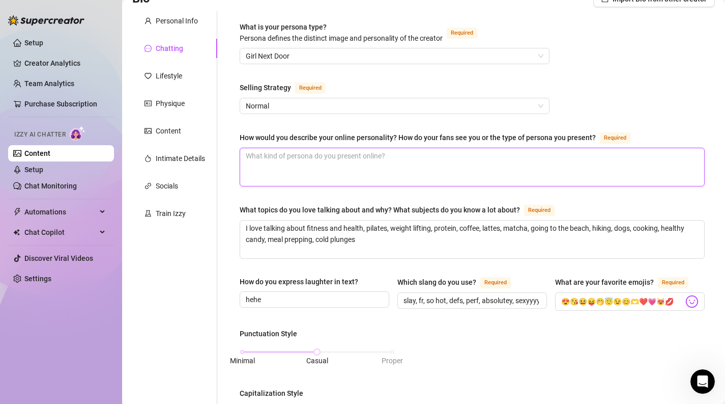
click at [383, 163] on textarea "How would you describe your online personality? How do your fans see you or the…" at bounding box center [472, 167] width 464 height 38
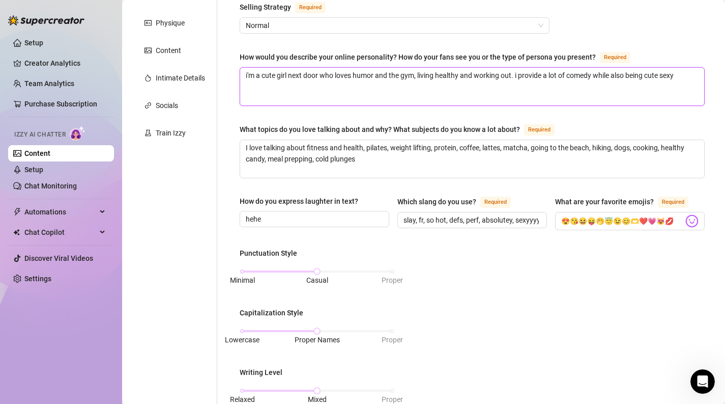
scroll to position [529, 0]
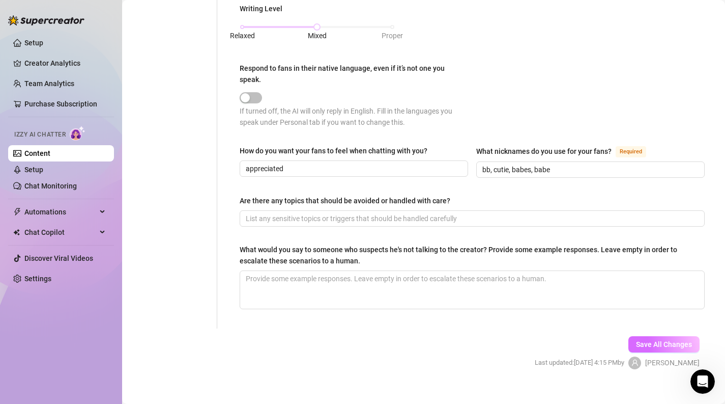
click at [652, 340] on span "Save All Changes" at bounding box center [664, 344] width 56 height 8
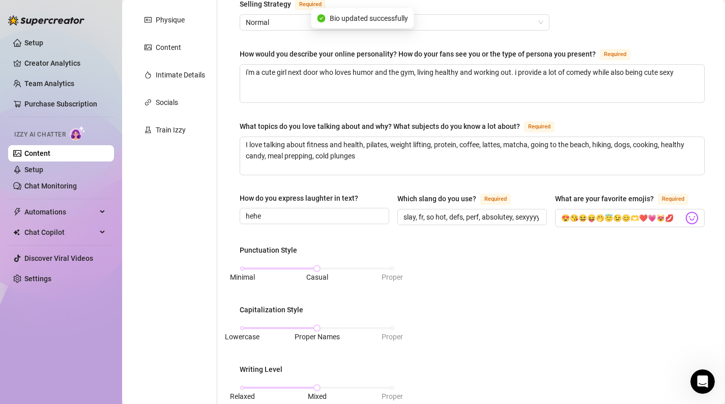
scroll to position [0, 0]
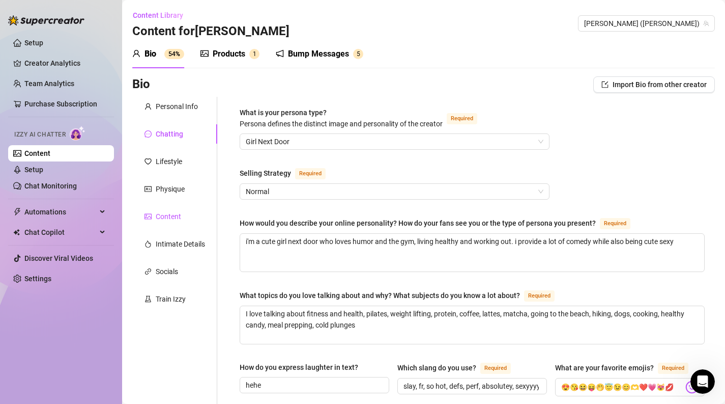
click at [170, 213] on div "Content" at bounding box center [168, 216] width 25 height 11
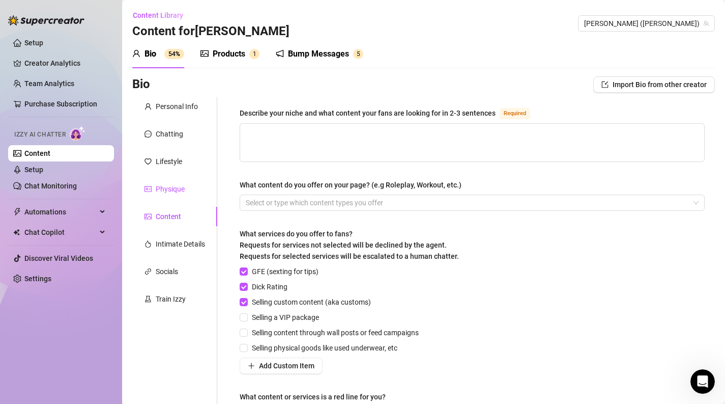
click at [177, 188] on div "Physique" at bounding box center [170, 188] width 29 height 11
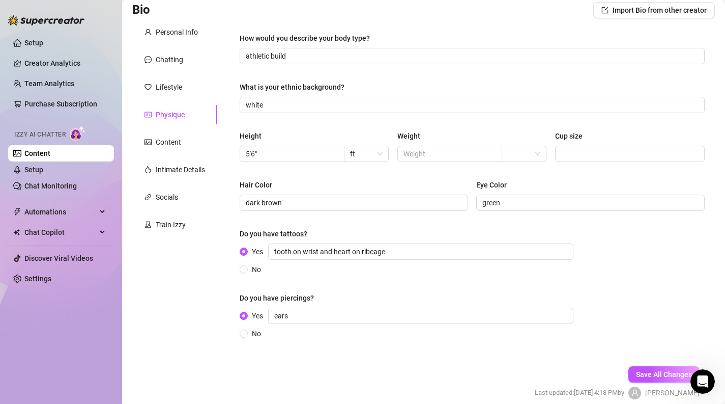
scroll to position [76, 0]
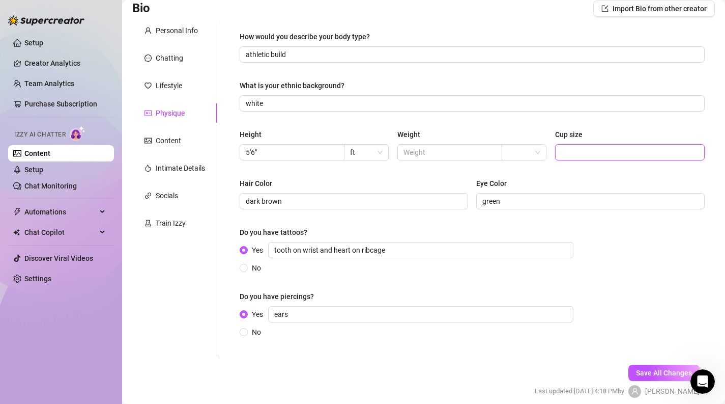
click at [585, 155] on input "Cup size" at bounding box center [628, 152] width 135 height 11
click at [658, 370] on span "Save All Changes" at bounding box center [664, 373] width 56 height 8
click at [186, 171] on div "Intimate Details" at bounding box center [180, 167] width 49 height 11
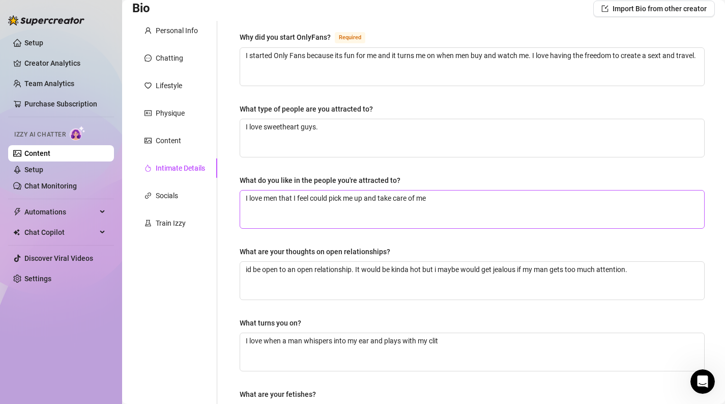
scroll to position [294, 0]
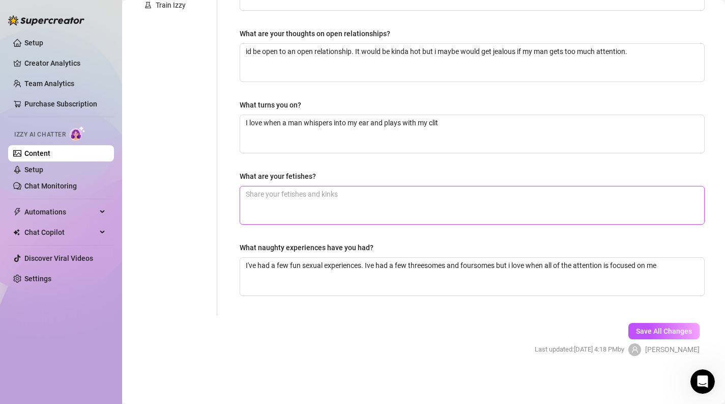
click at [297, 210] on textarea "What are your fetishes?" at bounding box center [472, 205] width 464 height 38
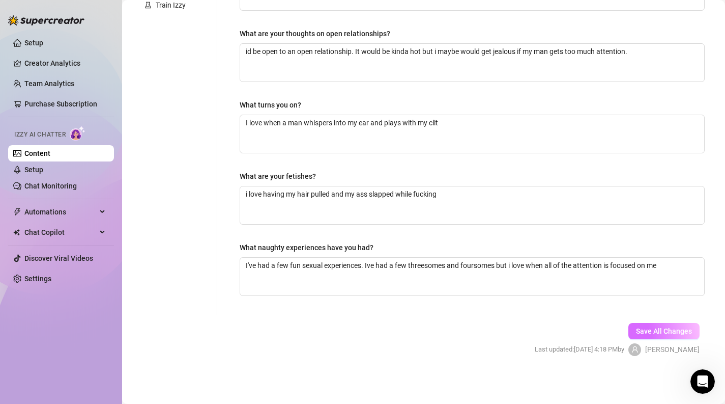
click at [636, 327] on button "Save All Changes" at bounding box center [664, 331] width 71 height 16
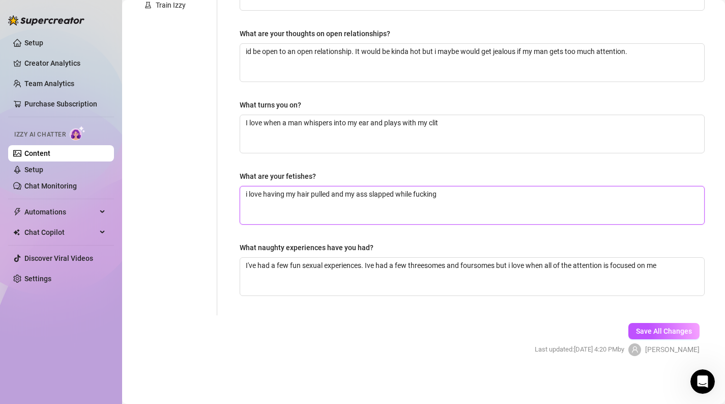
click at [485, 206] on textarea "i love having my hair pulled and my ass slapped while fucking" at bounding box center [472, 205] width 464 height 38
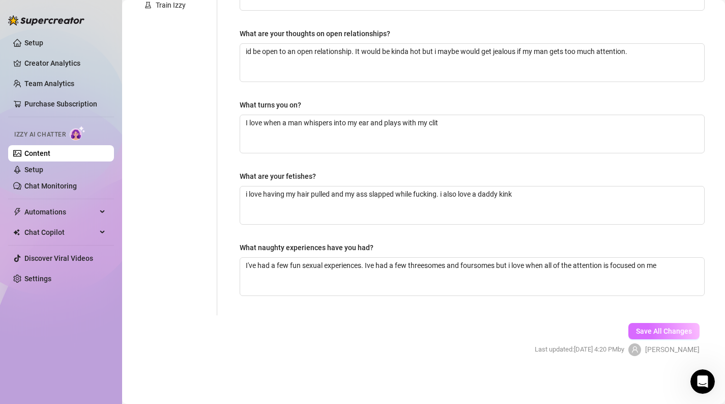
click at [656, 335] on button "Save All Changes" at bounding box center [664, 331] width 71 height 16
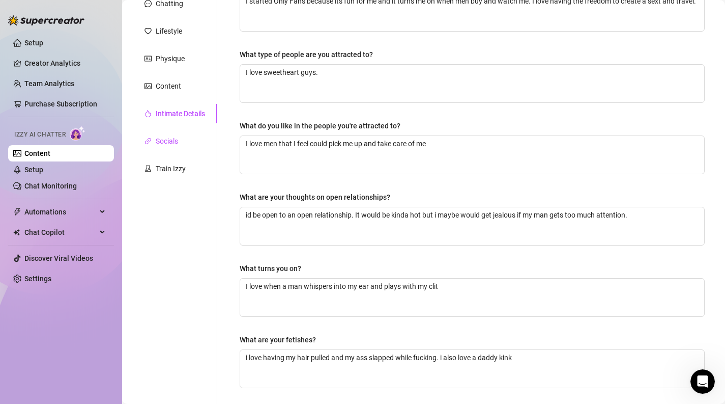
click at [166, 139] on div "Socials" at bounding box center [167, 140] width 22 height 11
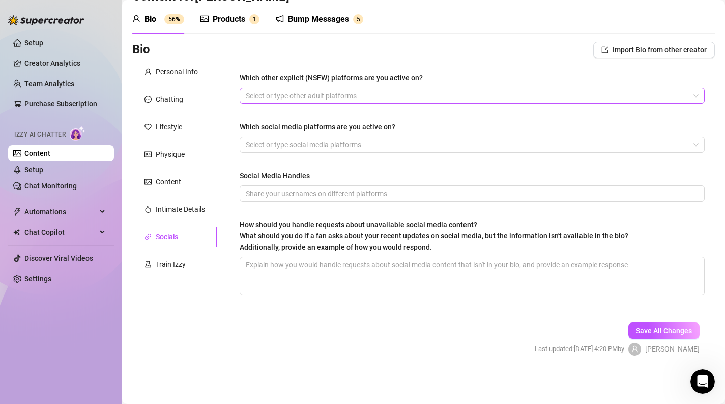
click at [360, 96] on div at bounding box center [467, 96] width 450 height 14
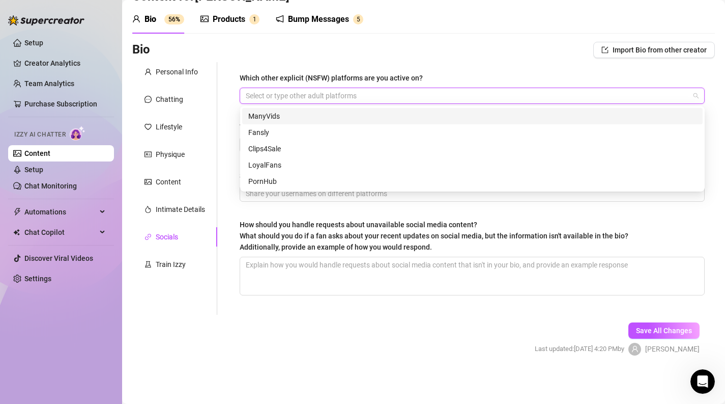
click at [238, 117] on div "Which other explicit (NSFW) platforms are you active on? Select or type other a…" at bounding box center [473, 188] width 486 height 252
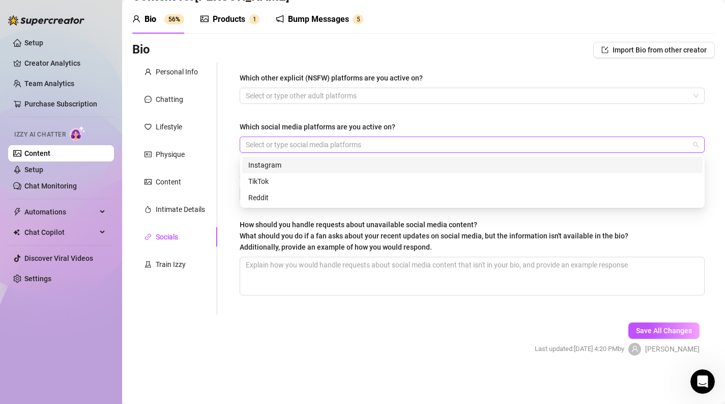
click at [269, 147] on div at bounding box center [467, 144] width 450 height 14
click at [269, 181] on div "TikTok" at bounding box center [472, 181] width 448 height 11
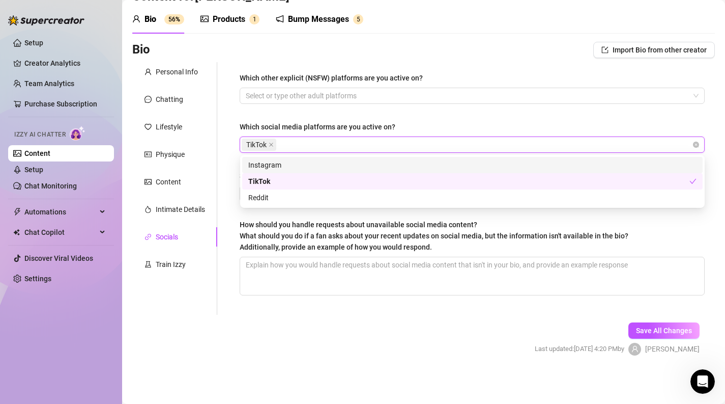
click at [304, 163] on div "Instagram" at bounding box center [472, 164] width 448 height 11
click at [338, 131] on div "Which social media platforms are you active on?" at bounding box center [318, 126] width 156 height 11
click at [330, 138] on input "Which social media platforms are you active on?" at bounding box center [329, 144] width 2 height 12
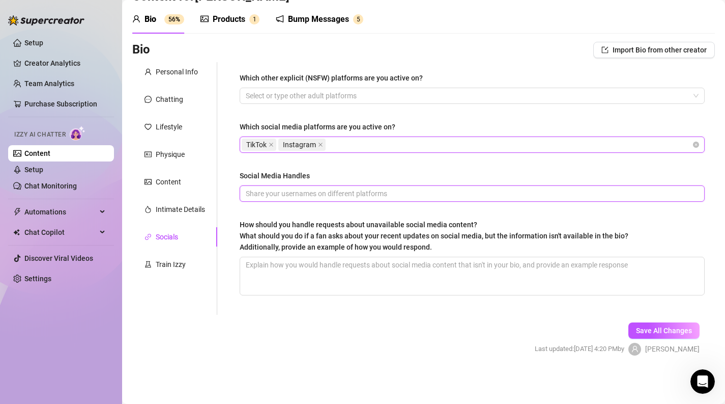
click at [316, 194] on input "Social Media Handles" at bounding box center [471, 193] width 451 height 11
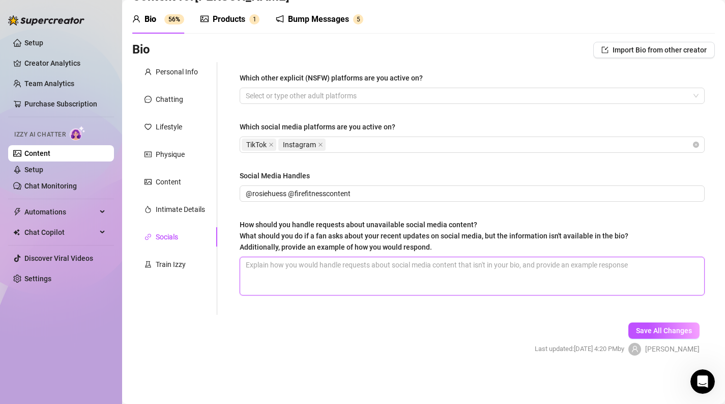
click at [317, 269] on textarea "How should you handle requests about unavailable social media content? What sho…" at bounding box center [472, 276] width 464 height 38
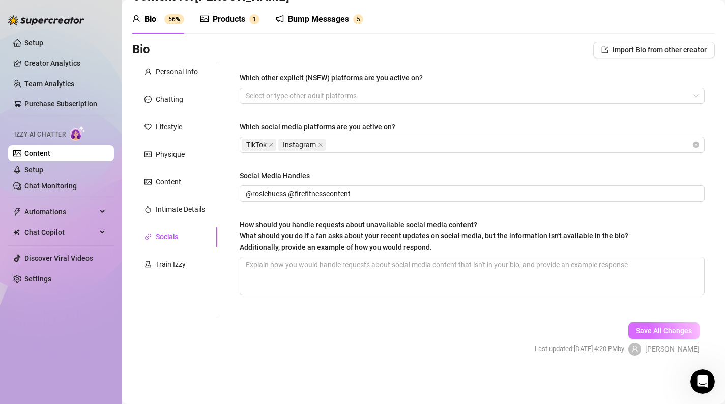
click at [647, 333] on span "Save All Changes" at bounding box center [664, 330] width 56 height 8
click at [170, 70] on div "Personal Info" at bounding box center [177, 71] width 42 height 11
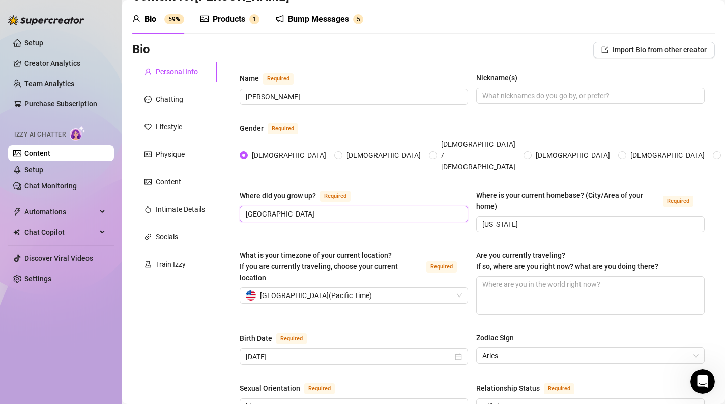
click at [321, 208] on input "[GEOGRAPHIC_DATA]" at bounding box center [353, 213] width 214 height 11
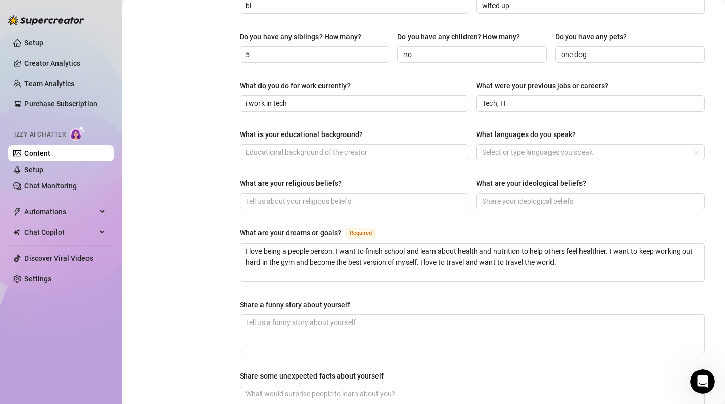
scroll to position [465, 0]
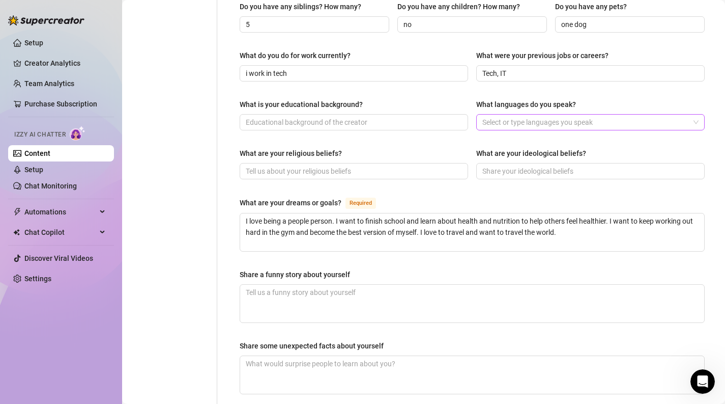
click at [522, 115] on div at bounding box center [585, 122] width 214 height 14
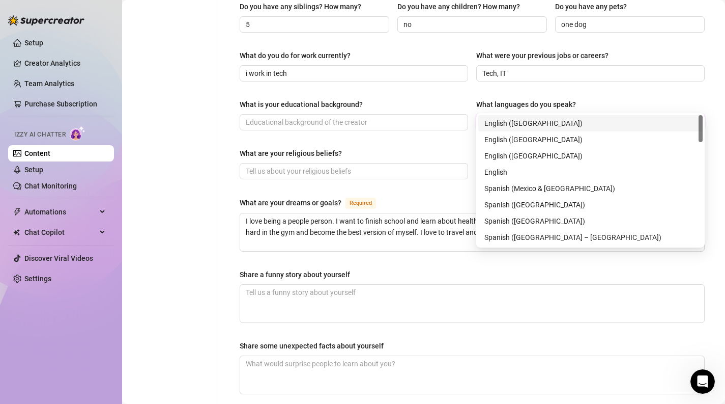
click at [522, 119] on div "English ([GEOGRAPHIC_DATA])" at bounding box center [591, 123] width 212 height 11
click at [409, 269] on div "Share a funny story about yourself" at bounding box center [472, 276] width 465 height 15
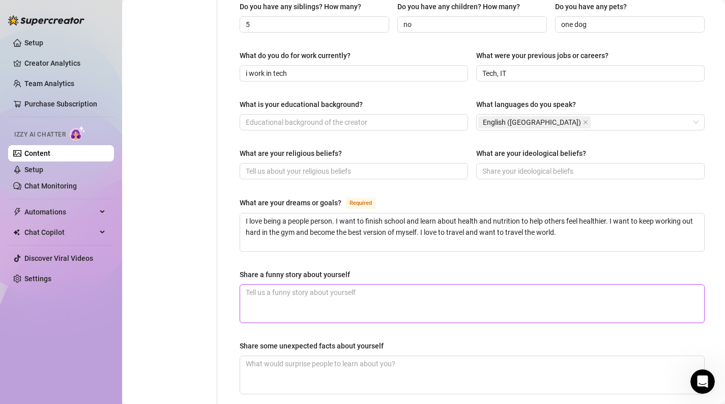
click at [391, 285] on textarea "Share a funny story about yourself" at bounding box center [472, 304] width 464 height 38
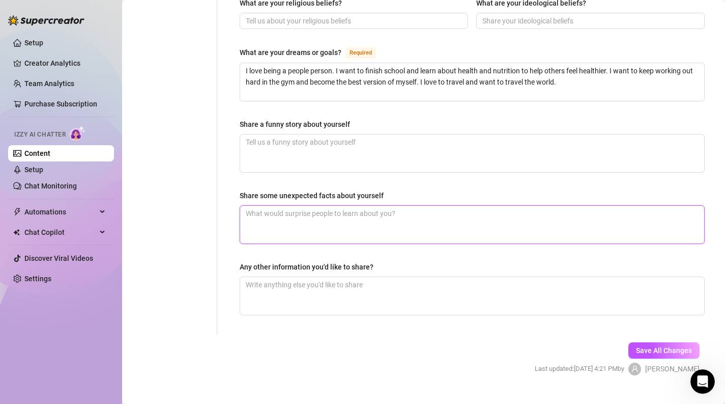
click at [363, 211] on textarea "Share some unexpected facts about yourself" at bounding box center [472, 225] width 464 height 38
click at [381, 284] on textarea "Any other information you'd like to share?" at bounding box center [472, 296] width 464 height 38
click at [360, 213] on textarea "Share some unexpected facts about yourself" at bounding box center [472, 225] width 464 height 38
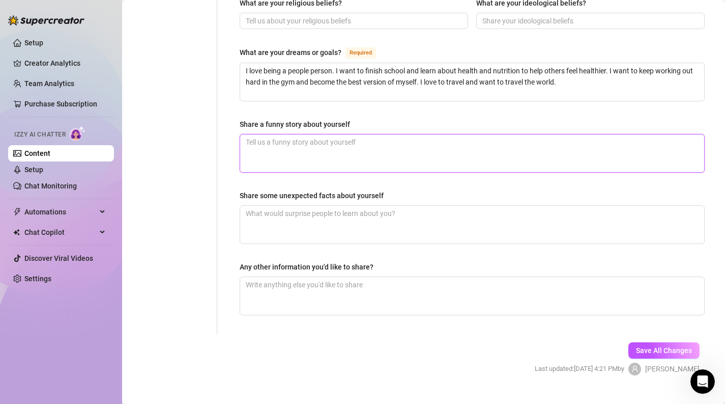
click at [360, 143] on textarea "Share a funny story about yourself" at bounding box center [472, 153] width 464 height 38
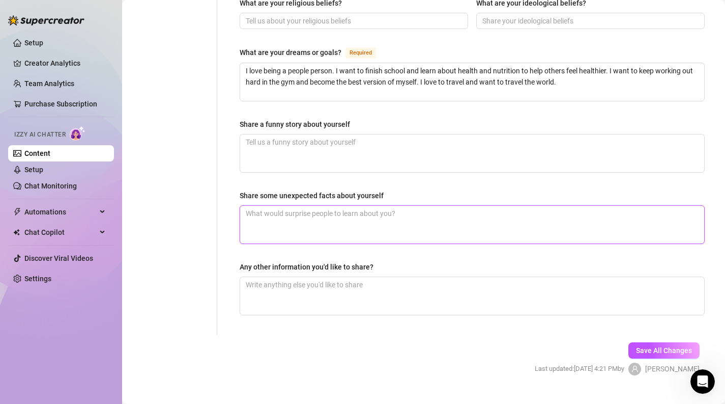
click at [348, 216] on textarea "Share some unexpected facts about yourself" at bounding box center [472, 225] width 464 height 38
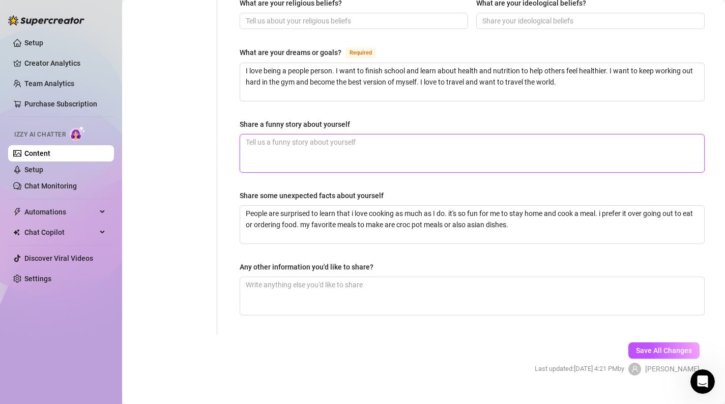
click at [389, 136] on textarea "Share a funny story about yourself" at bounding box center [472, 153] width 464 height 38
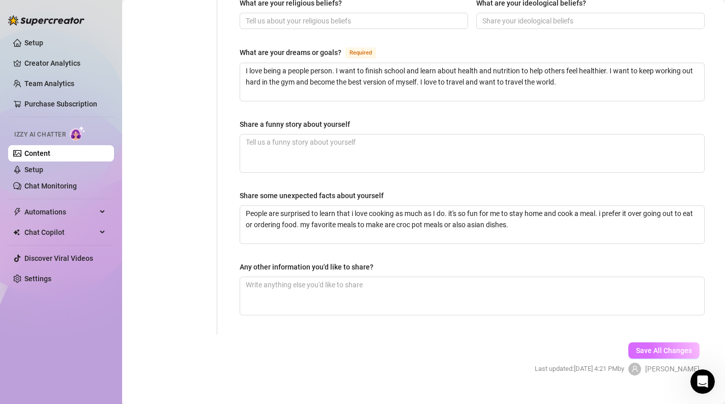
click at [640, 346] on span "Save All Changes" at bounding box center [664, 350] width 56 height 8
click at [675, 346] on span "Save All Changes" at bounding box center [664, 350] width 56 height 8
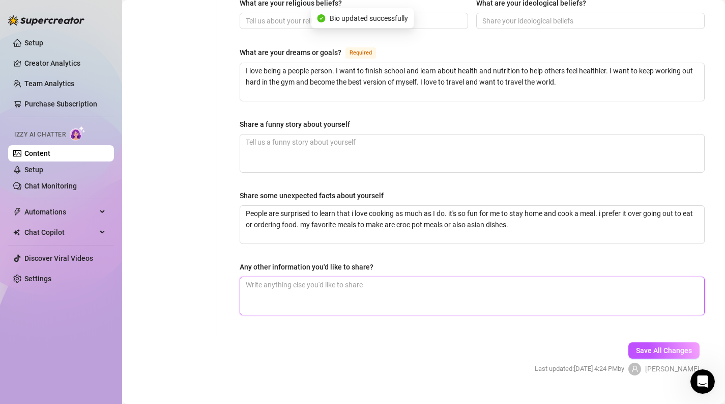
click at [386, 277] on textarea "Any other information you'd like to share?" at bounding box center [472, 296] width 464 height 38
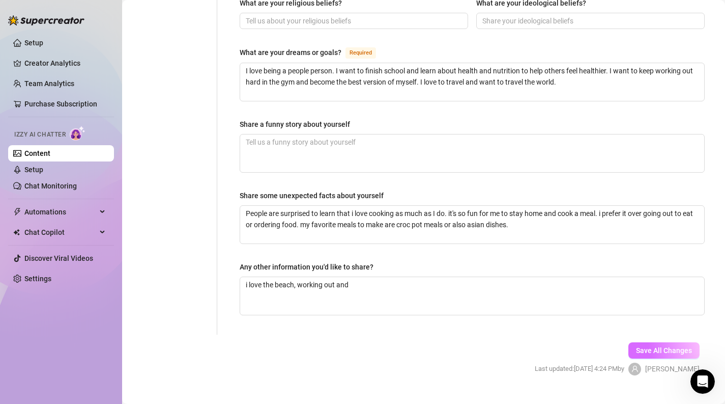
click at [654, 346] on span "Save All Changes" at bounding box center [664, 350] width 56 height 8
click at [36, 186] on link "Chat Monitoring" at bounding box center [50, 186] width 52 height 8
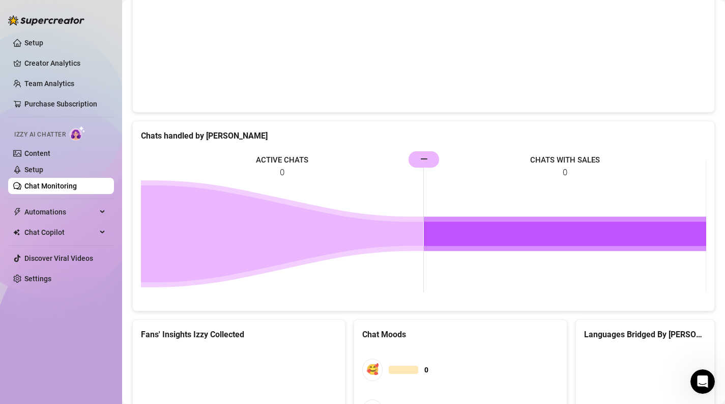
scroll to position [512, 0]
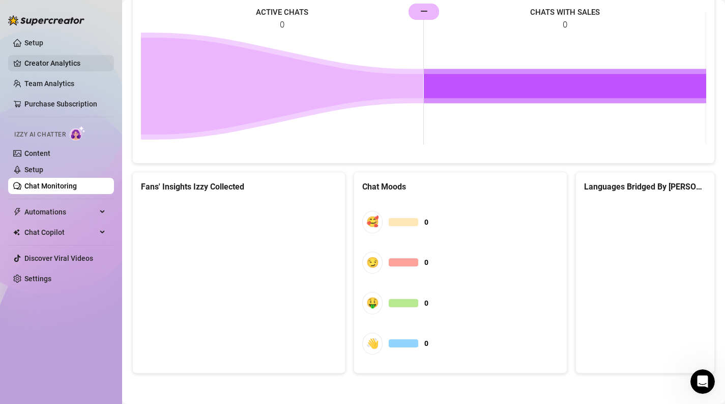
click at [62, 59] on link "Creator Analytics" at bounding box center [64, 63] width 81 height 16
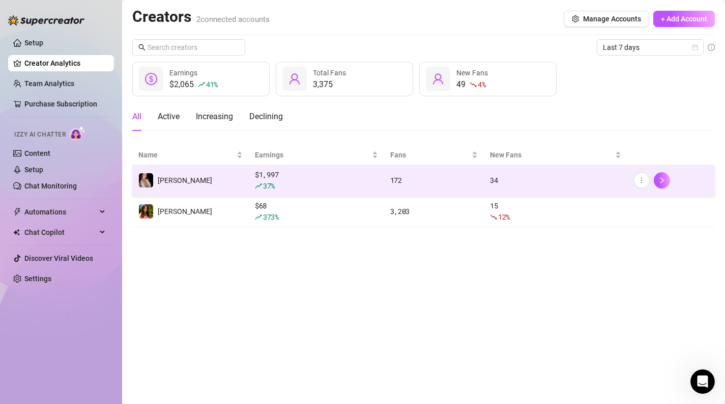
click at [192, 179] on td "[PERSON_NAME]" at bounding box center [190, 180] width 117 height 31
